Goal: Task Accomplishment & Management: Use online tool/utility

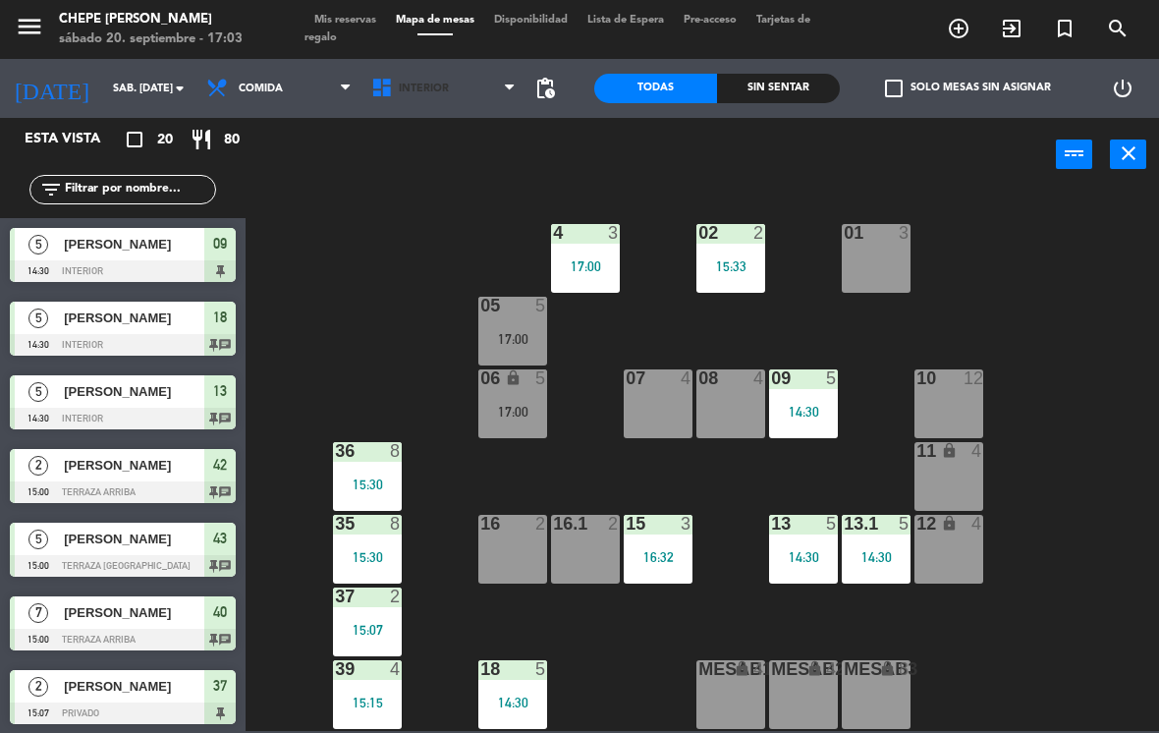
click at [441, 89] on span "Interior" at bounding box center [424, 89] width 50 height 13
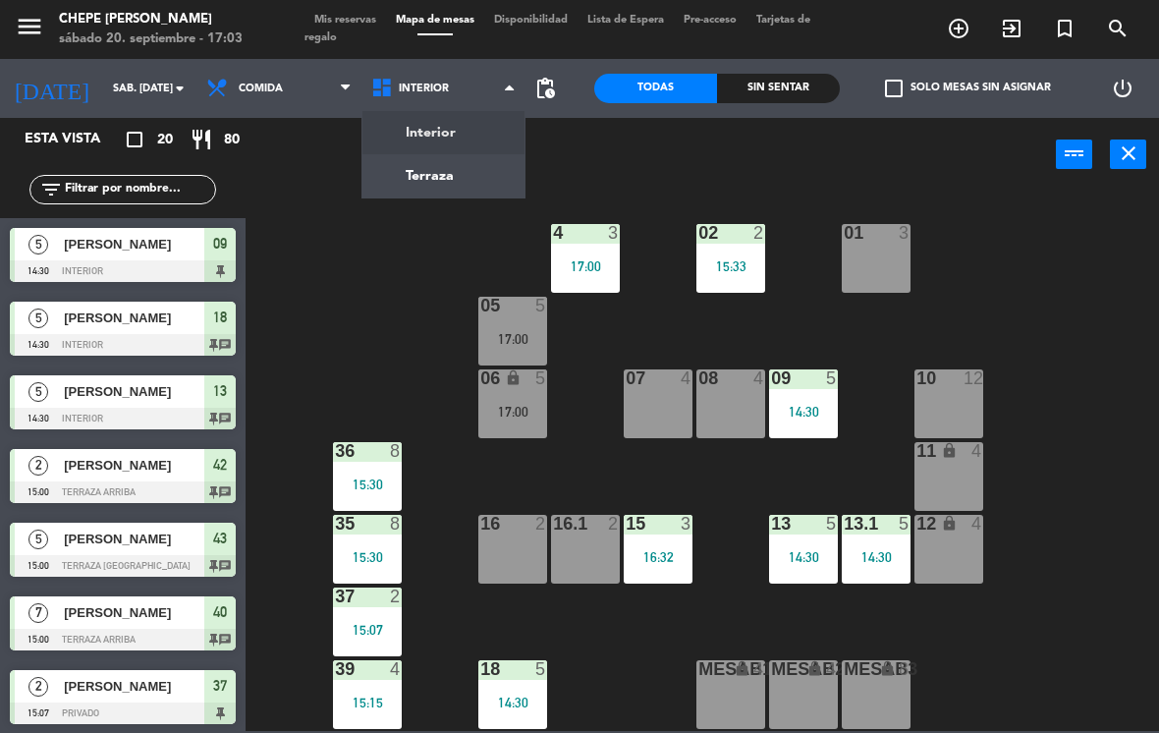
click at [465, 147] on ng-component "menu Chepe [PERSON_NAME] sábado 20. septiembre - 17:03 Mis reservas Mapa de mes…" at bounding box center [579, 365] width 1159 height 731
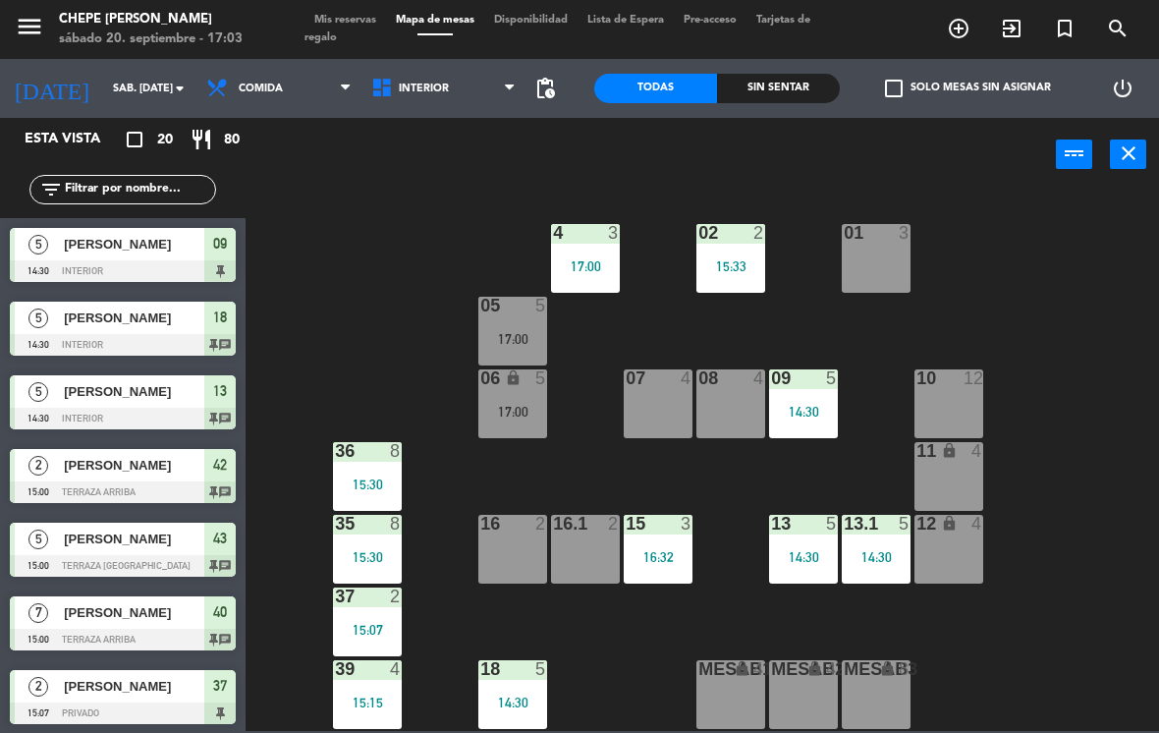
click at [431, 87] on span "Interior" at bounding box center [424, 89] width 50 height 13
click at [465, 159] on ng-component "menu Chepe [PERSON_NAME] sábado 20. septiembre - 17:03 Mis reservas Mapa de mes…" at bounding box center [579, 365] width 1159 height 731
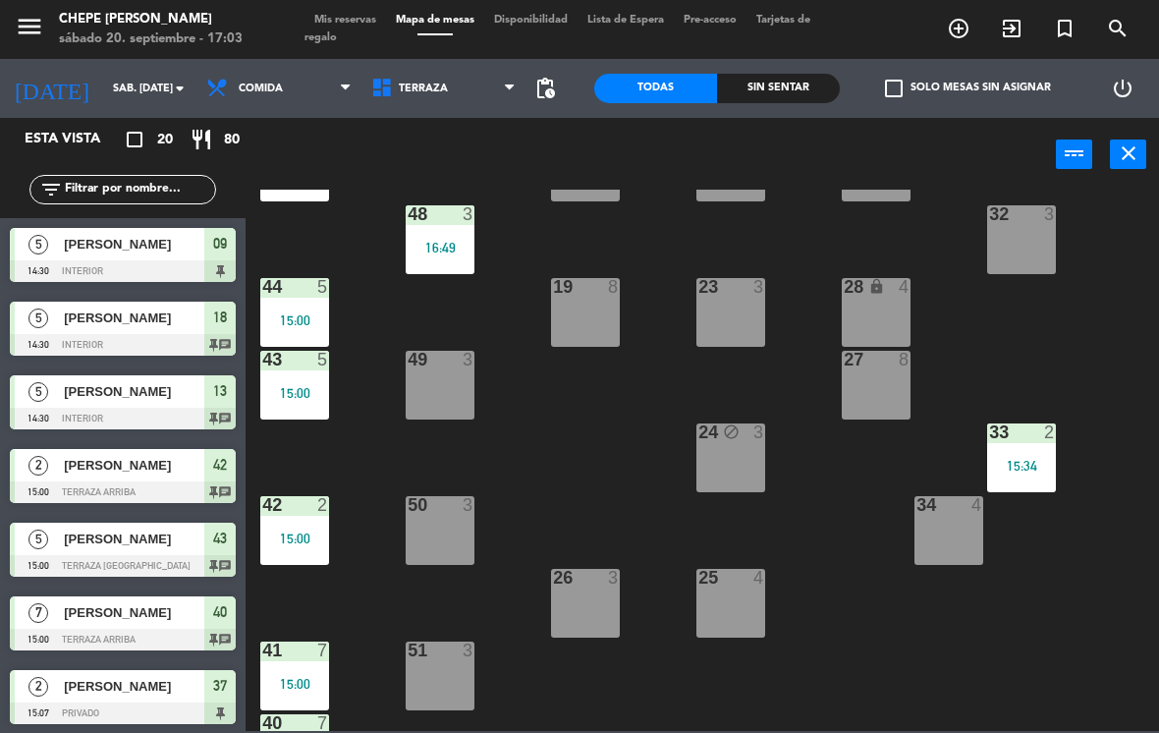
scroll to position [24, 0]
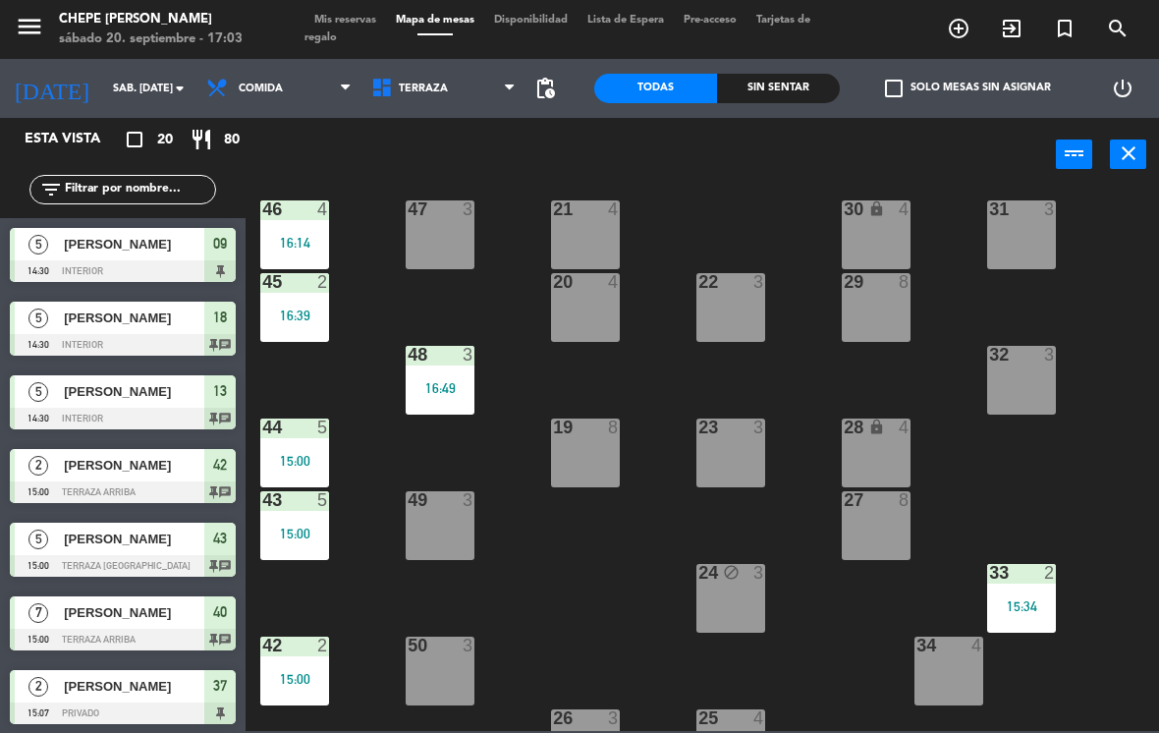
click at [435, 242] on div "47 3" at bounding box center [440, 234] width 69 height 69
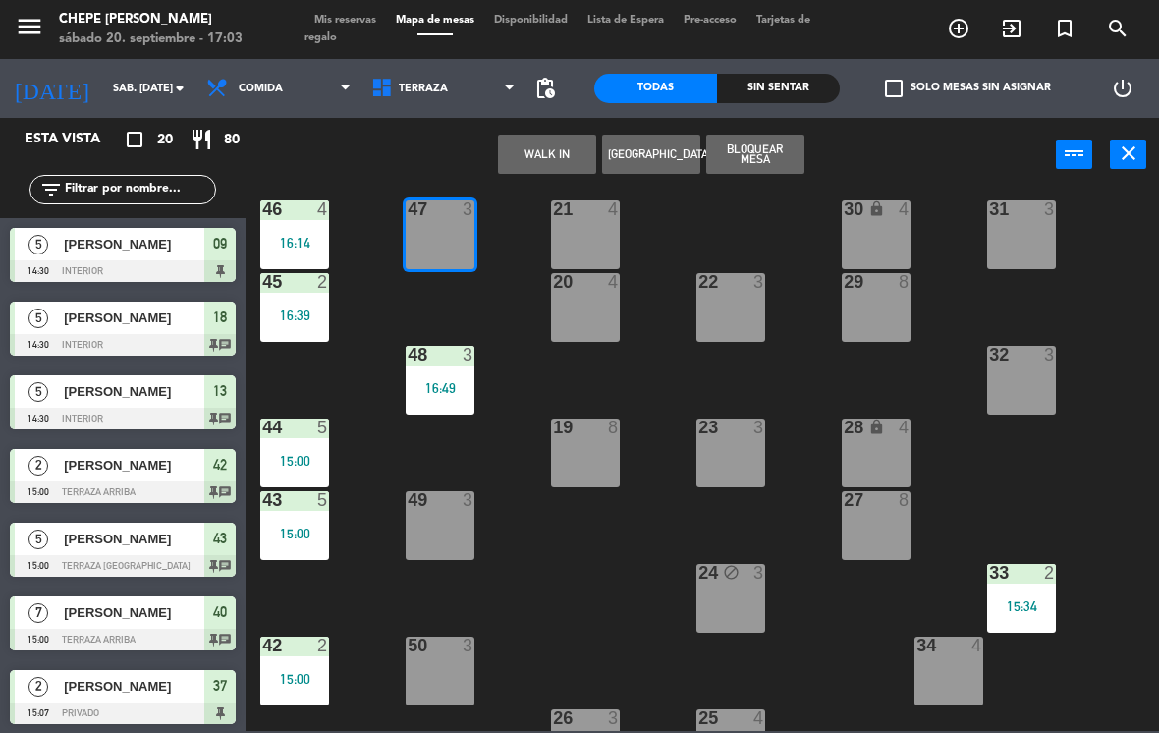
click at [560, 147] on button "WALK IN" at bounding box center [547, 154] width 98 height 39
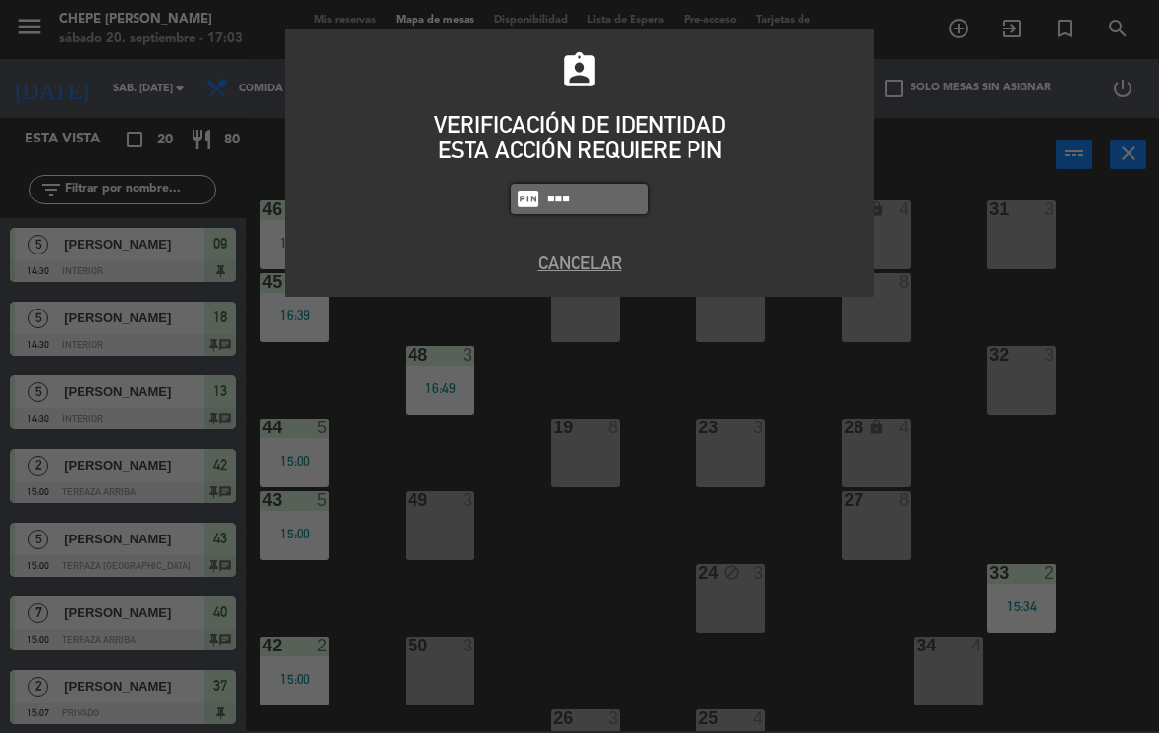
type input "1843"
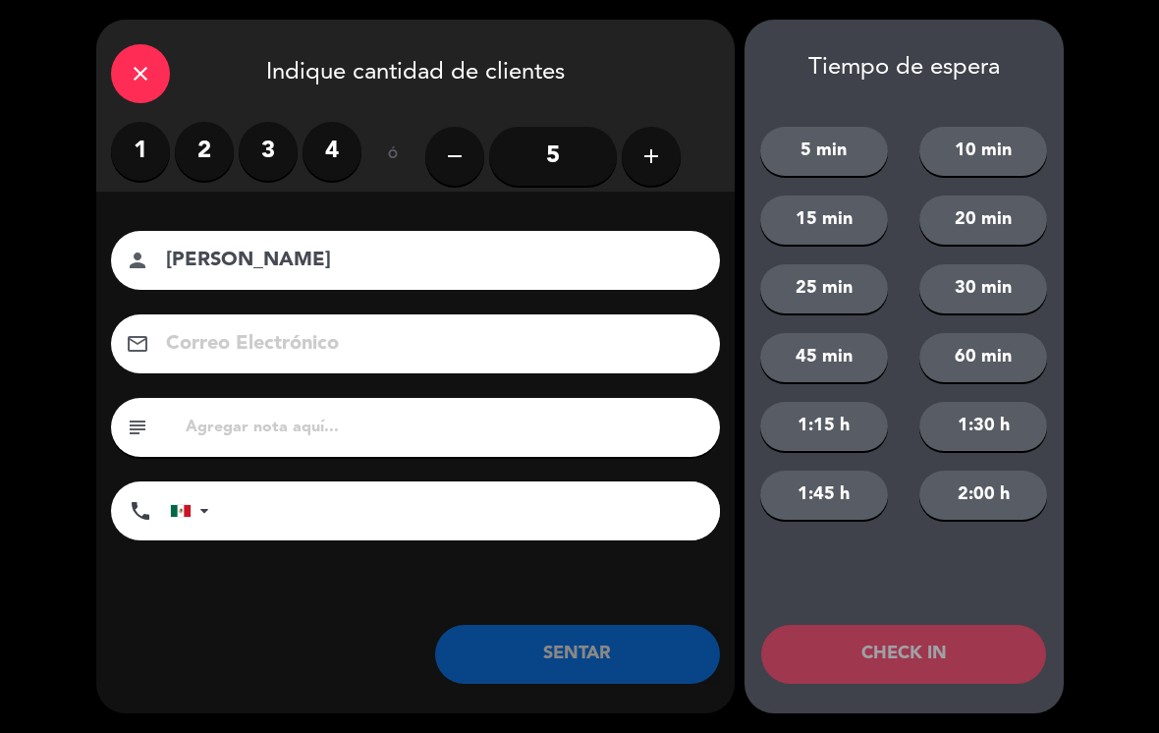
type input "[PERSON_NAME]"
click at [267, 151] on label "3" at bounding box center [268, 151] width 59 height 59
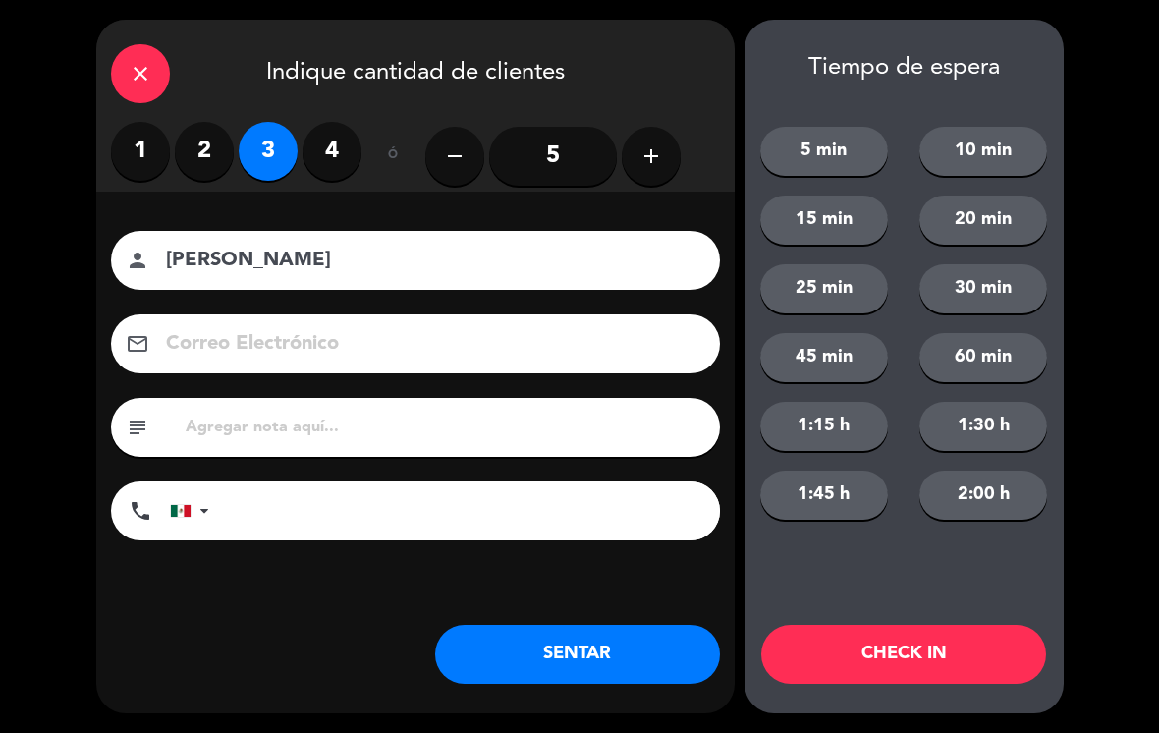
click at [618, 652] on button "SENTAR" at bounding box center [577, 654] width 285 height 59
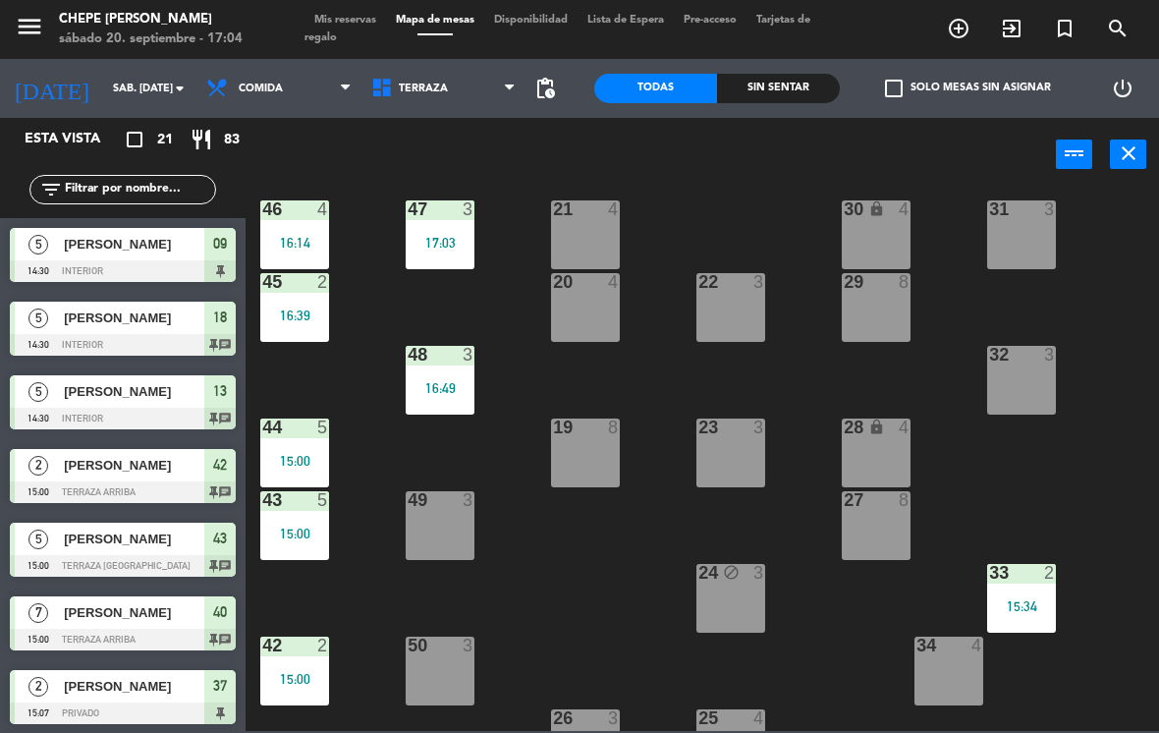
click at [771, 80] on div "Sin sentar" at bounding box center [778, 88] width 123 height 29
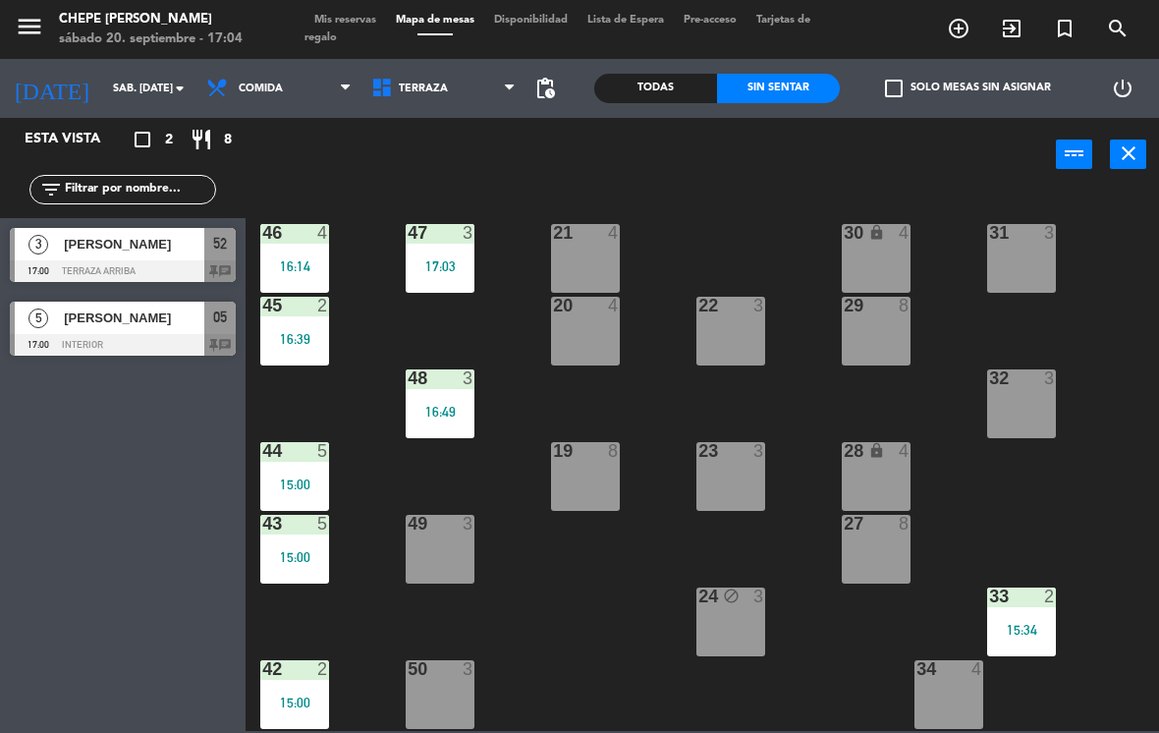
scroll to position [-2, 0]
click at [442, 99] on span "Terraza" at bounding box center [443, 88] width 165 height 43
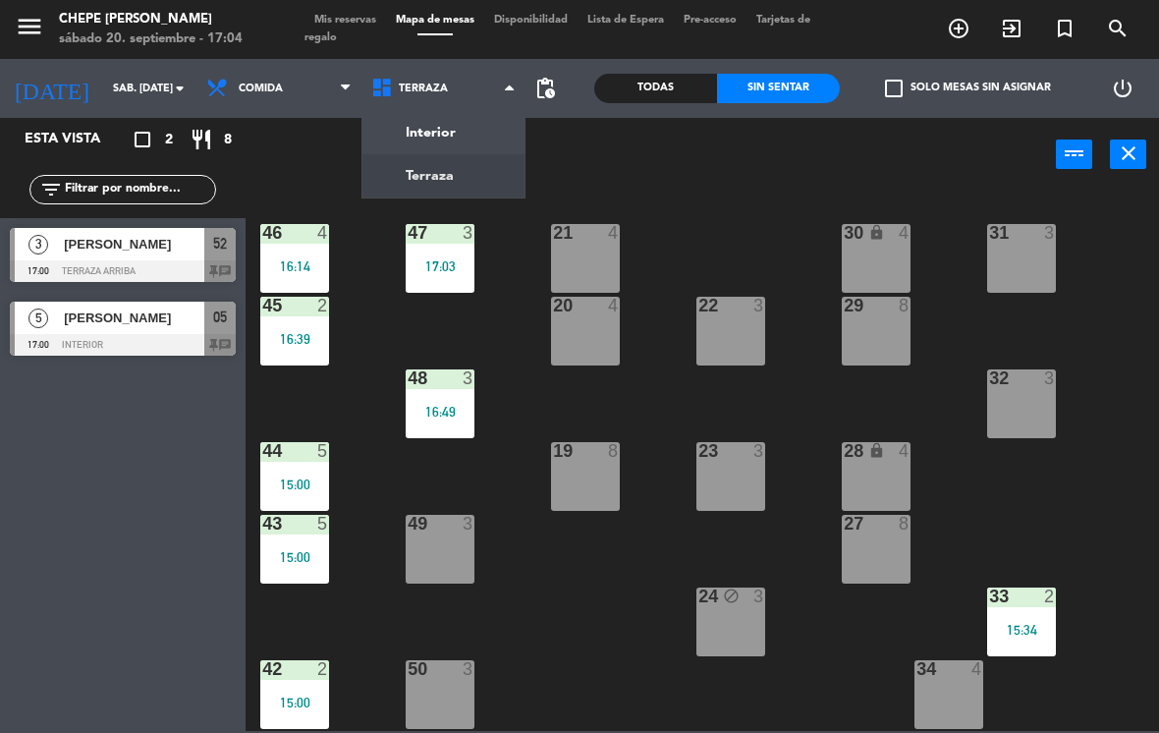
click at [477, 176] on ng-component "menu Chepe [PERSON_NAME] sábado 20. septiembre - 17:04 Mis reservas Mapa de mes…" at bounding box center [579, 365] width 1159 height 731
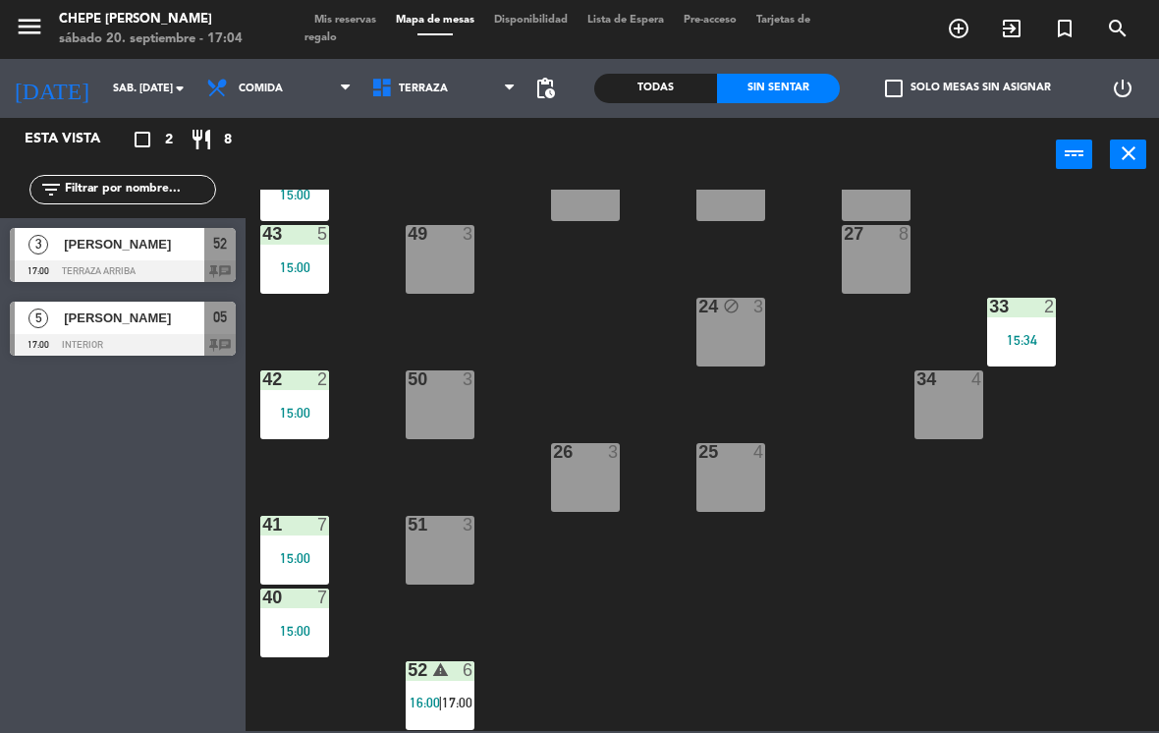
scroll to position [290, 0]
click at [440, 392] on div "50 3" at bounding box center [440, 404] width 69 height 69
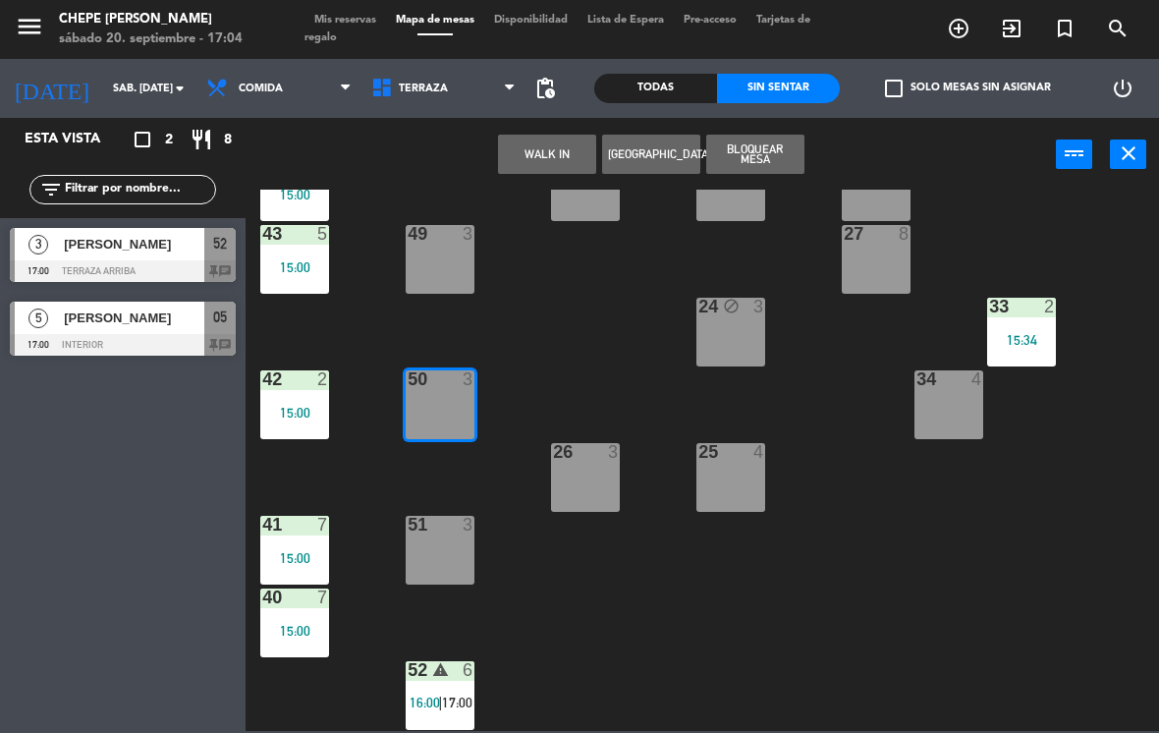
click at [556, 159] on button "WALK IN" at bounding box center [547, 154] width 98 height 39
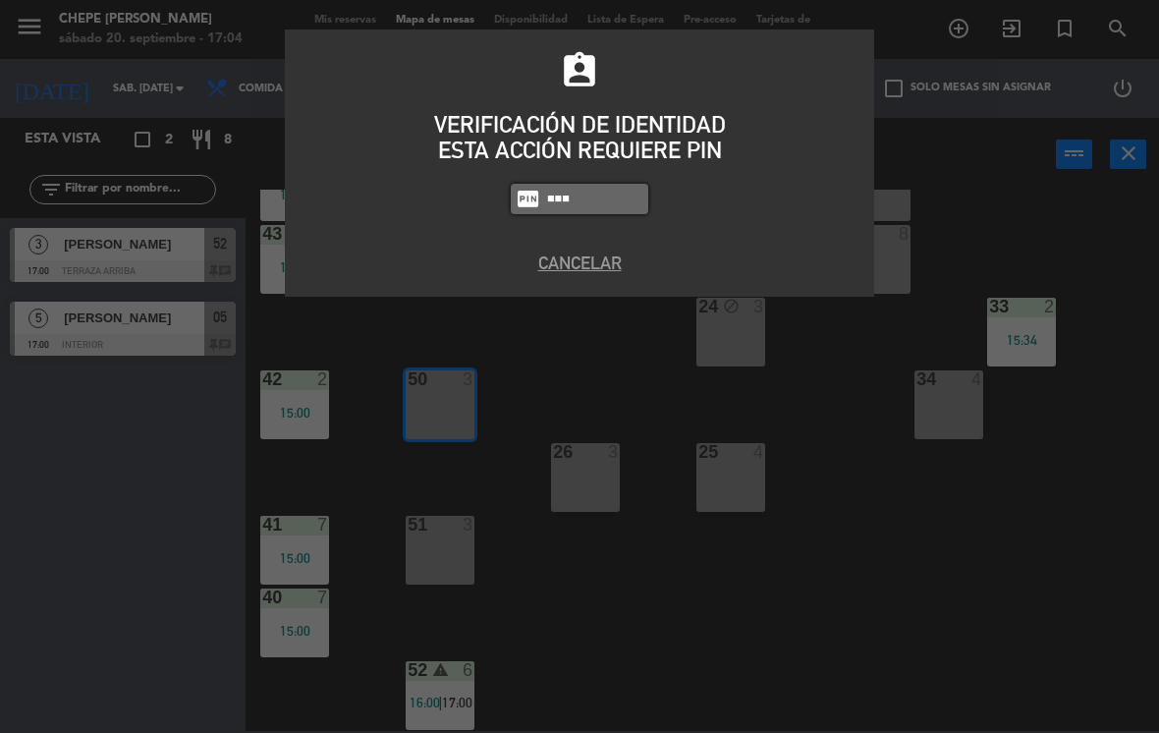
type input "1843"
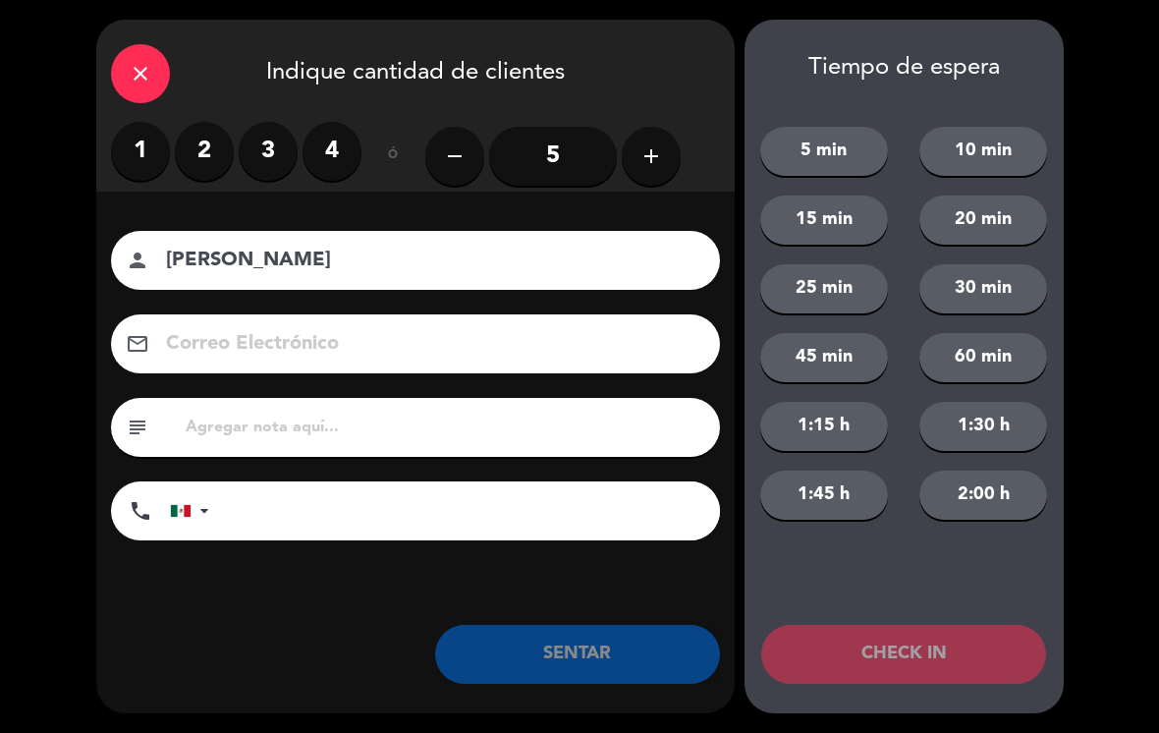
type input "[PERSON_NAME]"
click at [258, 151] on label "3" at bounding box center [268, 151] width 59 height 59
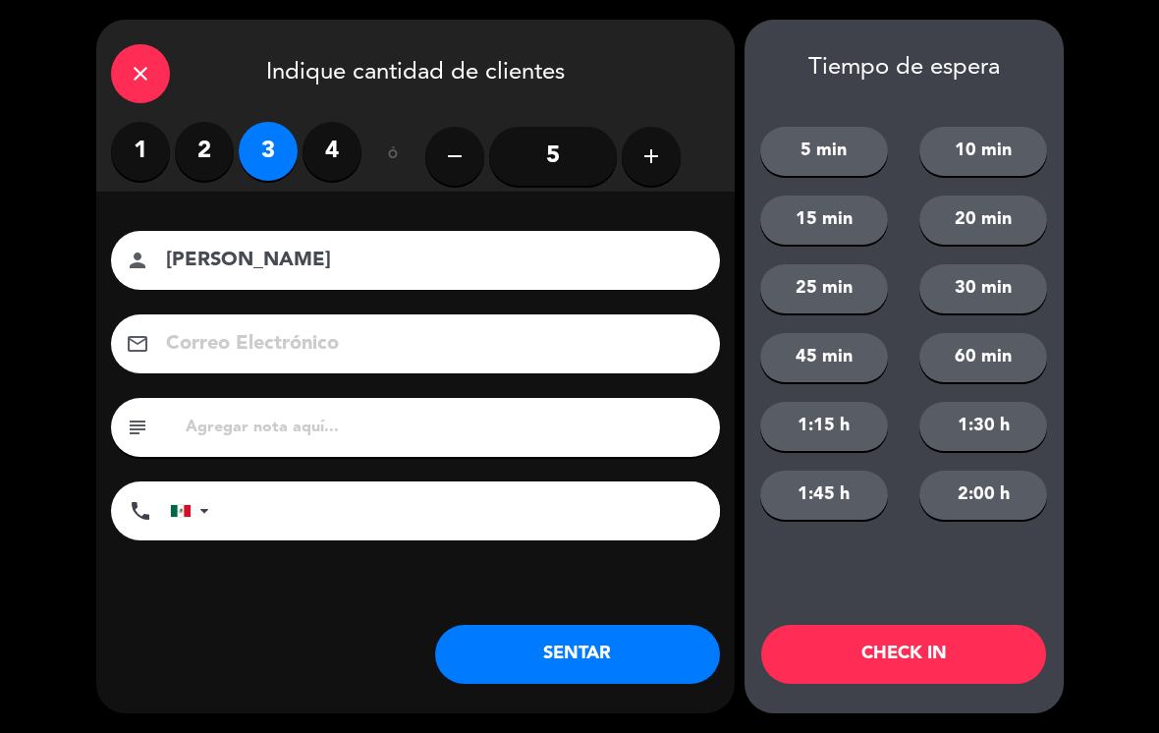
click at [600, 641] on button "SENTAR" at bounding box center [577, 654] width 285 height 59
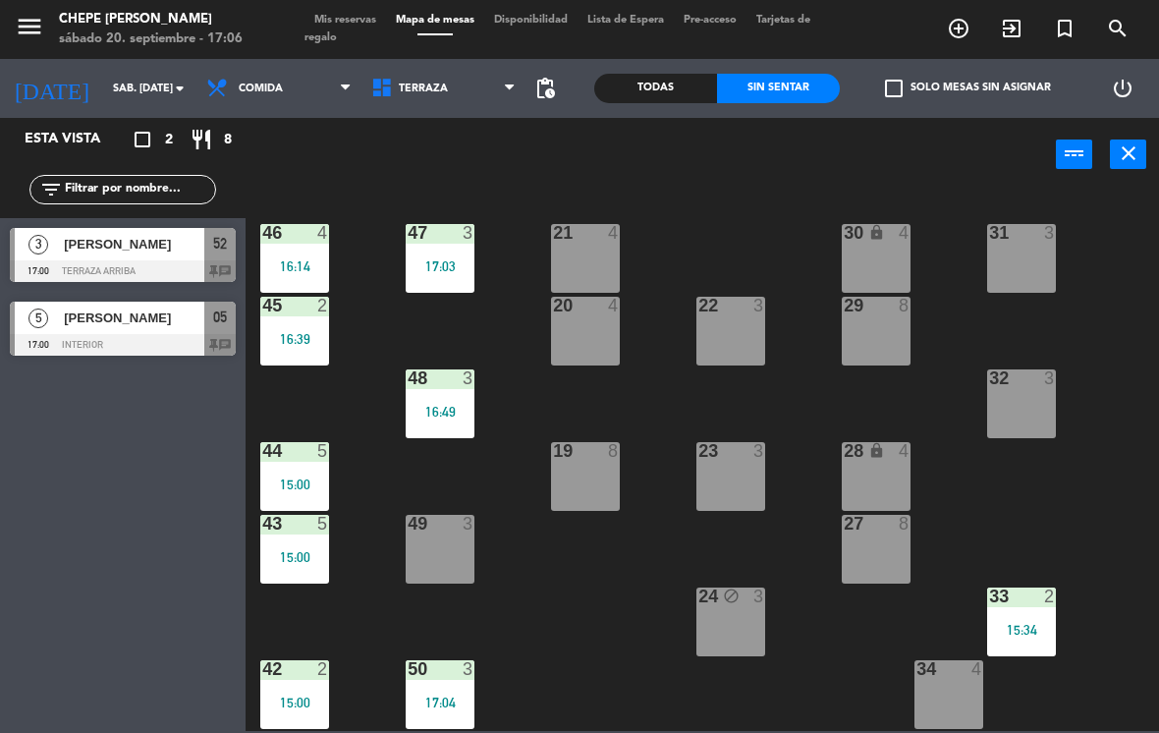
scroll to position [0, 0]
click at [451, 103] on span "Terraza" at bounding box center [443, 88] width 165 height 43
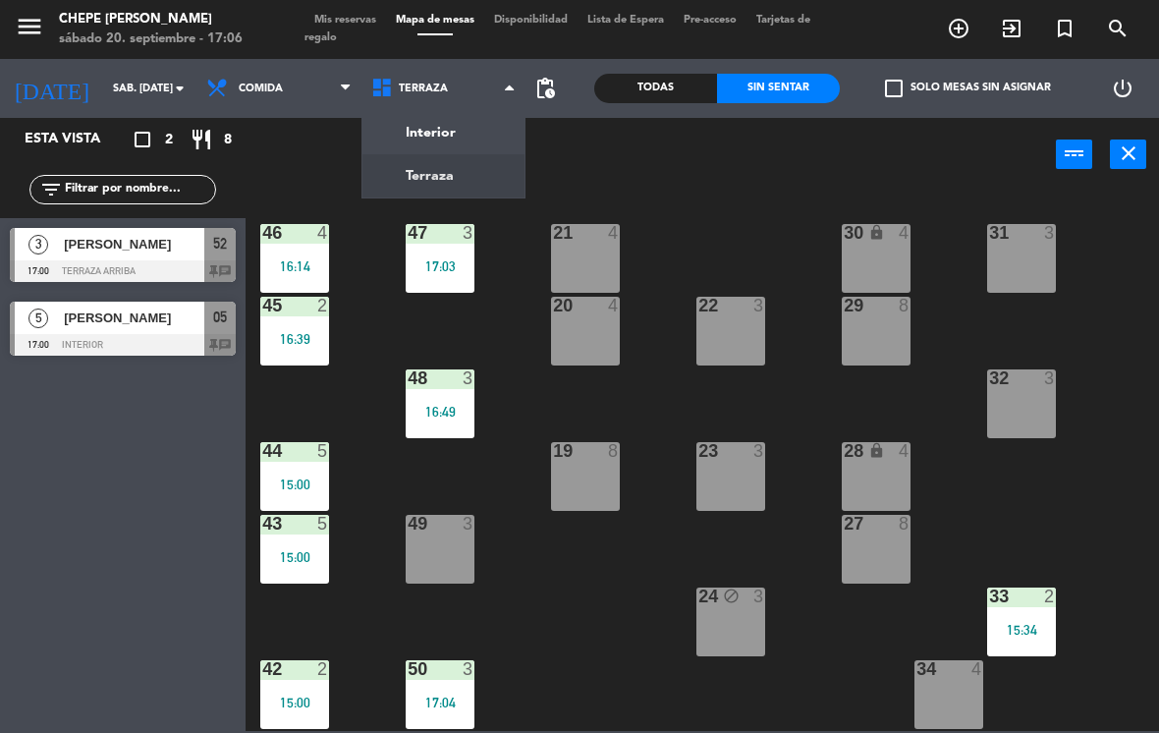
click at [590, 578] on div "21 4 30 lock 4 46 4 16:14 47 3 17:03 31 3 20 4 22 3 29 8 45 2 16:39 32 3 48 3 1…" at bounding box center [708, 460] width 902 height 541
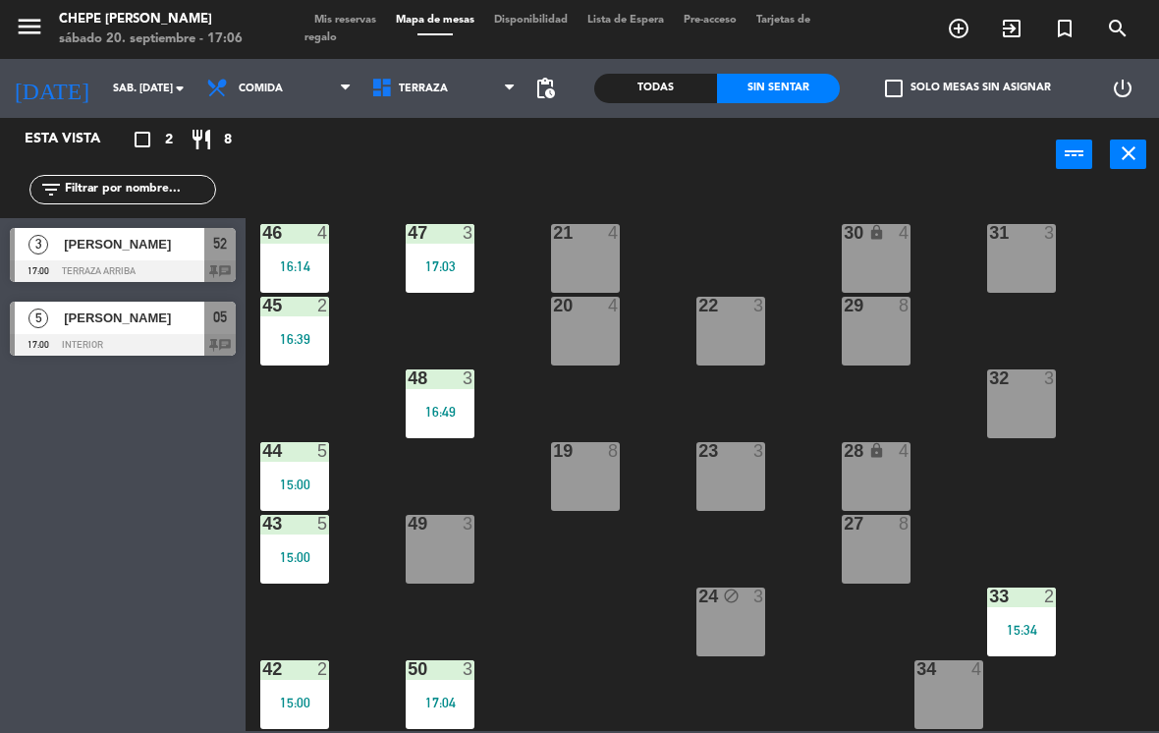
click at [460, 260] on div "17:03" at bounding box center [440, 266] width 69 height 14
click at [584, 564] on div "21 4 30 lock 4 46 4 16:14 47 3 17:03 31 3 20 4 22 3 29 8 45 2 16:39 32 3 48 3 1…" at bounding box center [708, 460] width 902 height 541
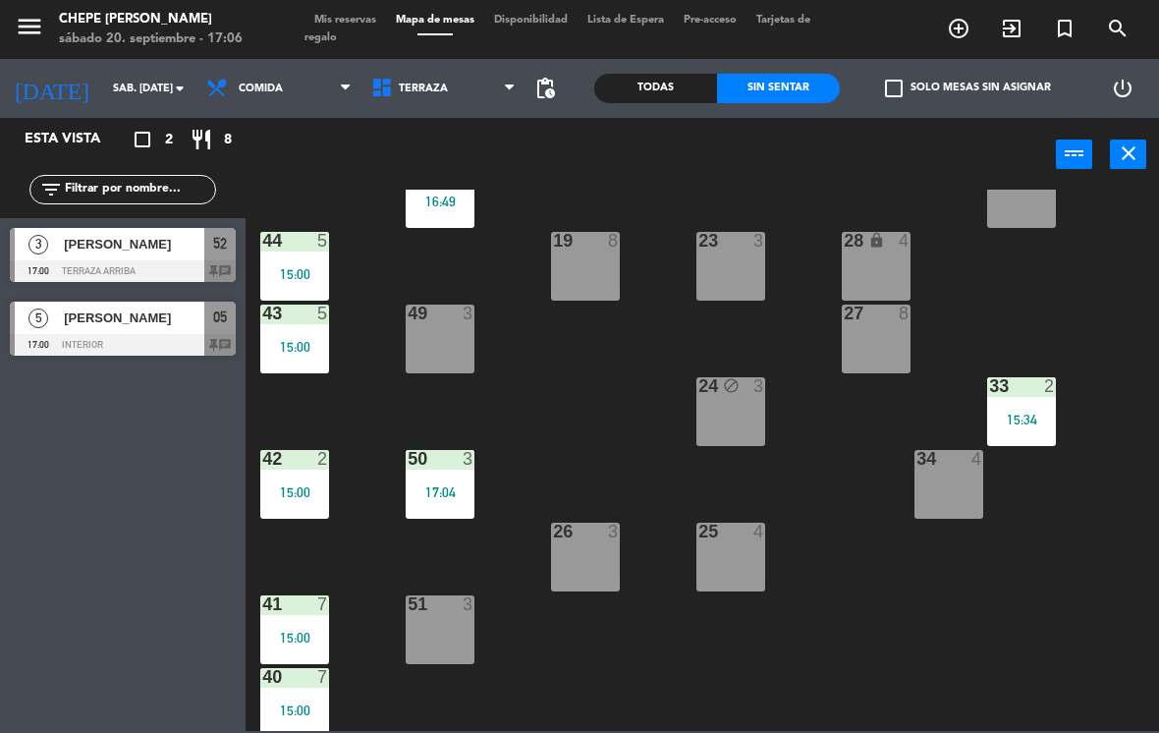
scroll to position [233, 0]
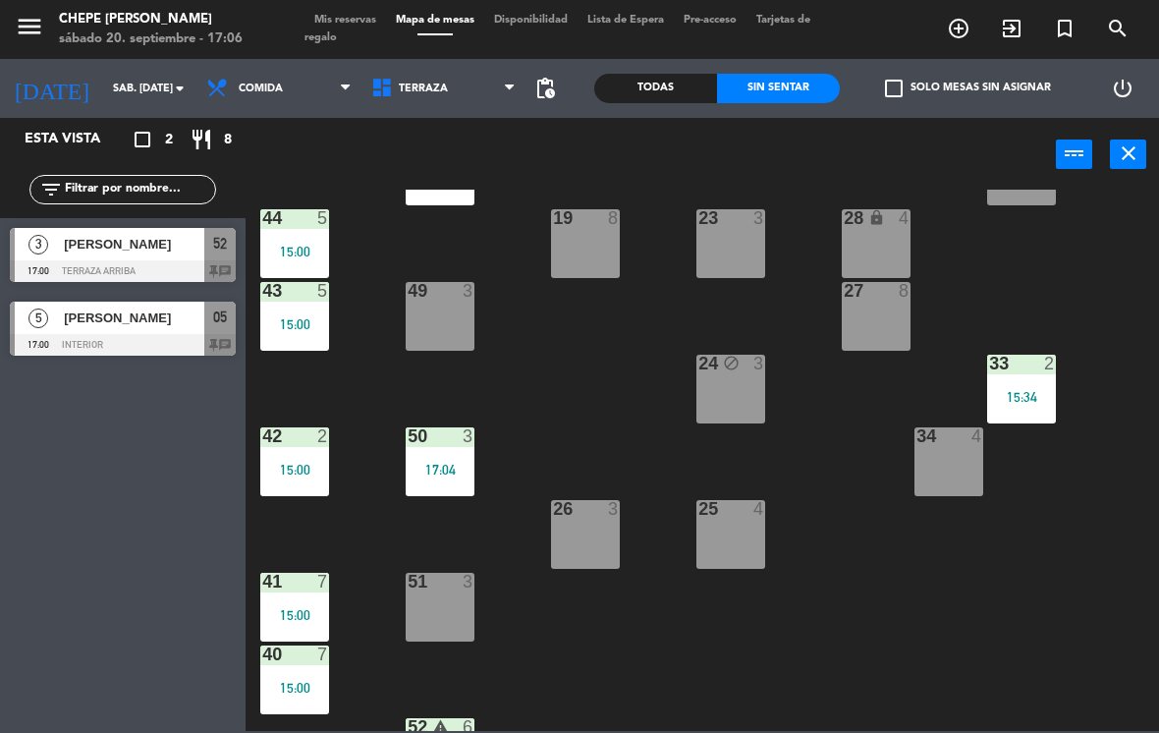
click at [457, 473] on div "17:04" at bounding box center [440, 470] width 69 height 14
click at [622, 422] on div "21 4 30 lock 4 46 4 16:14 47 3 17:03 31 3 20 4 22 3 29 8 45 2 16:39 32 3 48 3 1…" at bounding box center [708, 460] width 902 height 541
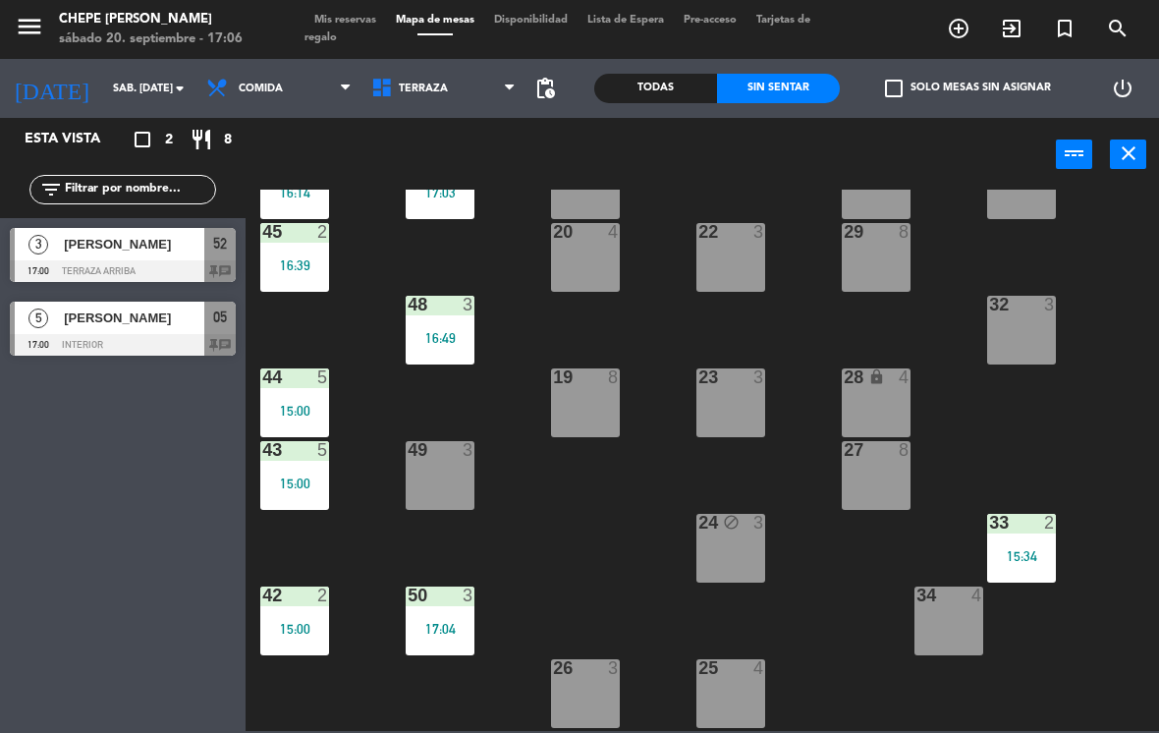
scroll to position [72, 0]
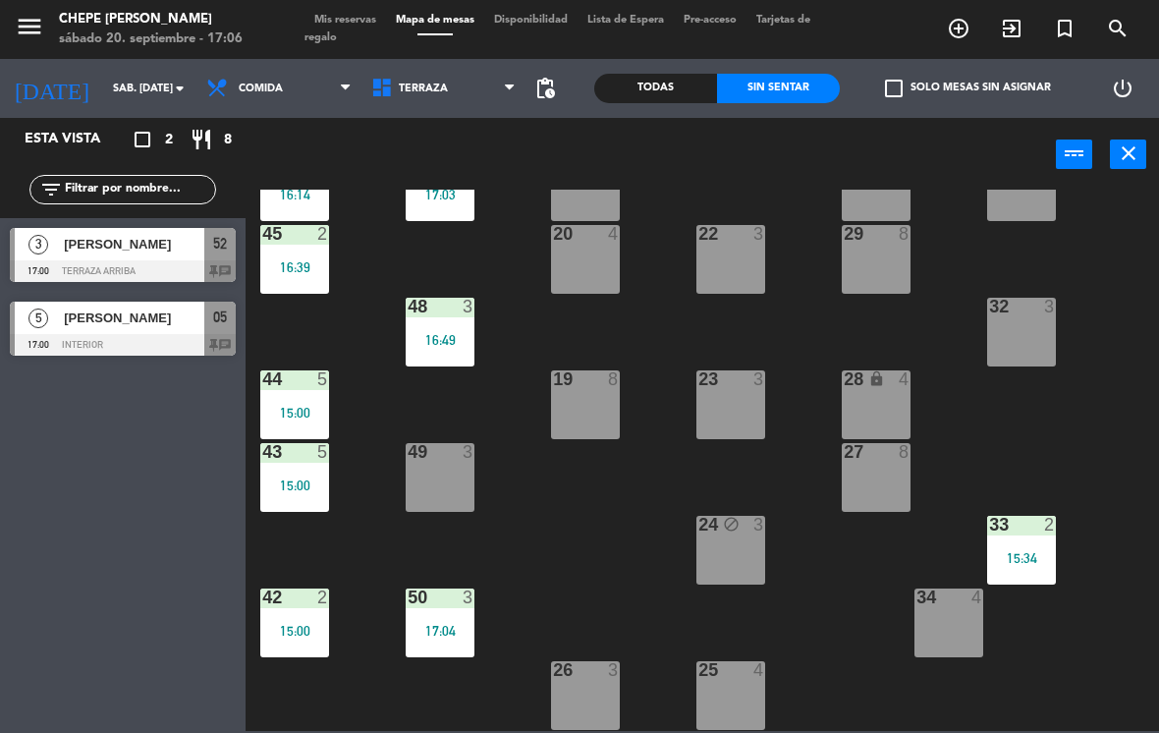
click at [441, 108] on span "Terraza" at bounding box center [443, 88] width 165 height 43
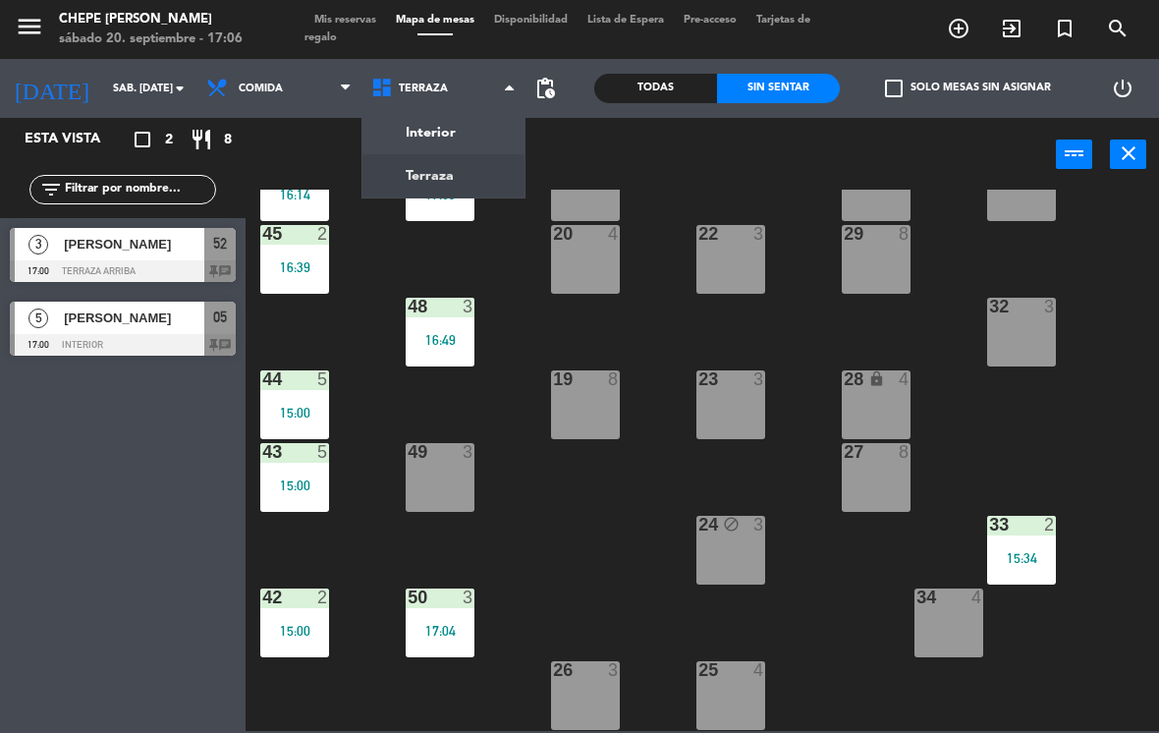
click at [468, 103] on span "Terraza" at bounding box center [443, 88] width 165 height 43
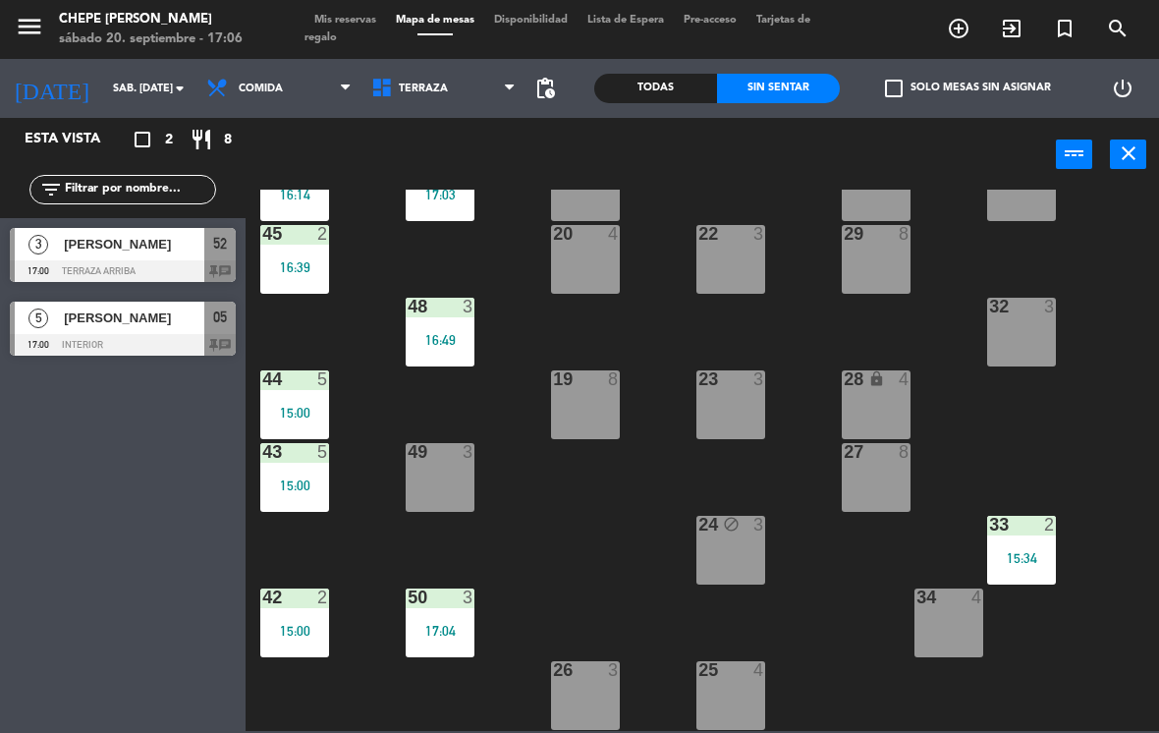
click at [471, 106] on span "Terraza" at bounding box center [443, 88] width 165 height 43
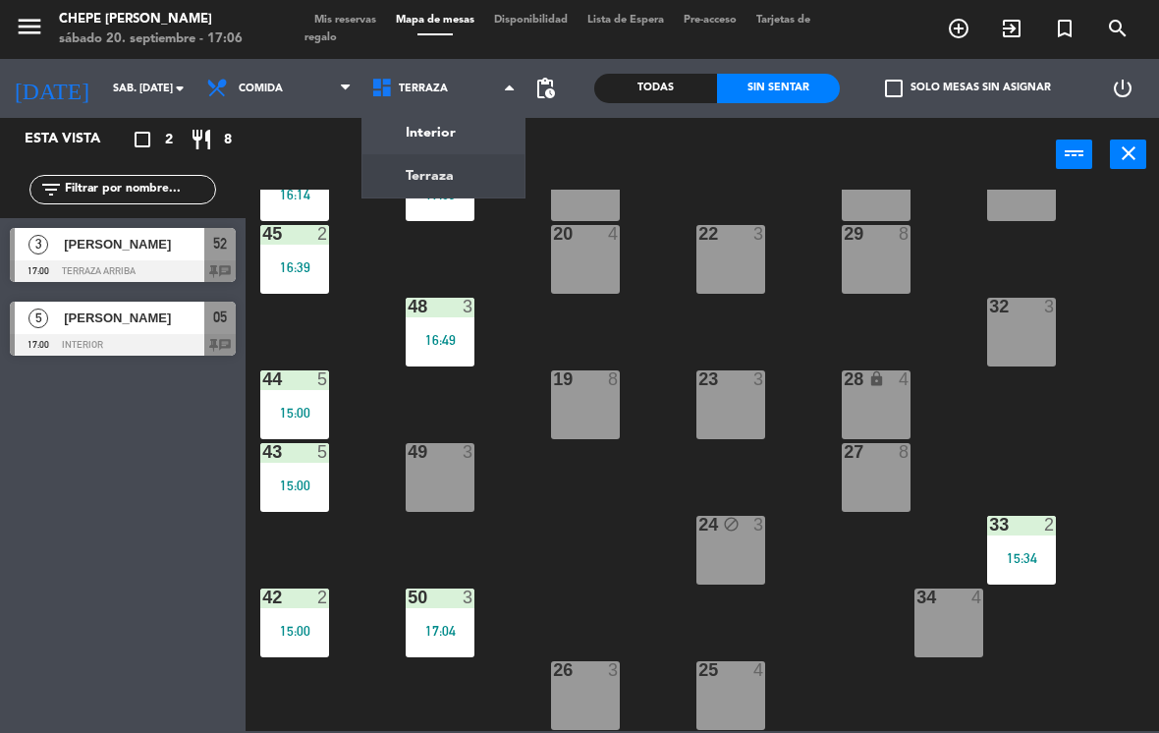
click at [472, 131] on ng-component "menu Chepe [PERSON_NAME] sábado 20. septiembre - 17:06 Mis reservas Mapa de mes…" at bounding box center [579, 365] width 1159 height 731
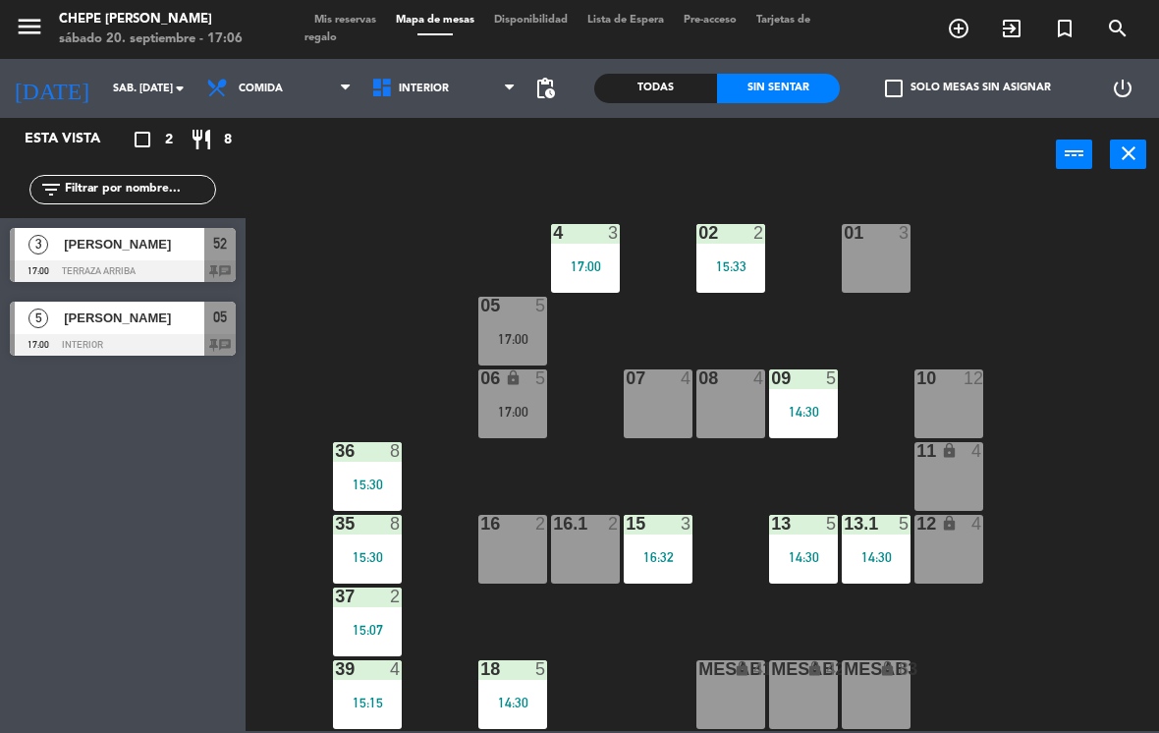
click at [288, 94] on span "Comida" at bounding box center [278, 88] width 165 height 43
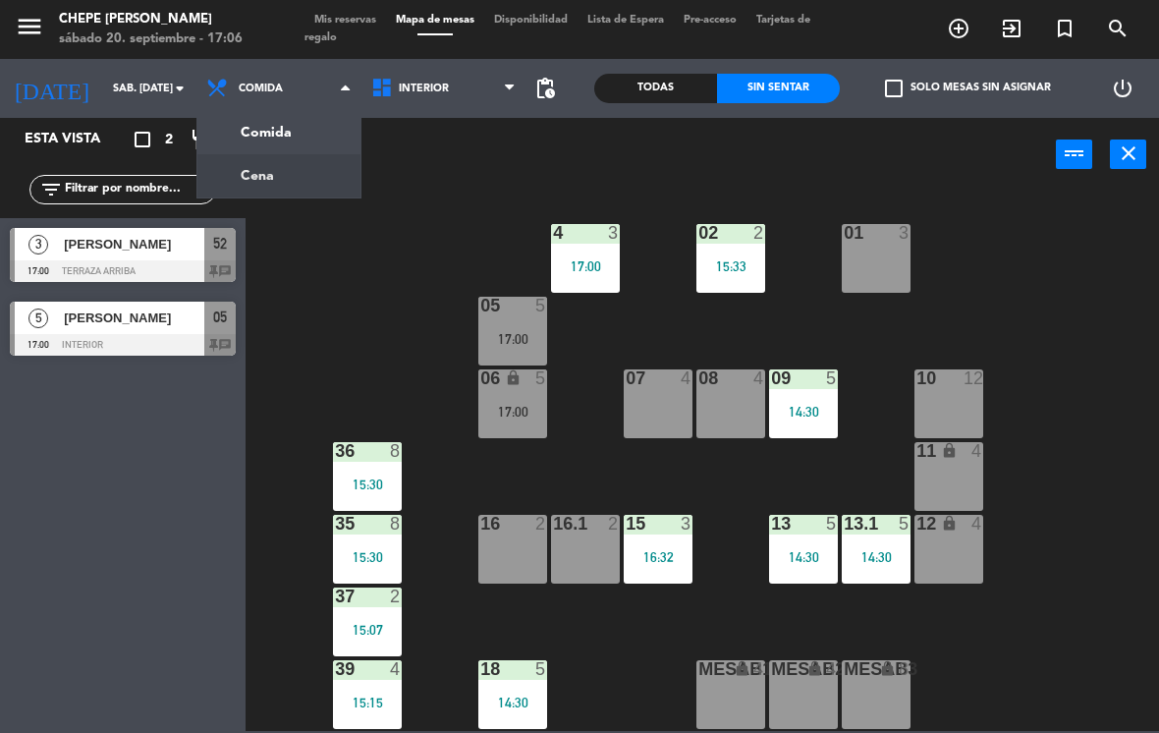
click at [310, 184] on ng-component "menu Chepe [PERSON_NAME] sábado 20. septiembre - 17:06 Mis reservas Mapa de mes…" at bounding box center [579, 365] width 1159 height 731
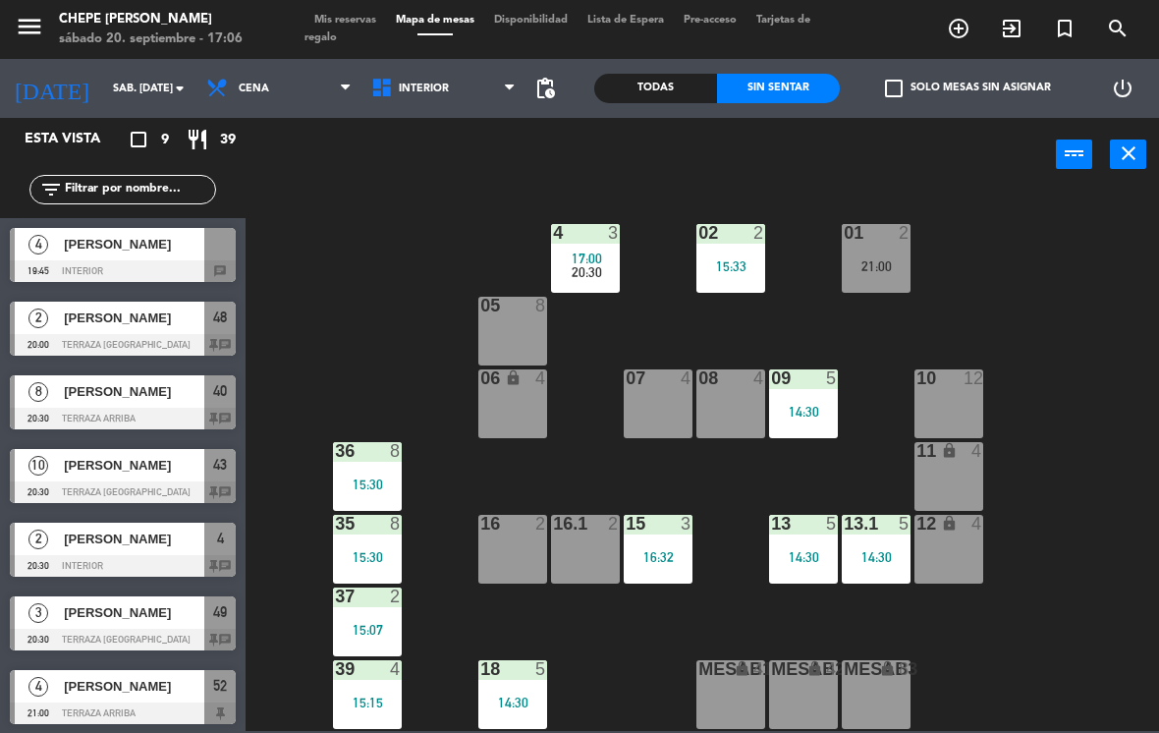
click at [246, 108] on span "Cena" at bounding box center [278, 88] width 165 height 43
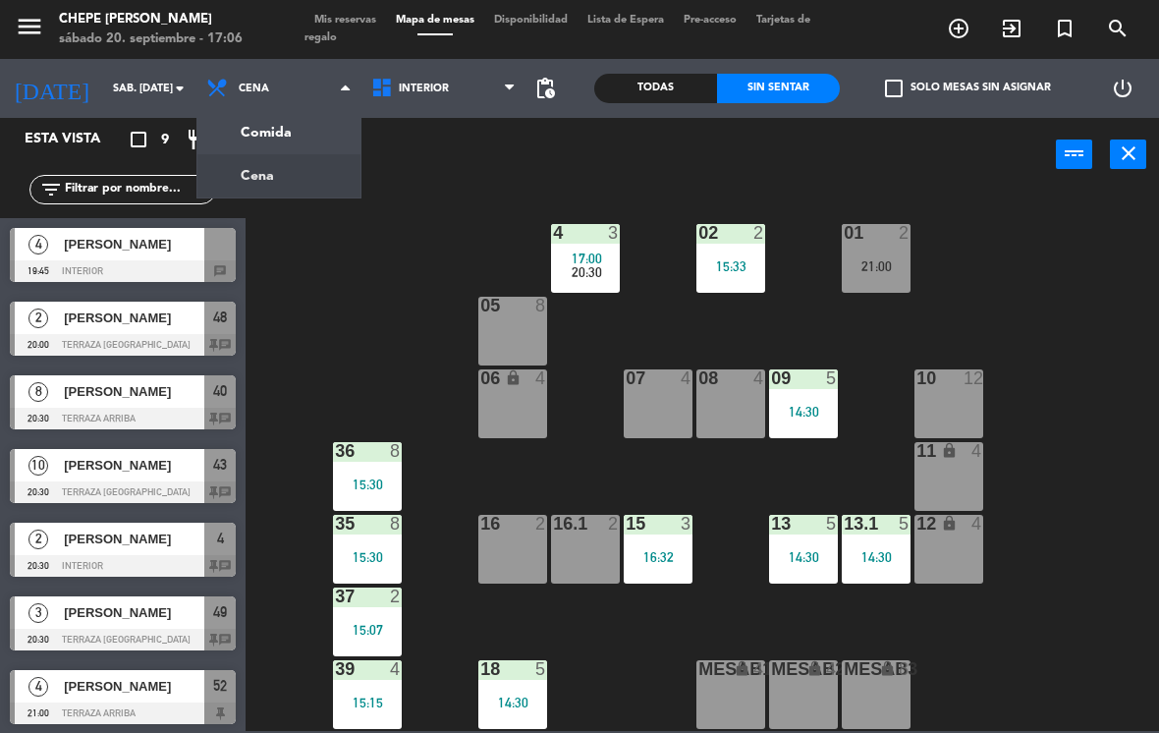
click at [306, 133] on ng-component "menu Chepe [PERSON_NAME] sábado 20. septiembre - 17:06 Mis reservas Mapa de mes…" at bounding box center [579, 365] width 1159 height 731
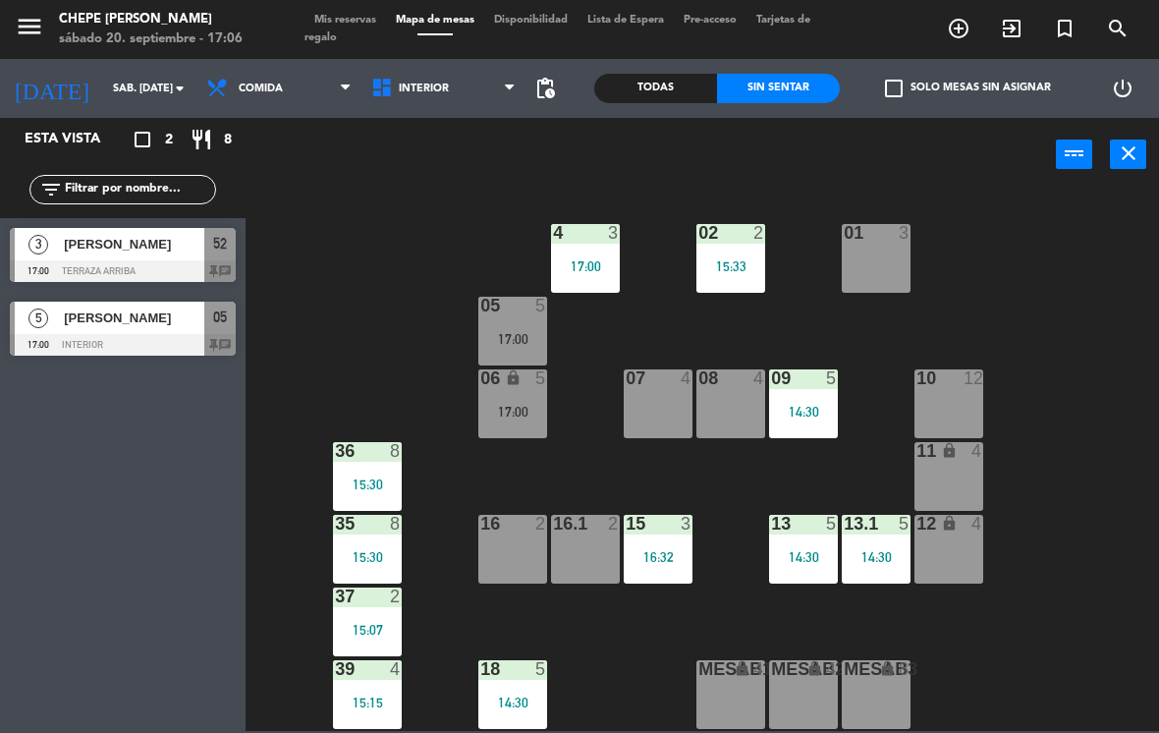
click at [744, 235] on div at bounding box center [731, 233] width 32 height 18
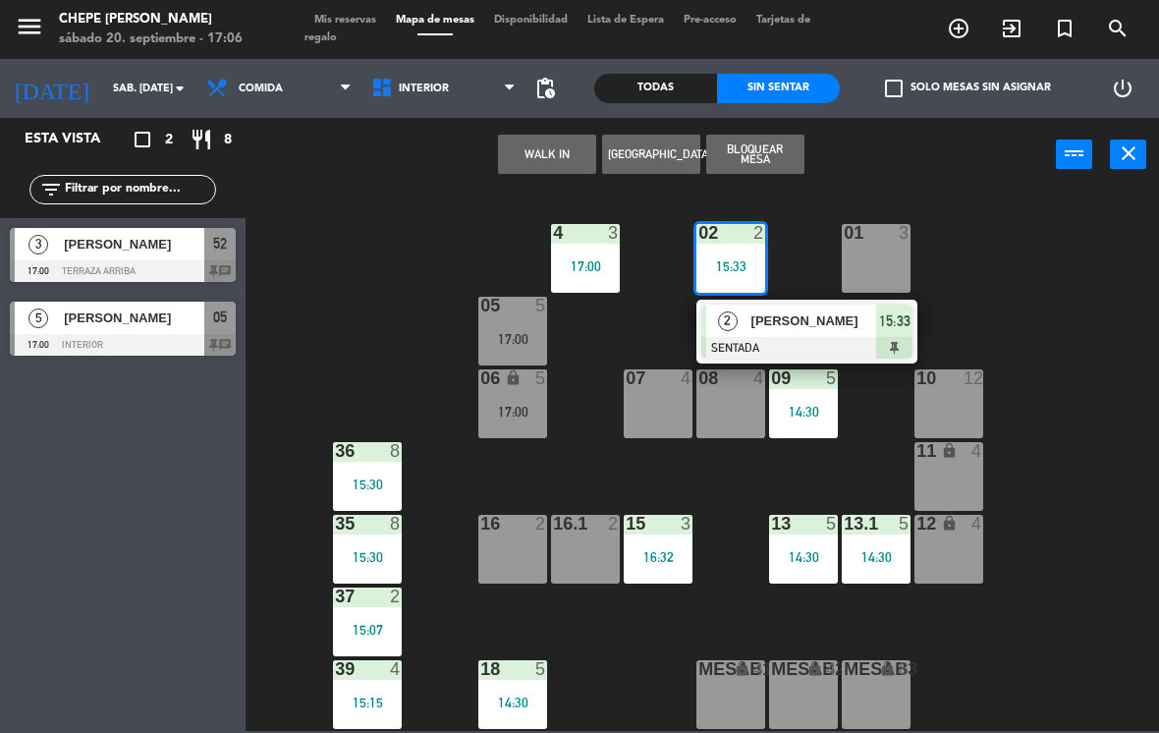
click at [832, 315] on span "[PERSON_NAME]" at bounding box center [814, 320] width 126 height 21
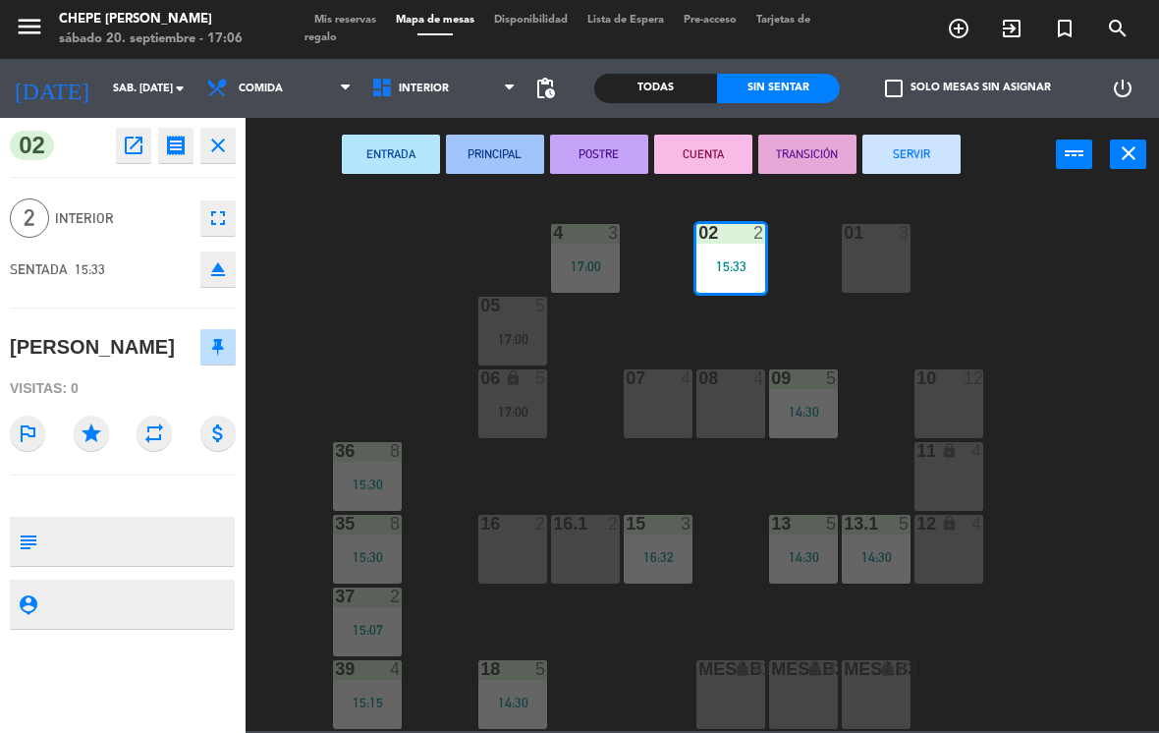
click at [923, 166] on button "SERVIR" at bounding box center [911, 154] width 98 height 39
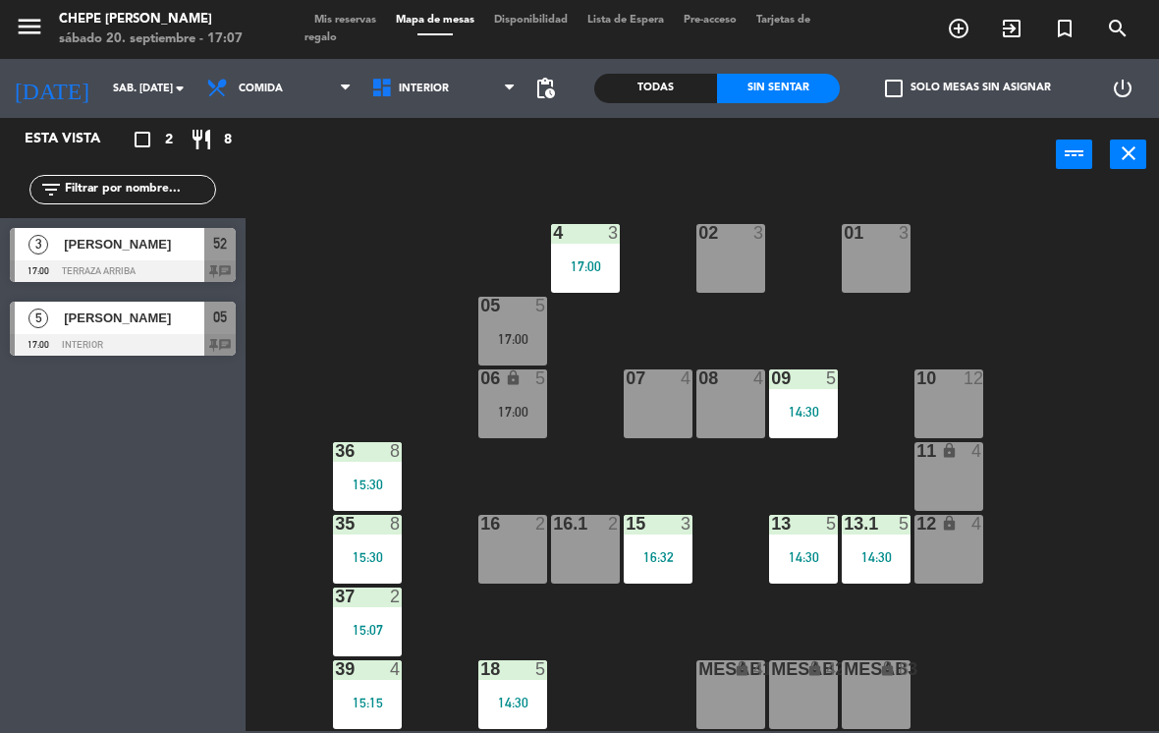
click at [428, 106] on span "Interior" at bounding box center [443, 88] width 165 height 43
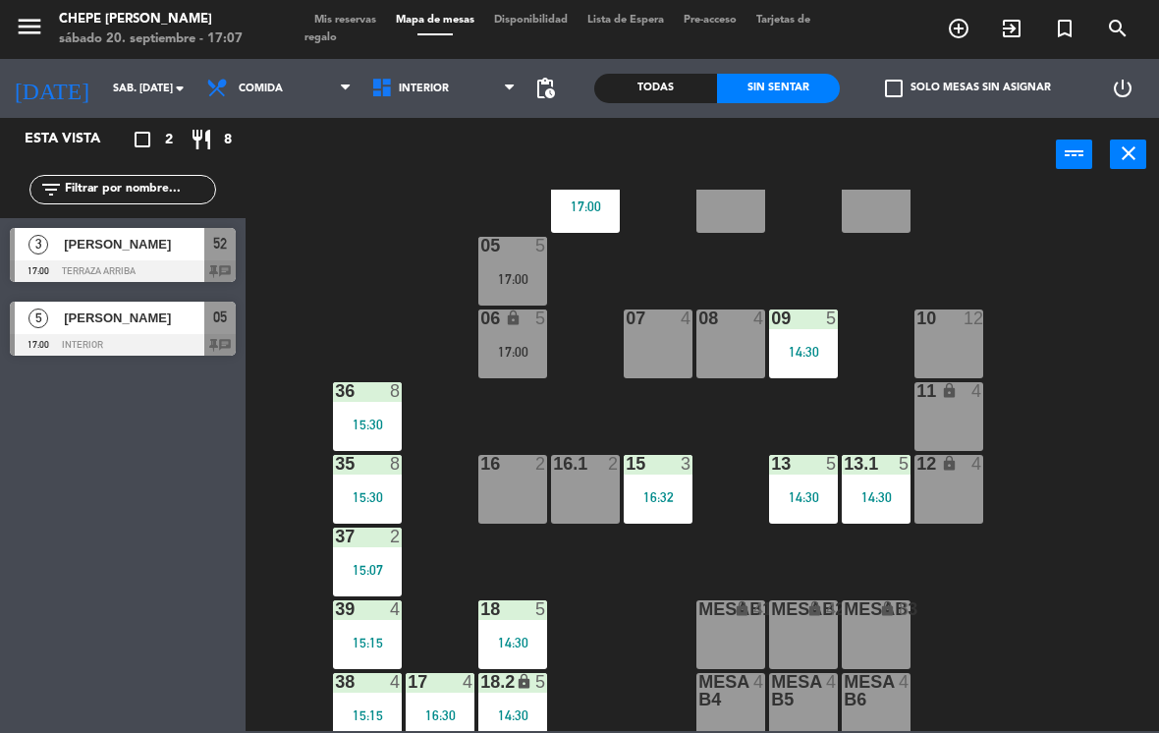
click at [438, 105] on span "Interior" at bounding box center [443, 88] width 165 height 43
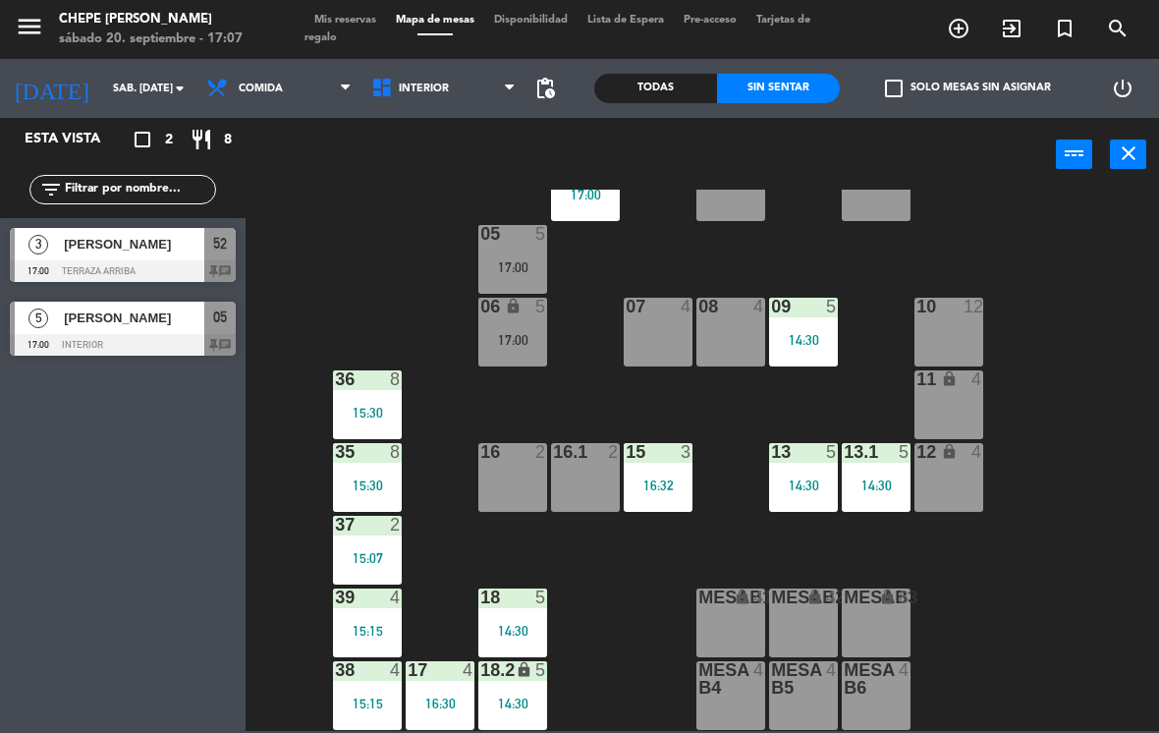
click at [437, 89] on span "Interior" at bounding box center [424, 89] width 50 height 13
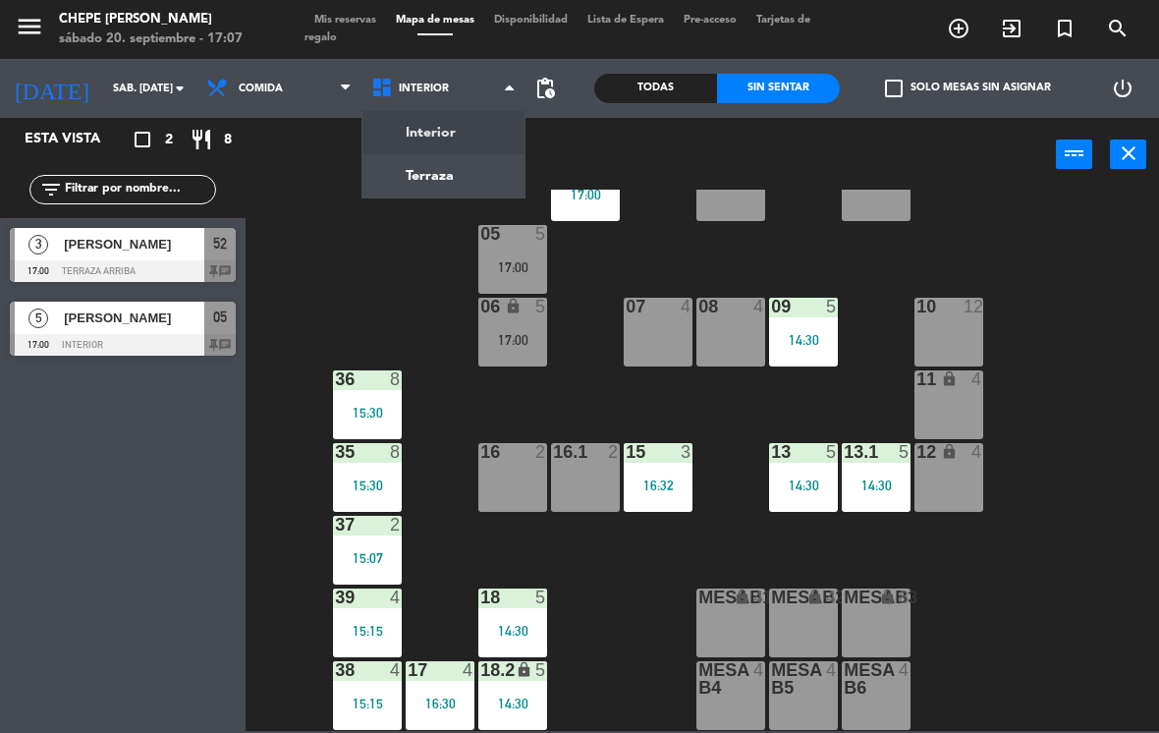
click at [465, 164] on ng-component "menu Chepe [PERSON_NAME] sábado 20. septiembre - 17:07 Mis reservas Mapa de mes…" at bounding box center [579, 365] width 1159 height 731
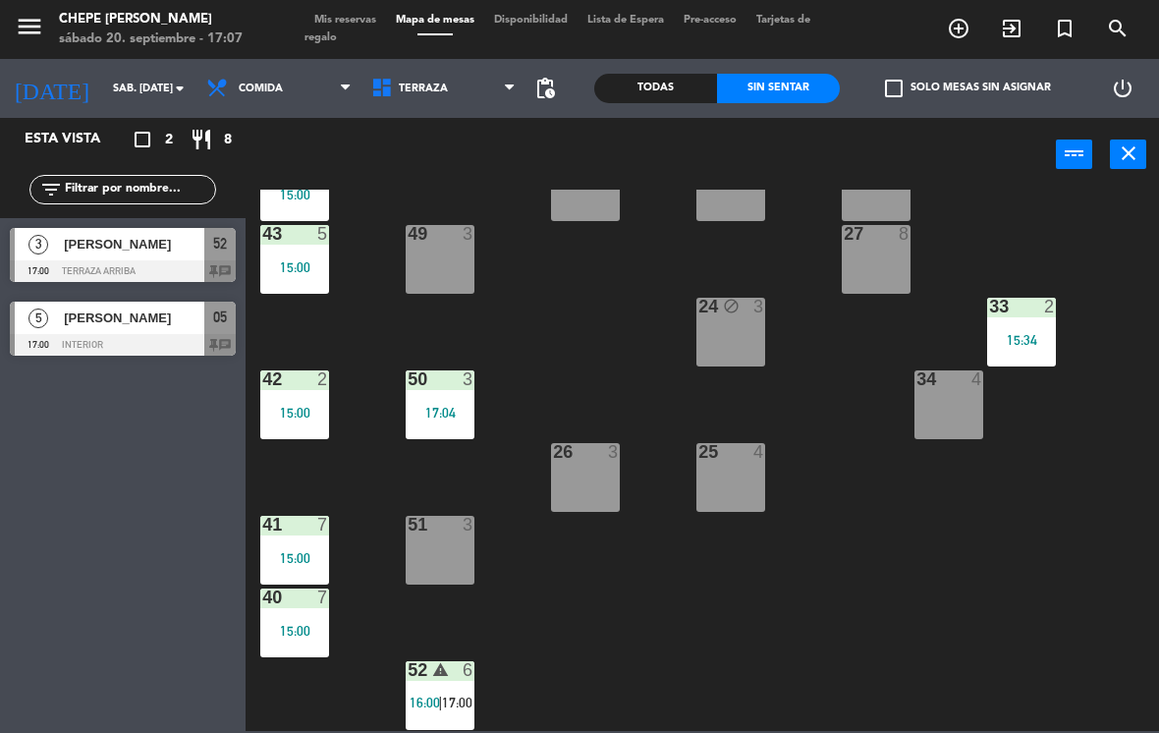
scroll to position [290, 0]
click at [433, 549] on div "51 3" at bounding box center [440, 550] width 69 height 69
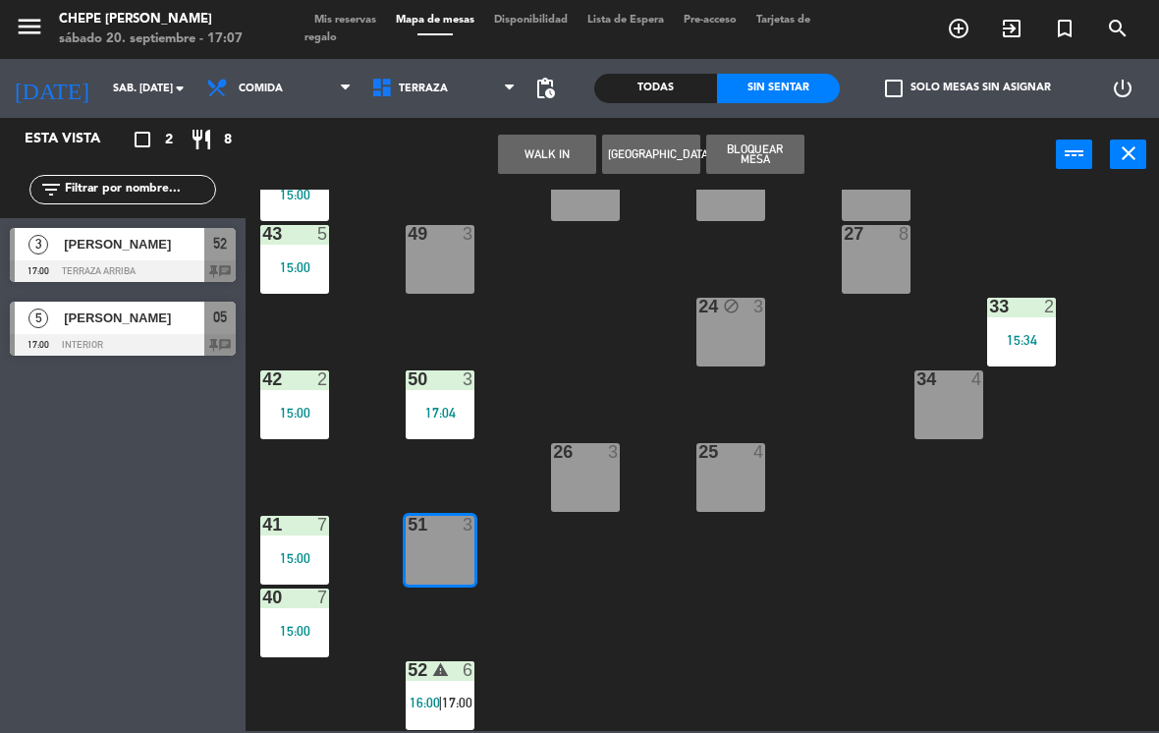
click at [556, 155] on button "WALK IN" at bounding box center [547, 154] width 98 height 39
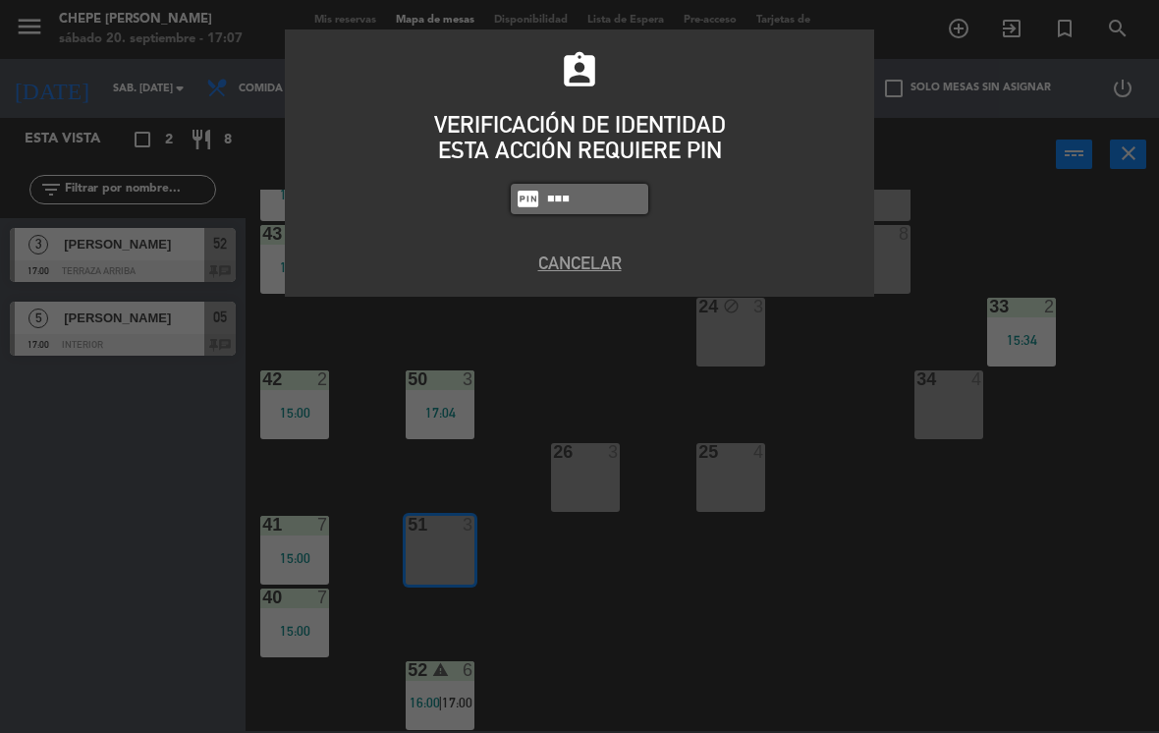
type input "1843"
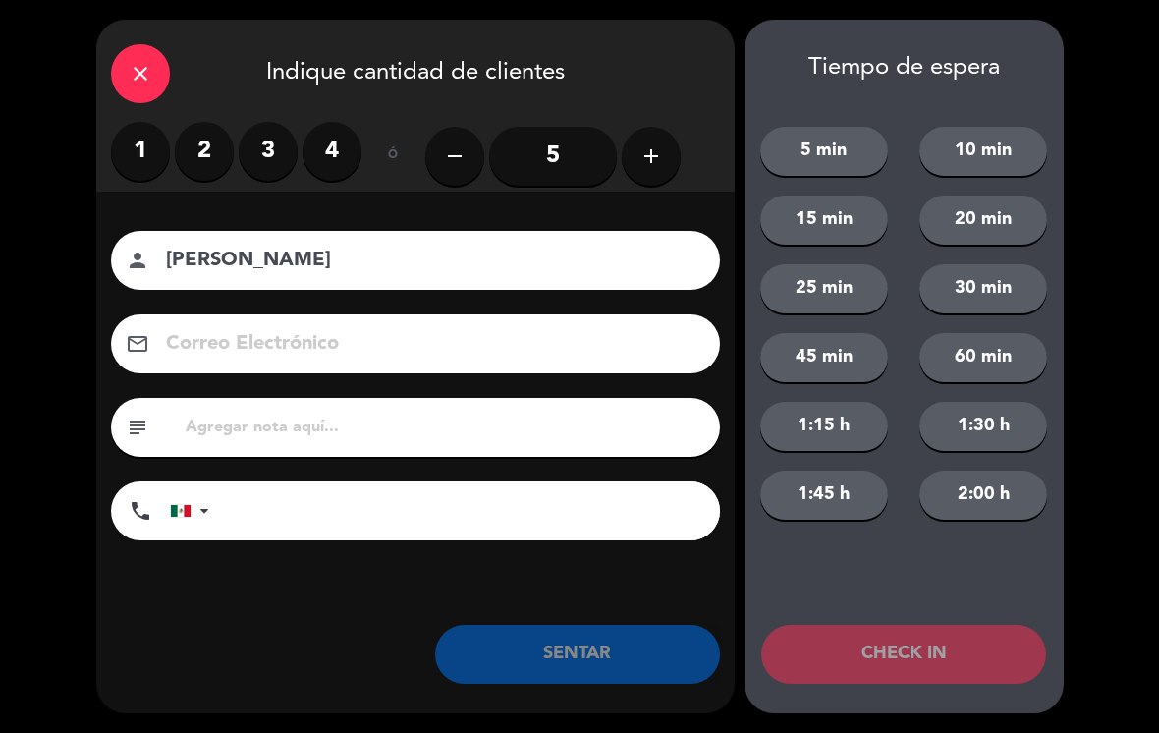
type input "[PERSON_NAME]"
click at [209, 153] on label "2" at bounding box center [204, 151] width 59 height 59
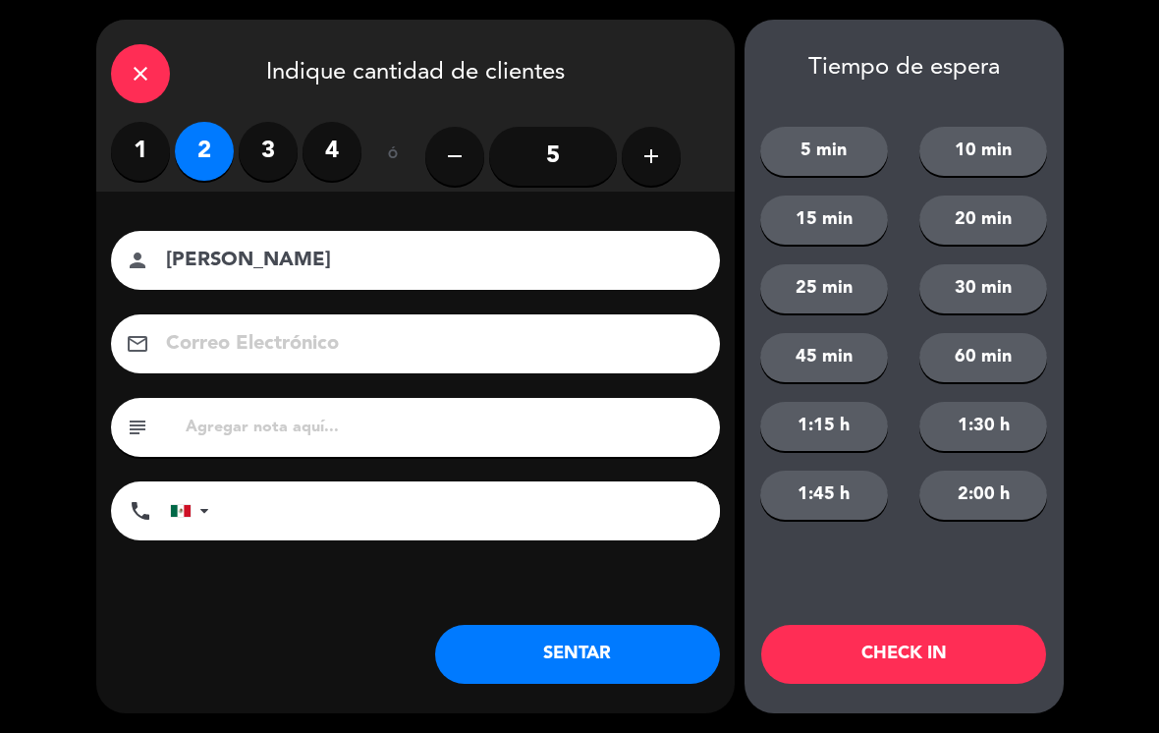
click at [612, 627] on button "SENTAR" at bounding box center [577, 654] width 285 height 59
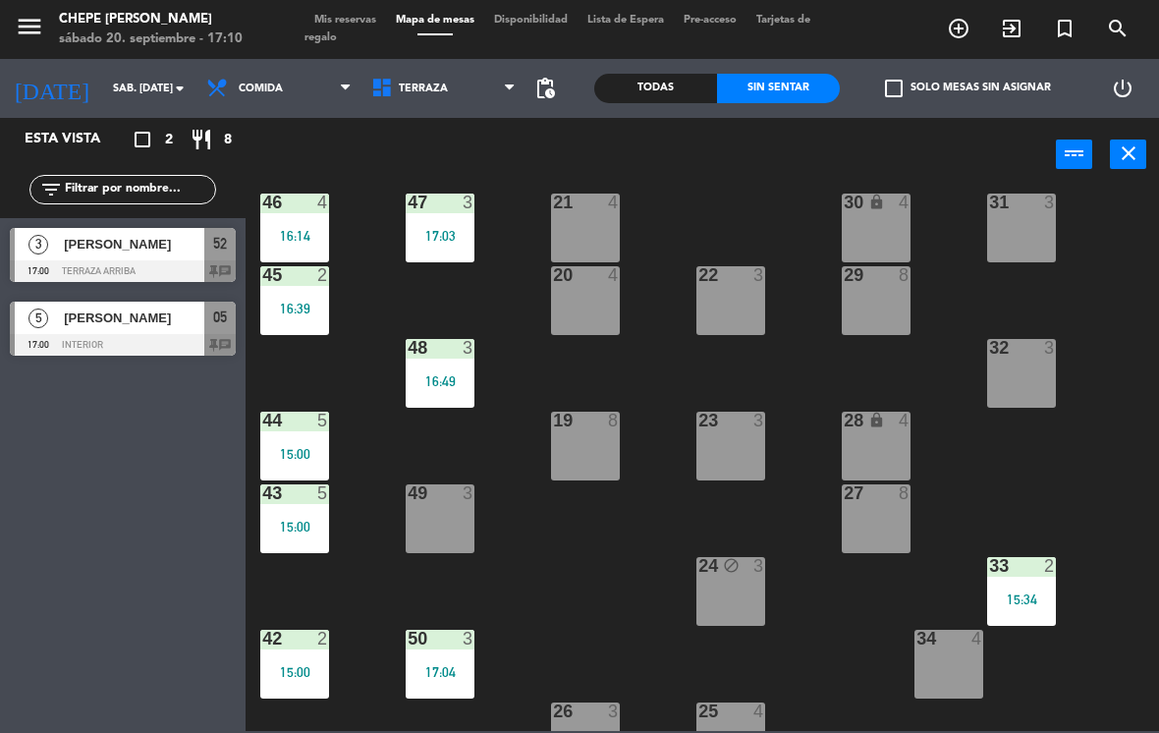
scroll to position [29, 0]
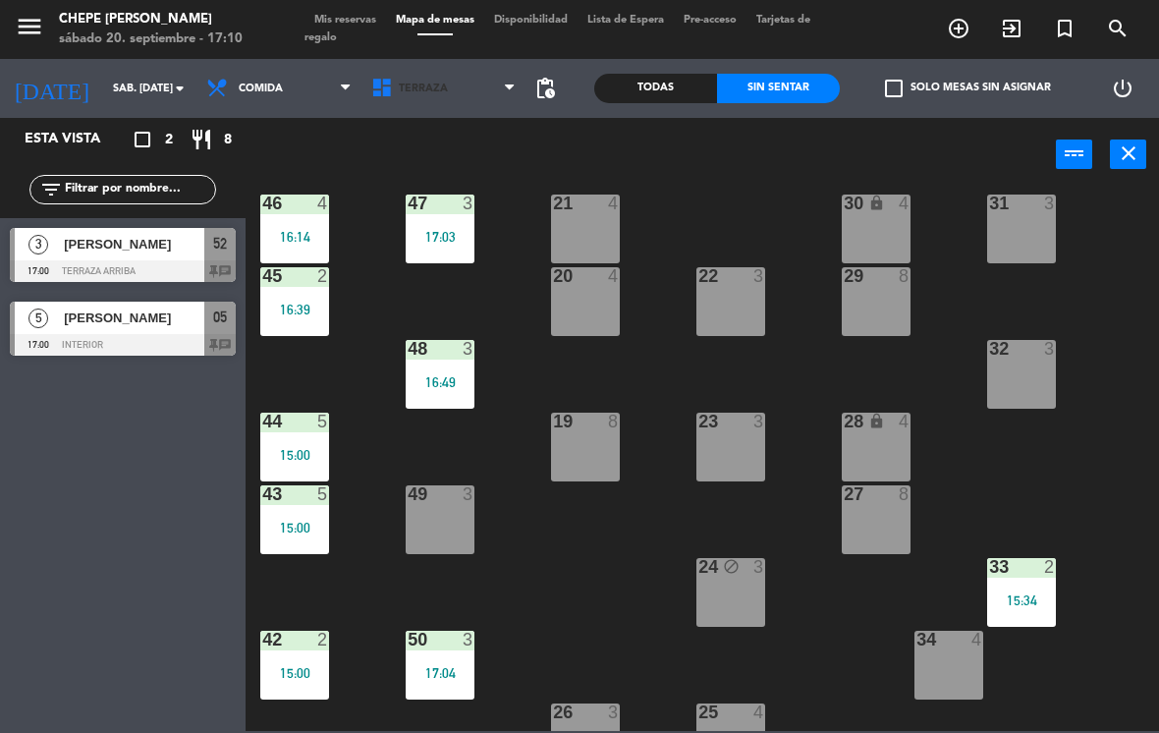
click at [448, 97] on span "Terraza" at bounding box center [443, 88] width 165 height 43
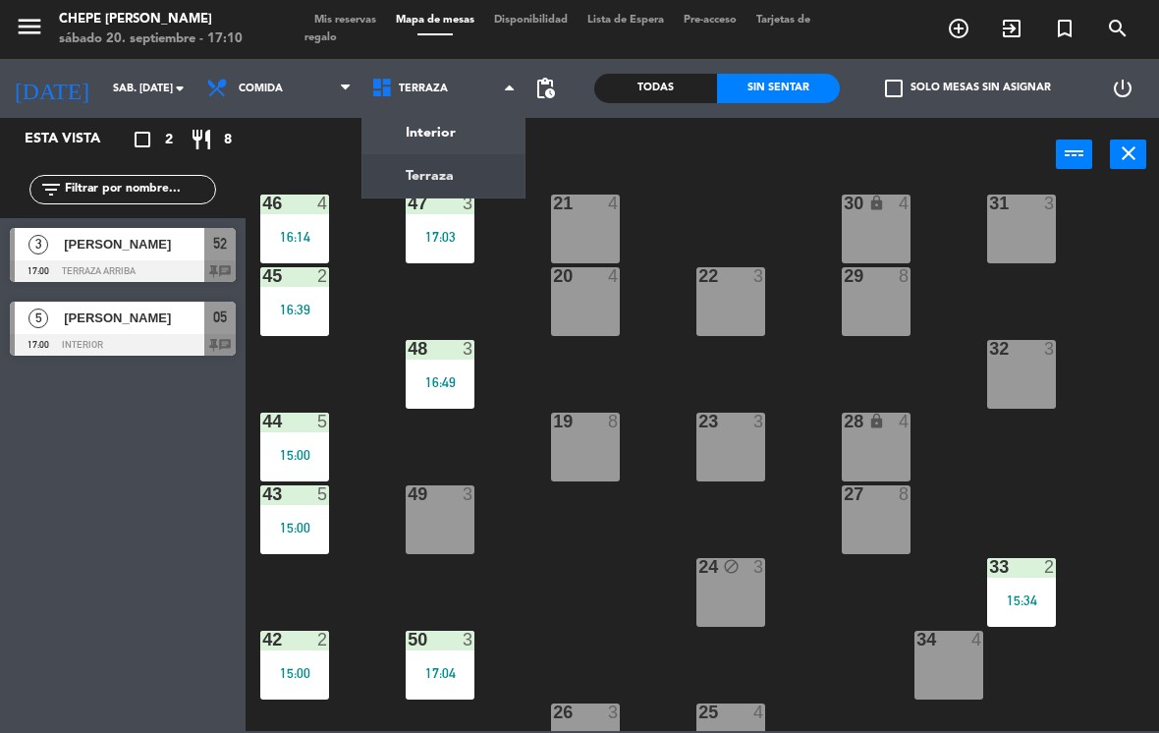
click at [314, 152] on div "power_input close" at bounding box center [651, 155] width 810 height 75
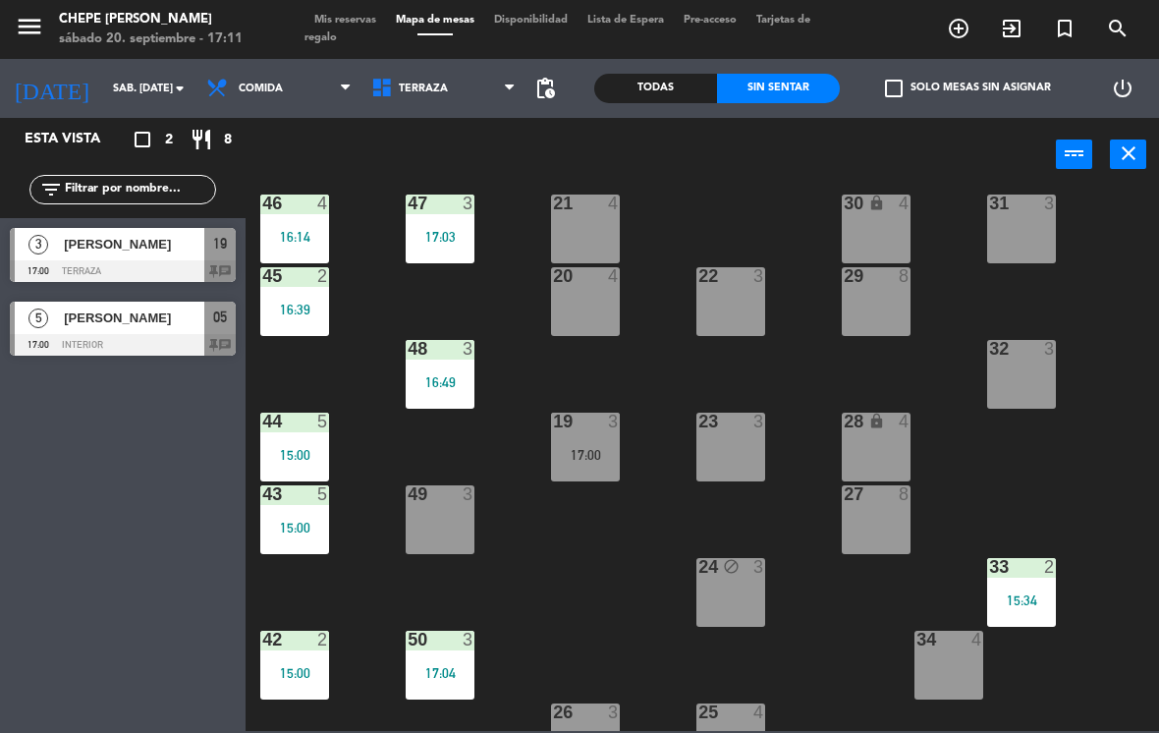
click at [592, 438] on div "19 3 17:00" at bounding box center [585, 447] width 69 height 69
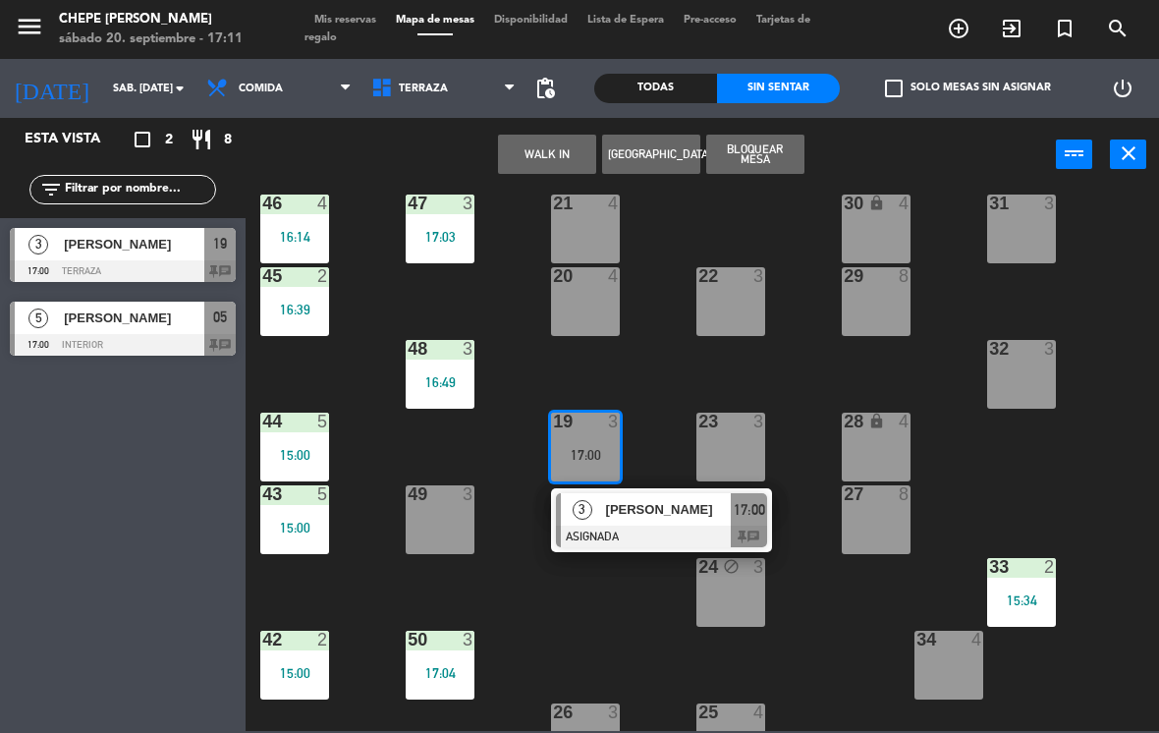
click at [681, 528] on div at bounding box center [661, 537] width 211 height 22
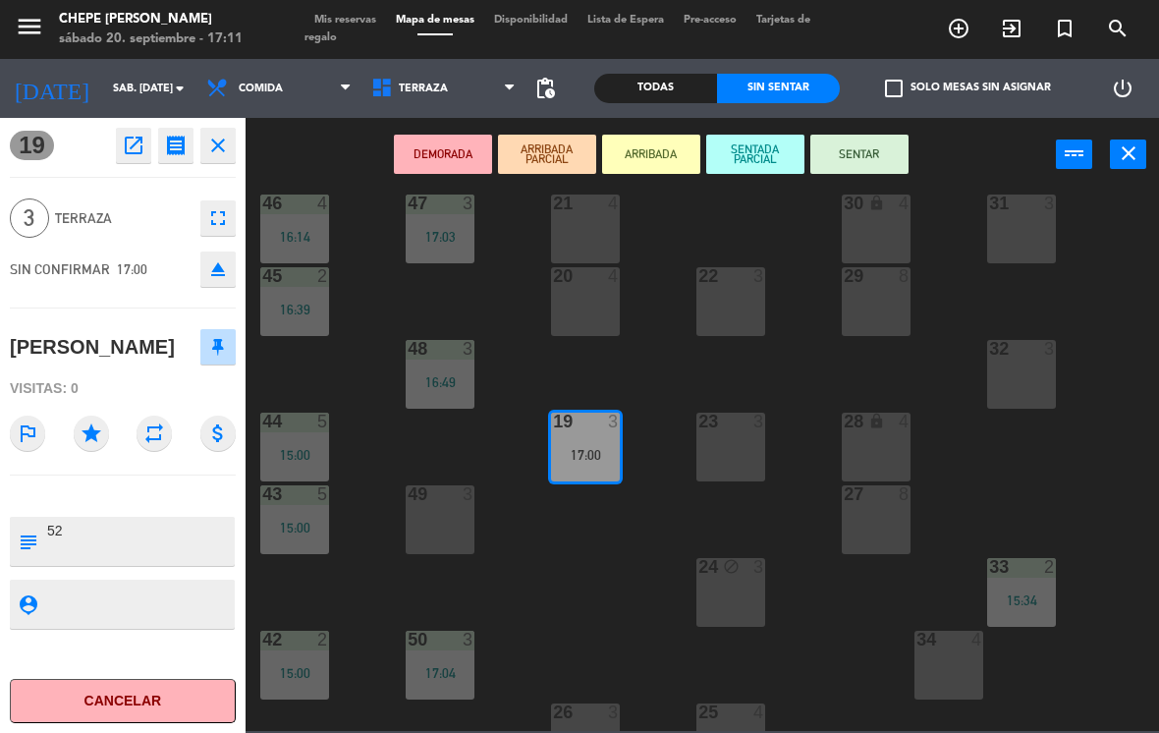
click at [880, 156] on button "SENTAR" at bounding box center [859, 154] width 98 height 39
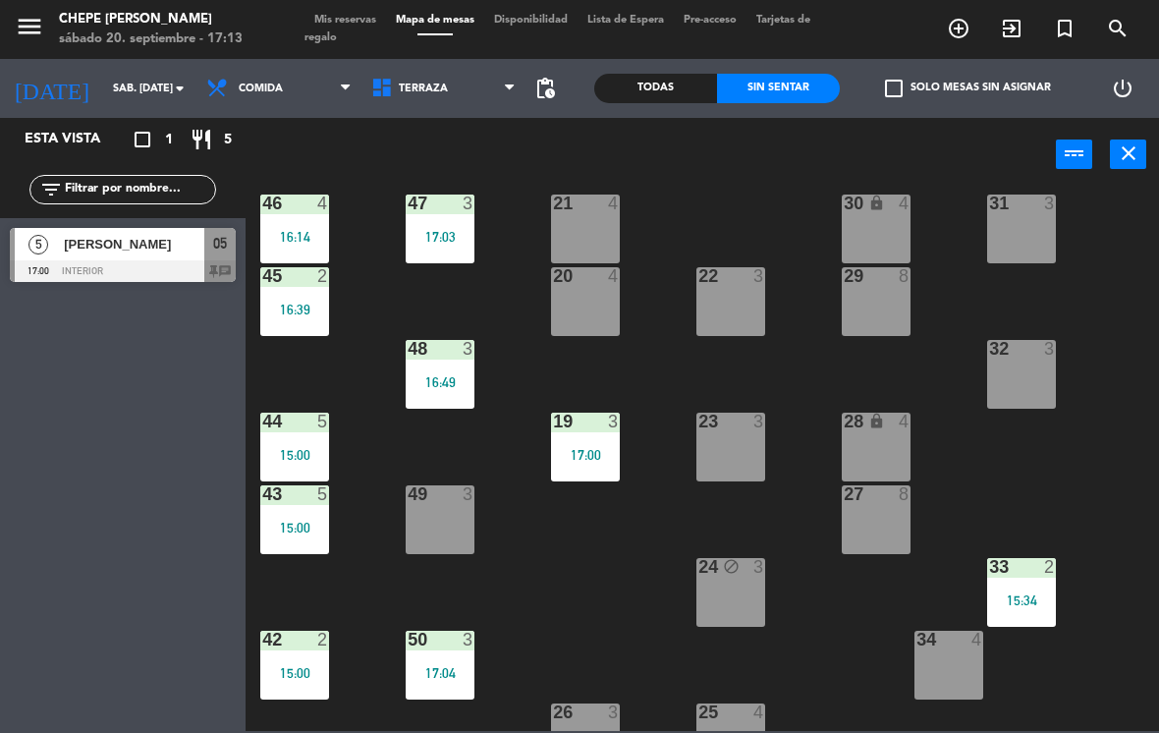
click at [178, 325] on div "Esta vista crop_square 1 restaurant 5 filter_list 5 [PERSON_NAME] 17:00 Interio…" at bounding box center [123, 425] width 246 height 615
click at [444, 86] on span "Terraza" at bounding box center [443, 88] width 165 height 43
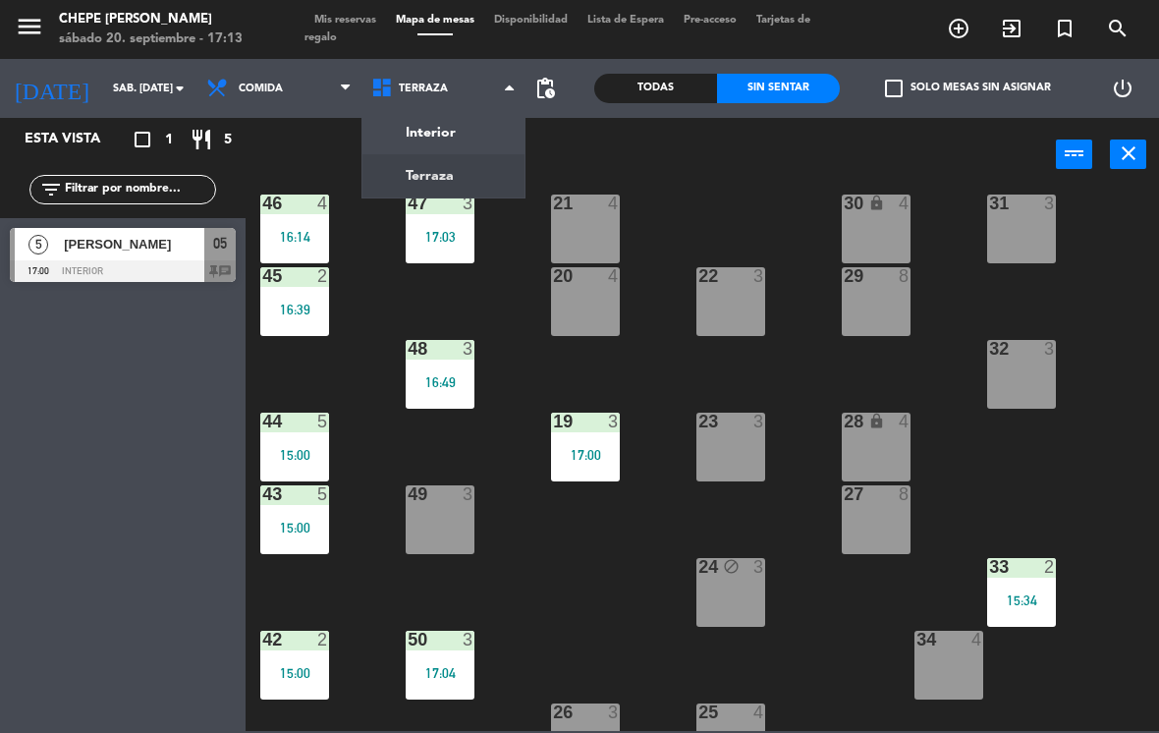
click at [461, 128] on ng-component "menu Chepe [PERSON_NAME] sábado 20. septiembre - 17:13 Mis reservas Mapa de mes…" at bounding box center [579, 365] width 1159 height 731
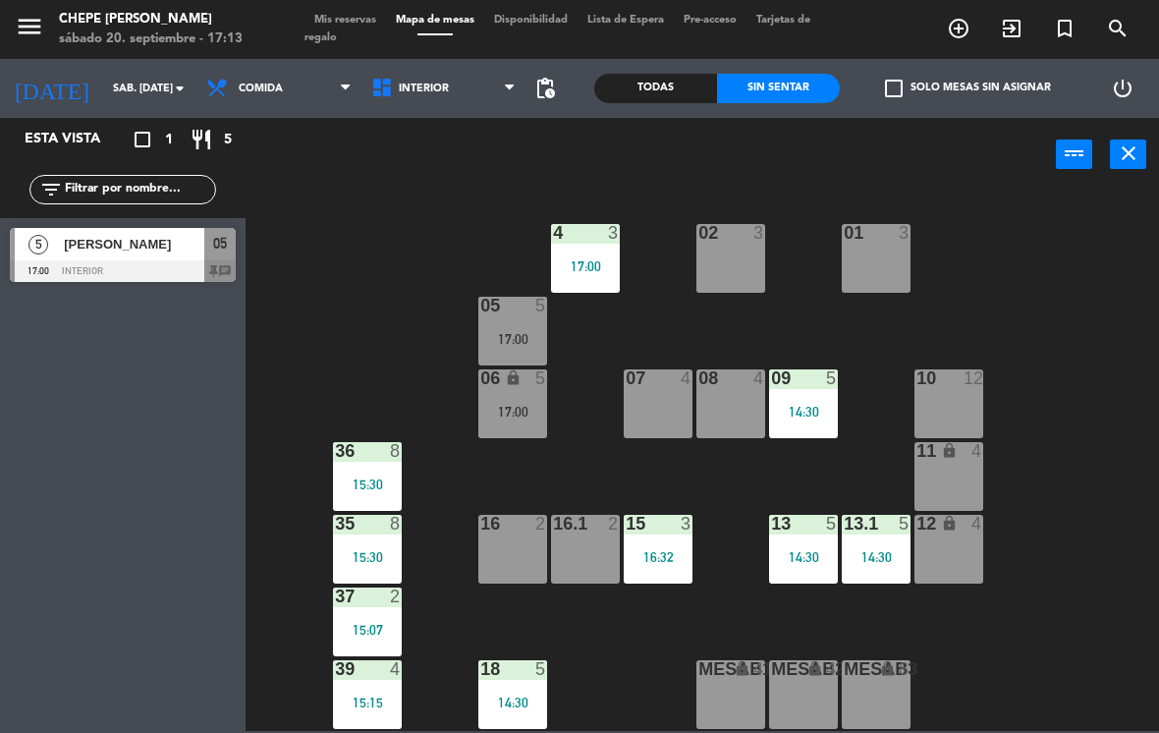
click at [508, 318] on div "05 5 17:00" at bounding box center [512, 331] width 69 height 69
click at [410, 281] on div "02 3 4 3 17:00 01 3 05 5 17:00 06 lock 5 17:00 07 4 09 5 14:30 10 12 08 4 11 lo…" at bounding box center [708, 460] width 902 height 541
click at [515, 318] on div "05 5 17:00" at bounding box center [512, 331] width 69 height 69
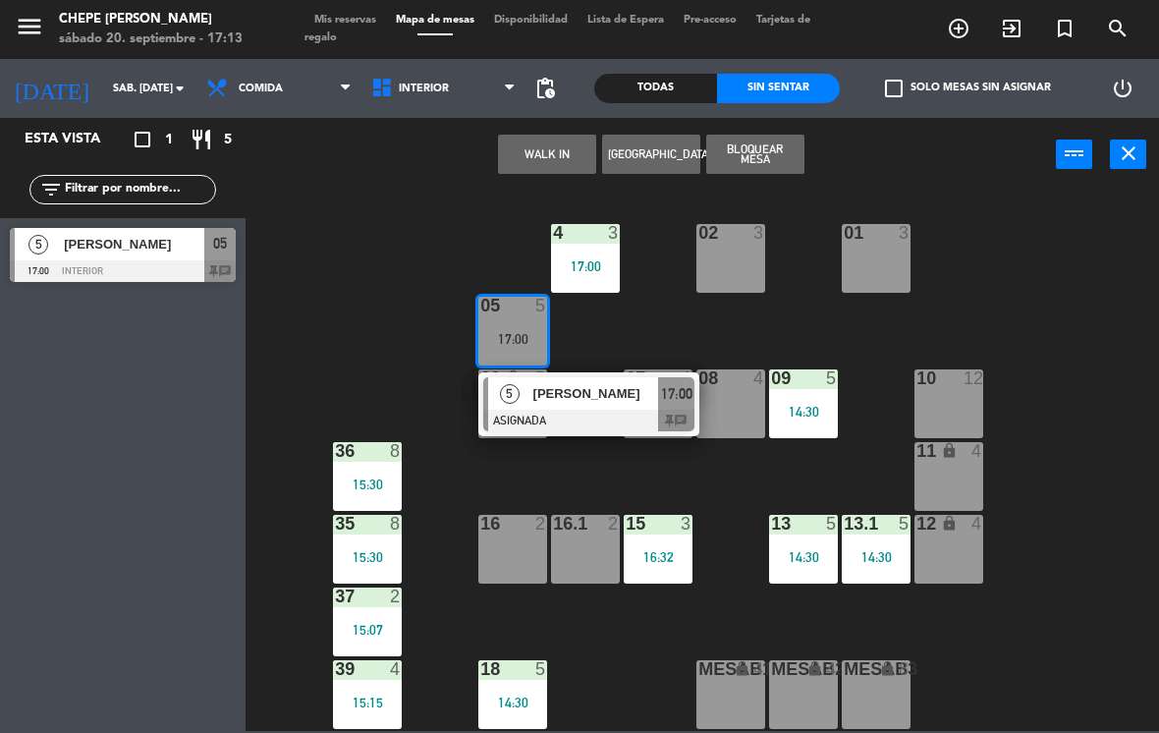
click at [557, 406] on div "[PERSON_NAME]" at bounding box center [595, 393] width 128 height 32
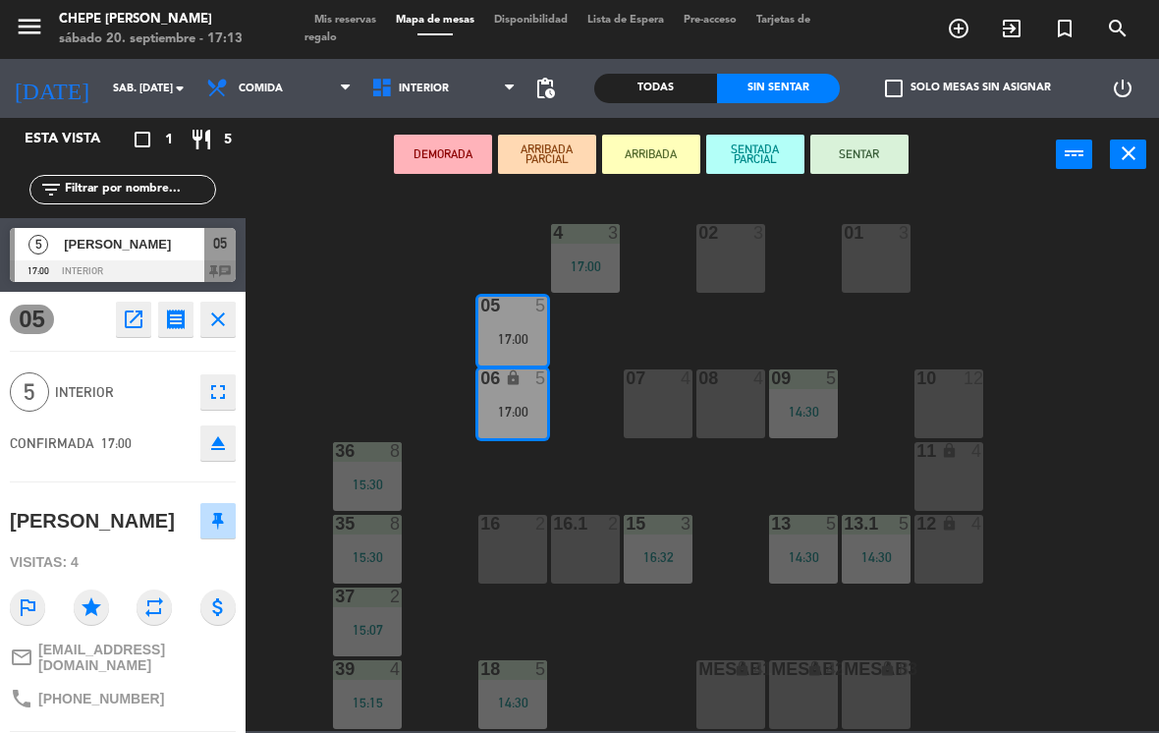
click at [867, 148] on button "SENTAR" at bounding box center [859, 154] width 98 height 39
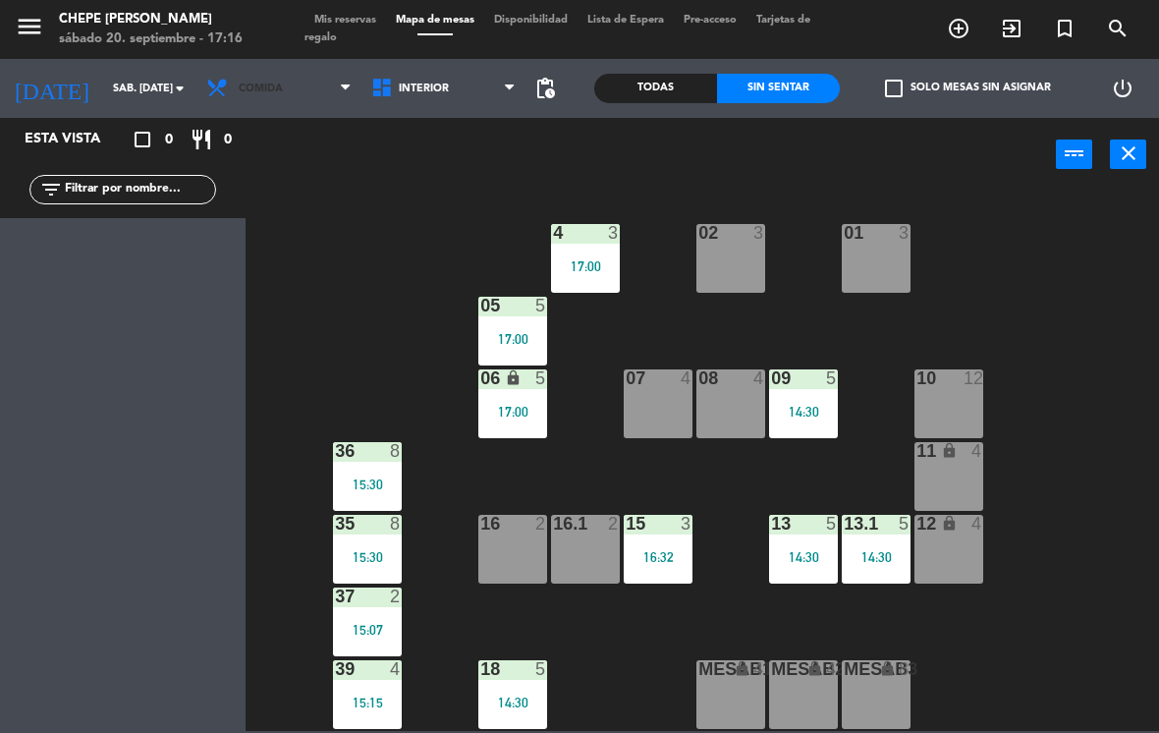
click at [243, 84] on span "Comida" at bounding box center [261, 89] width 44 height 13
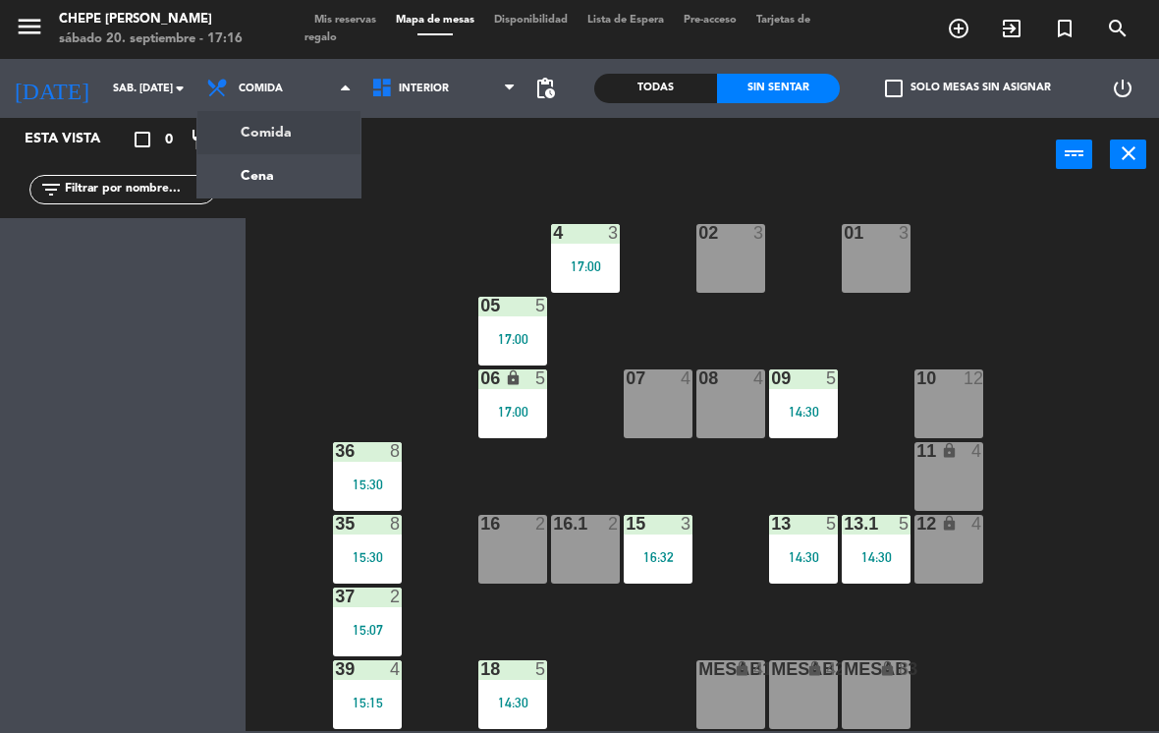
click at [326, 186] on ng-component "menu Chepe [PERSON_NAME] sábado 20. septiembre - 17:16 Mis reservas Mapa de mes…" at bounding box center [579, 365] width 1159 height 731
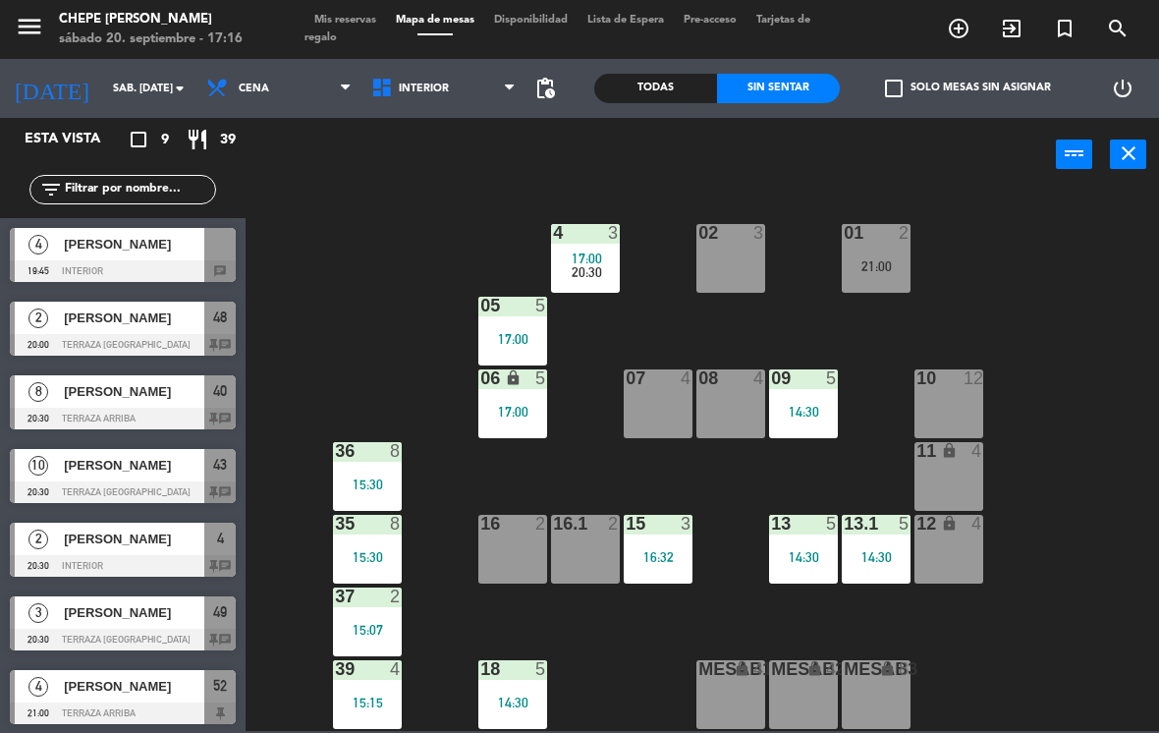
click at [262, 83] on span "Cena" at bounding box center [278, 88] width 165 height 43
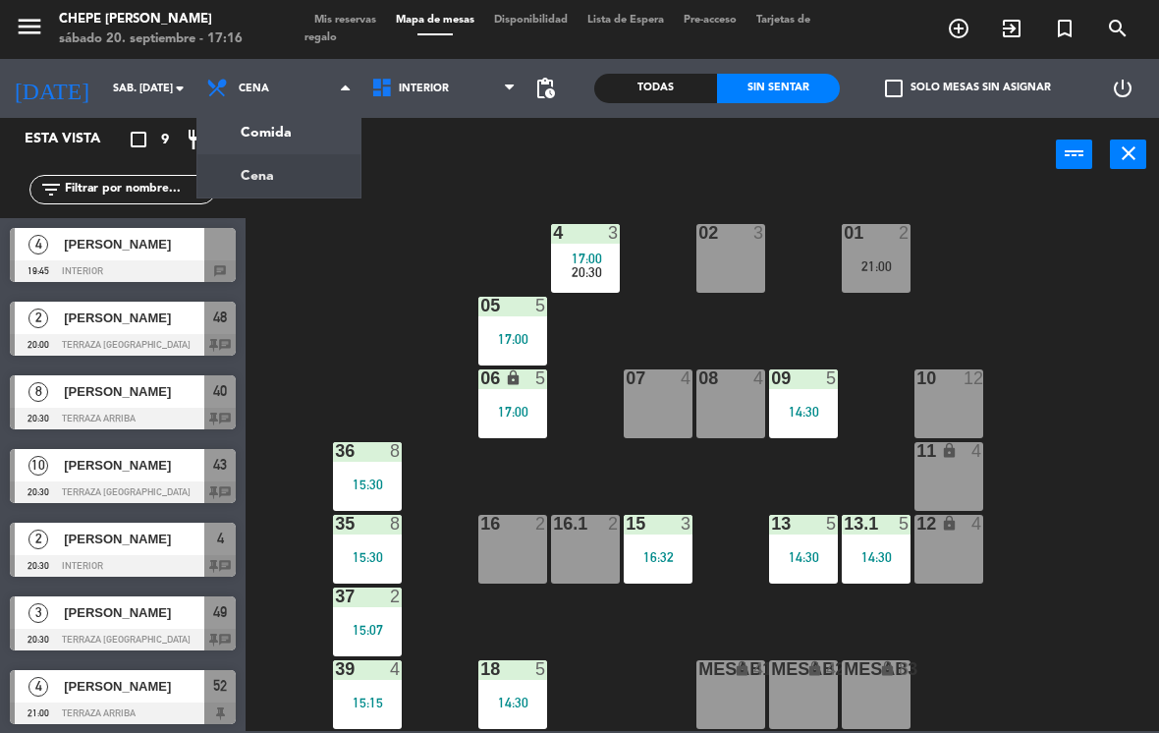
click at [305, 121] on ng-component "menu Chepe [PERSON_NAME] sábado 20. septiembre - 17:16 Mis reservas Mapa de mes…" at bounding box center [579, 365] width 1159 height 731
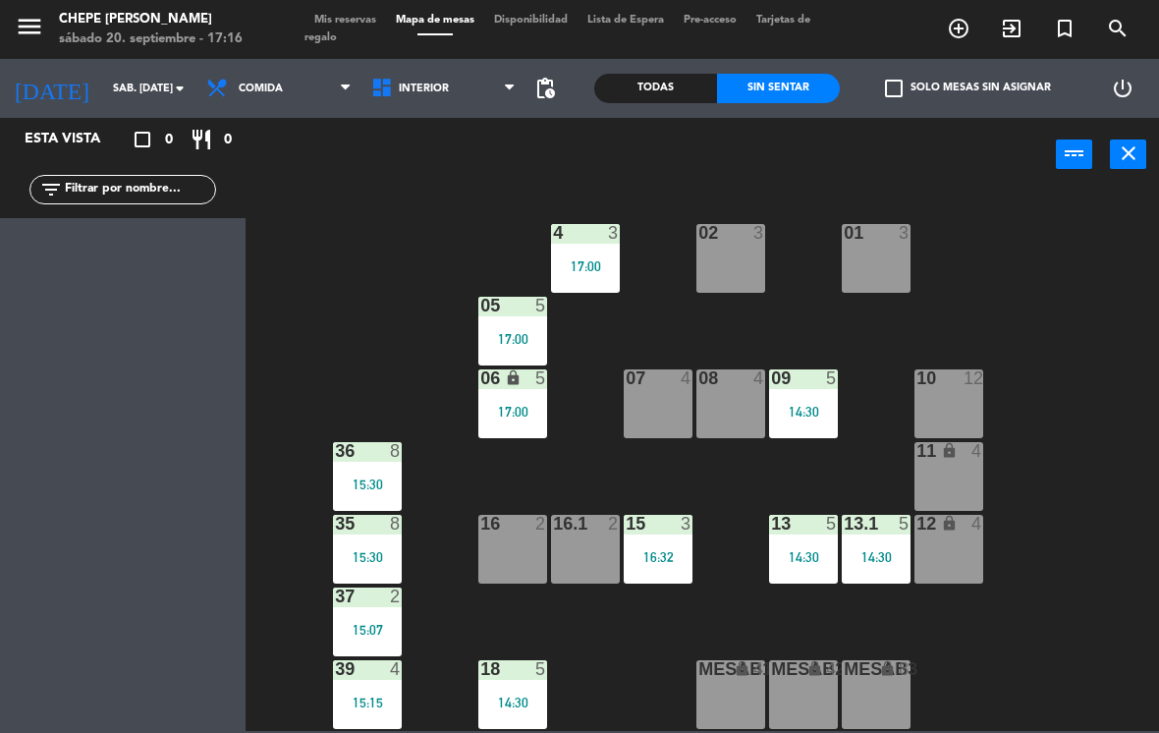
click at [946, 475] on div "11 lock 4" at bounding box center [948, 476] width 69 height 69
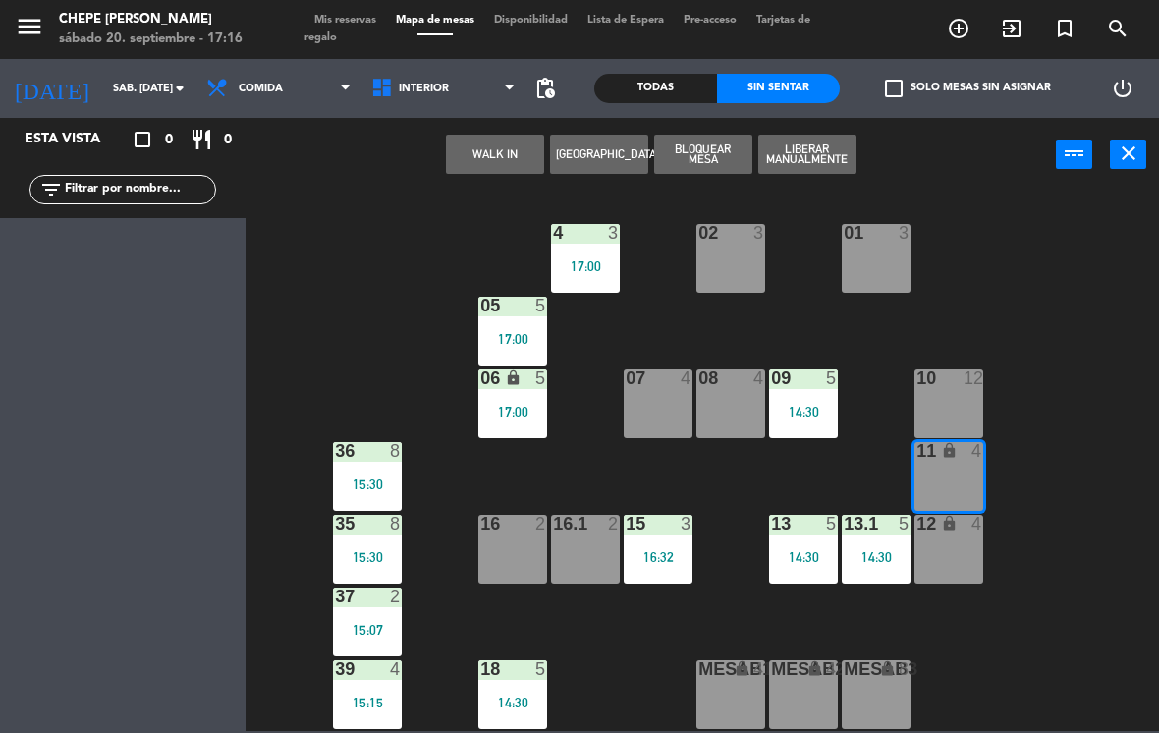
click at [502, 148] on button "WALK IN" at bounding box center [495, 154] width 98 height 39
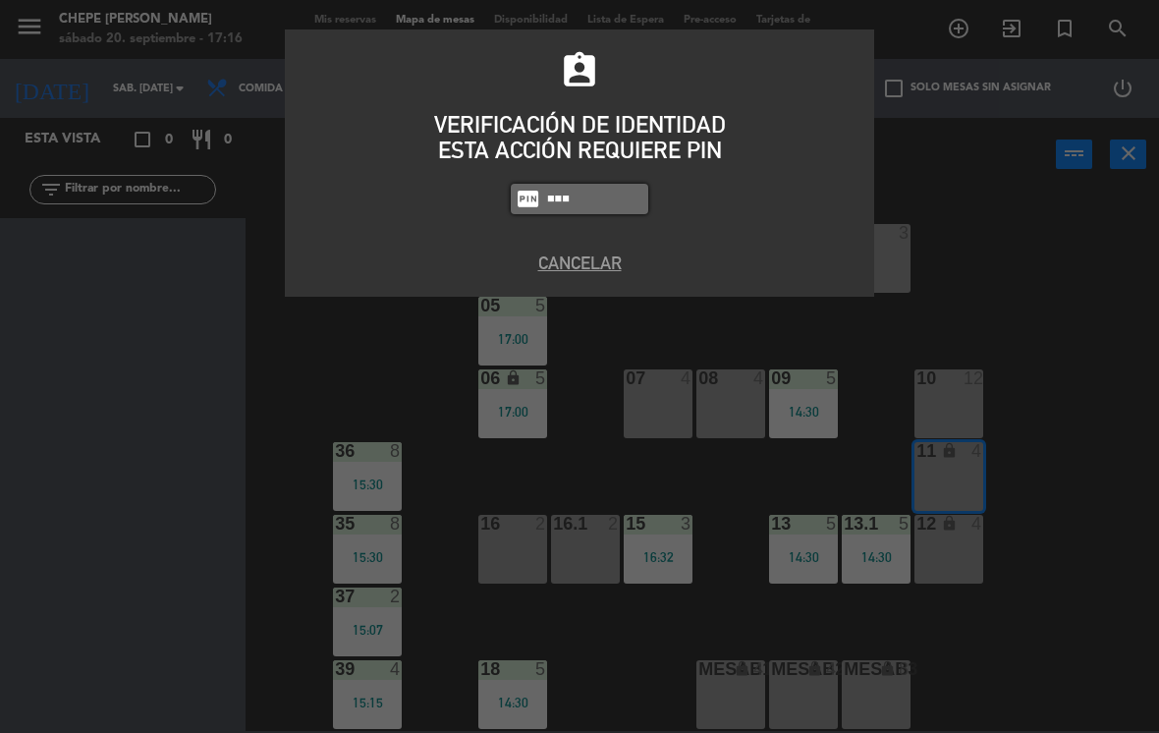
type input "1843"
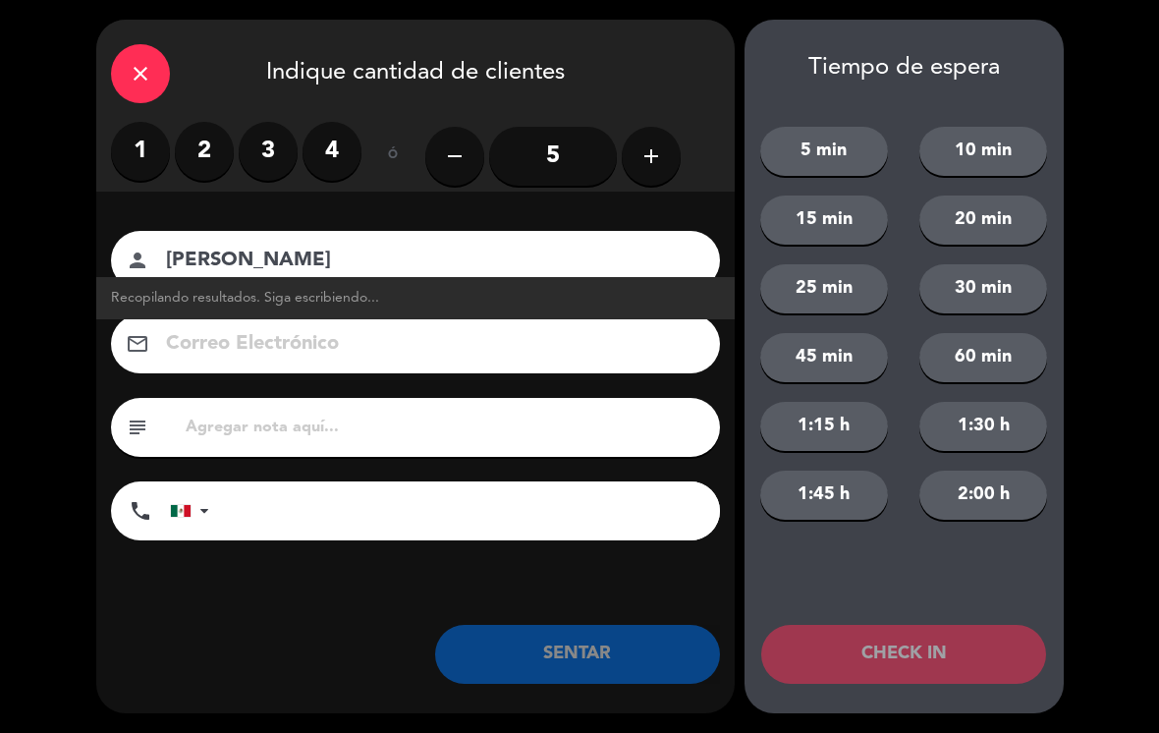
type input "[PERSON_NAME]"
click at [646, 138] on button "add" at bounding box center [651, 156] width 59 height 59
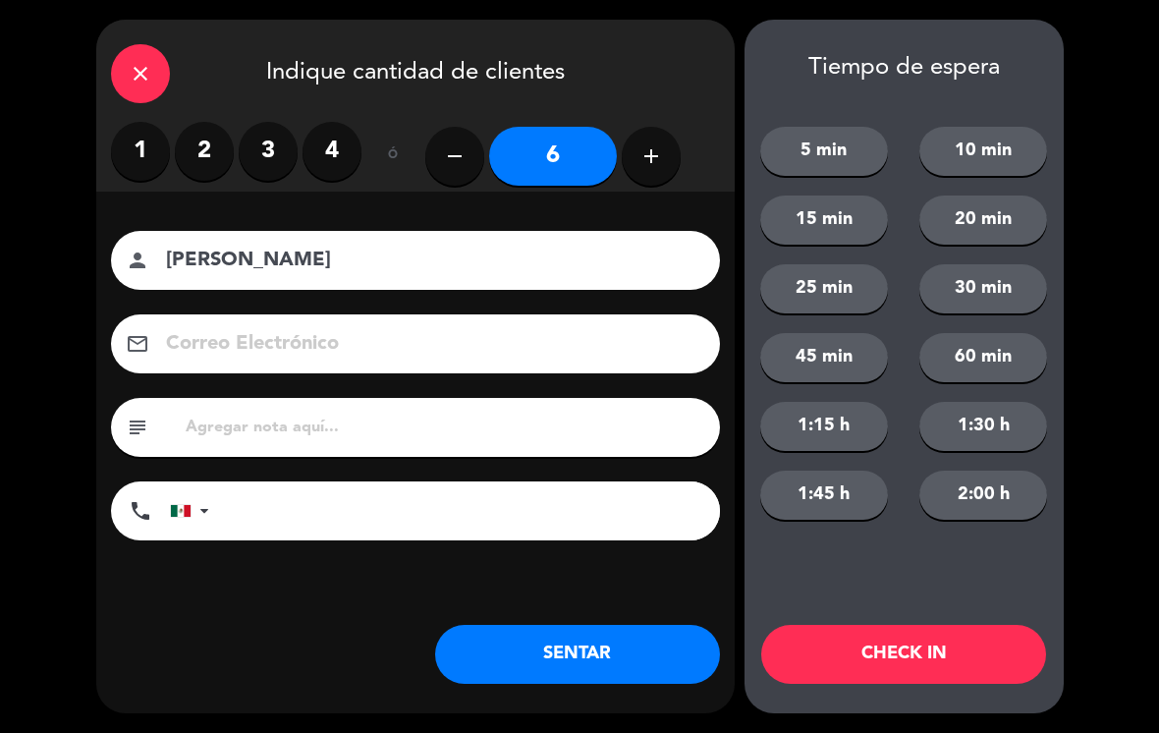
click at [649, 152] on icon "add" at bounding box center [651, 156] width 24 height 24
click at [650, 149] on icon "add" at bounding box center [651, 156] width 24 height 24
type input "8"
click at [627, 647] on button "SENTAR" at bounding box center [577, 654] width 285 height 59
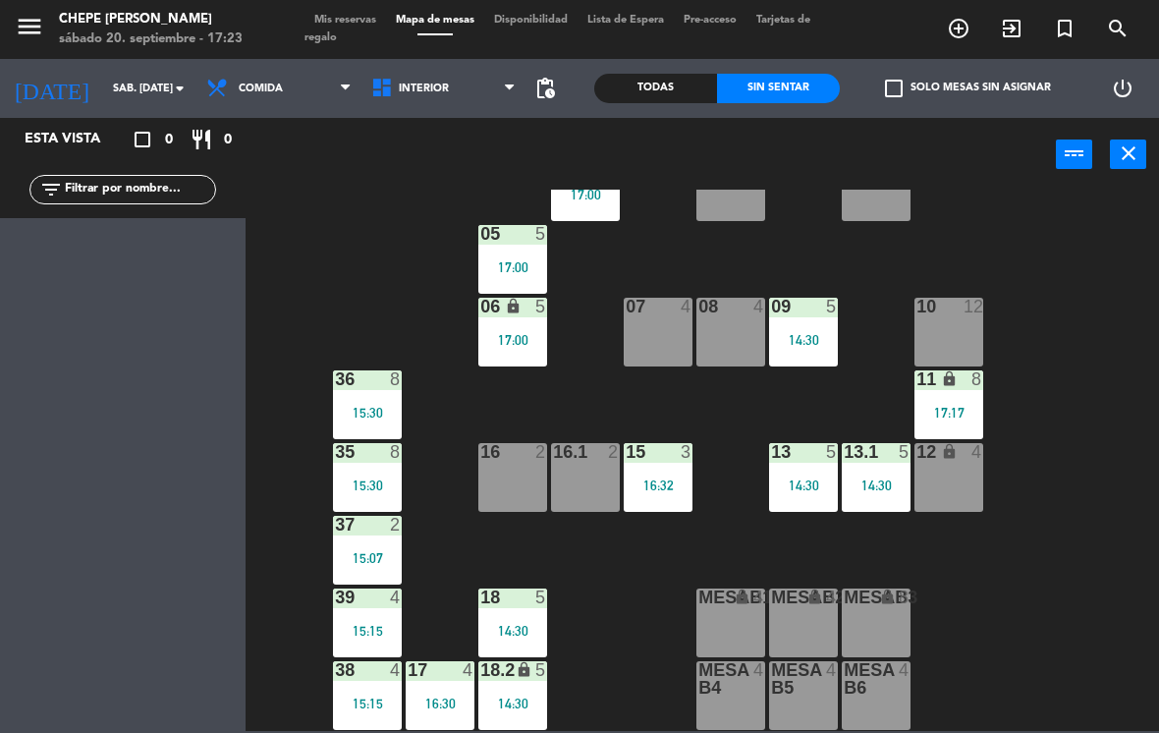
scroll to position [72, 0]
click at [411, 63] on div "Interior Terraza Interior Interior Terraza" at bounding box center [443, 88] width 165 height 59
click at [434, 84] on span "Interior" at bounding box center [424, 89] width 50 height 13
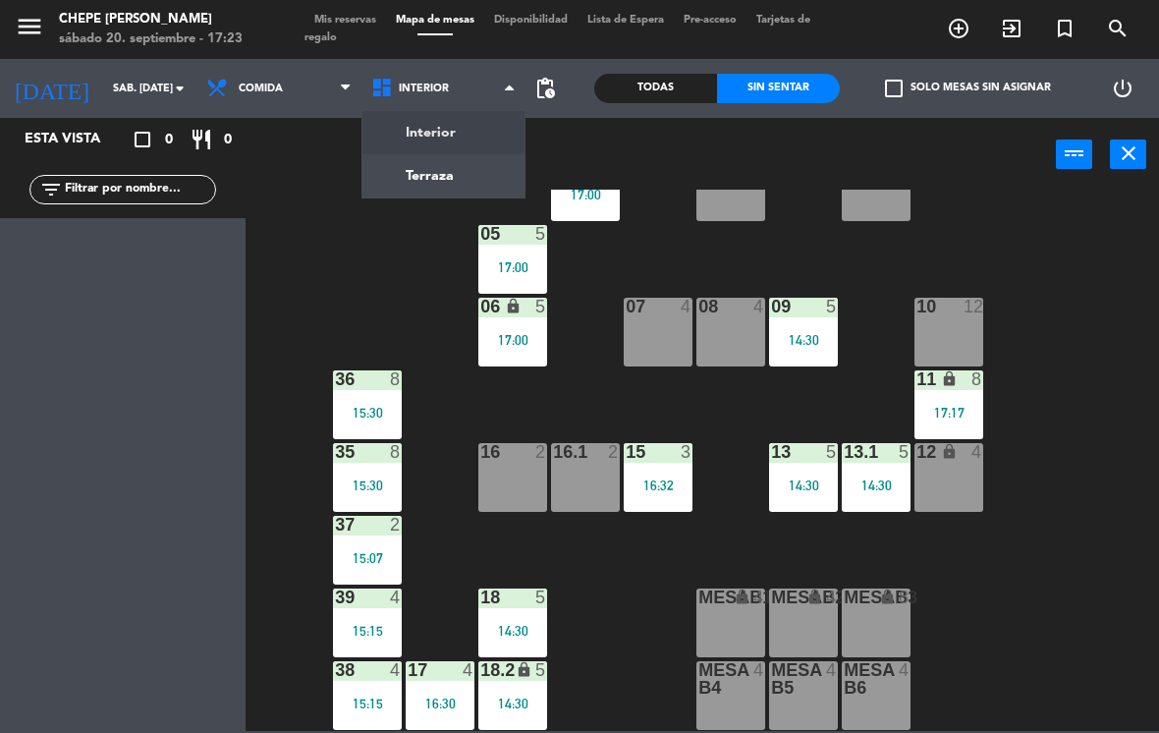
click at [470, 185] on ng-component "menu Chepe [PERSON_NAME] sábado 20. septiembre - 17:23 Mis reservas Mapa de mes…" at bounding box center [579, 365] width 1159 height 731
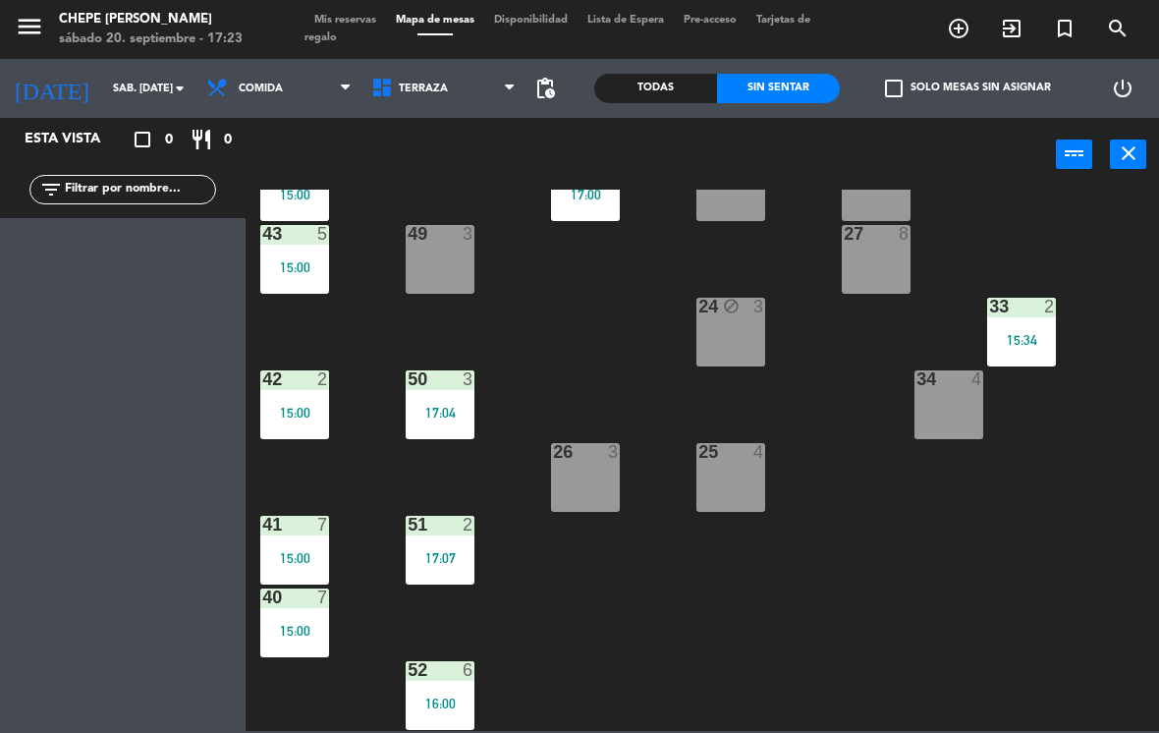
scroll to position [290, 0]
click at [456, 537] on div "51 2 17:07" at bounding box center [440, 550] width 69 height 69
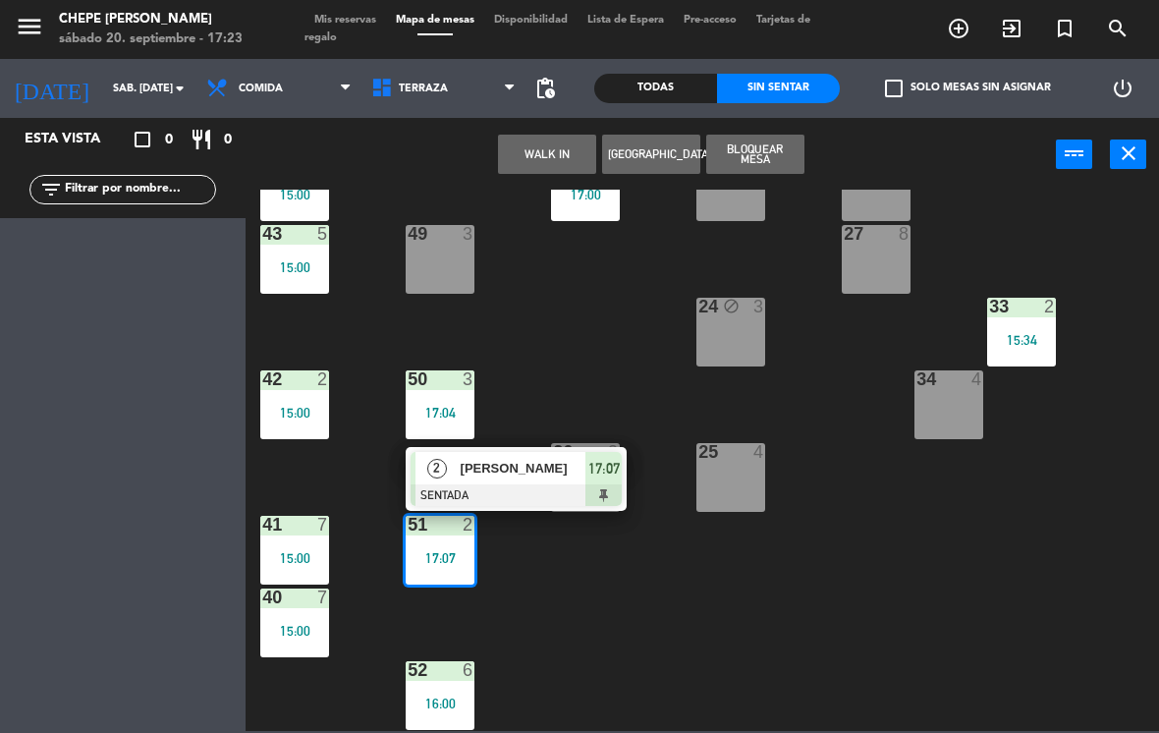
click at [635, 644] on div "21 4 30 lock 4 46 4 16:14 47 3 17:03 31 3 20 4 22 3 29 8 45 2 16:39 32 3 48 3 1…" at bounding box center [708, 460] width 902 height 541
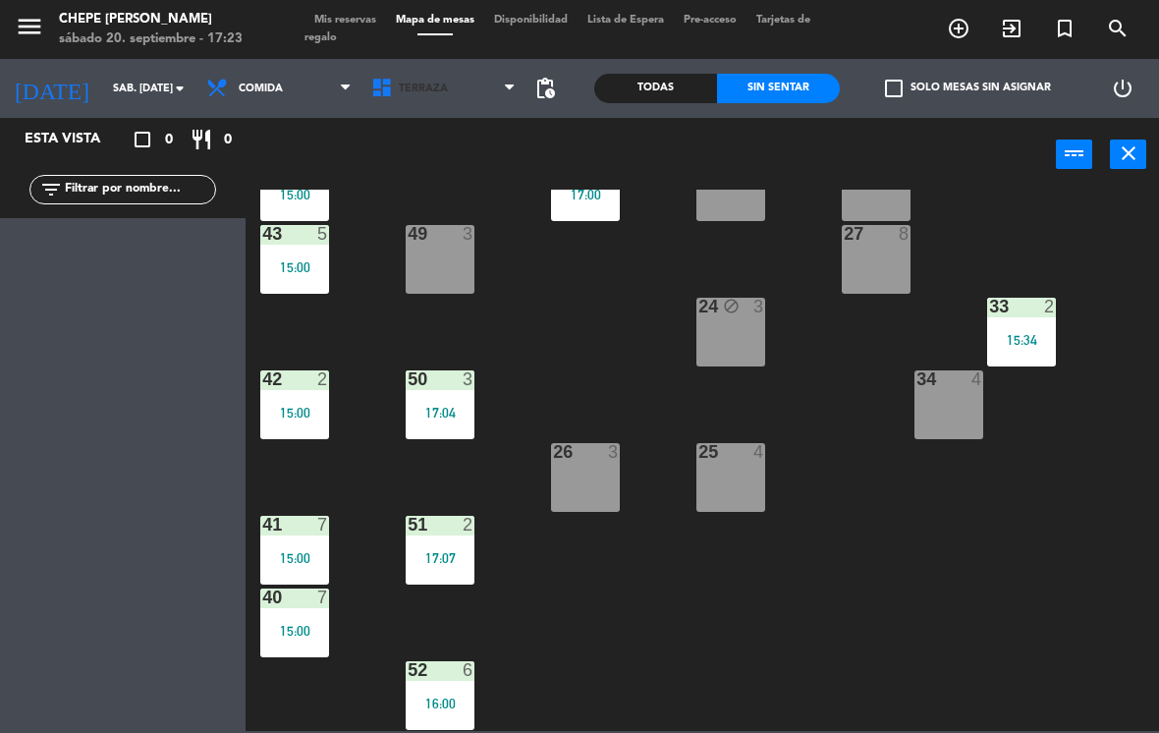
click at [440, 91] on span "Terraza" at bounding box center [423, 89] width 49 height 13
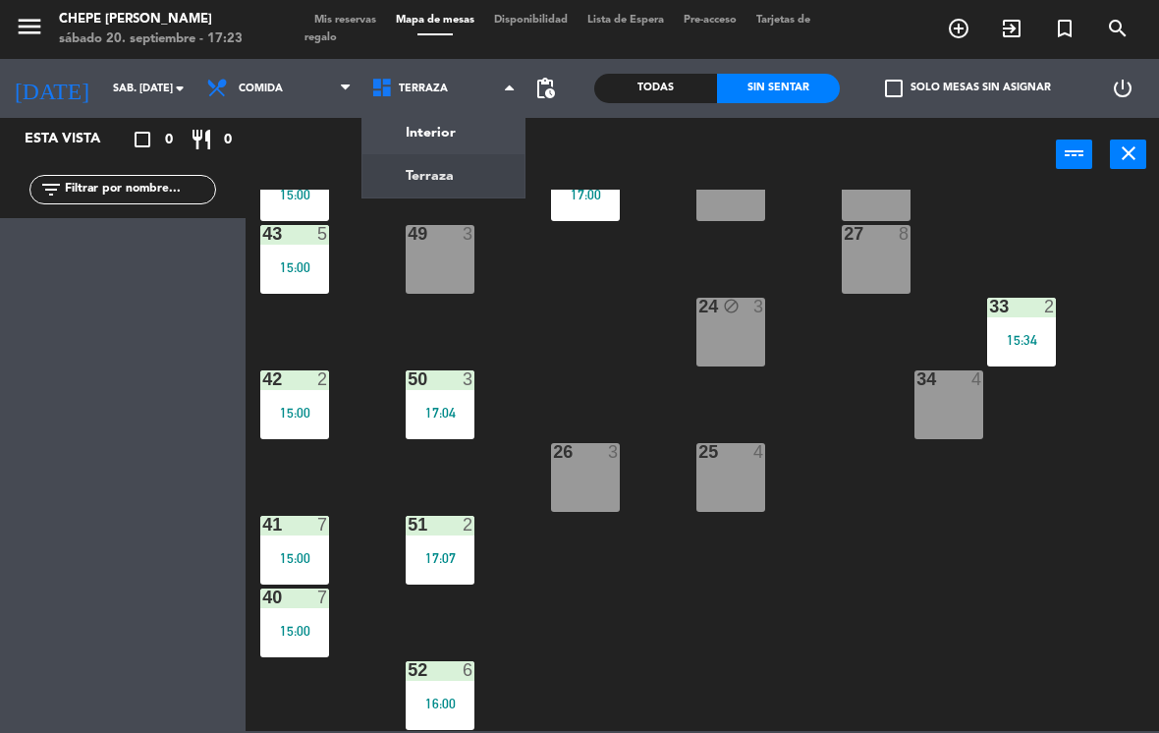
click at [458, 128] on ng-component "menu Chepe [PERSON_NAME] sábado 20. septiembre - 17:23 Mis reservas Mapa de mes…" at bounding box center [579, 365] width 1159 height 731
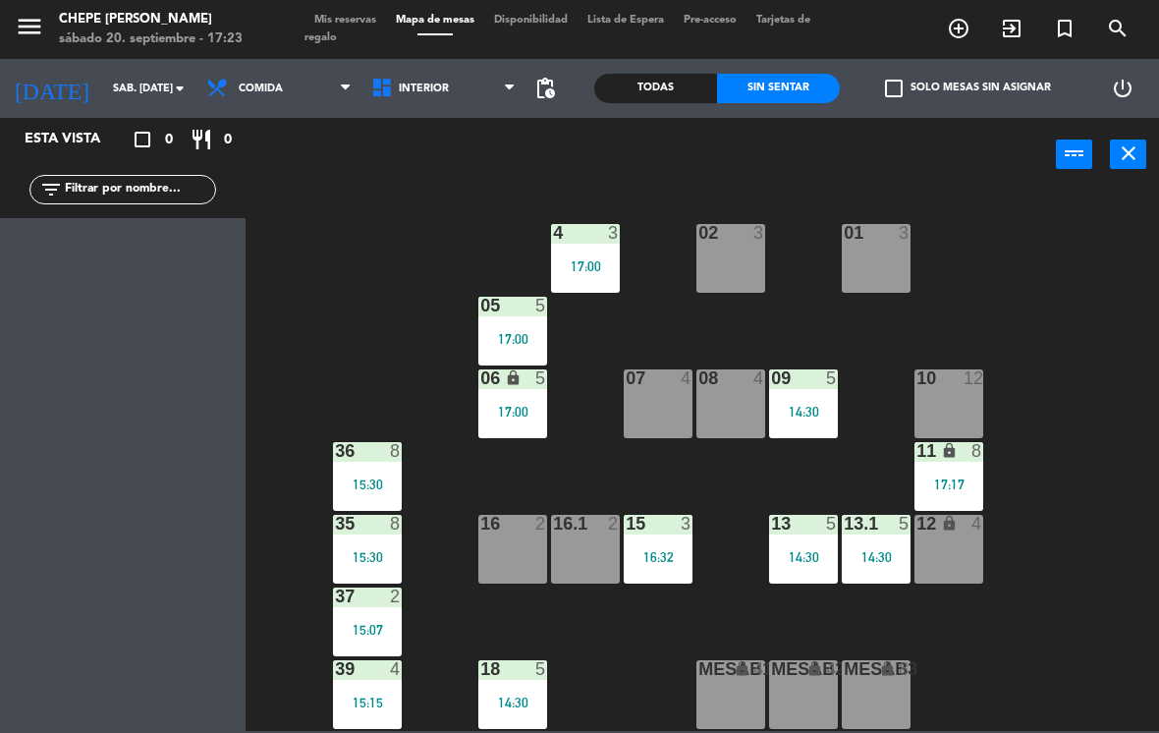
click at [734, 270] on div "02 3" at bounding box center [730, 258] width 69 height 69
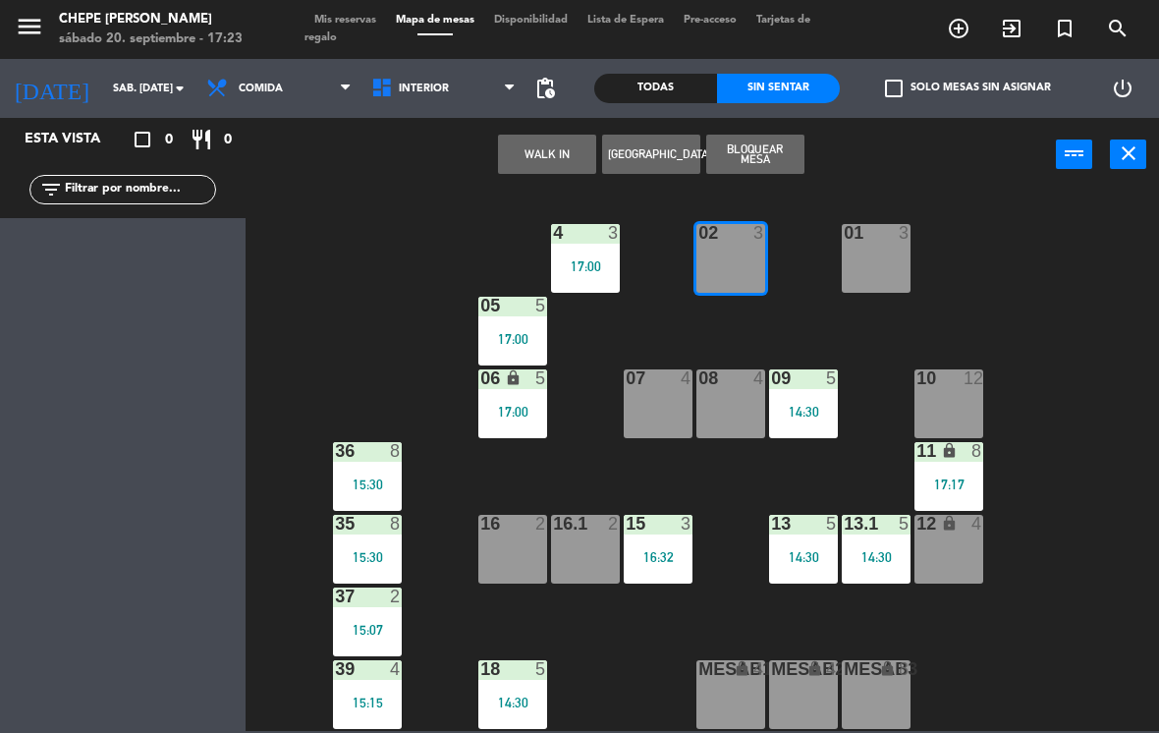
click at [547, 167] on button "WALK IN" at bounding box center [547, 154] width 98 height 39
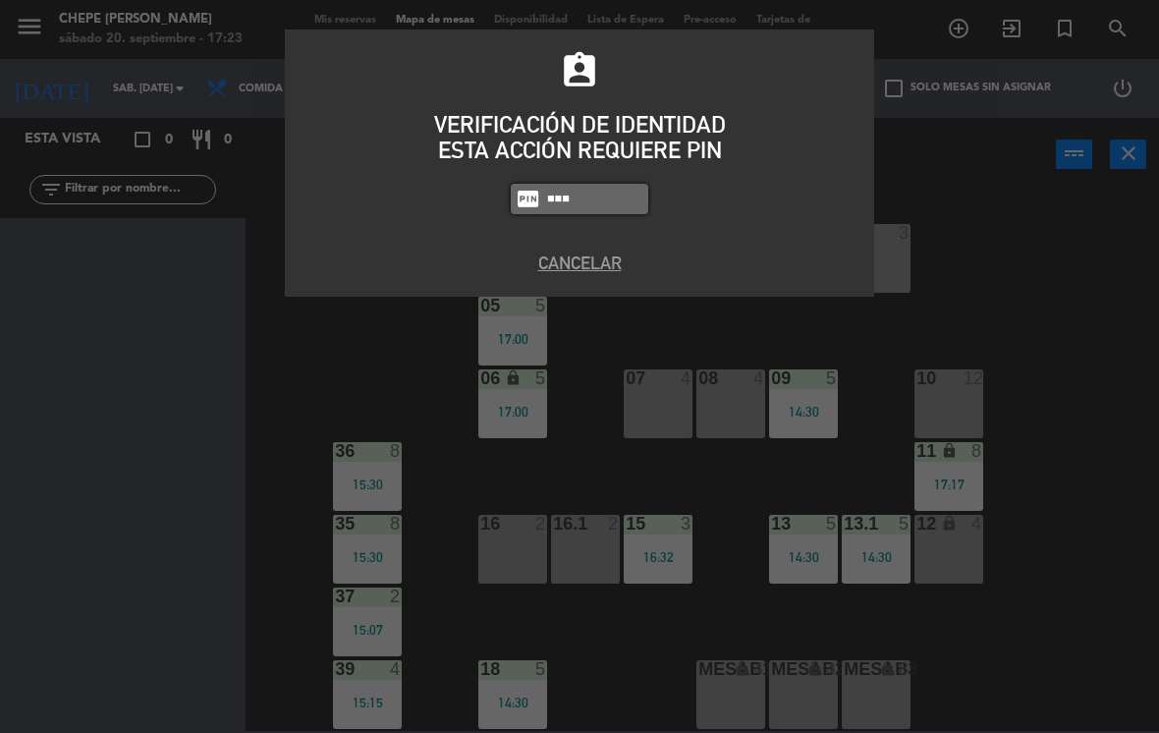
type input "1843"
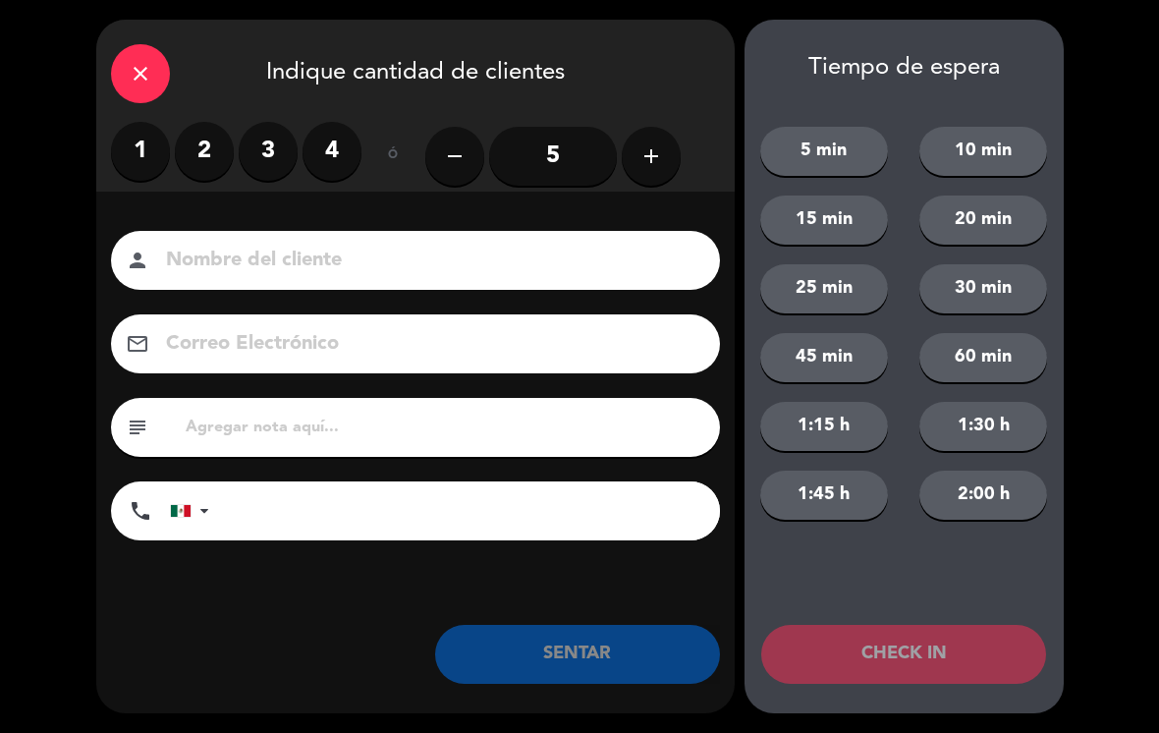
click at [290, 163] on label "3" at bounding box center [268, 151] width 59 height 59
click at [282, 244] on input at bounding box center [429, 261] width 530 height 34
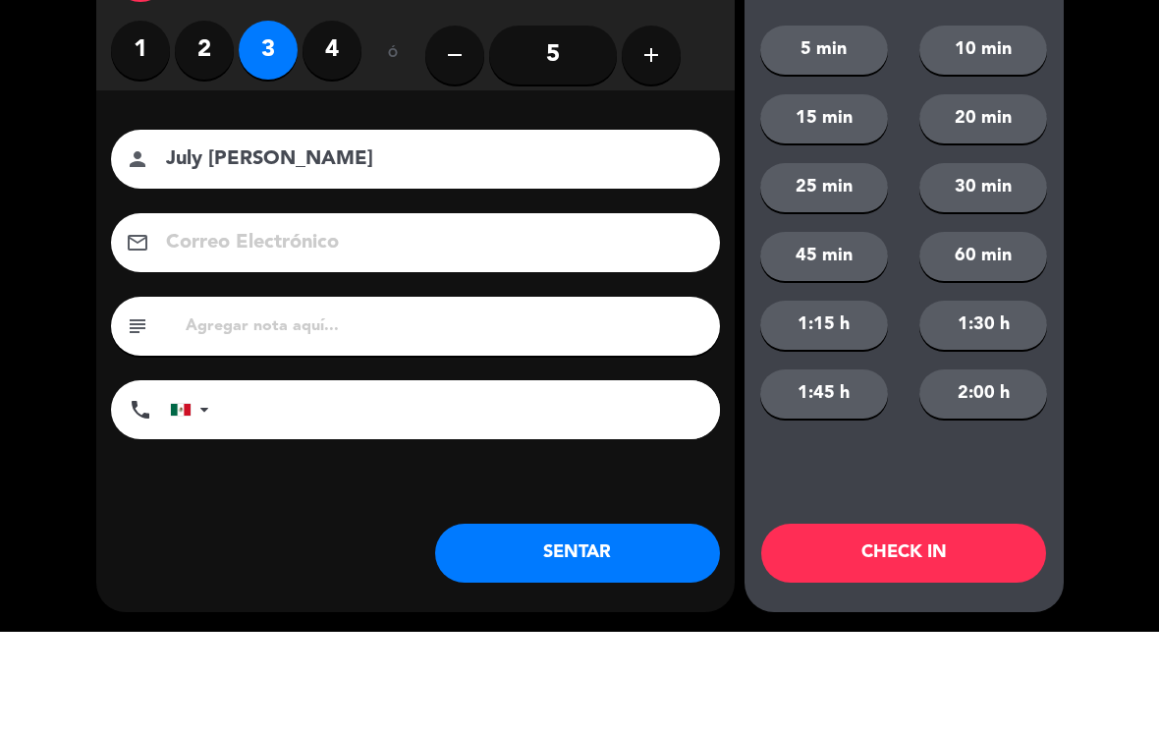
type input "July [PERSON_NAME]"
click at [71, 208] on div "close Indique cantidad de clientes 1 2 3 4 ó remove 5 add Nombre del cliente pe…" at bounding box center [579, 366] width 1159 height 733
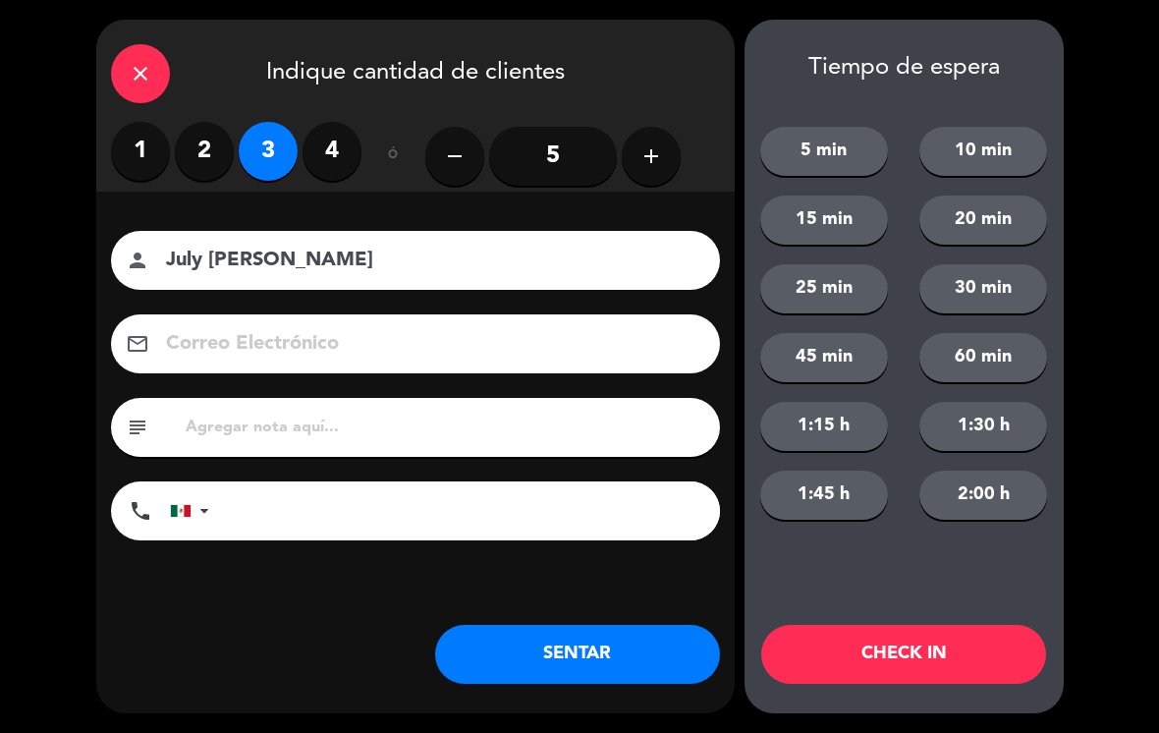
click at [609, 658] on button "SENTAR" at bounding box center [577, 654] width 285 height 59
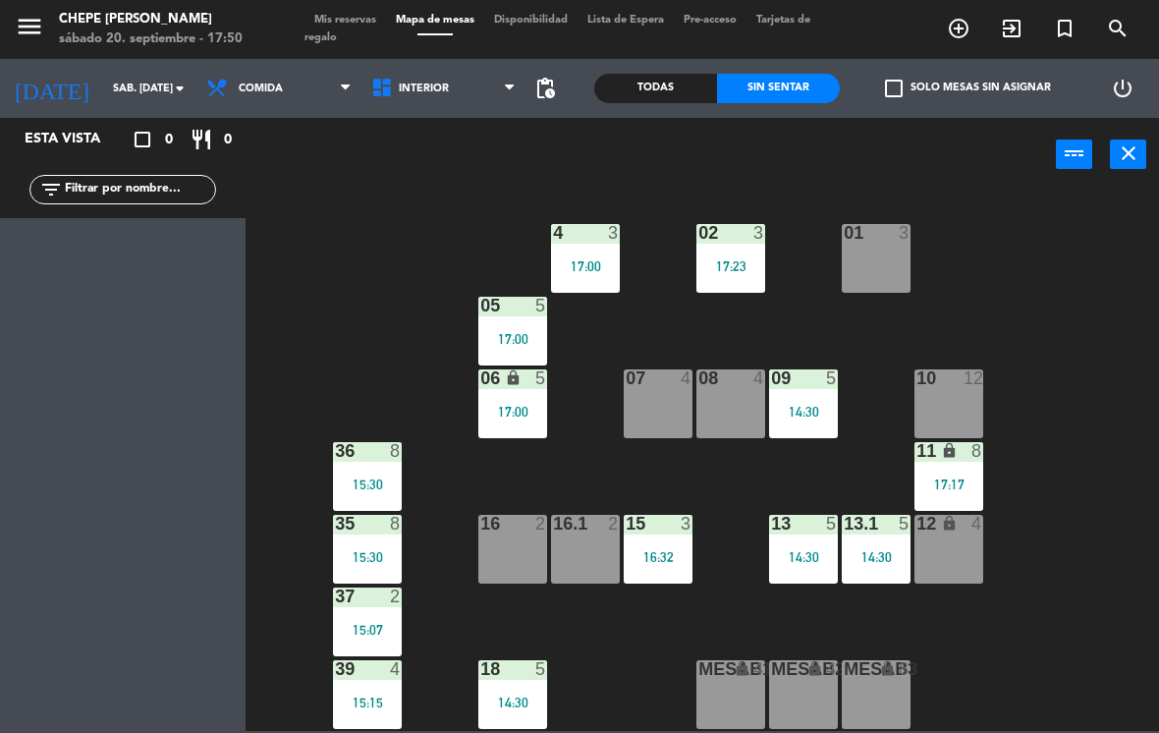
click at [399, 108] on span "Interior" at bounding box center [443, 88] width 165 height 43
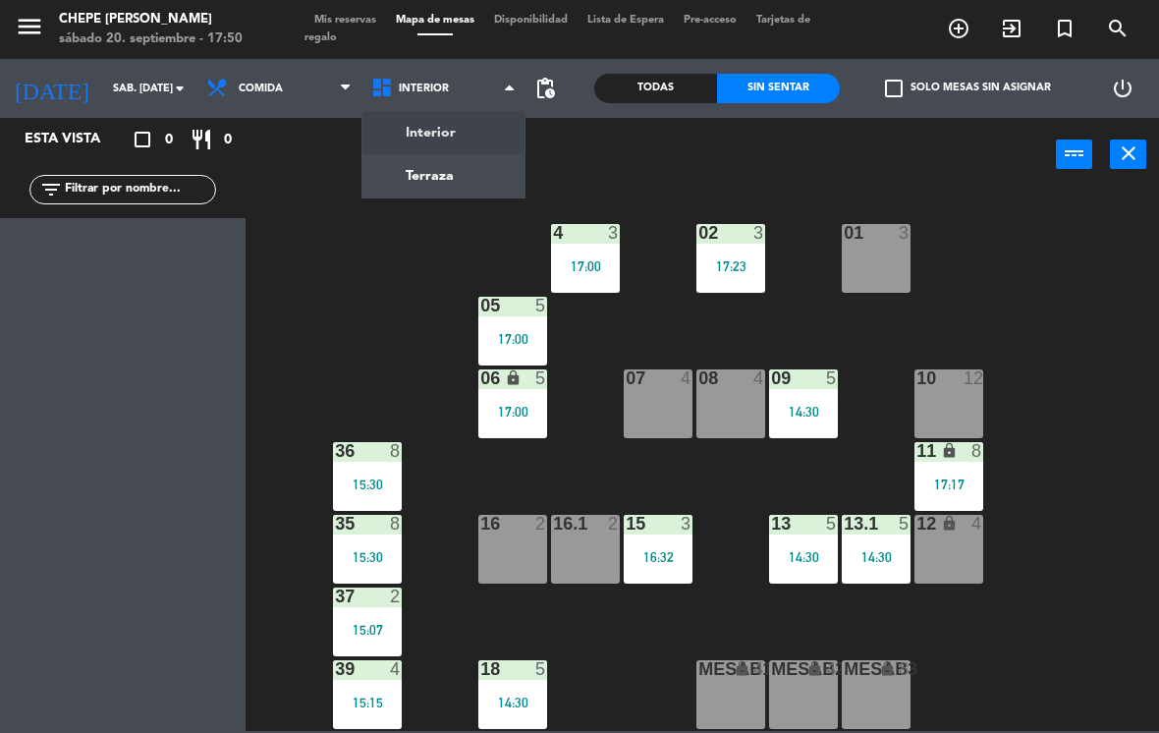
click at [461, 165] on ng-component "menu Chepe [PERSON_NAME] sábado 20. septiembre - 17:50 Mis reservas Mapa de mes…" at bounding box center [579, 365] width 1159 height 731
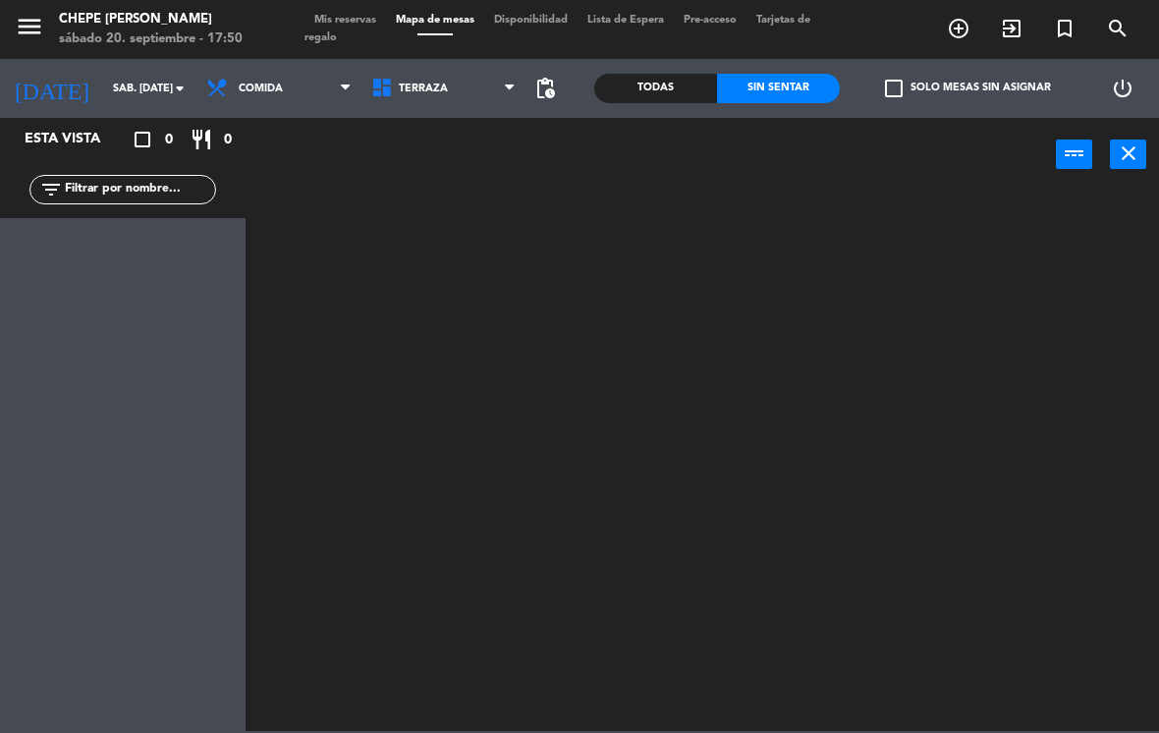
click at [270, 95] on span "Comida" at bounding box center [261, 89] width 44 height 13
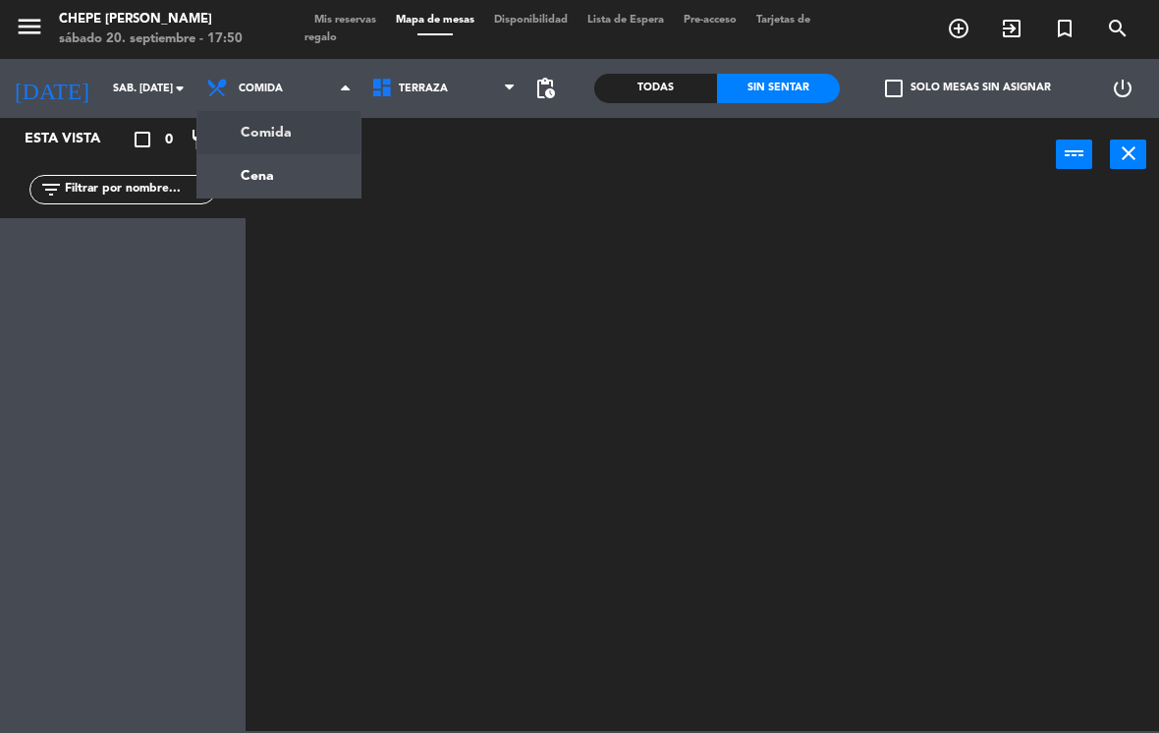
click at [294, 178] on ng-component "menu Chepe [PERSON_NAME] sábado 20. septiembre - 17:50 Mis reservas Mapa de mes…" at bounding box center [579, 365] width 1159 height 731
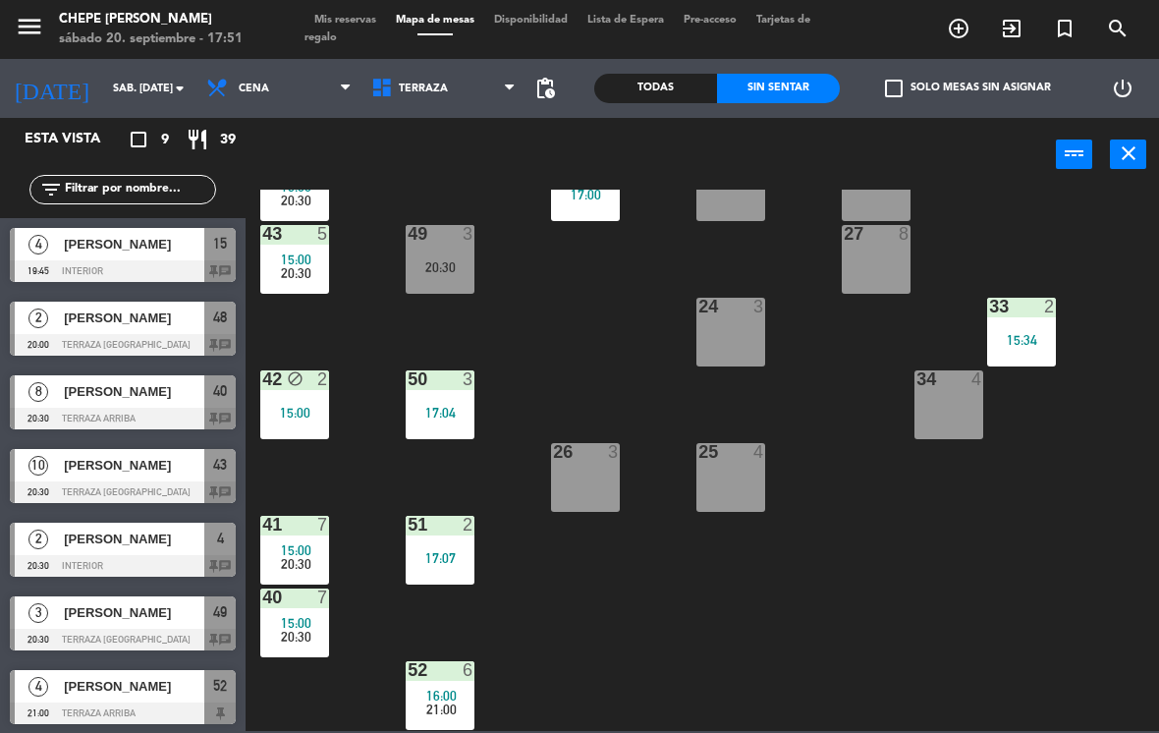
scroll to position [290, 0]
click at [470, 98] on span "Terraza" at bounding box center [443, 88] width 165 height 43
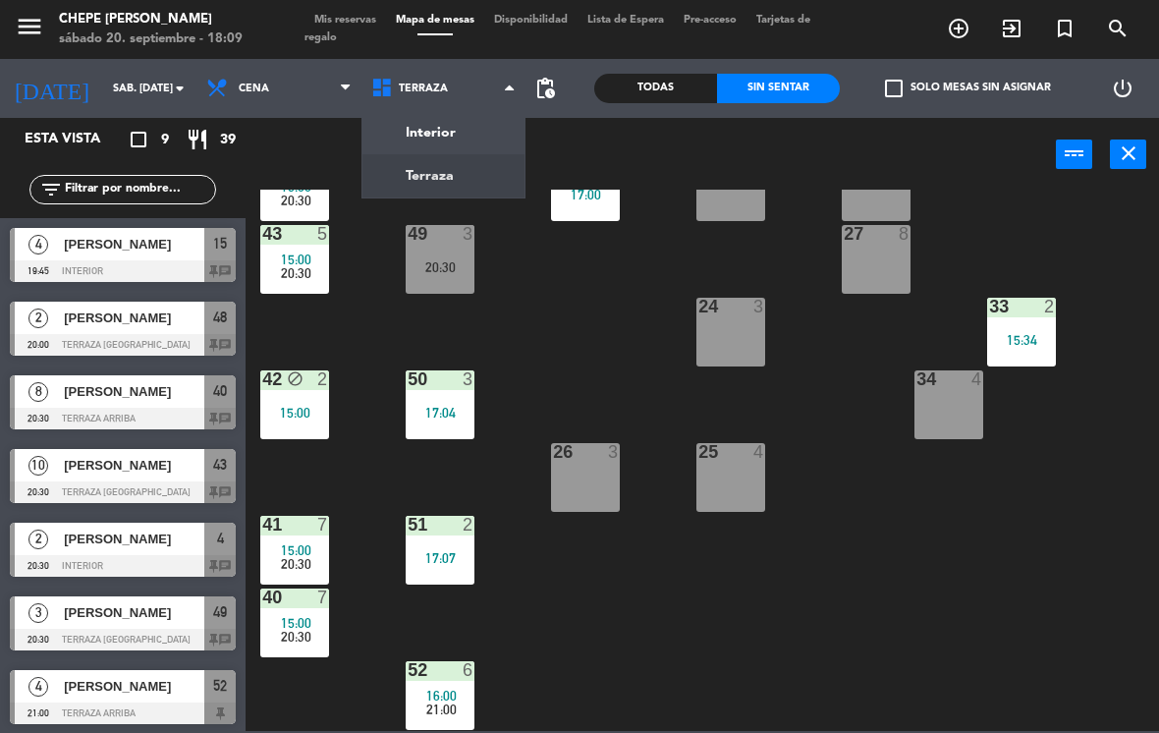
click at [470, 130] on ng-component "menu Chepe [PERSON_NAME] sábado 20. septiembre - 18:09 Mis reservas Mapa de mes…" at bounding box center [579, 365] width 1159 height 731
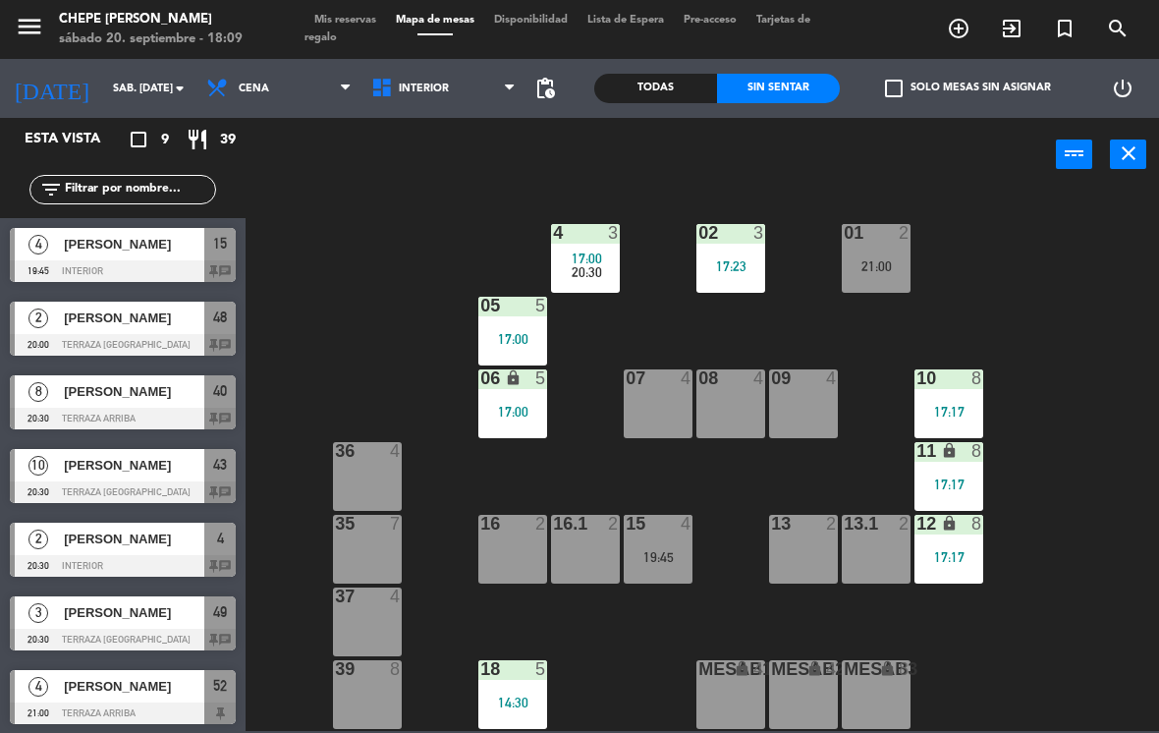
click at [706, 461] on div "02 3 17:23 4 3 17:00 20:30 01 2 21:00 05 5 17:00 06 lock 5 17:00 07 4 09 4 10 8…" at bounding box center [708, 460] width 902 height 541
click at [818, 400] on div "09 4" at bounding box center [803, 403] width 69 height 69
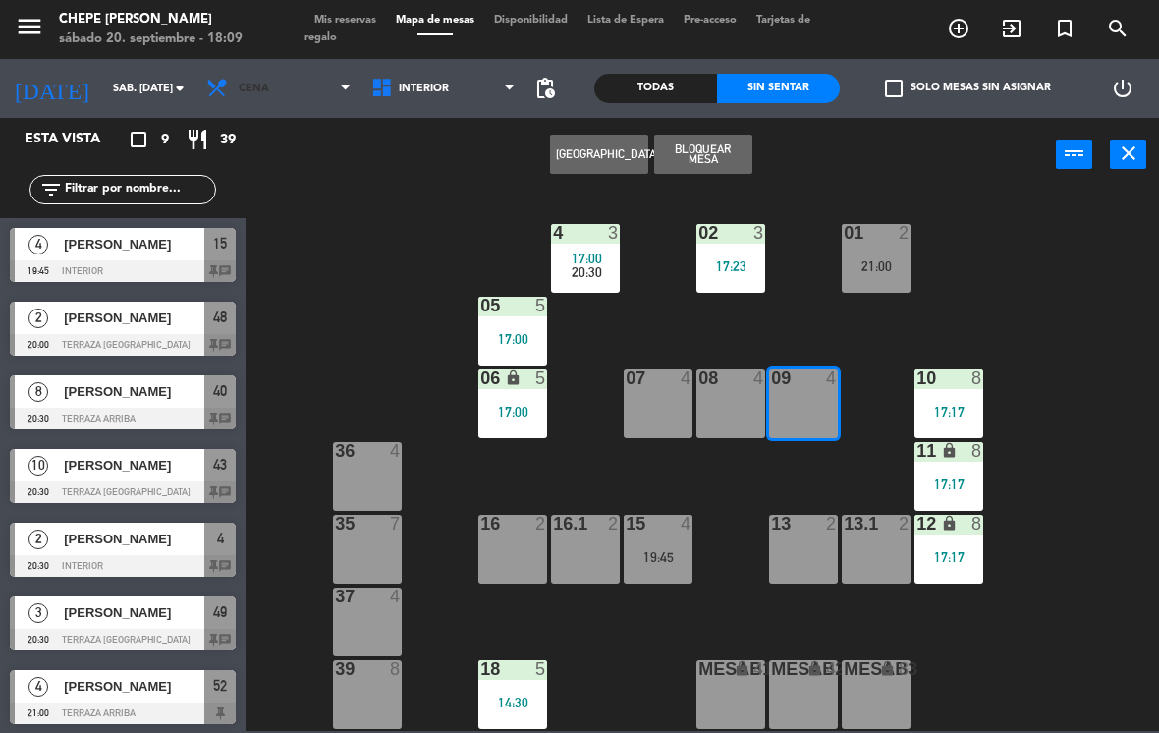
click at [313, 94] on span "Cena" at bounding box center [278, 88] width 165 height 43
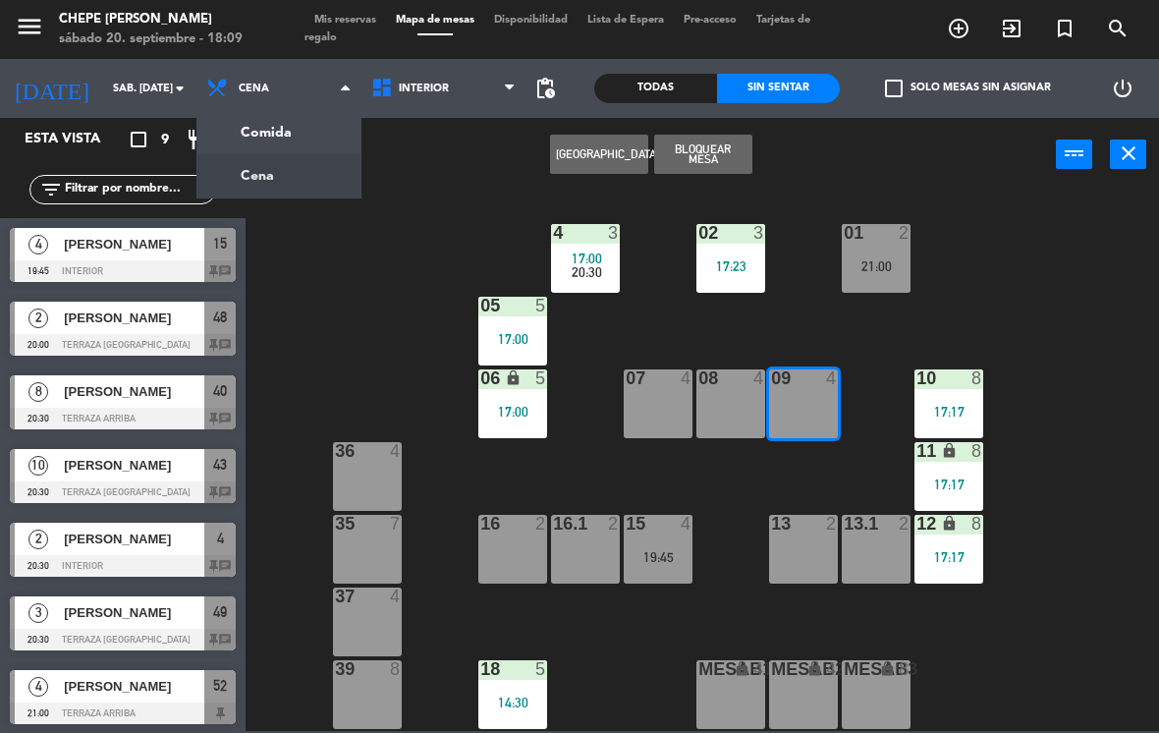
click at [331, 141] on ng-component "menu Chepe [PERSON_NAME] sábado 20. septiembre - 18:09 Mis reservas Mapa de mes…" at bounding box center [579, 365] width 1159 height 731
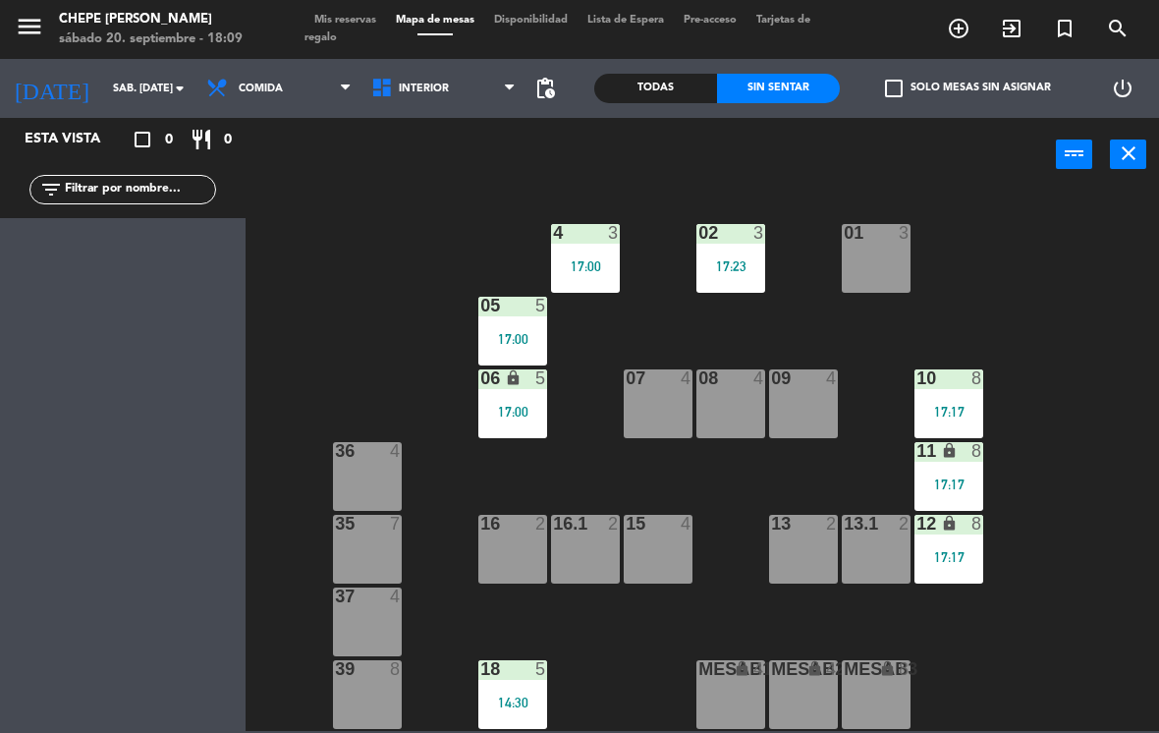
click at [817, 404] on div "09 4" at bounding box center [803, 403] width 69 height 69
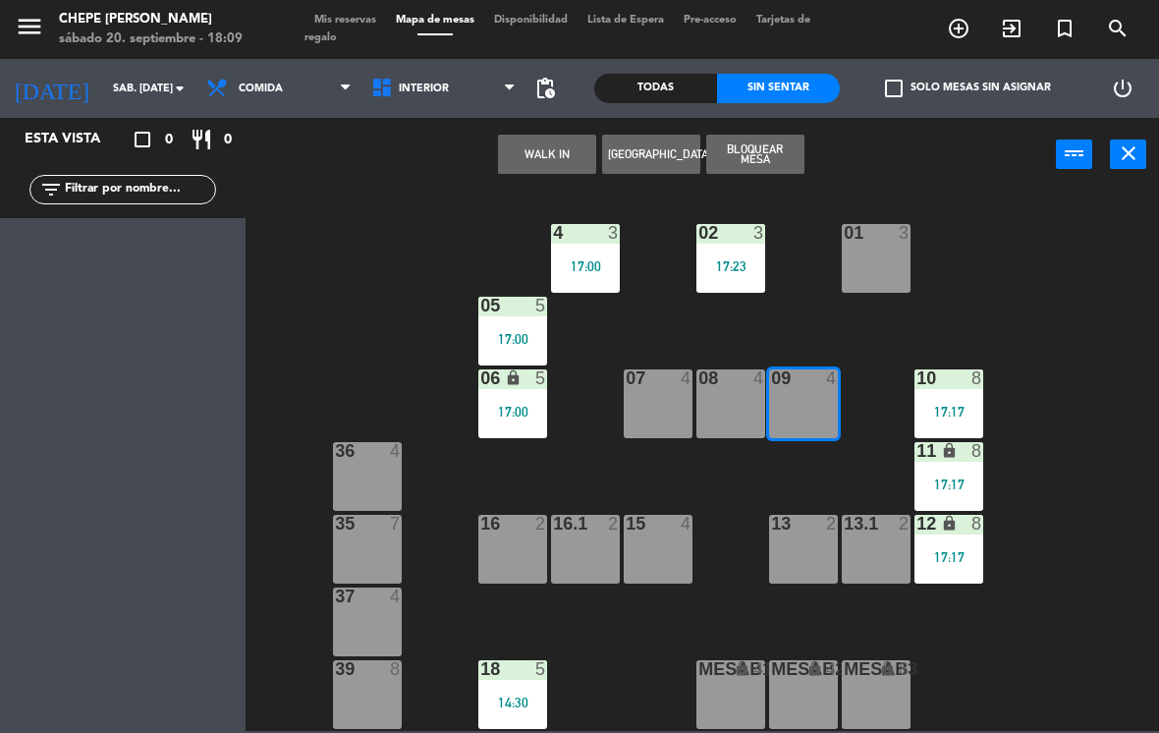
click at [551, 153] on button "WALK IN" at bounding box center [547, 154] width 98 height 39
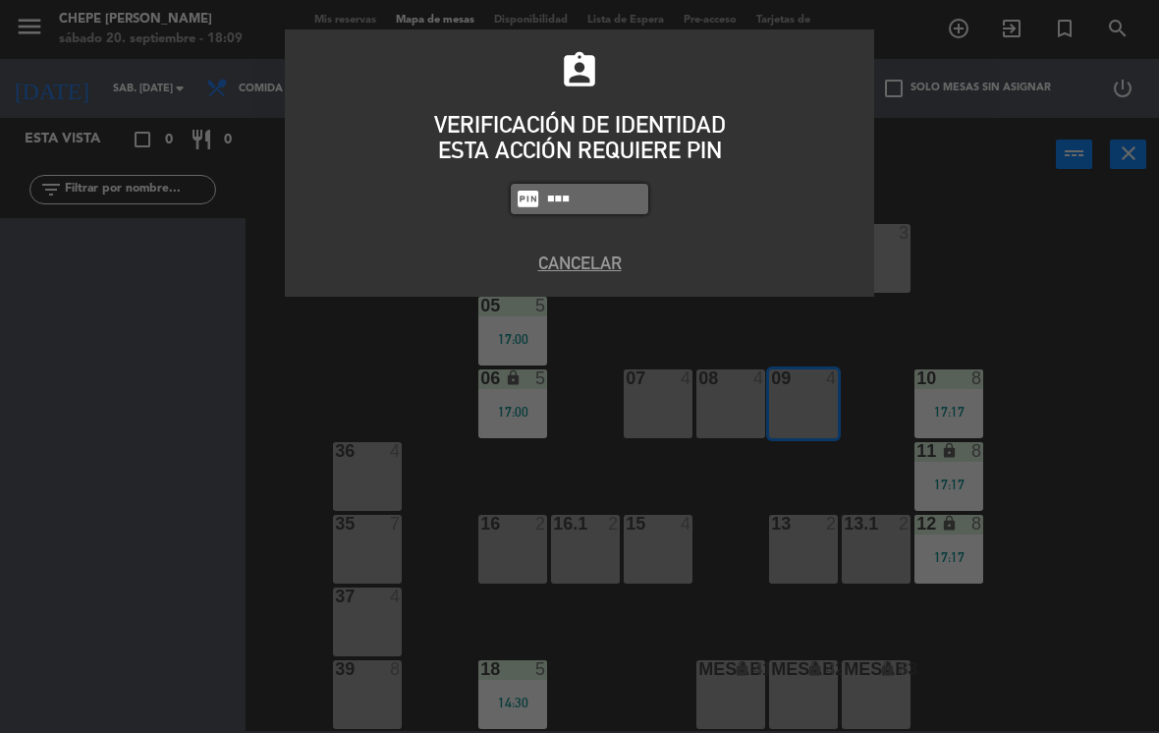
type input "5677"
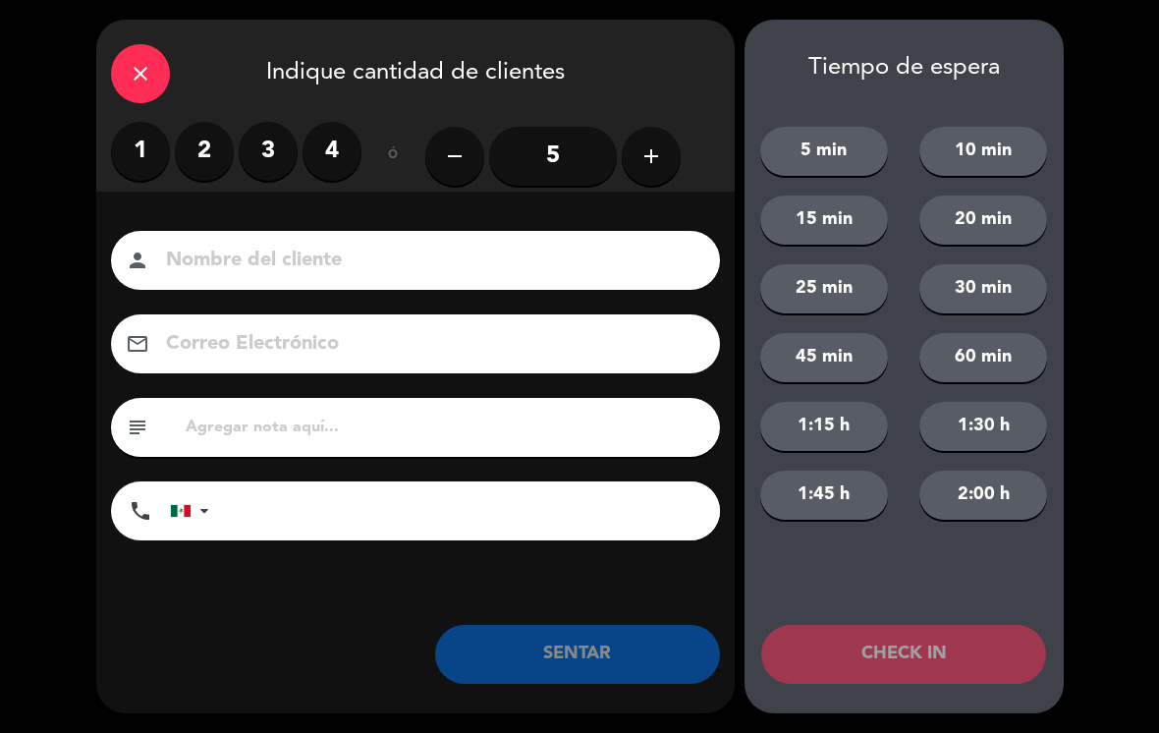
click at [271, 148] on label "3" at bounding box center [268, 151] width 59 height 59
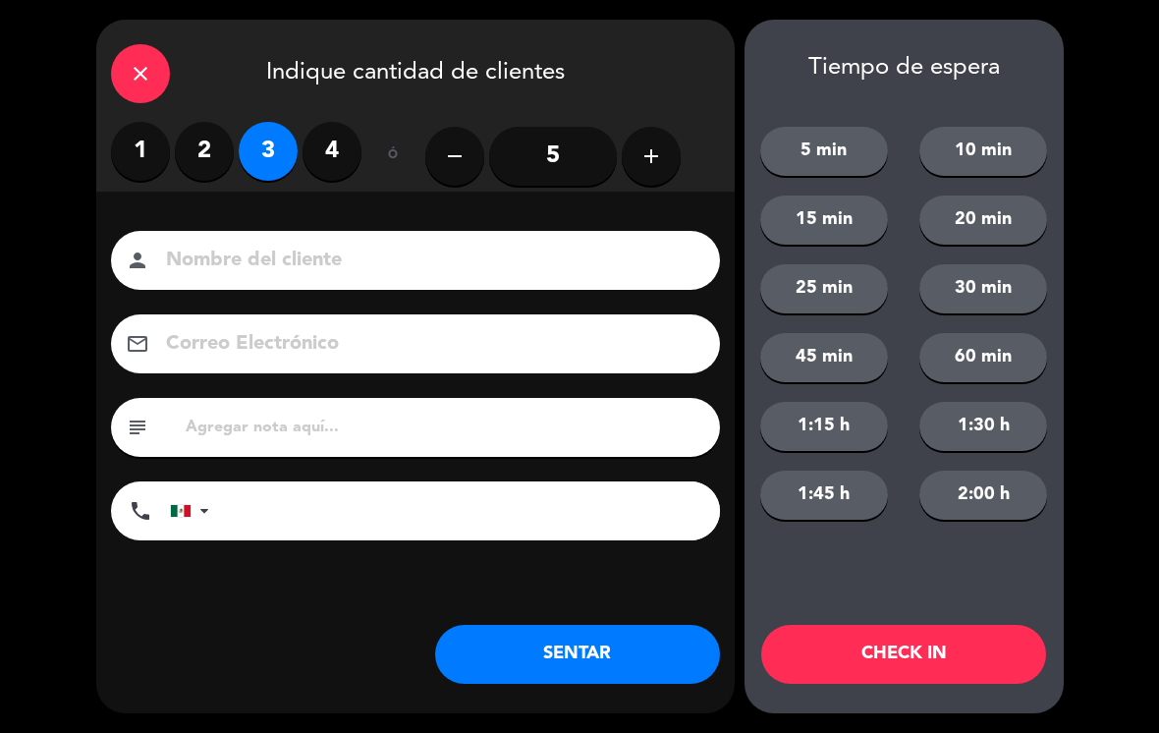
click at [349, 248] on input at bounding box center [429, 261] width 530 height 34
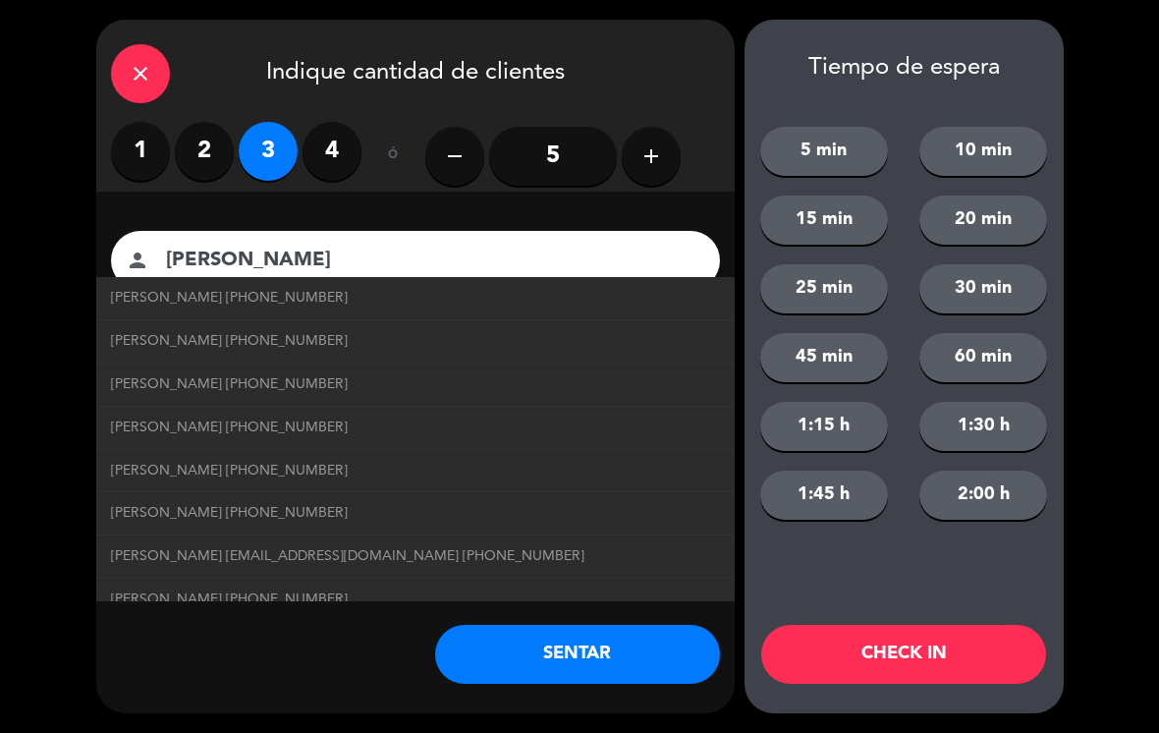
type input "[PERSON_NAME]"
click at [381, 346] on link "[PERSON_NAME] [PHONE_NUMBER]" at bounding box center [415, 341] width 609 height 23
type input "[PHONE_NUMBER]"
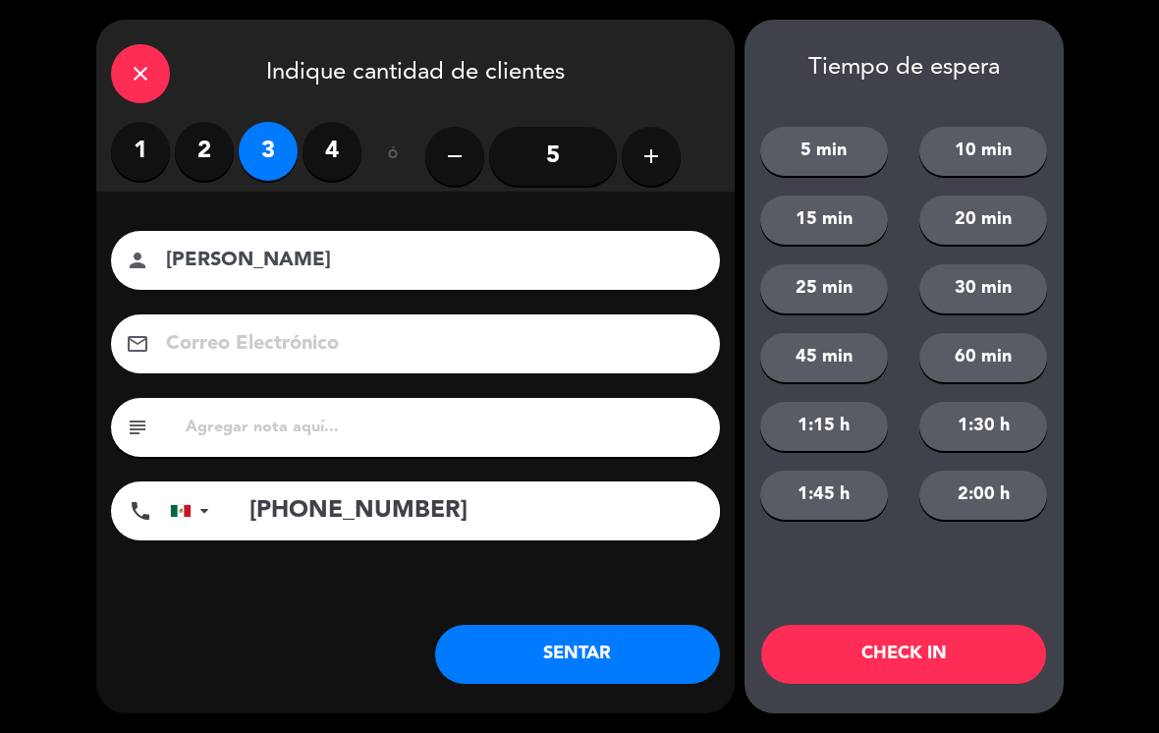
click at [567, 637] on button "SENTAR" at bounding box center [577, 654] width 285 height 59
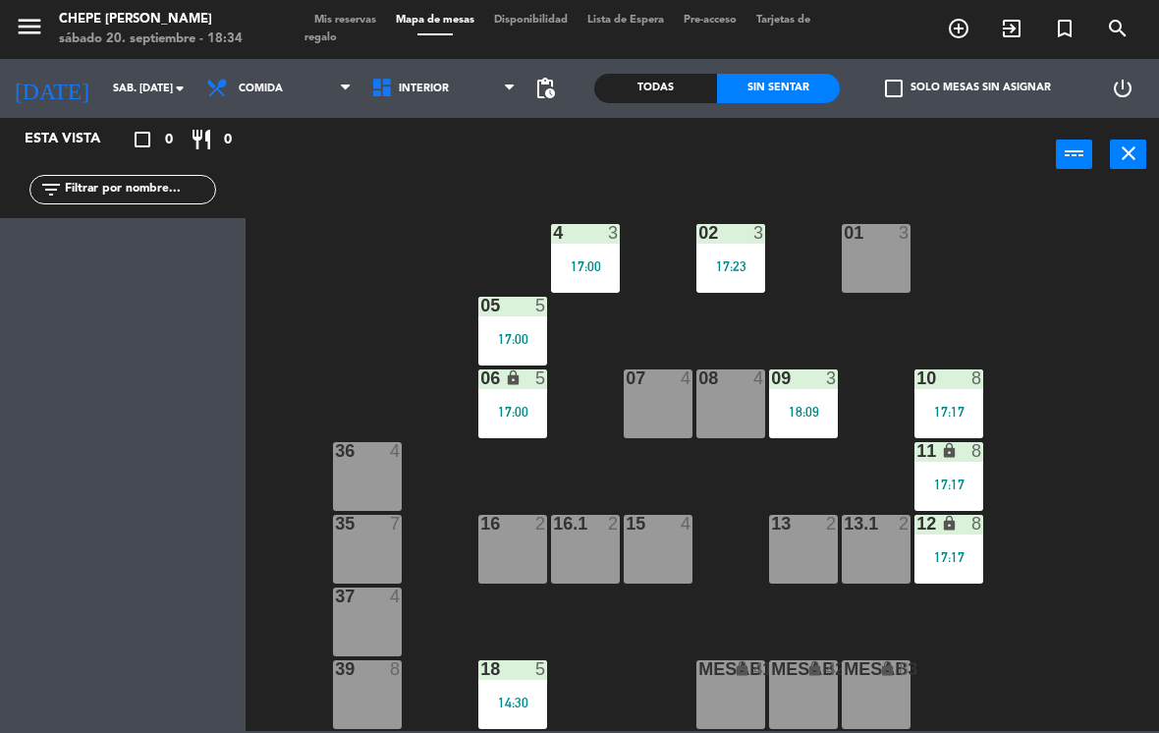
click at [451, 74] on span "Interior" at bounding box center [443, 88] width 165 height 43
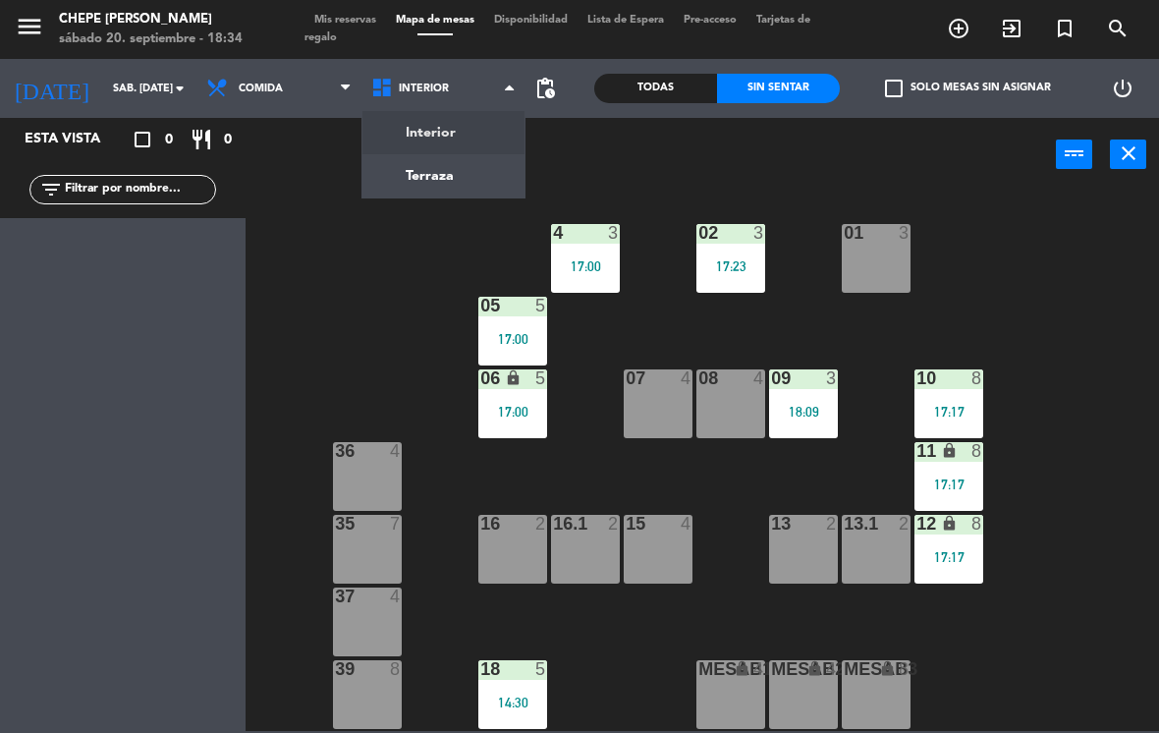
click at [453, 150] on ng-component "menu Chepe [PERSON_NAME] sábado 20. septiembre - 18:34 Mis reservas Mapa de mes…" at bounding box center [579, 365] width 1159 height 731
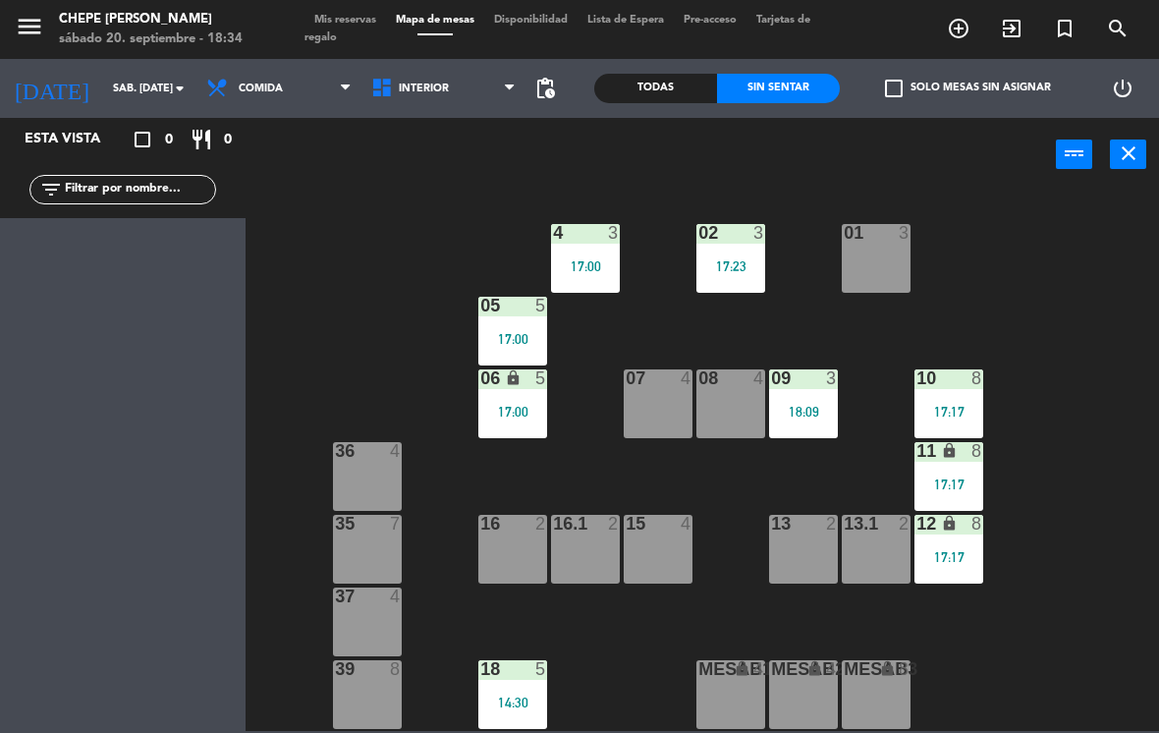
click at [441, 92] on span "Interior" at bounding box center [424, 89] width 50 height 13
click at [466, 167] on ng-component "menu Chepe [PERSON_NAME] sábado 20. septiembre - 18:34 Mis reservas Mapa de mes…" at bounding box center [579, 365] width 1159 height 731
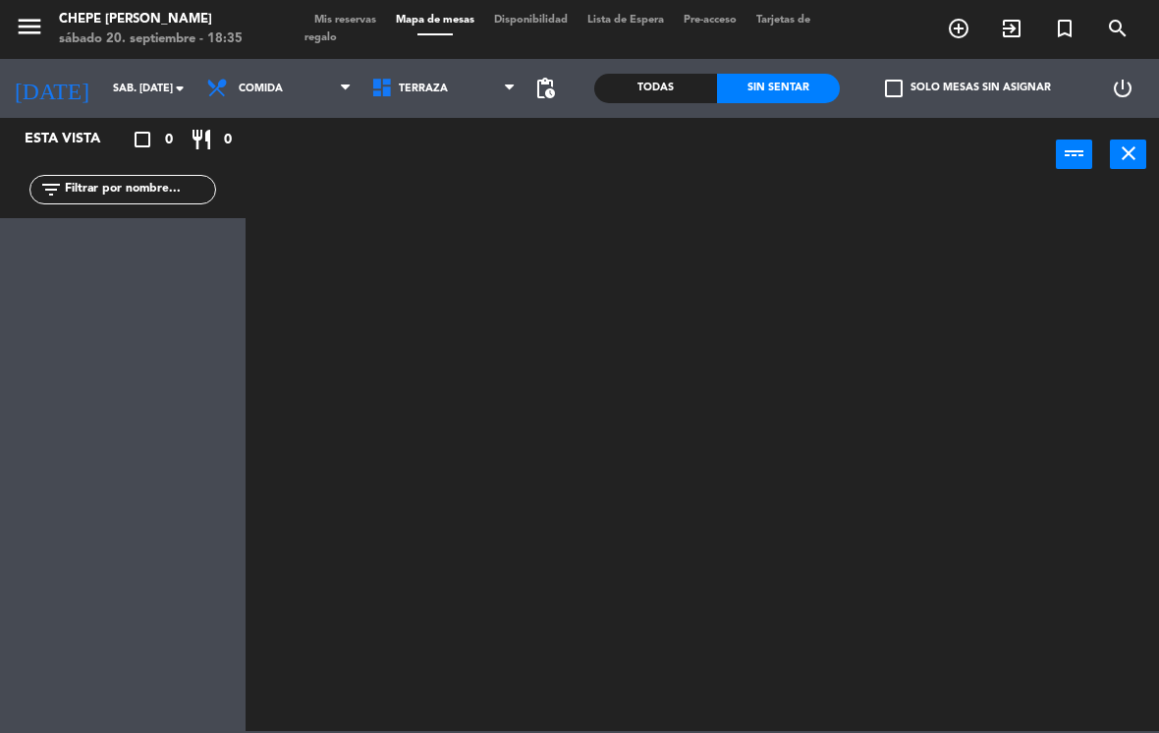
click at [298, 91] on span "Comida" at bounding box center [278, 88] width 165 height 43
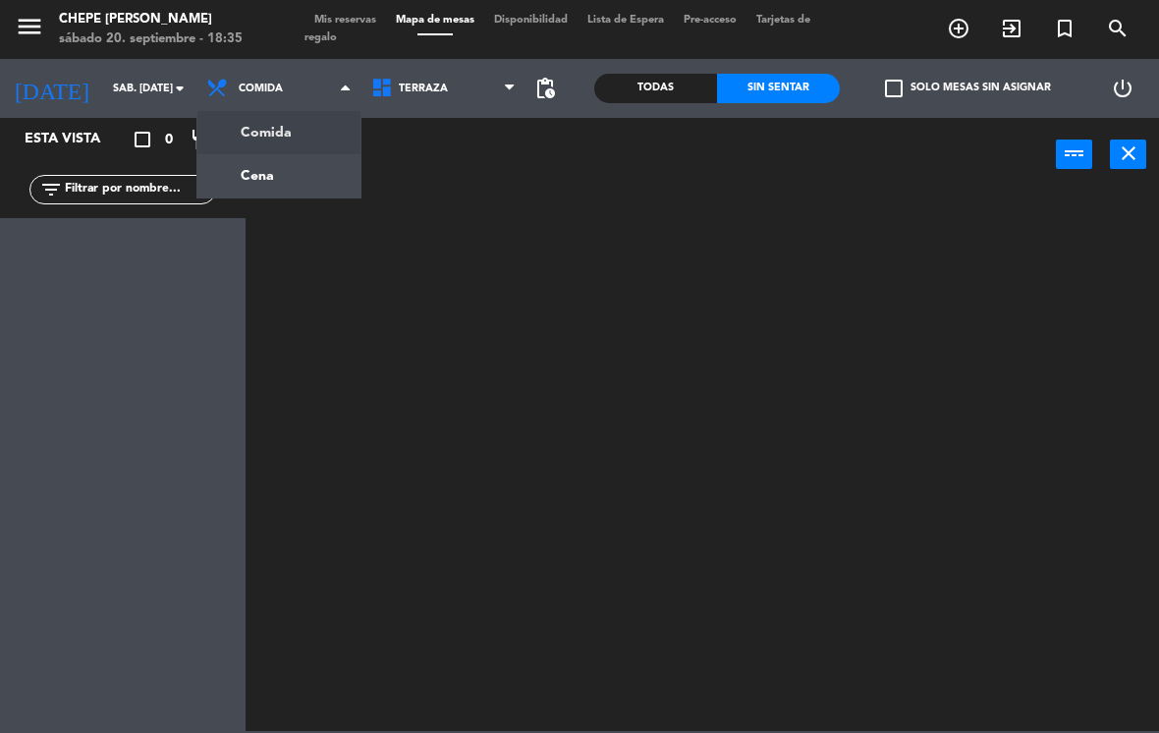
click at [304, 195] on ng-component "menu Chepe [PERSON_NAME] sábado 20. septiembre - 18:35 Mis reservas Mapa de mes…" at bounding box center [579, 365] width 1159 height 731
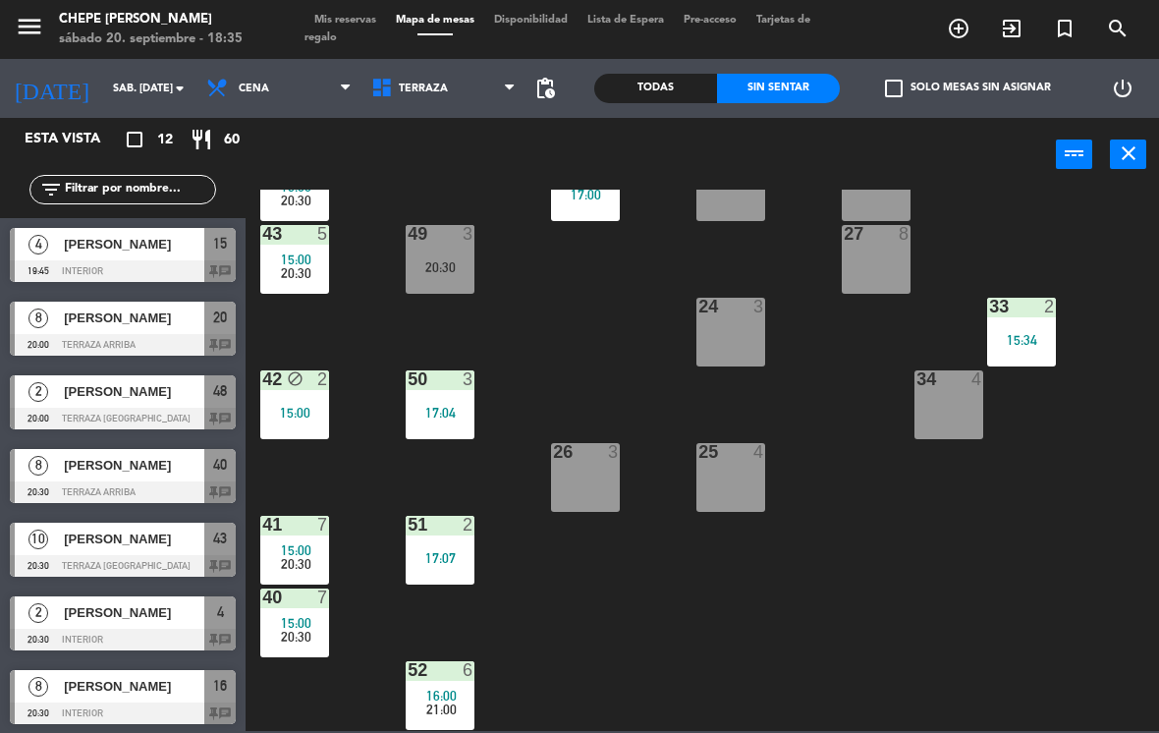
scroll to position [290, 0]
click at [409, 679] on div "52" at bounding box center [408, 670] width 1 height 18
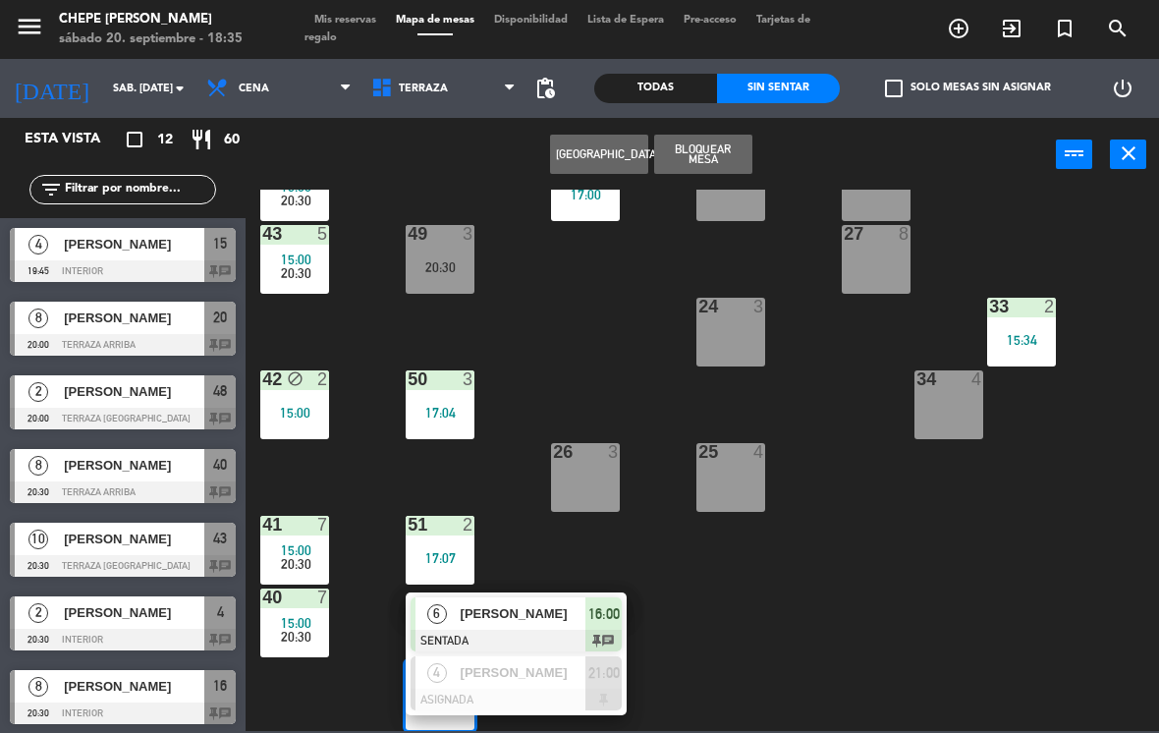
click at [518, 628] on div "[PERSON_NAME]" at bounding box center [523, 613] width 128 height 32
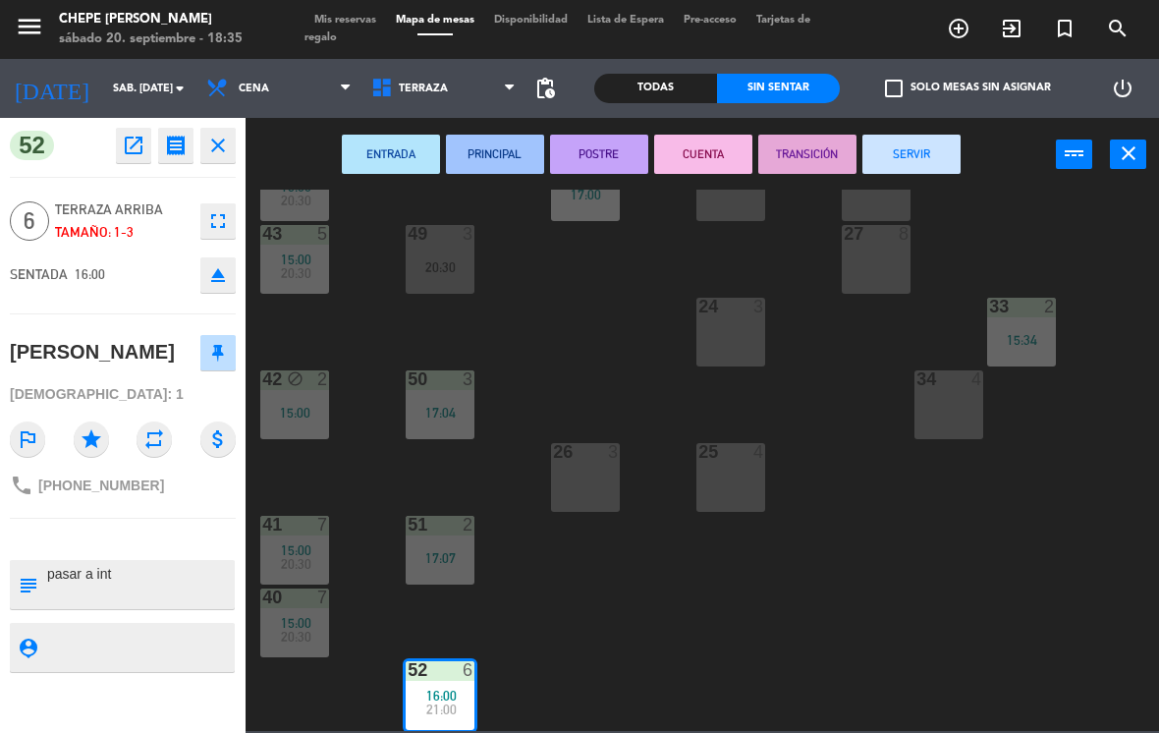
click at [915, 149] on button "SERVIR" at bounding box center [911, 154] width 98 height 39
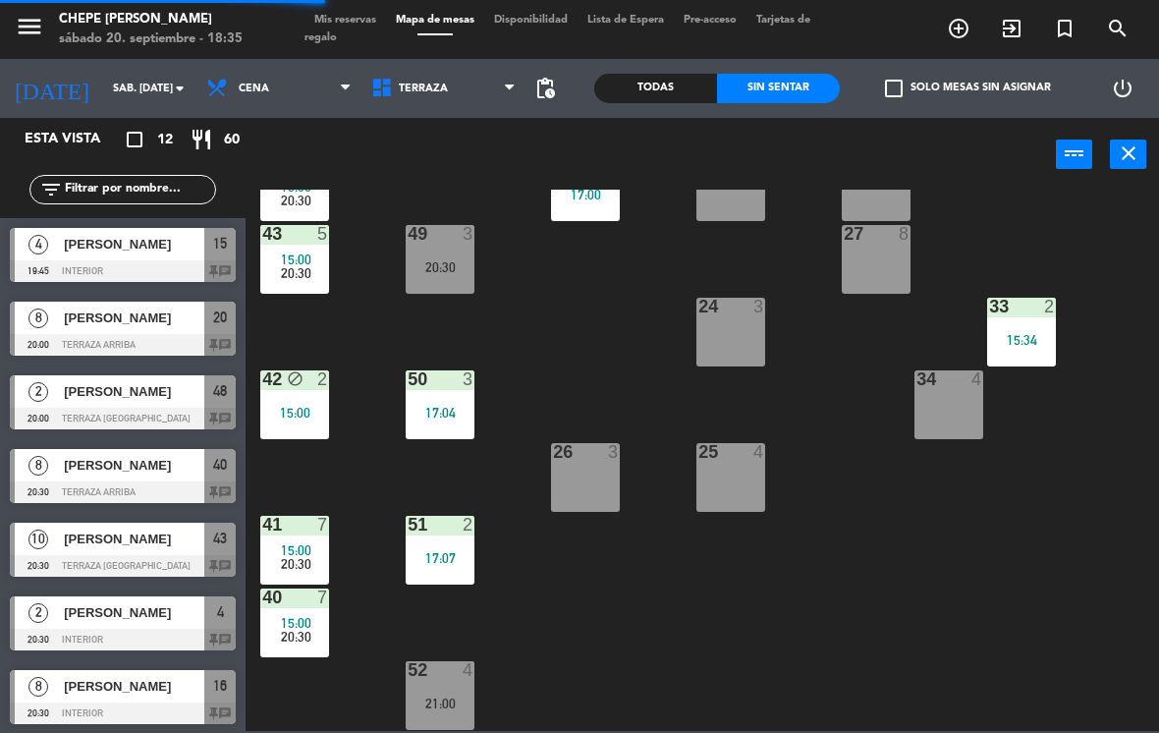
click at [441, 529] on div at bounding box center [440, 525] width 32 height 18
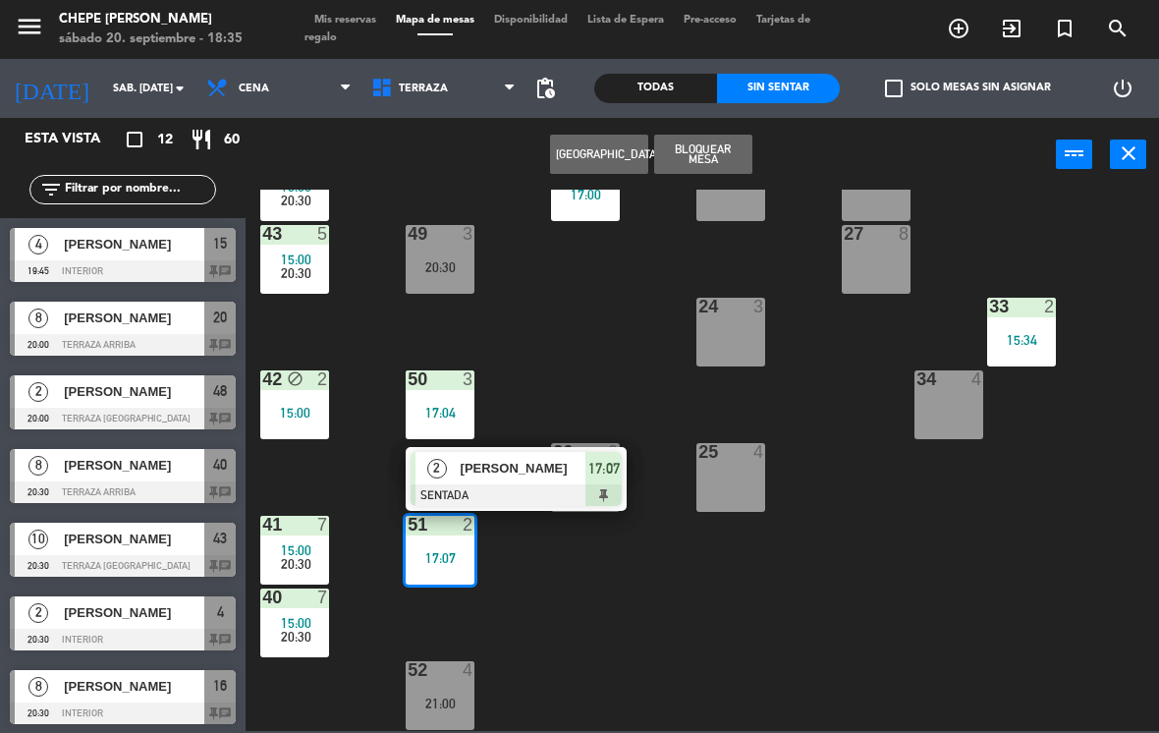
click at [514, 464] on span "[PERSON_NAME]" at bounding box center [524, 468] width 126 height 21
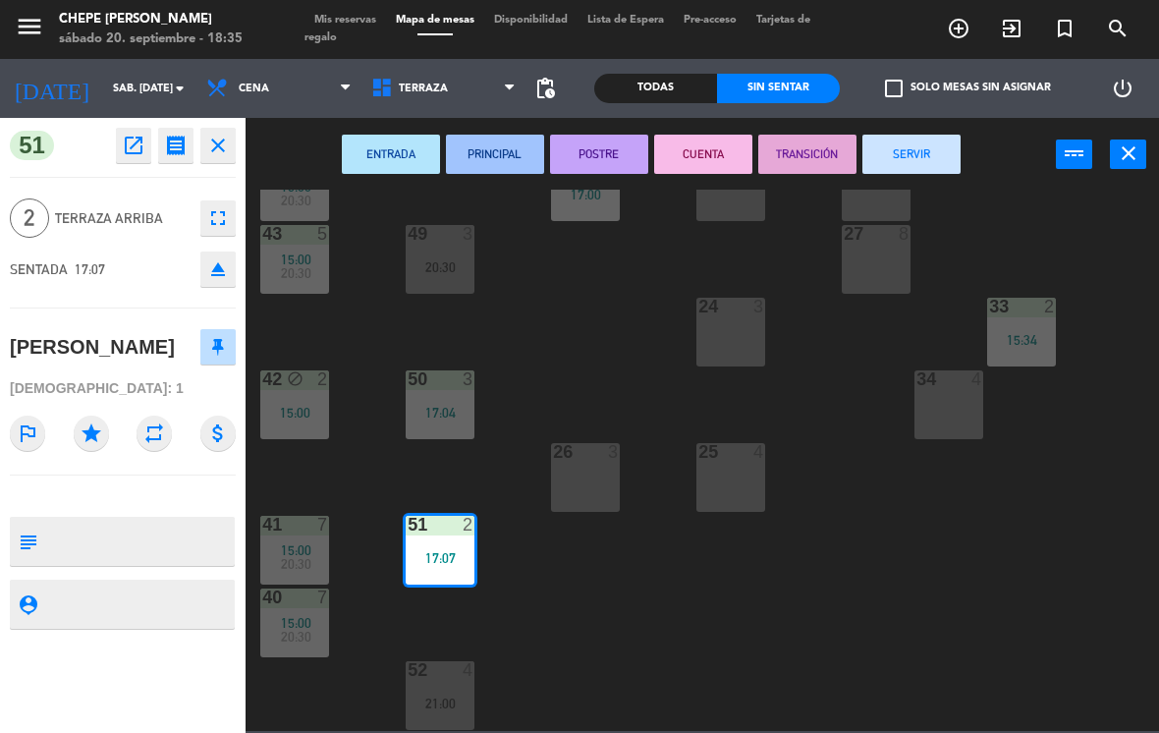
click at [929, 159] on button "SERVIR" at bounding box center [911, 154] width 98 height 39
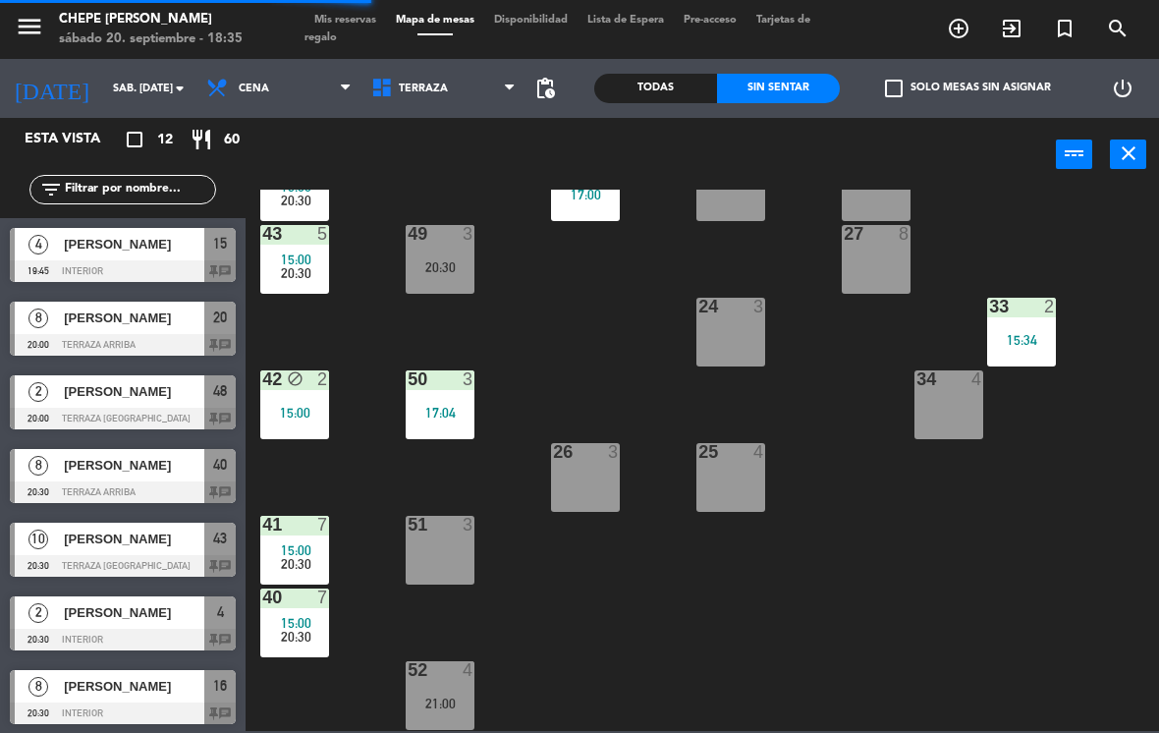
click at [433, 390] on div "50 3" at bounding box center [440, 380] width 69 height 20
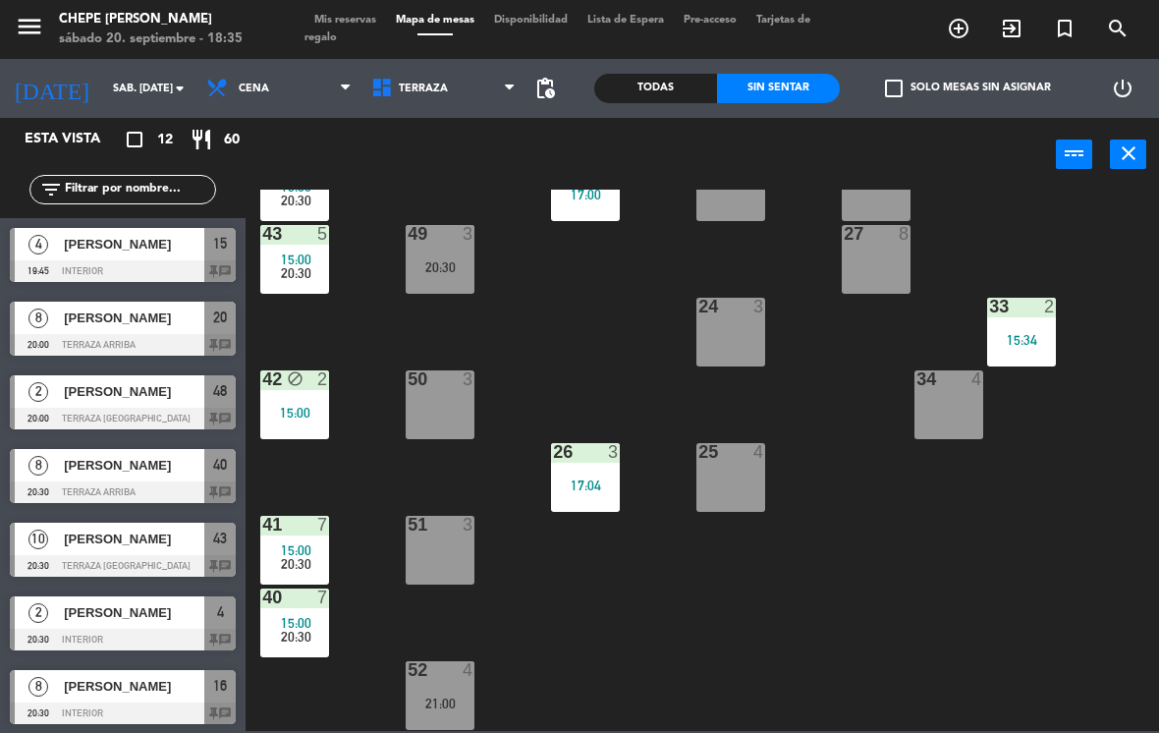
click at [619, 360] on div "21 8 20:00 30 lock 4 46 4 16:14 21:00 47 3 17:03 31 3 20 8 20:00 22 3 29 8 45 2…" at bounding box center [708, 460] width 902 height 541
click at [593, 486] on div "17:04" at bounding box center [585, 485] width 69 height 14
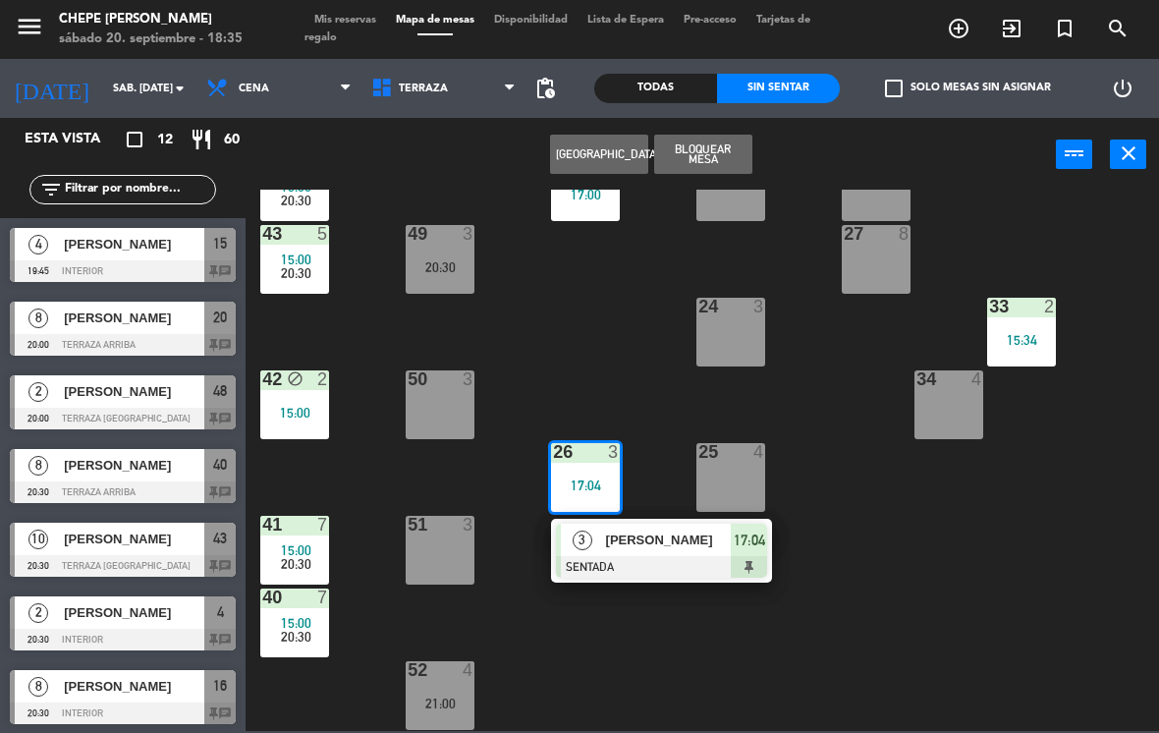
click at [610, 538] on span "[PERSON_NAME]" at bounding box center [669, 539] width 126 height 21
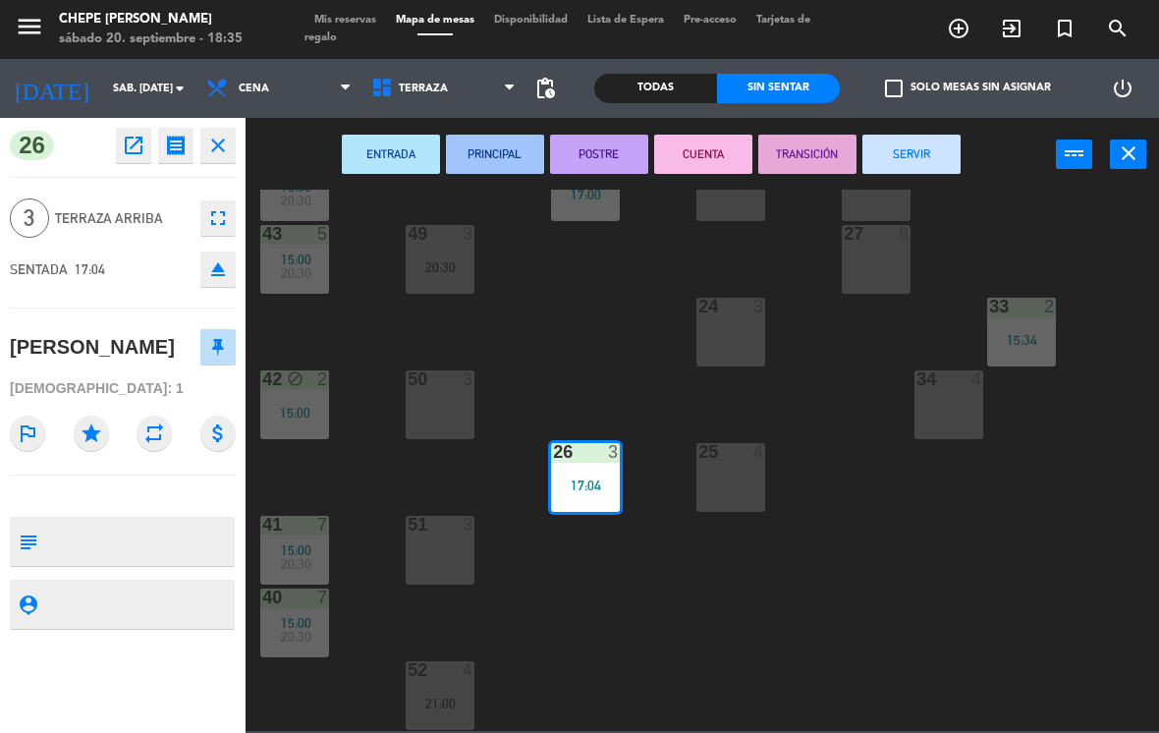
click at [923, 154] on button "SERVIR" at bounding box center [911, 154] width 98 height 39
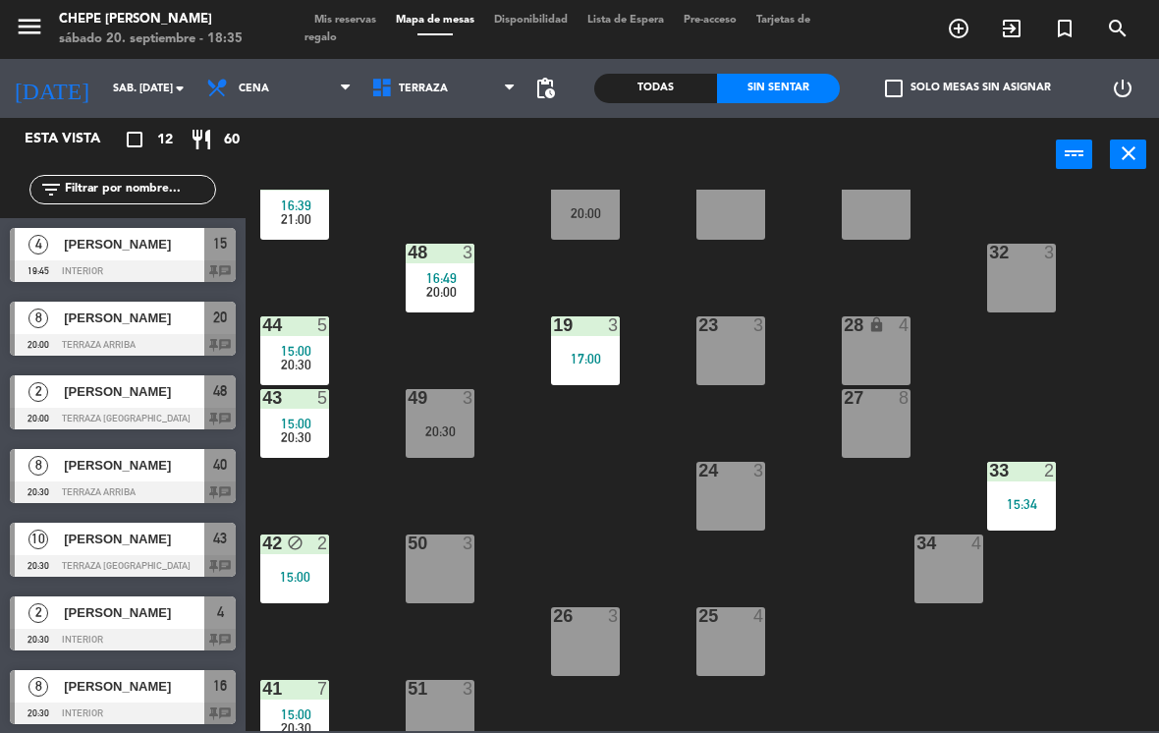
scroll to position [122, 0]
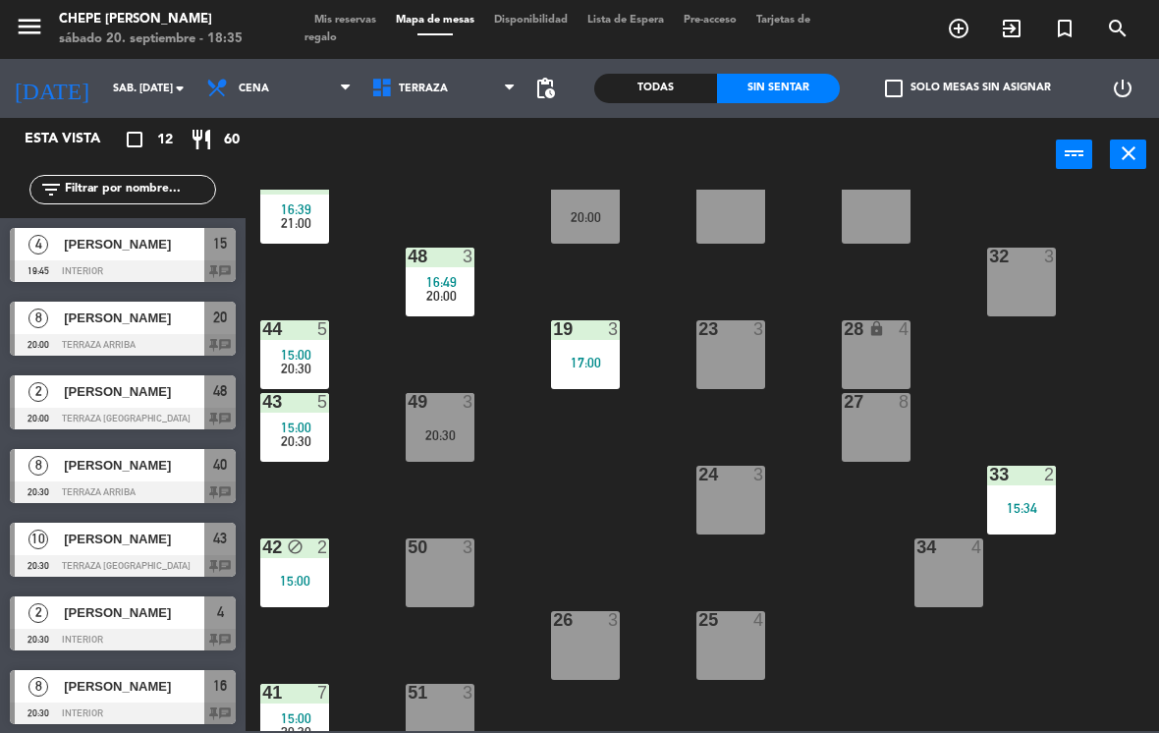
click at [308, 202] on span "16:39" at bounding box center [296, 209] width 30 height 16
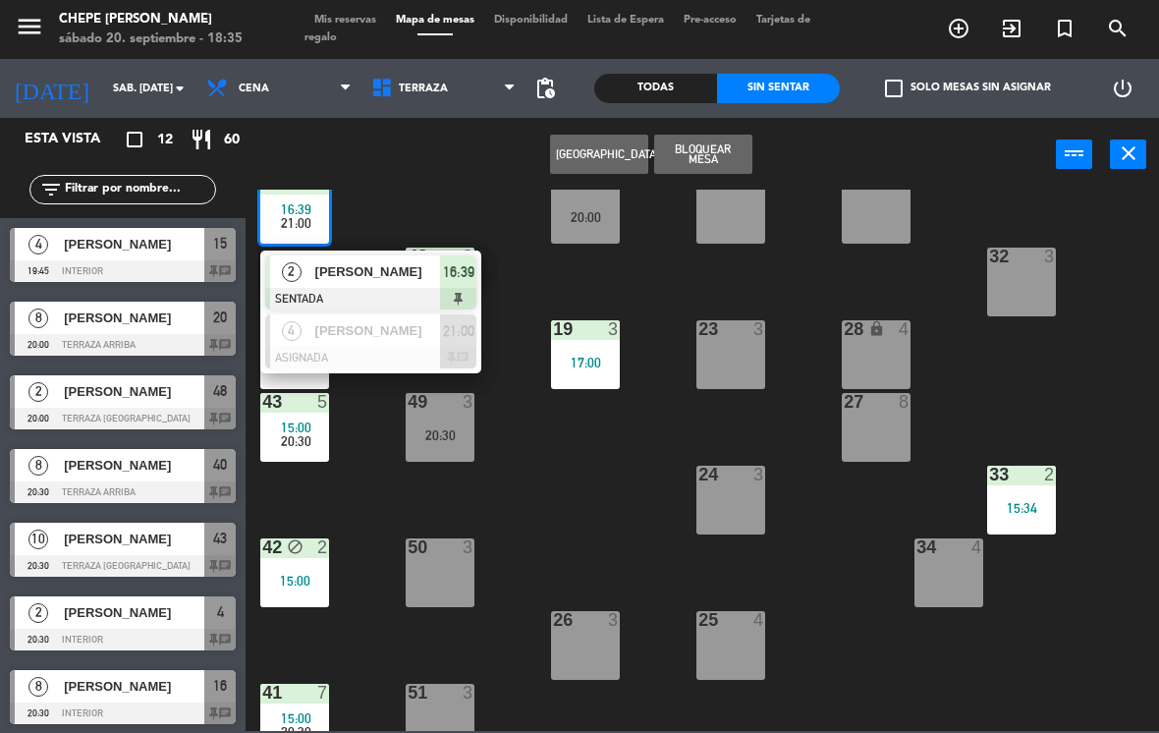
click at [385, 260] on div "[PERSON_NAME]" at bounding box center [377, 271] width 128 height 32
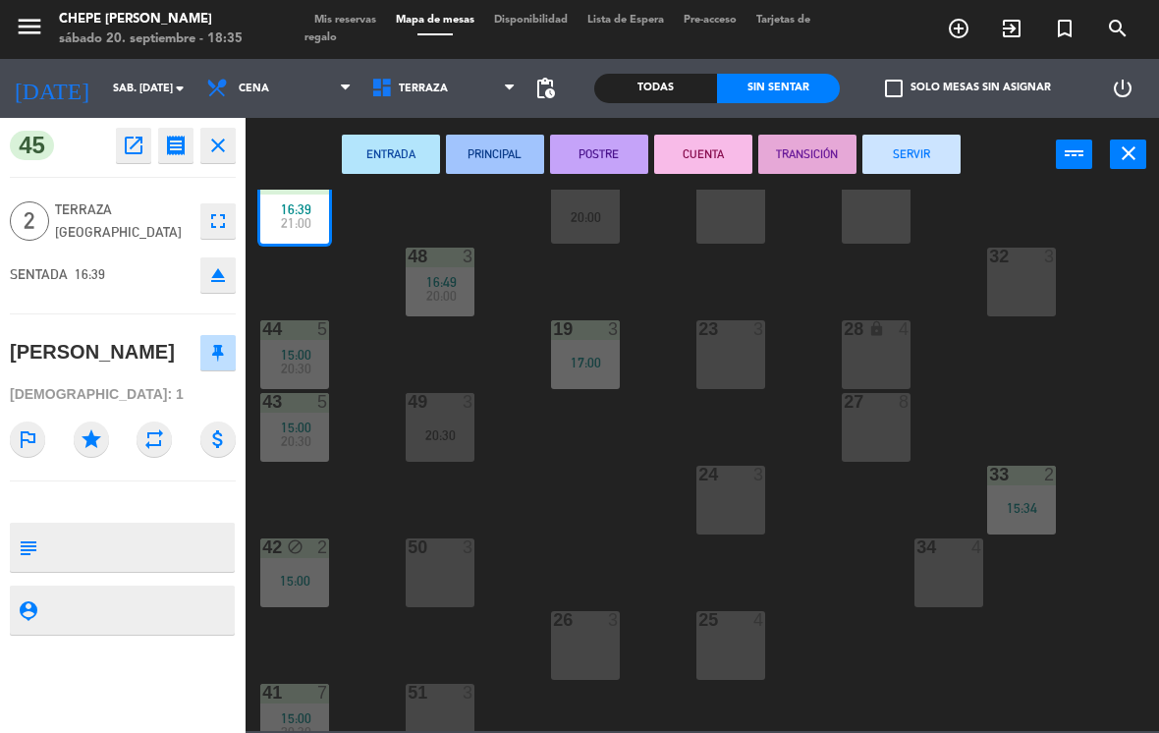
click at [928, 155] on button "SERVIR" at bounding box center [911, 154] width 98 height 39
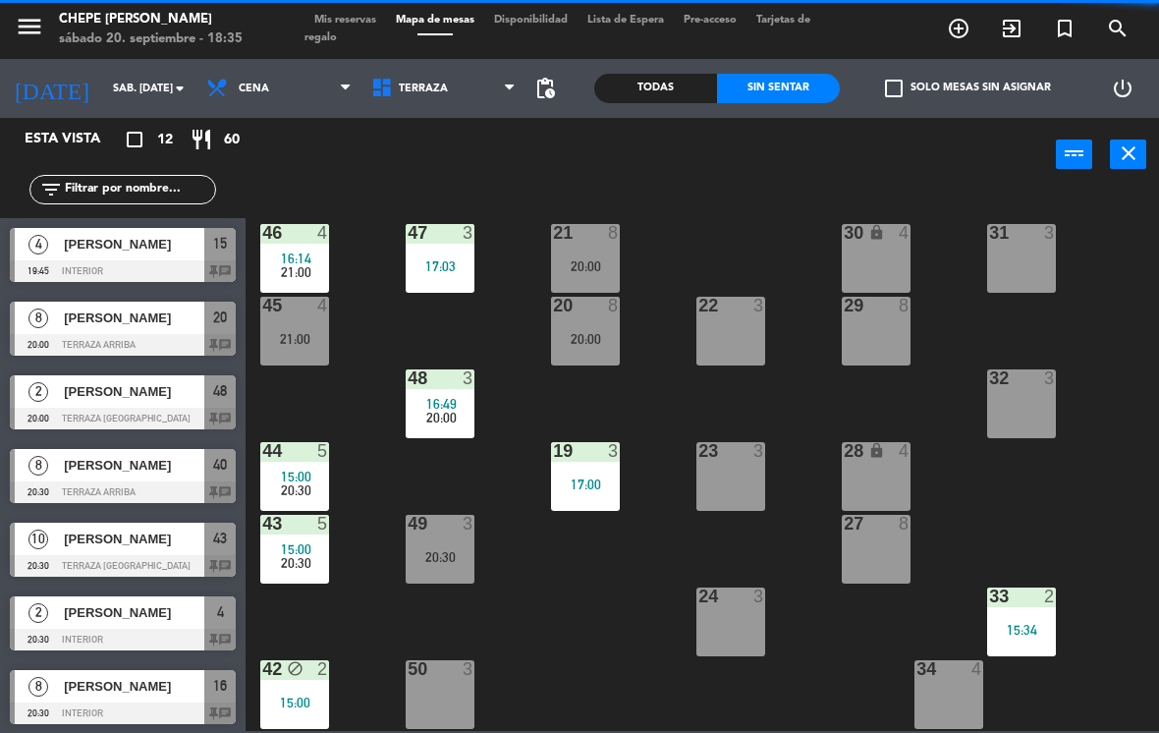
scroll to position [0, 0]
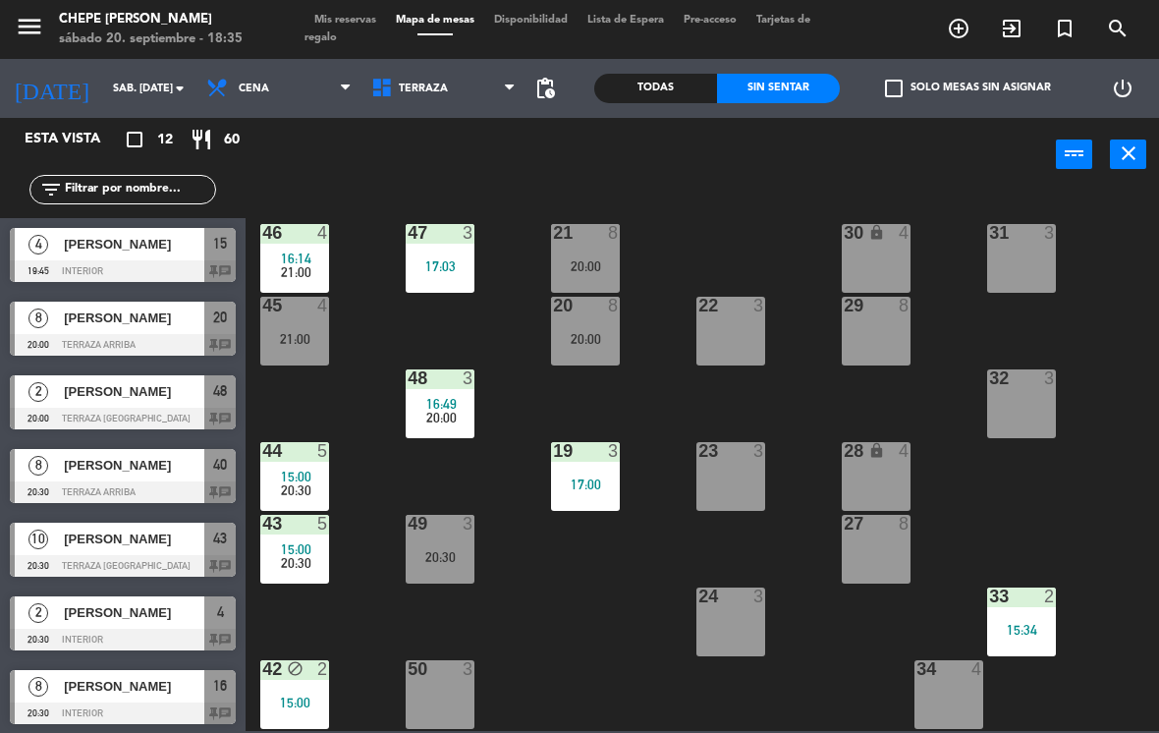
click at [292, 236] on div at bounding box center [295, 233] width 32 height 18
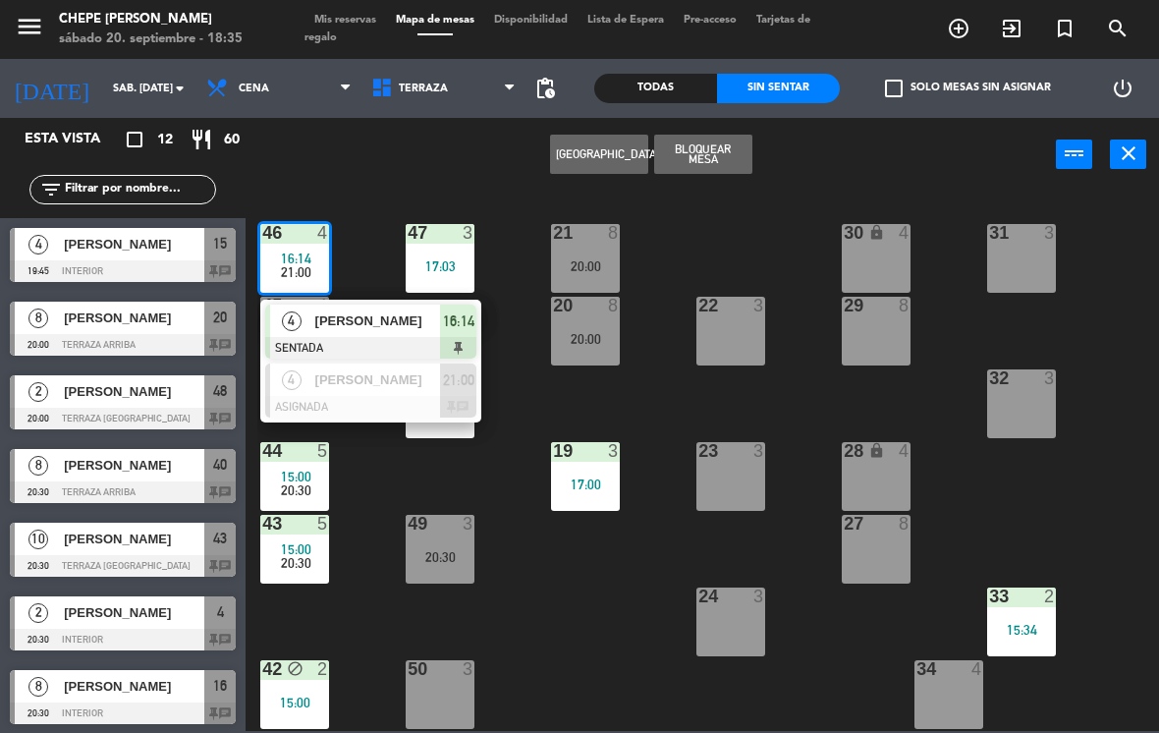
click at [379, 324] on span "[PERSON_NAME]" at bounding box center [378, 320] width 126 height 21
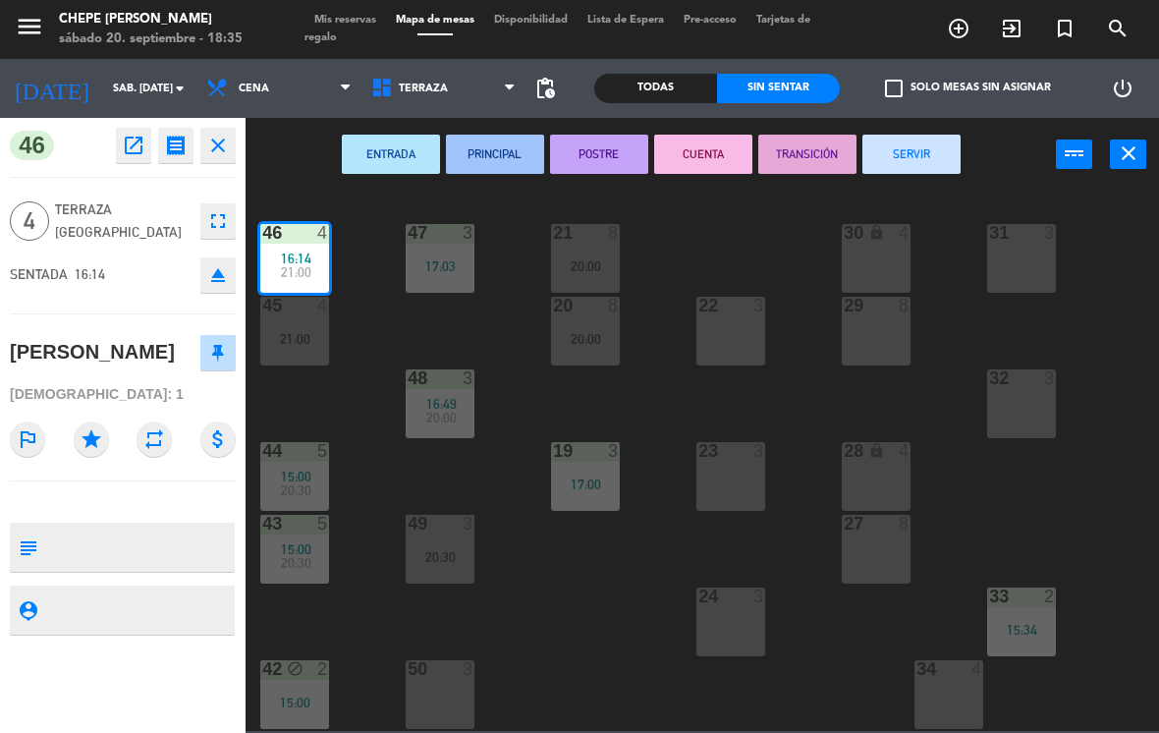
click at [296, 332] on div "21:00" at bounding box center [294, 339] width 69 height 14
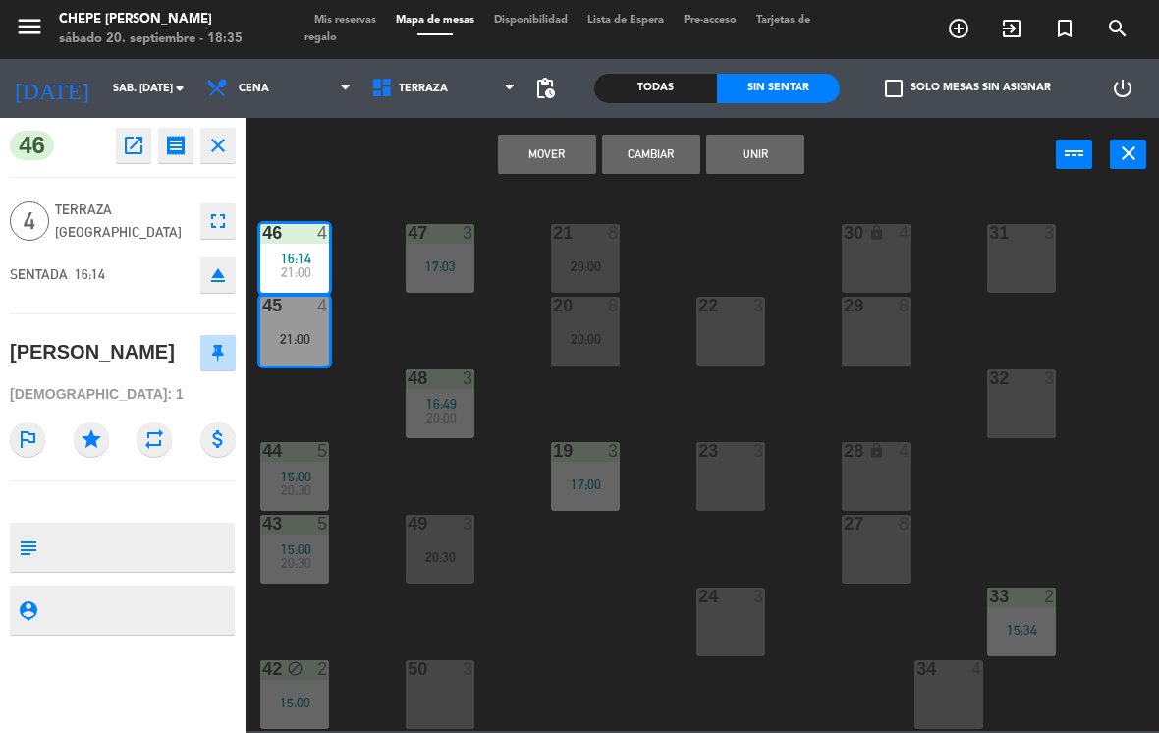
click at [670, 157] on button "Cambiar" at bounding box center [651, 154] width 98 height 39
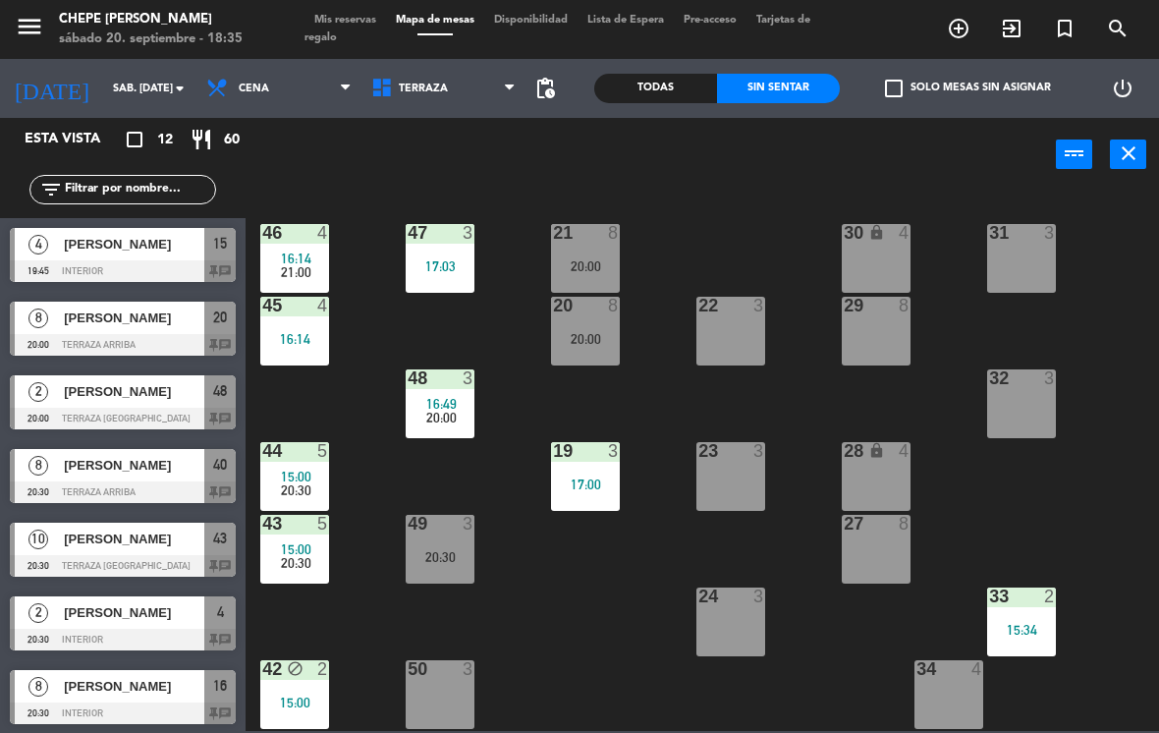
click at [389, 318] on div "21 8 20:00 30 lock 4 46 4 16:14 21:00 47 3 17:03 31 3 20 8 20:00 22 3 29 8 45 4…" at bounding box center [708, 460] width 902 height 541
click at [604, 651] on div "21 8 20:00 30 lock 4 46 4 16:14 21:00 47 3 17:03 31 3 20 8 20:00 22 3 29 8 45 4…" at bounding box center [708, 460] width 902 height 541
click at [310, 357] on div "45 4 16:14" at bounding box center [294, 331] width 69 height 69
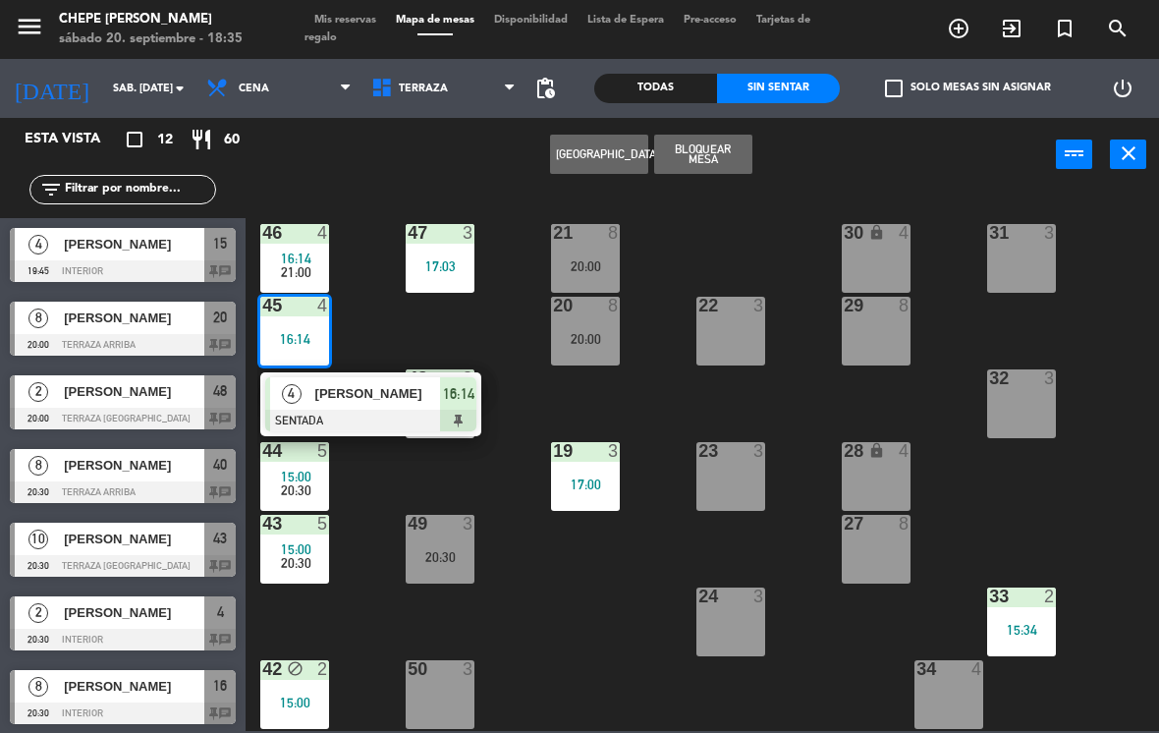
click at [392, 419] on div at bounding box center [370, 421] width 211 height 22
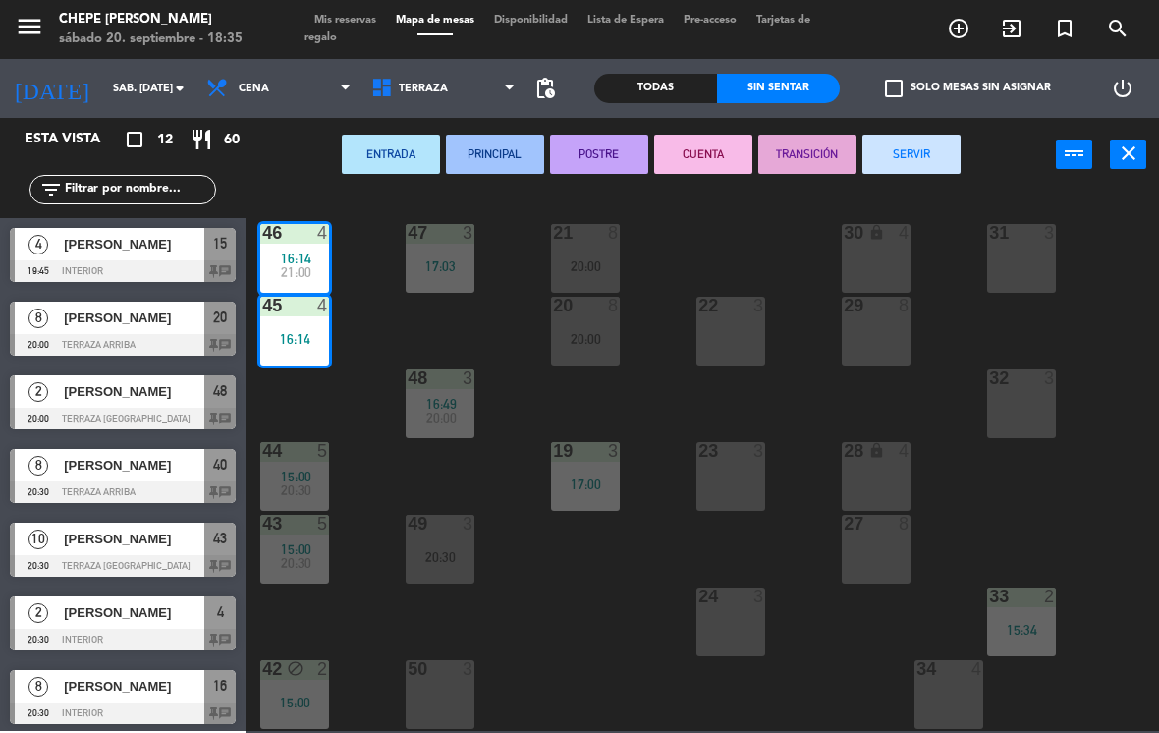
click at [419, 408] on div "16:49" at bounding box center [440, 404] width 69 height 14
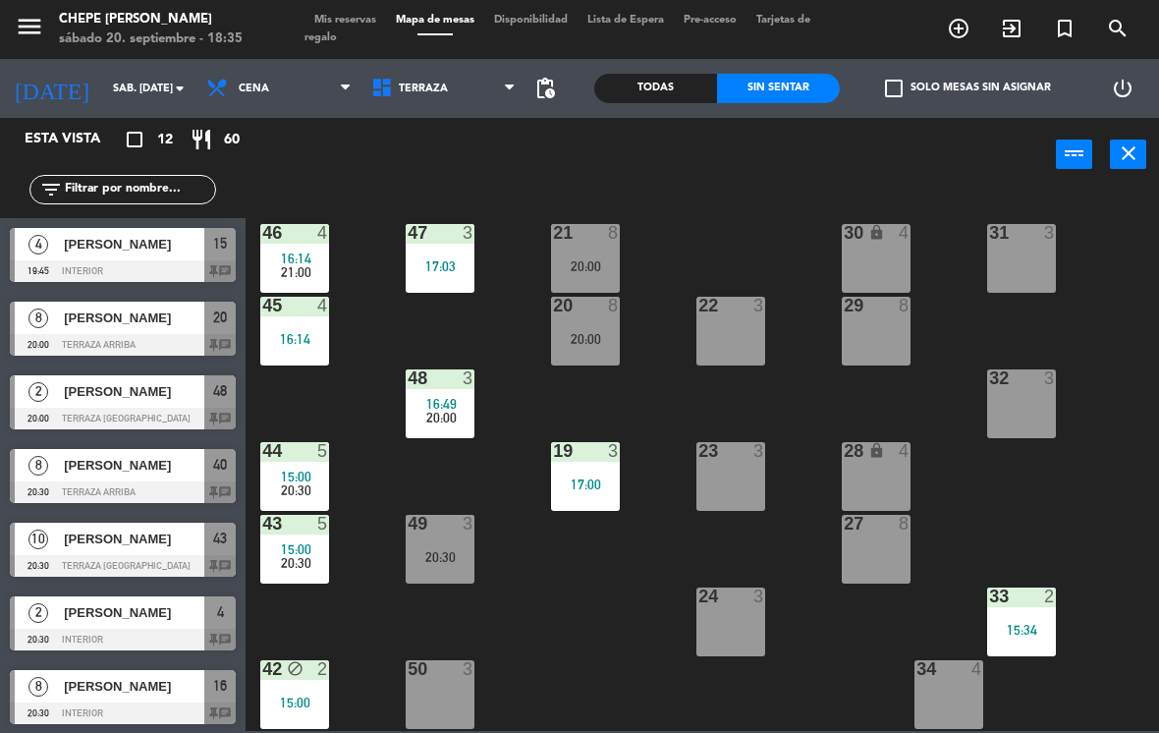
click at [328, 320] on div "45 4 16:14" at bounding box center [294, 331] width 69 height 69
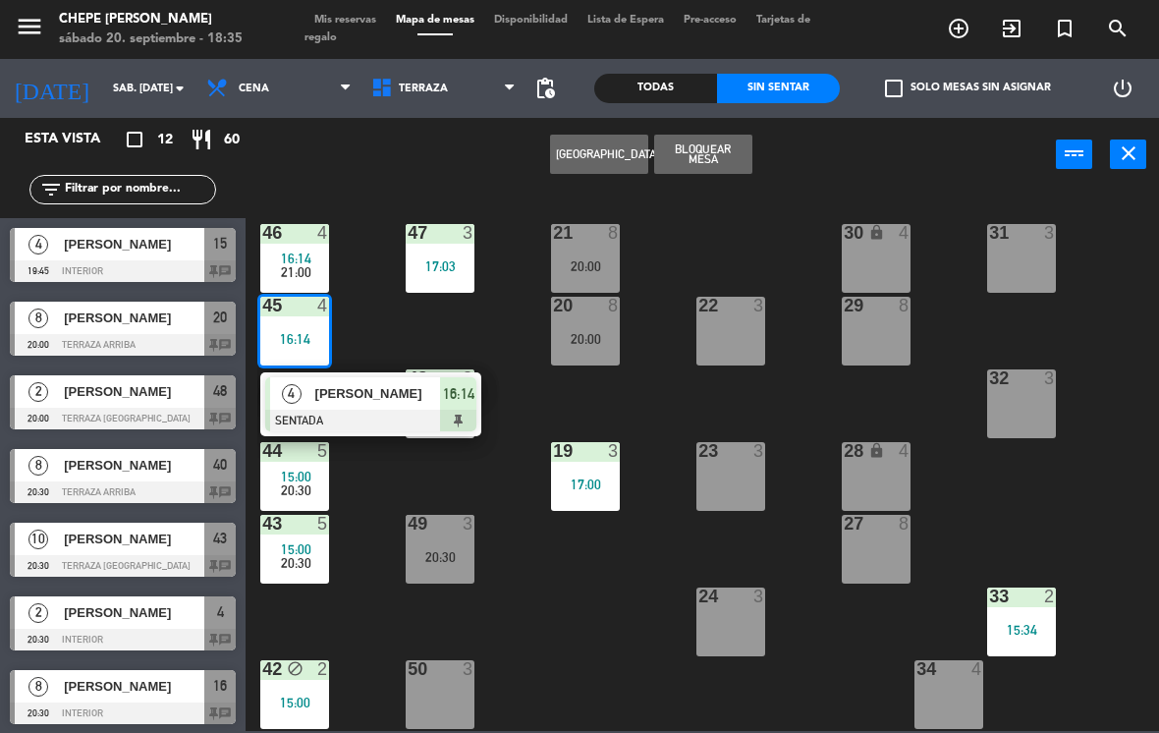
scroll to position [0, 15]
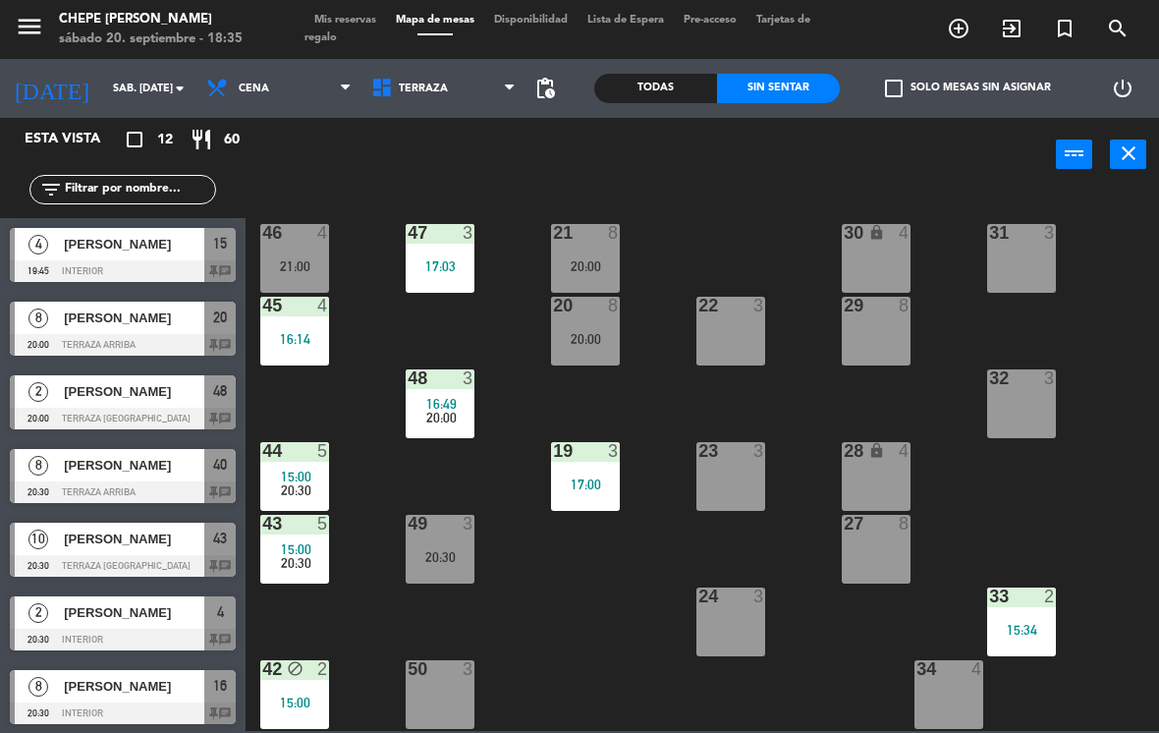
click at [459, 327] on div "21 8 20:00 30 lock 4 46 4 21:00 47 3 17:03 31 3 20 8 20:00 22 3 29 8 45 4 16:14…" at bounding box center [708, 460] width 902 height 541
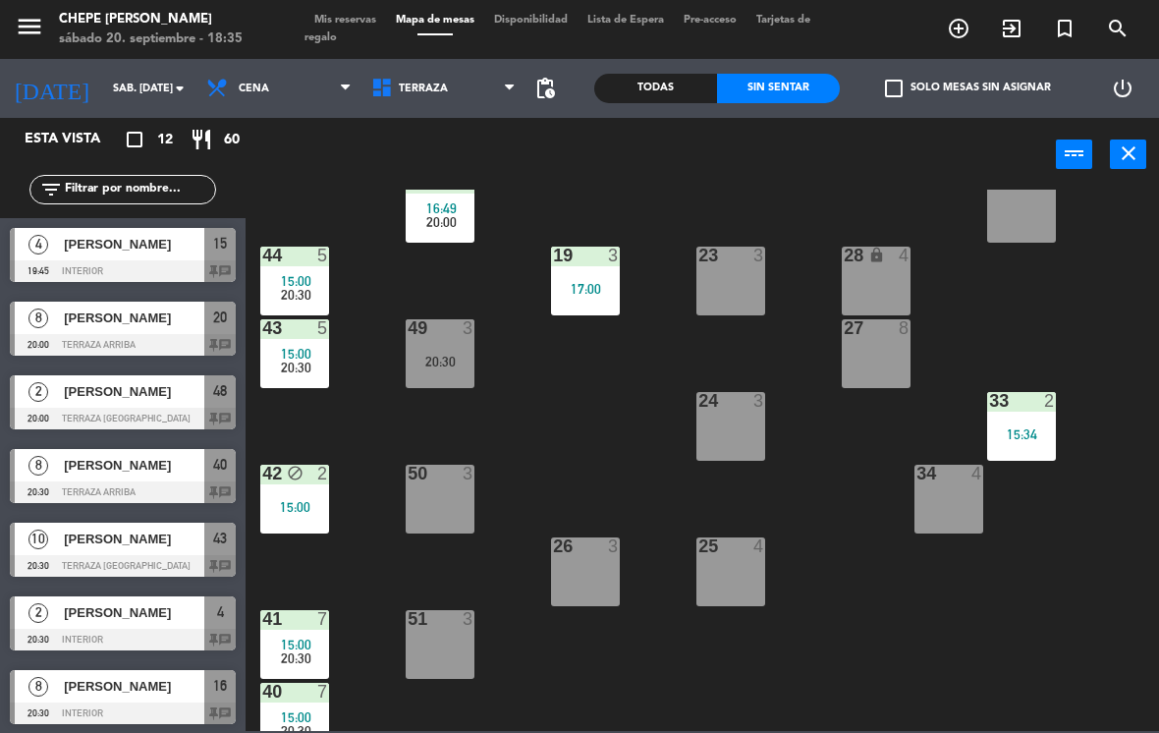
scroll to position [196, 0]
click at [315, 266] on div "44 5 15:00 20:30" at bounding box center [294, 280] width 69 height 69
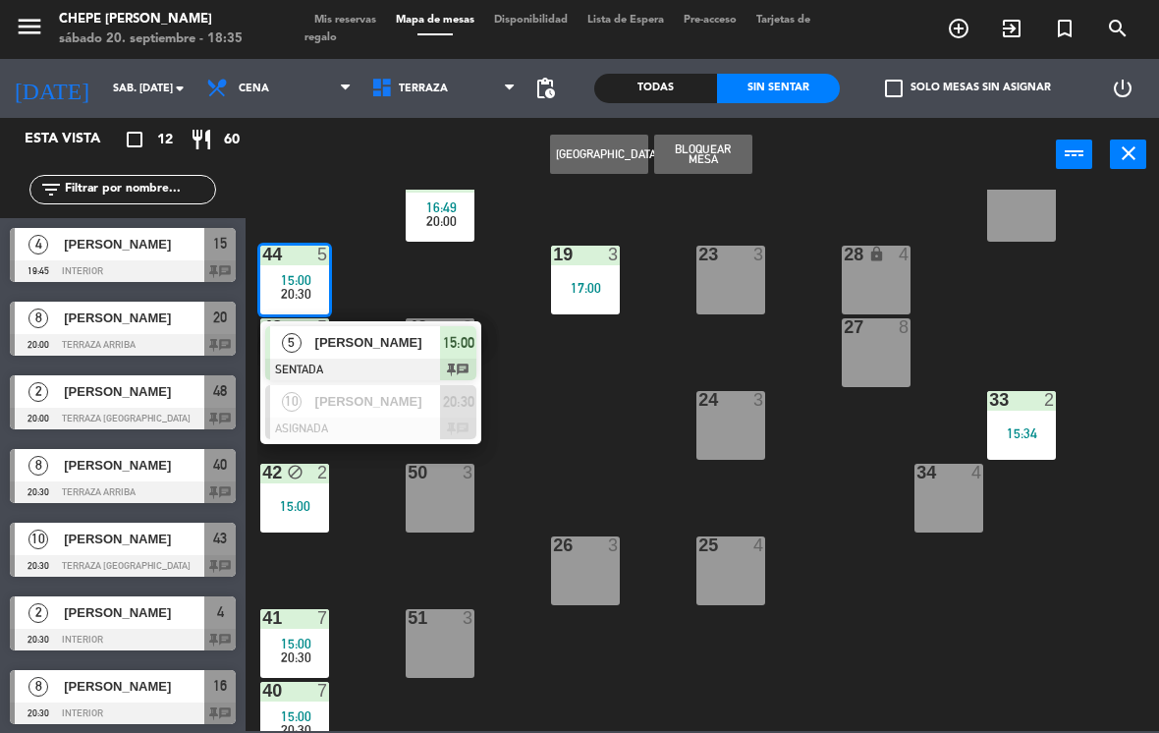
click at [412, 338] on span "[PERSON_NAME]" at bounding box center [378, 342] width 126 height 21
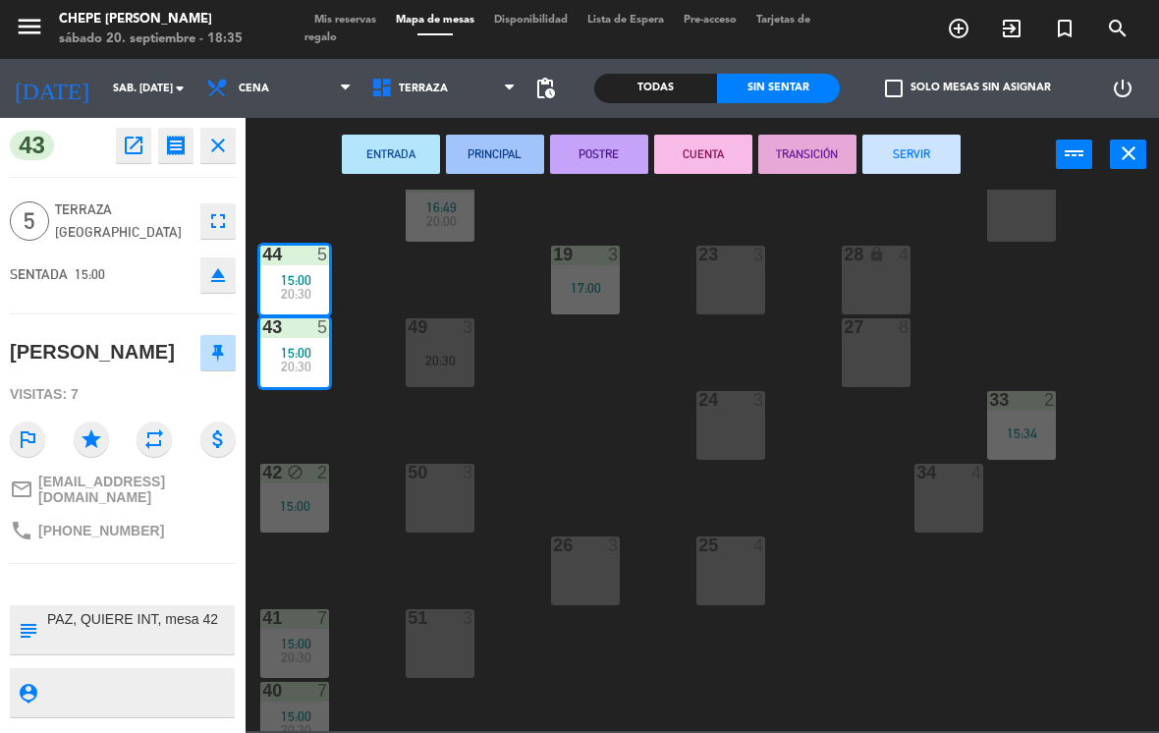
click at [923, 155] on button "SERVIR" at bounding box center [911, 154] width 98 height 39
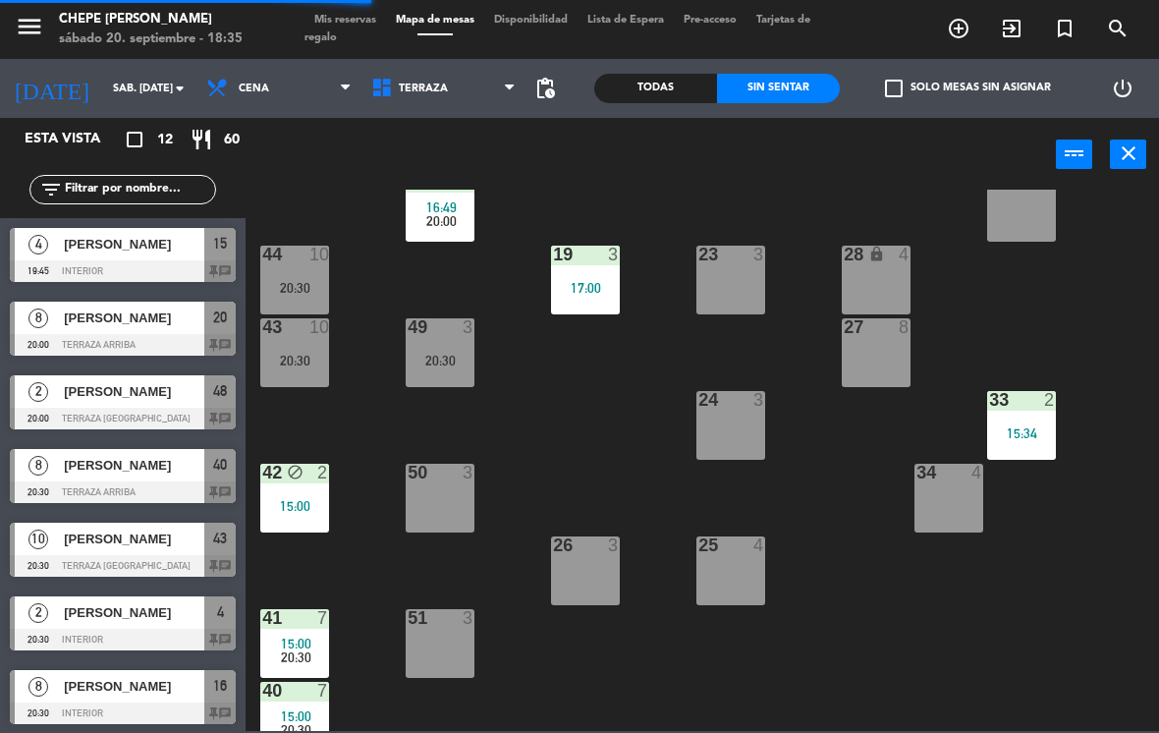
click at [303, 643] on span "15:00" at bounding box center [296, 644] width 30 height 16
click at [545, 412] on div "21 8 20:00 30 lock 4 46 4 21:00 47 3 17:03 31 3 20 8 20:00 22 3 29 8 45 4 16:14…" at bounding box center [708, 460] width 902 height 541
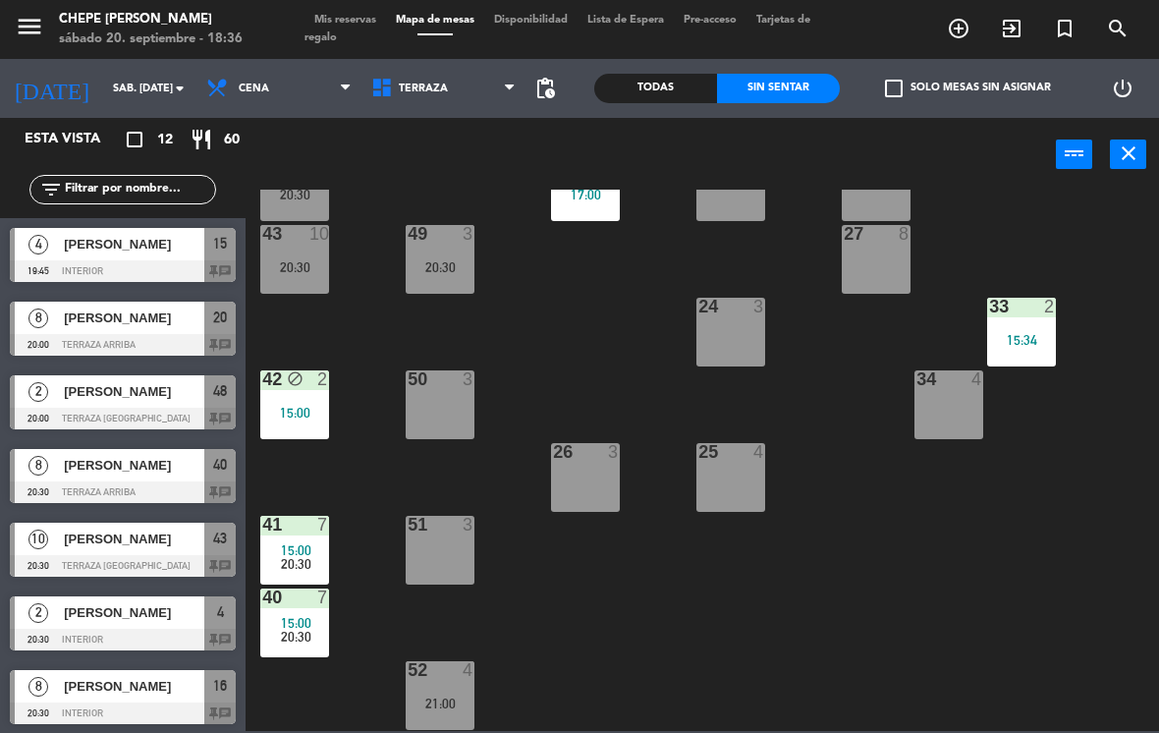
scroll to position [290, 0]
click at [290, 547] on span "15:00" at bounding box center [296, 550] width 30 height 16
click at [698, 629] on div "21 8 20:00 30 lock 4 46 4 21:00 47 3 17:03 31 3 20 8 20:00 22 3 29 8 45 4 16:14…" at bounding box center [708, 460] width 902 height 541
click at [304, 552] on span "15:00" at bounding box center [296, 550] width 30 height 16
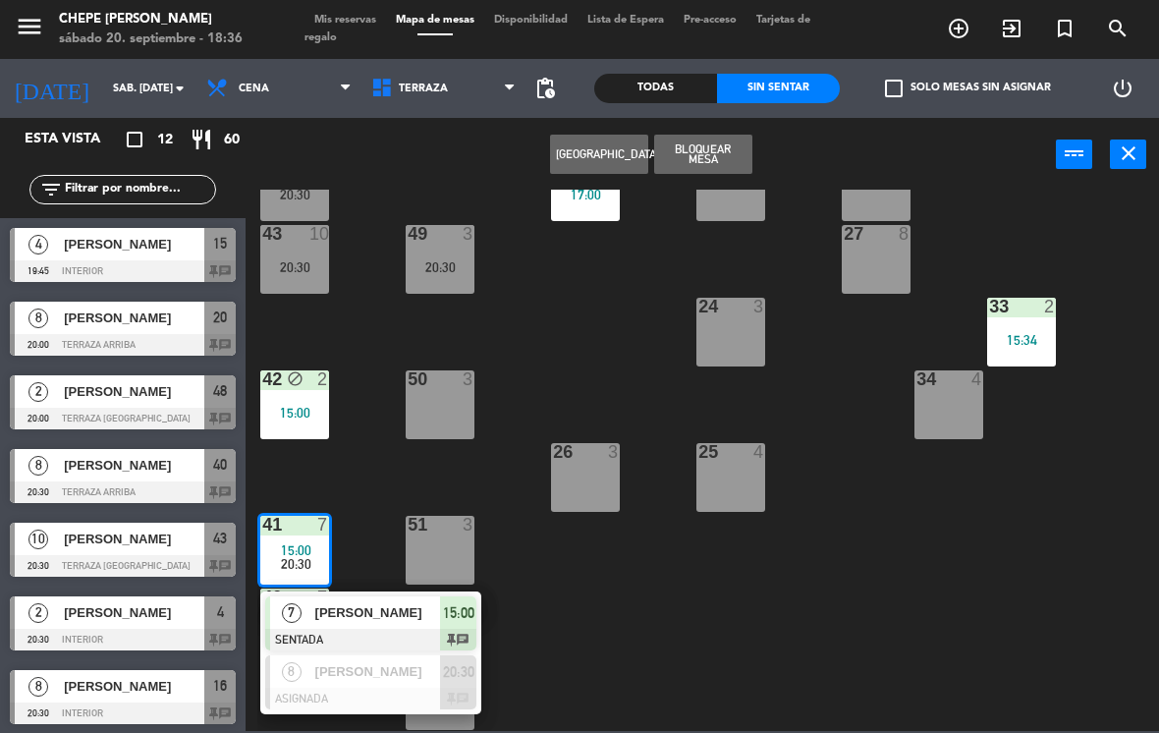
click at [396, 608] on span "[PERSON_NAME]" at bounding box center [378, 612] width 126 height 21
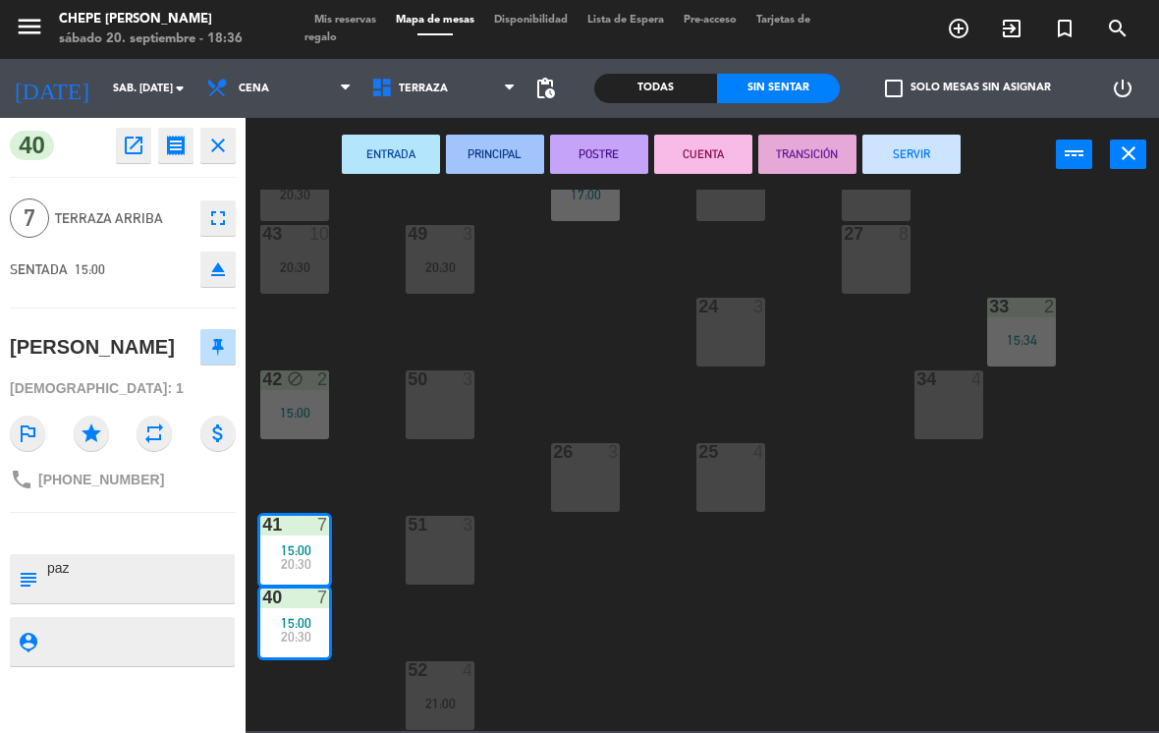
click at [930, 151] on button "SERVIR" at bounding box center [911, 154] width 98 height 39
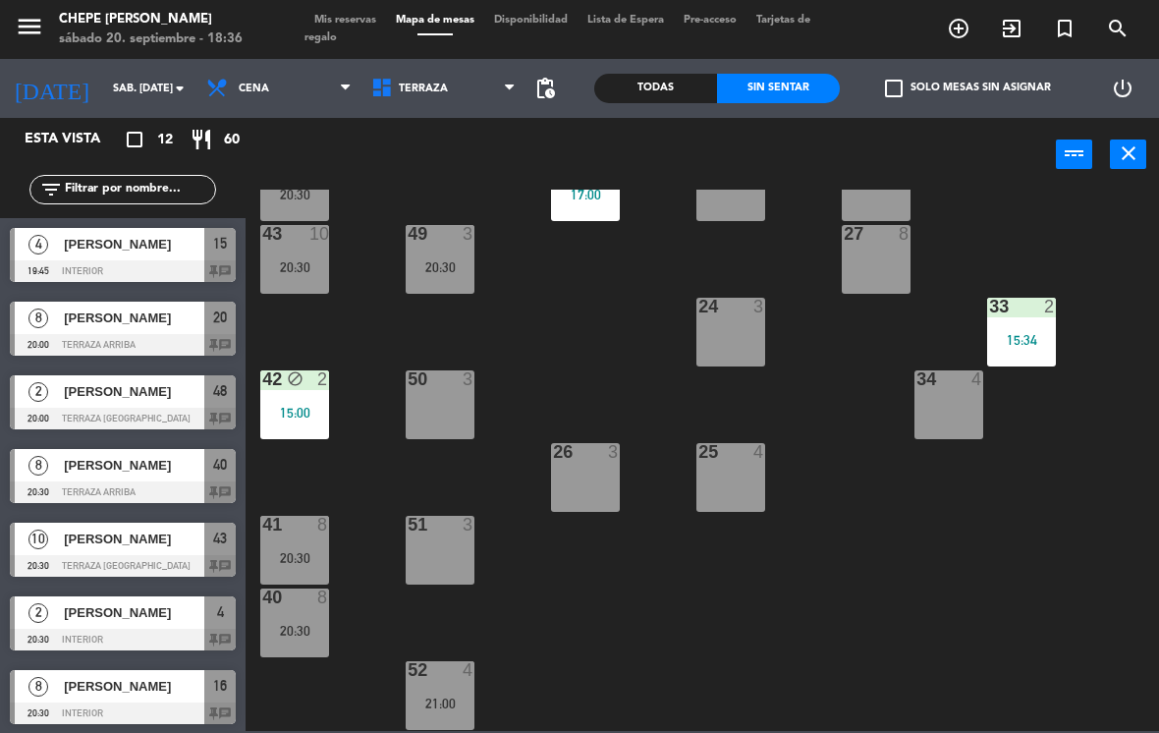
click at [457, 398] on div "50 3" at bounding box center [440, 404] width 69 height 69
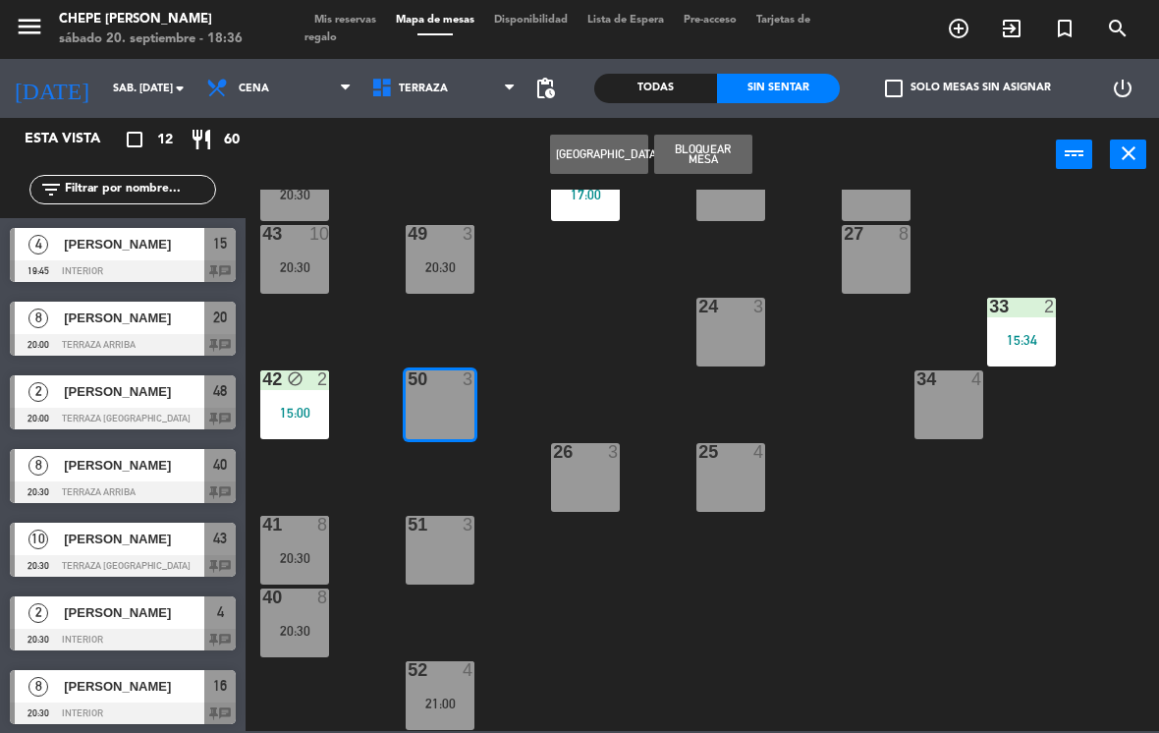
click at [312, 68] on span "Cena" at bounding box center [278, 88] width 165 height 43
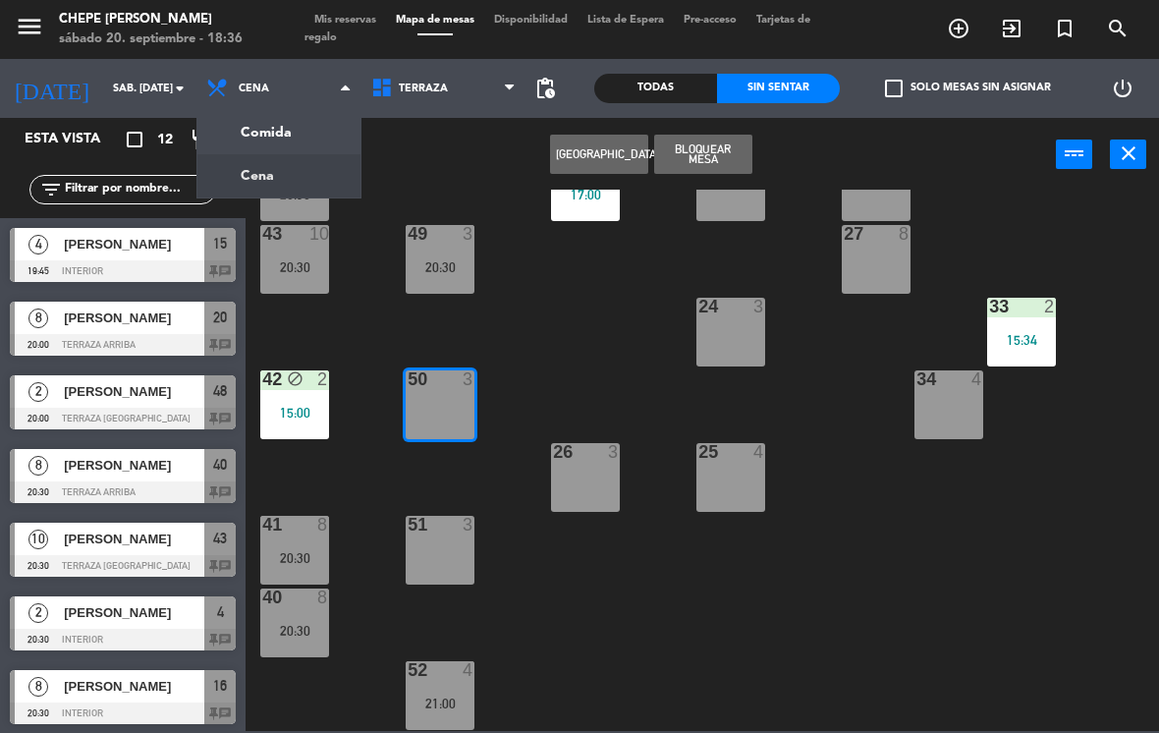
click at [322, 141] on ng-component "menu Chepe [PERSON_NAME] sábado 20. septiembre - 18:36 Mis reservas Mapa de mes…" at bounding box center [579, 365] width 1159 height 731
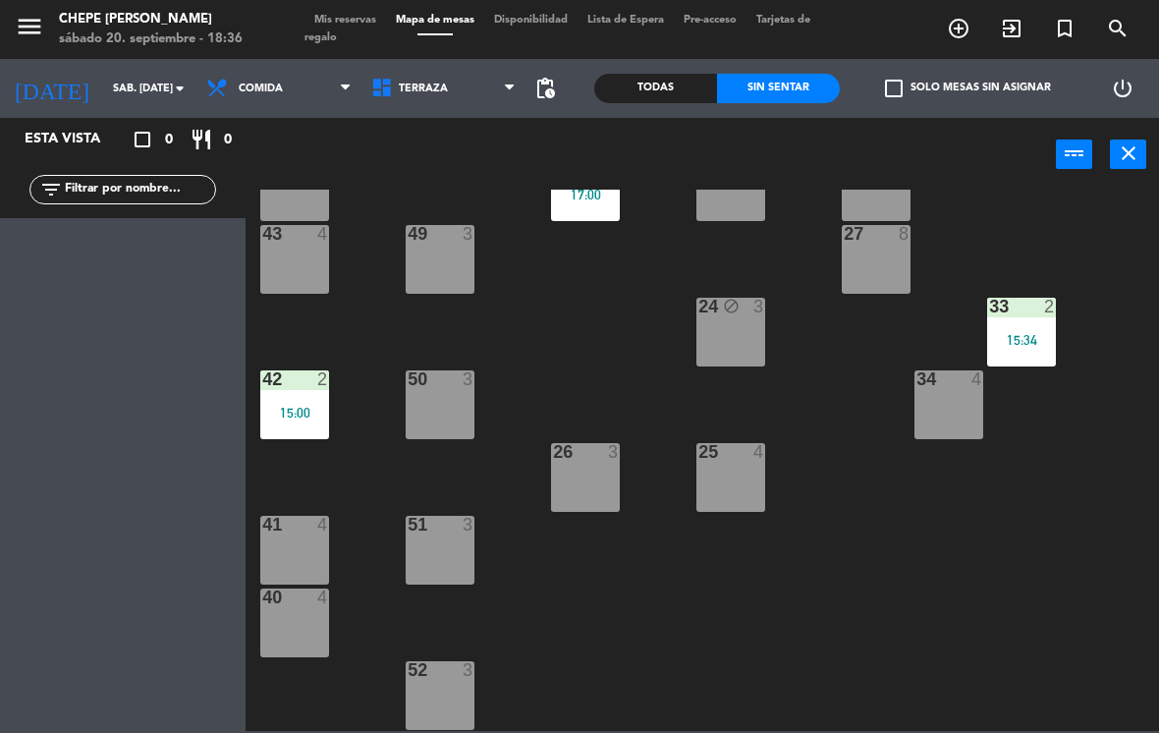
click at [446, 396] on div "50 3" at bounding box center [440, 404] width 69 height 69
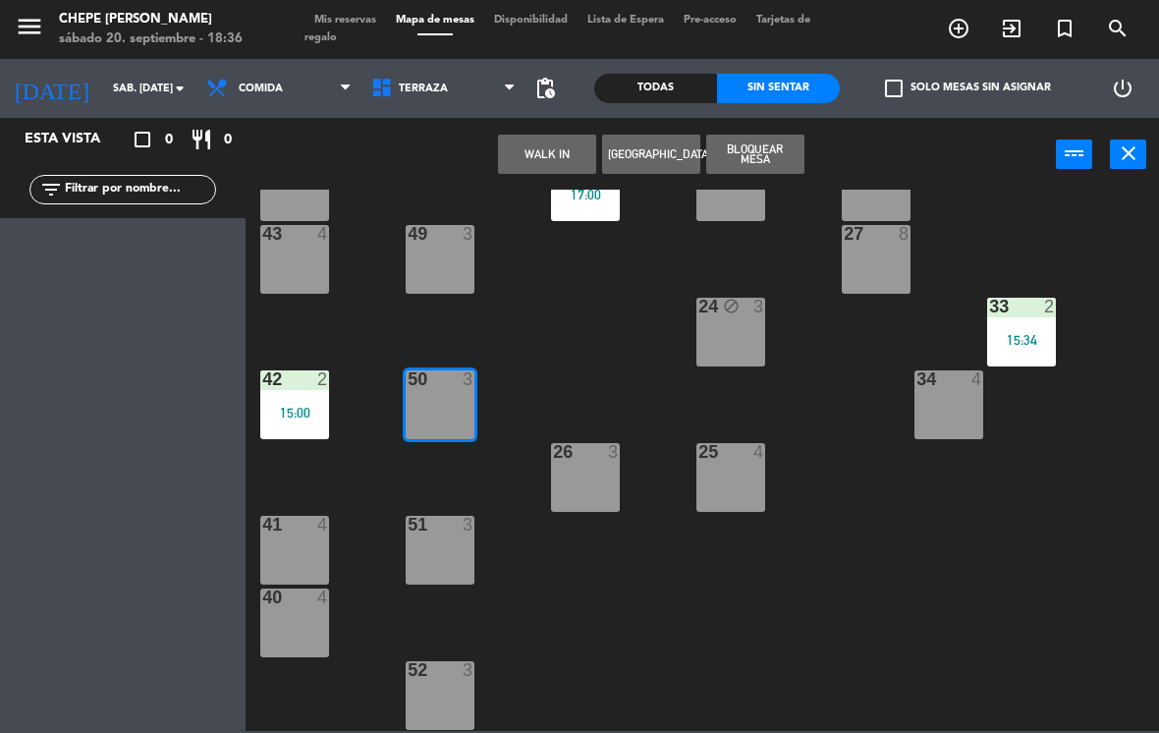
click at [553, 155] on button "WALK IN" at bounding box center [547, 154] width 98 height 39
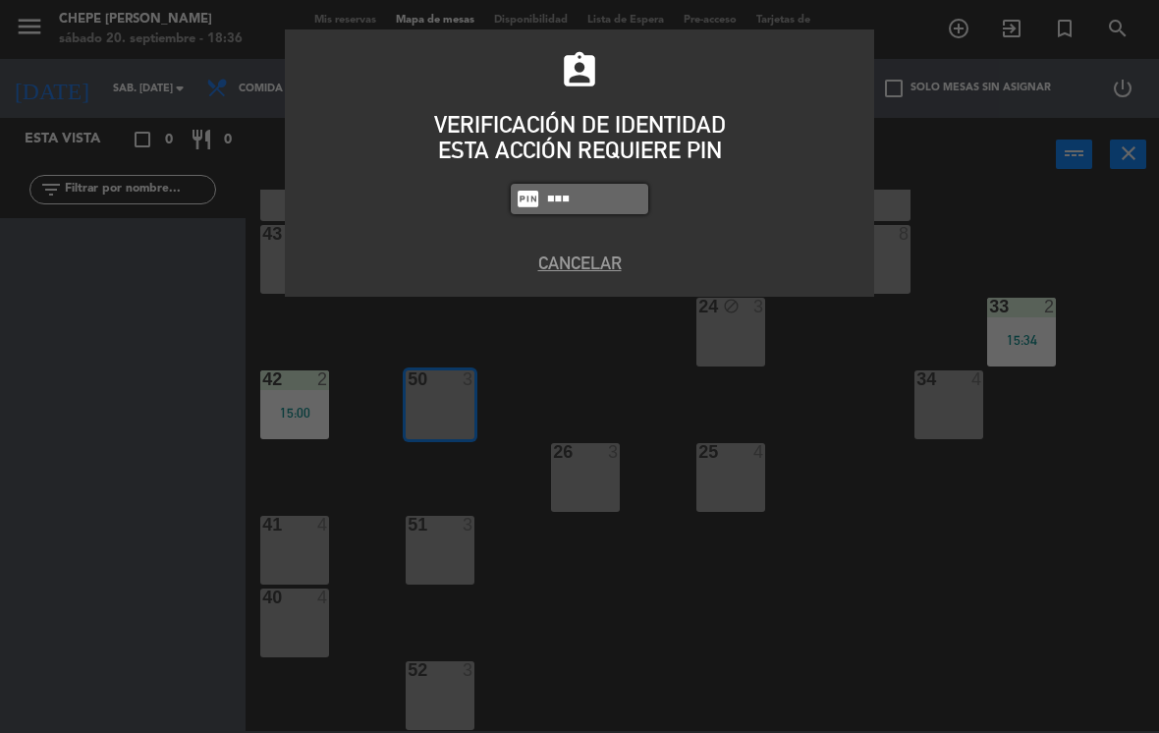
type input "2302"
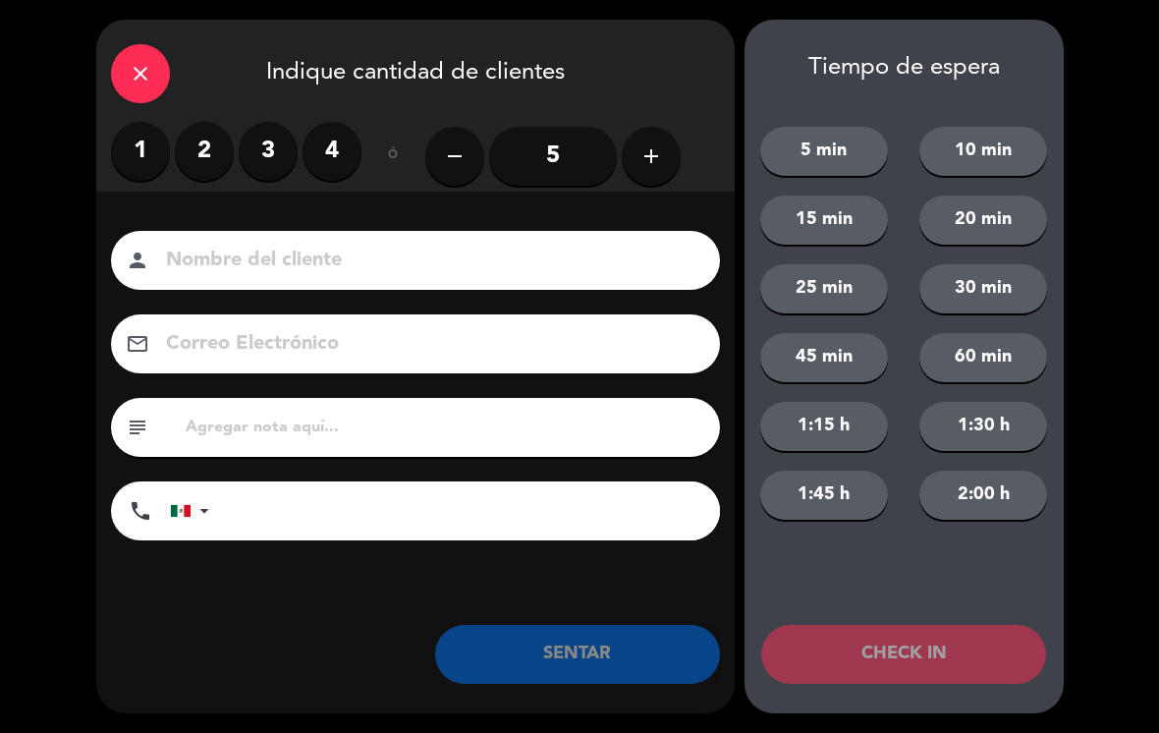
click at [216, 147] on label "2" at bounding box center [204, 151] width 59 height 59
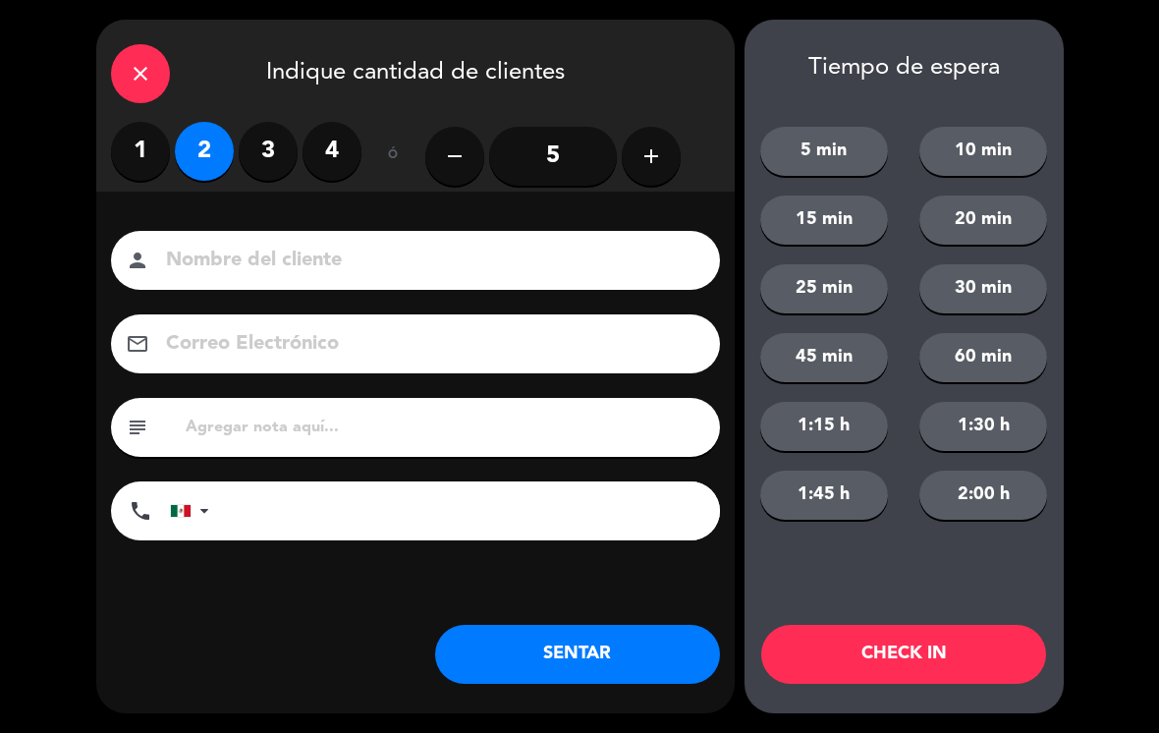
click at [504, 245] on input at bounding box center [429, 261] width 530 height 34
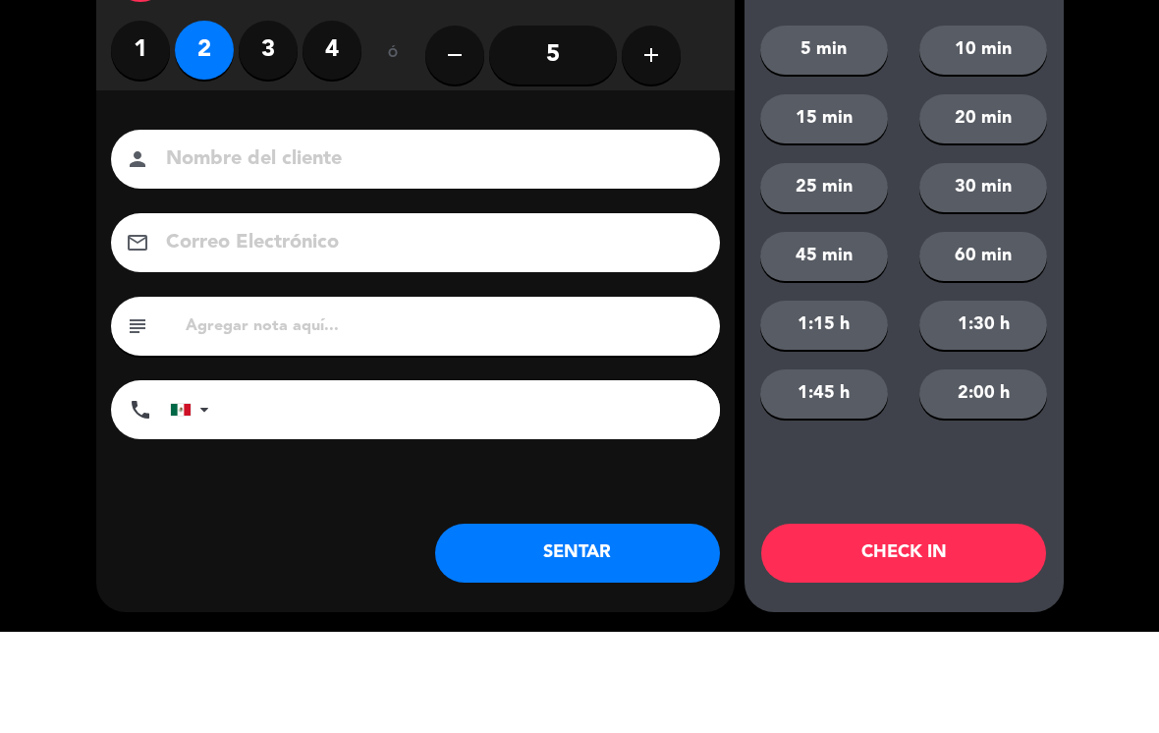
click at [272, 122] on label "3" at bounding box center [268, 151] width 59 height 59
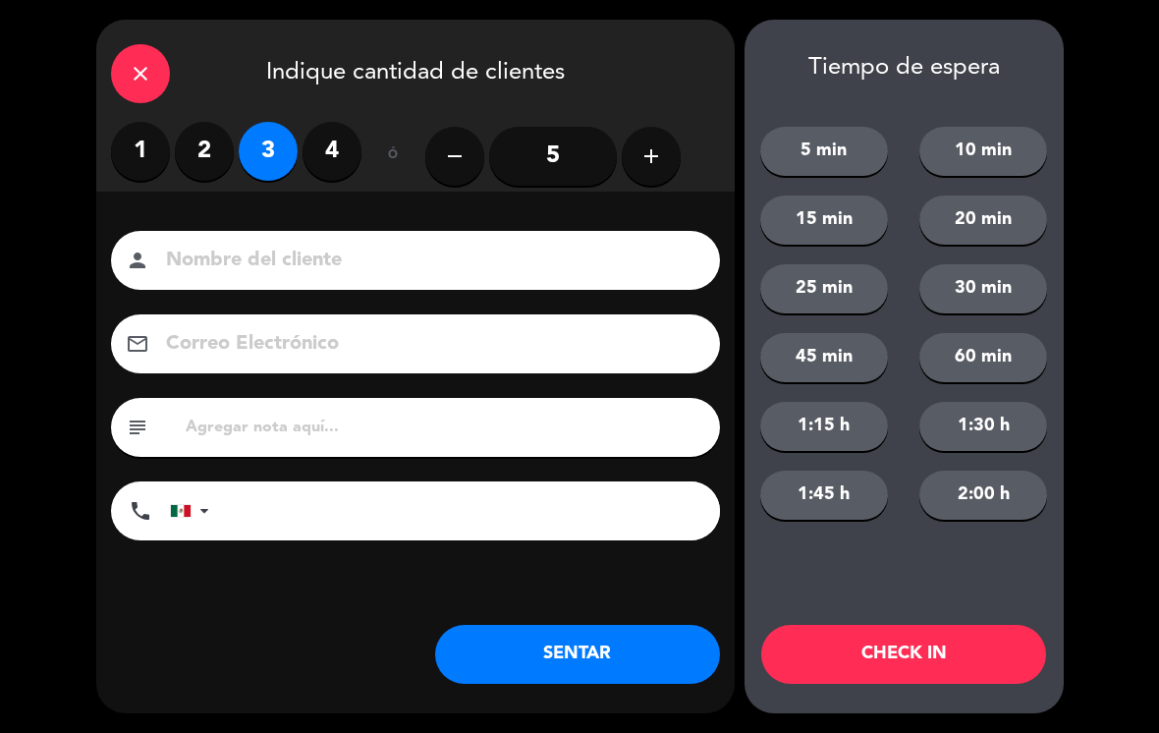
click at [619, 261] on input at bounding box center [429, 261] width 530 height 34
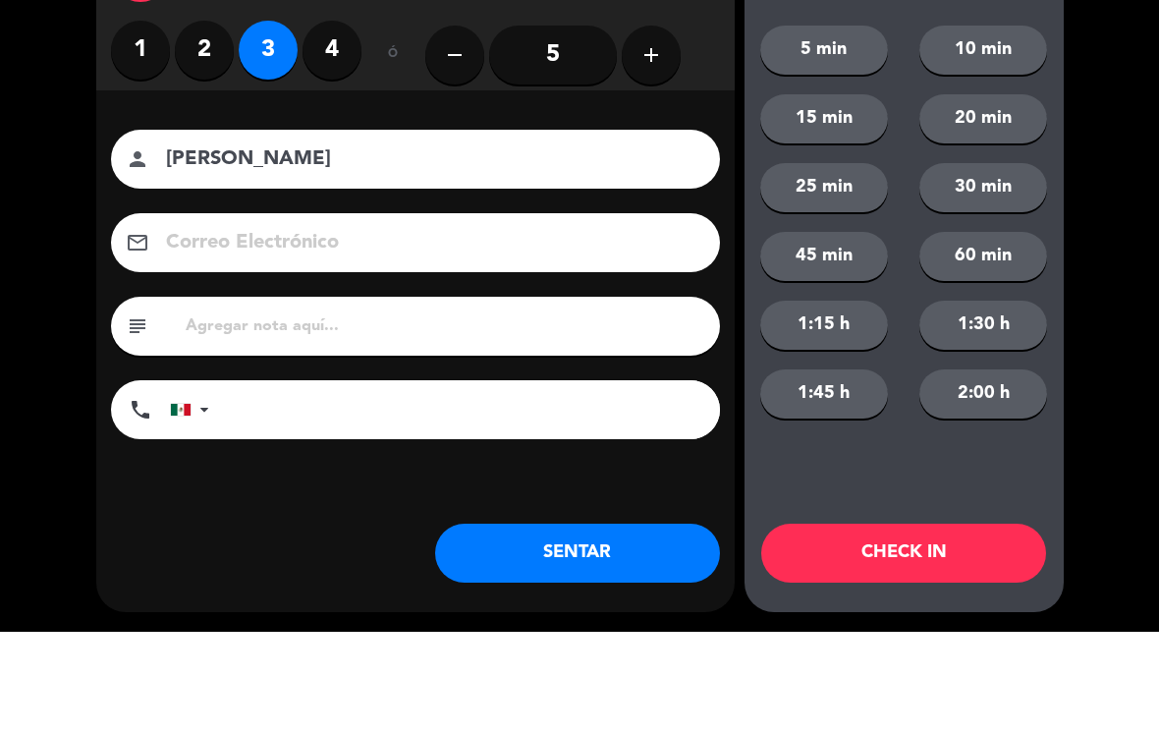
type input "[PERSON_NAME]"
click at [85, 217] on div "close Indique cantidad de clientes 1 2 3 4 ó remove 5 add Nombre del cliente pe…" at bounding box center [579, 366] width 1159 height 733
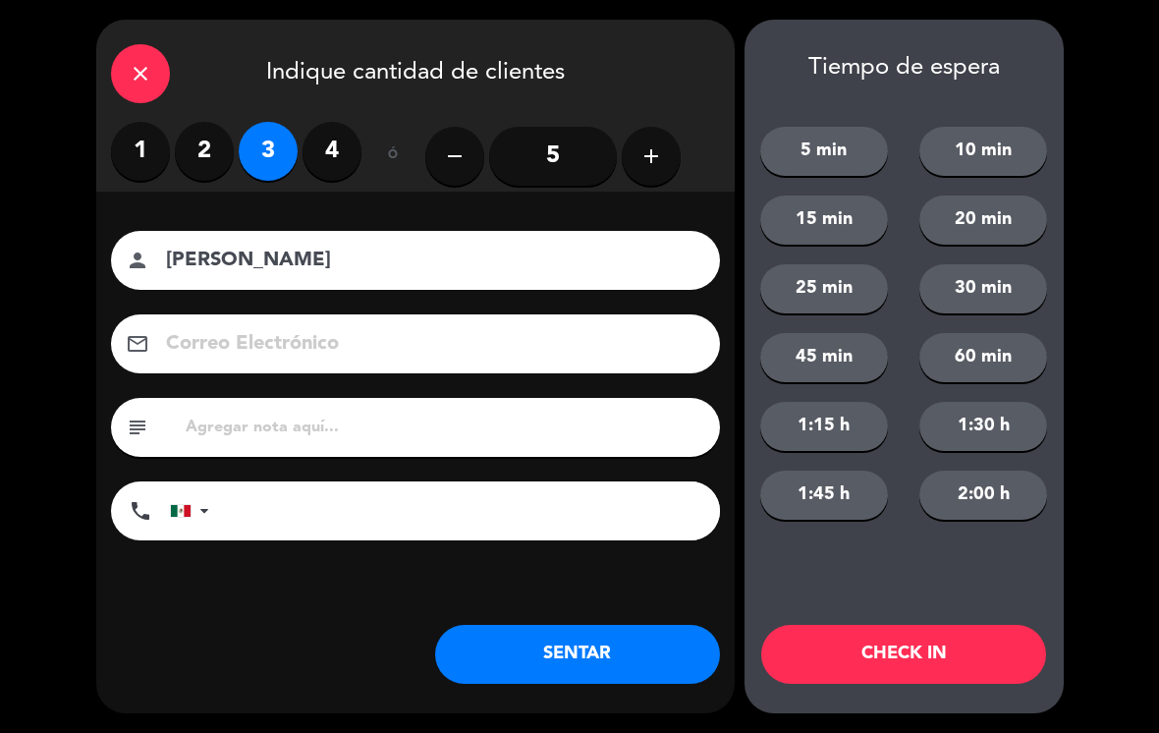
click at [606, 668] on button "SENTAR" at bounding box center [577, 654] width 285 height 59
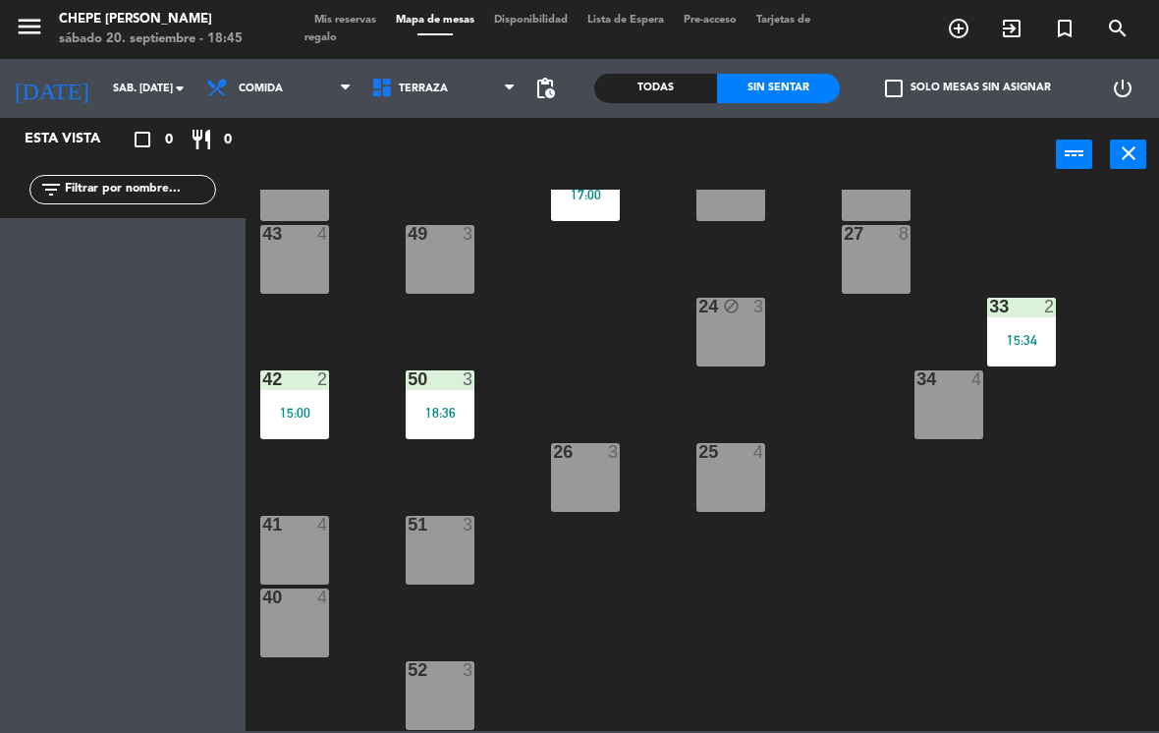
click at [595, 644] on div "21 4 30 lock 4 46 4 47 3 17:03 31 3 20 4 22 3 29 8 45 4 16:14 32 3 48 3 16:49 1…" at bounding box center [708, 460] width 902 height 541
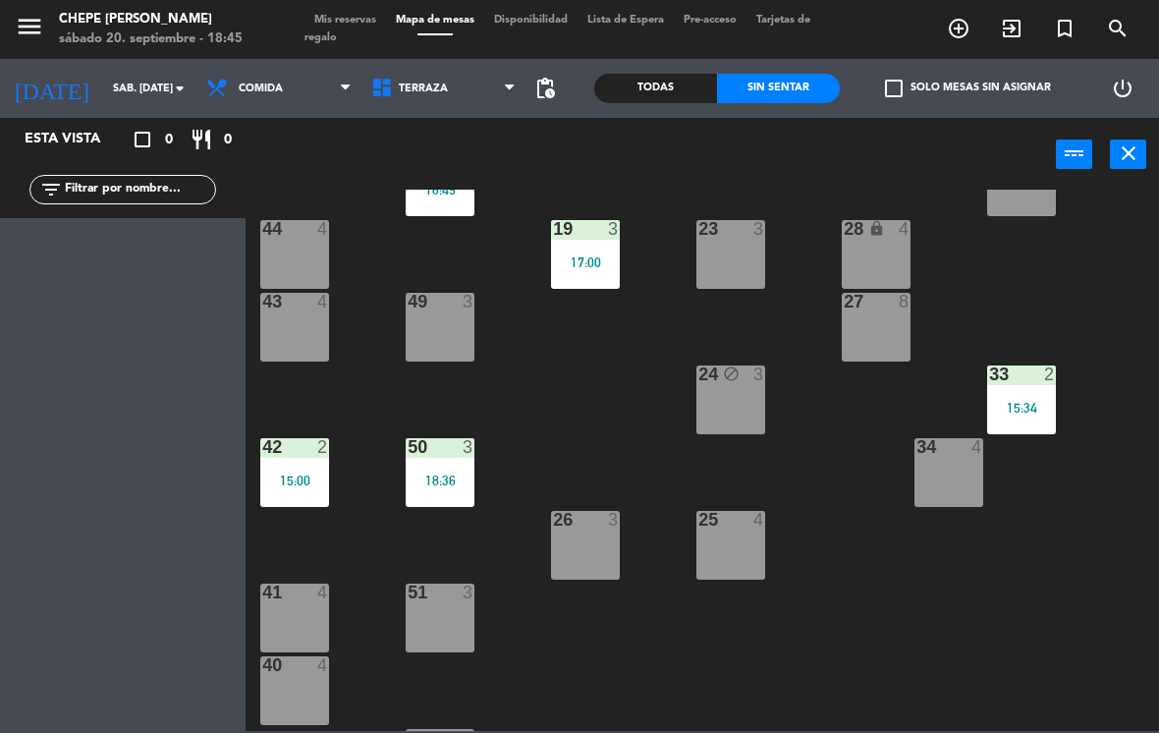
scroll to position [222, 0]
click at [436, 63] on div "Interior Terraza Terraza Interior Terraza" at bounding box center [443, 88] width 165 height 59
click at [455, 88] on span "Terraza" at bounding box center [443, 88] width 165 height 43
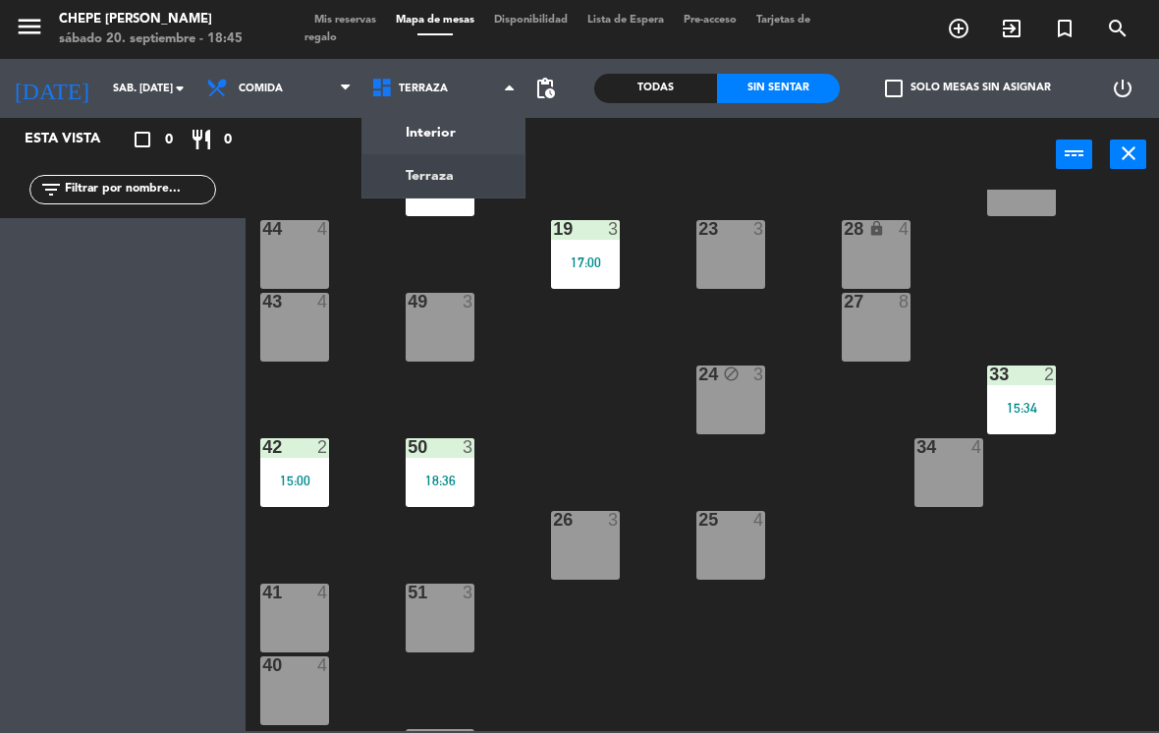
click at [447, 139] on ng-component "menu Chepe [PERSON_NAME] sábado 20. septiembre - 18:45 Mis reservas Mapa de mes…" at bounding box center [579, 365] width 1159 height 731
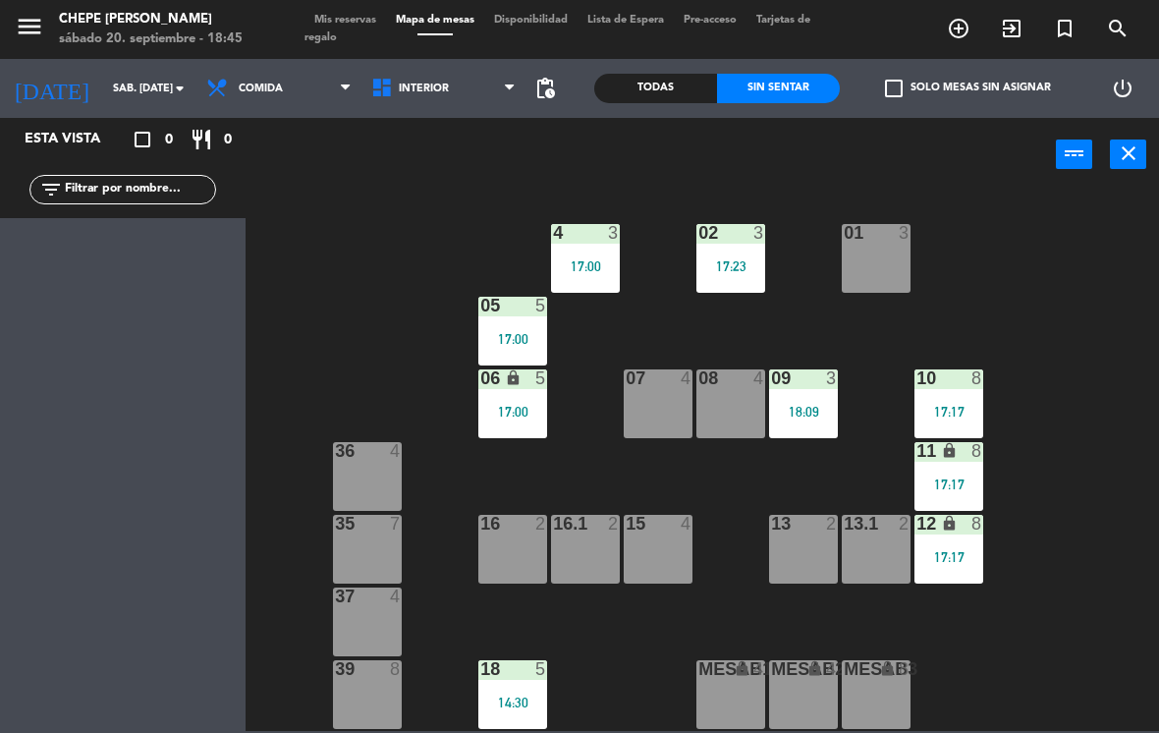
scroll to position [0, 0]
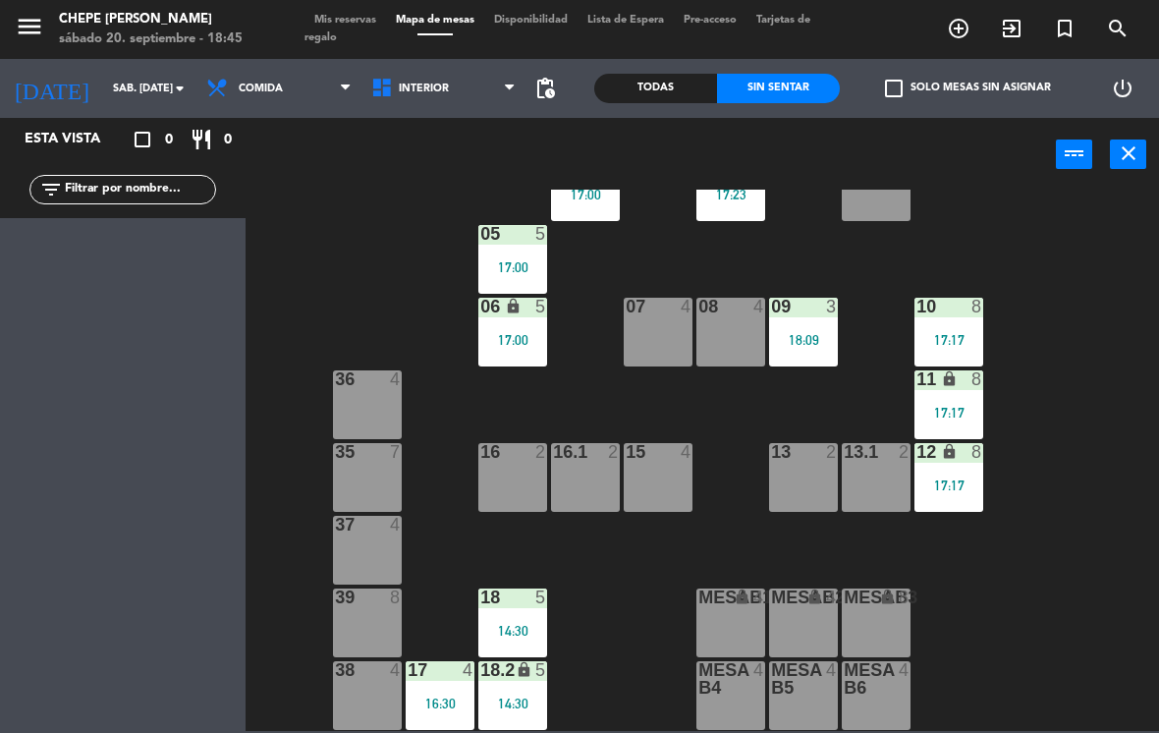
click at [326, 88] on span "Comida" at bounding box center [278, 88] width 165 height 43
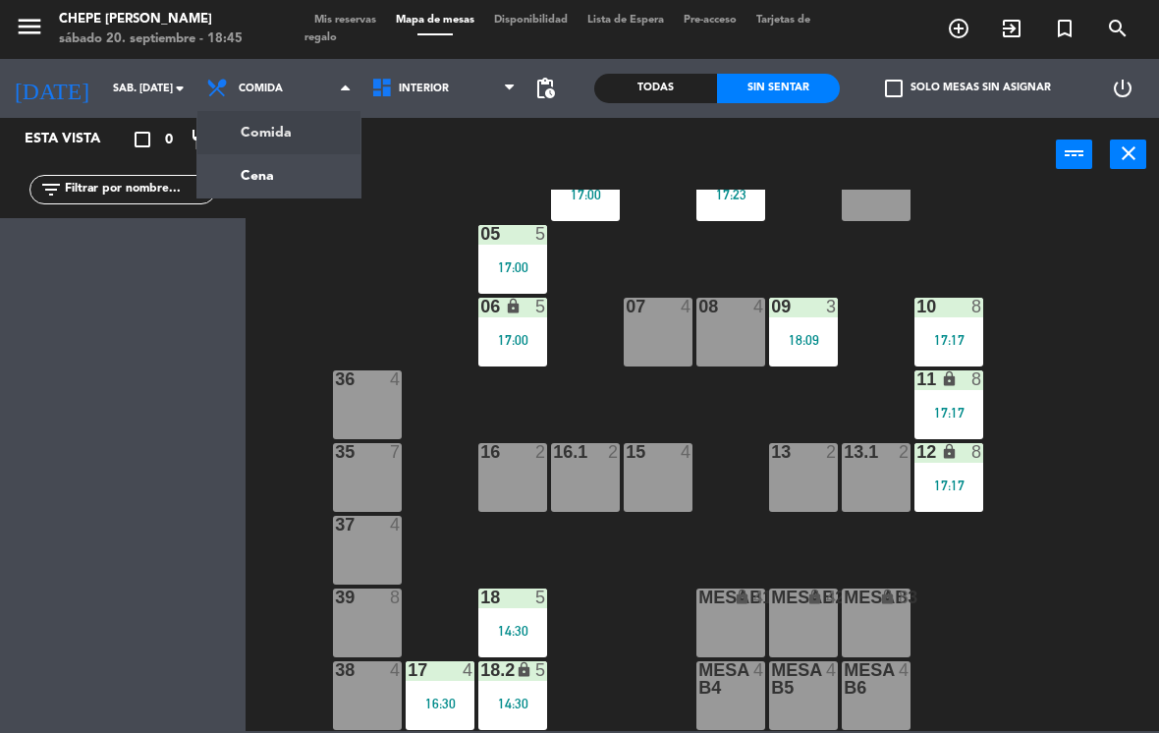
click at [304, 164] on ng-component "menu Chepe [PERSON_NAME] sábado 20. septiembre - 18:45 Mis reservas Mapa de mes…" at bounding box center [579, 365] width 1159 height 731
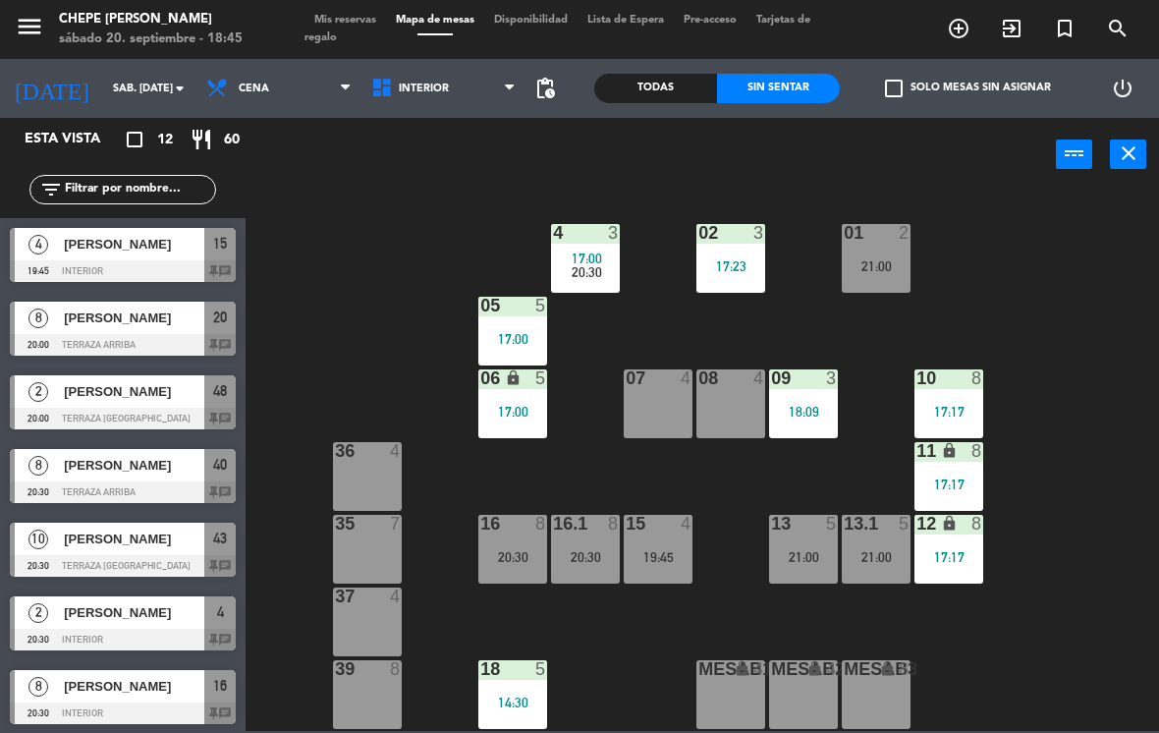
scroll to position [0, 0]
click at [586, 243] on div "4 3" at bounding box center [585, 234] width 69 height 20
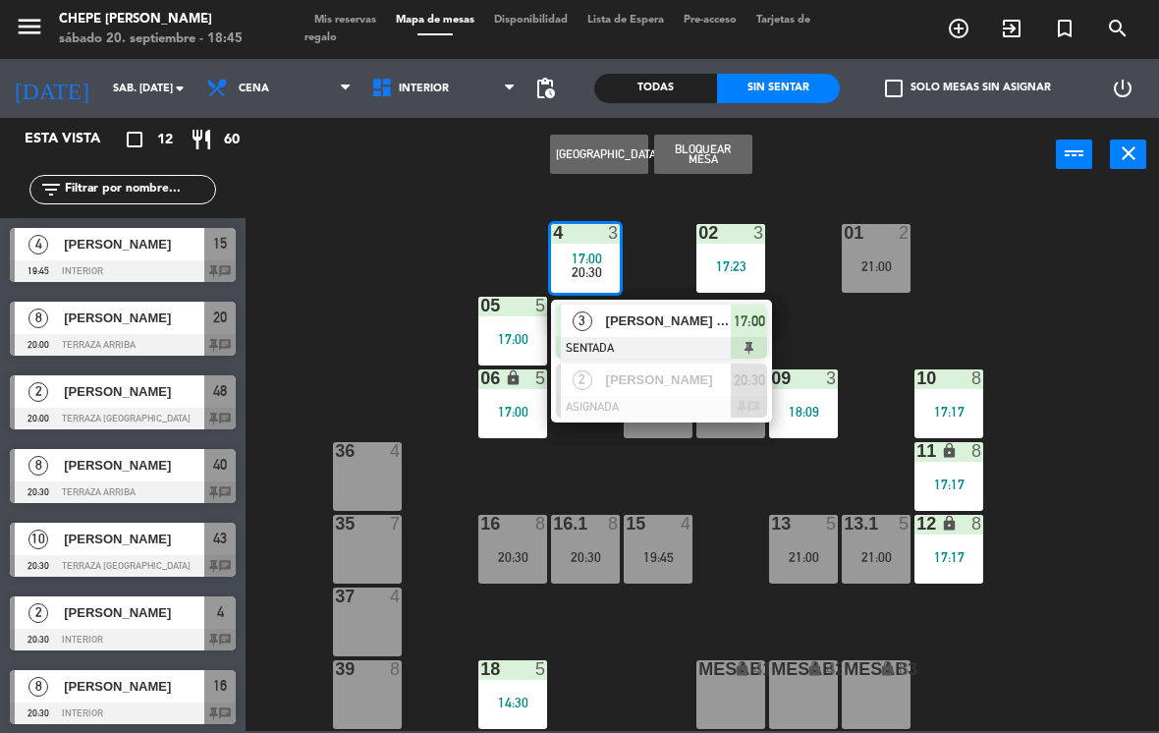
click at [662, 329] on span "[PERSON_NAME] [PERSON_NAME]" at bounding box center [669, 320] width 126 height 21
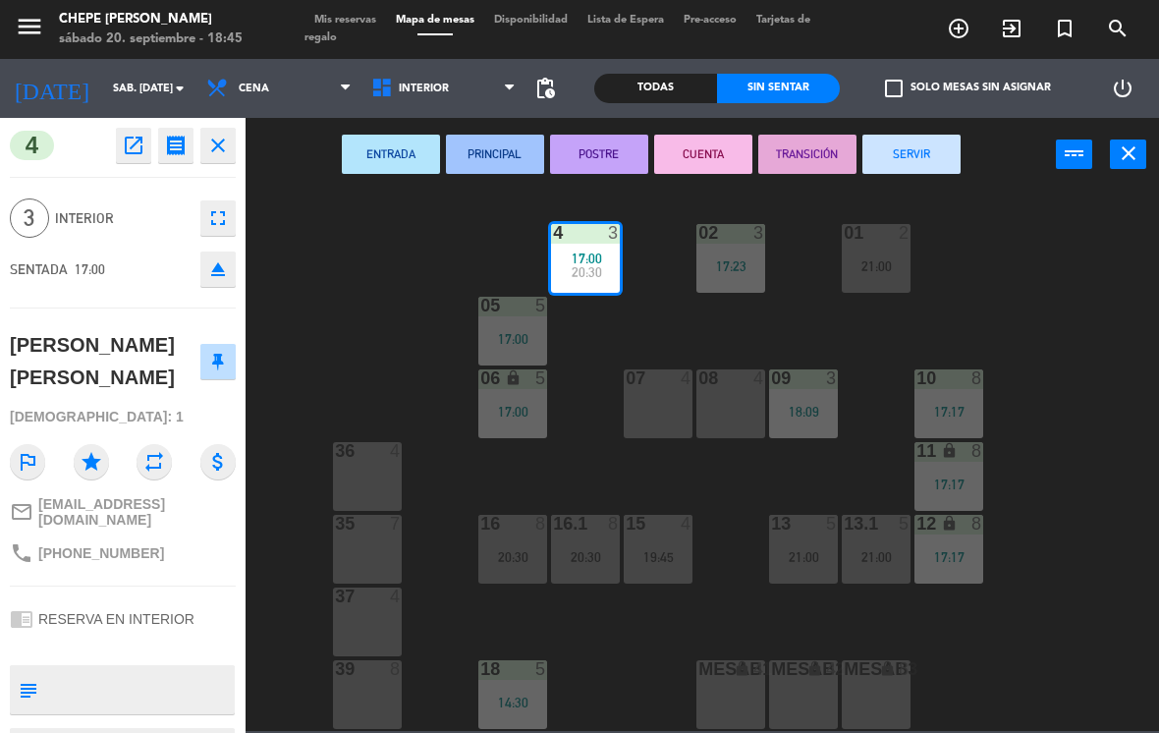
click at [947, 150] on button "SERVIR" at bounding box center [911, 154] width 98 height 39
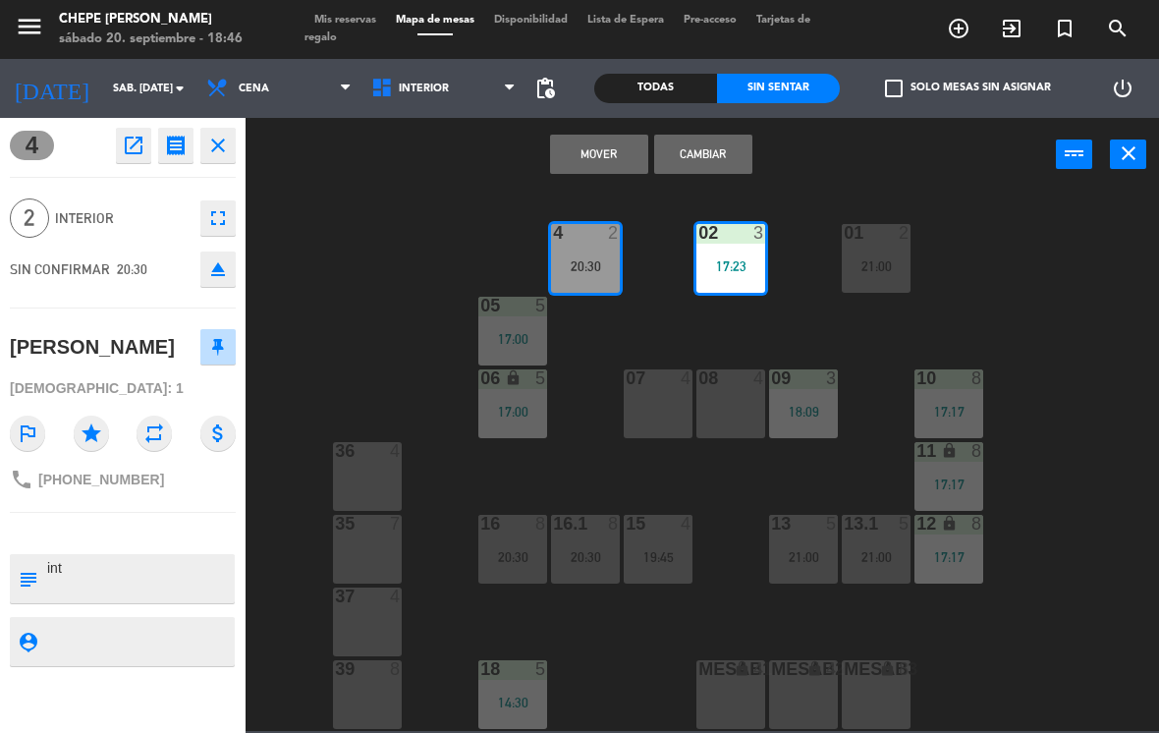
click at [727, 154] on button "Cambiar" at bounding box center [703, 154] width 98 height 39
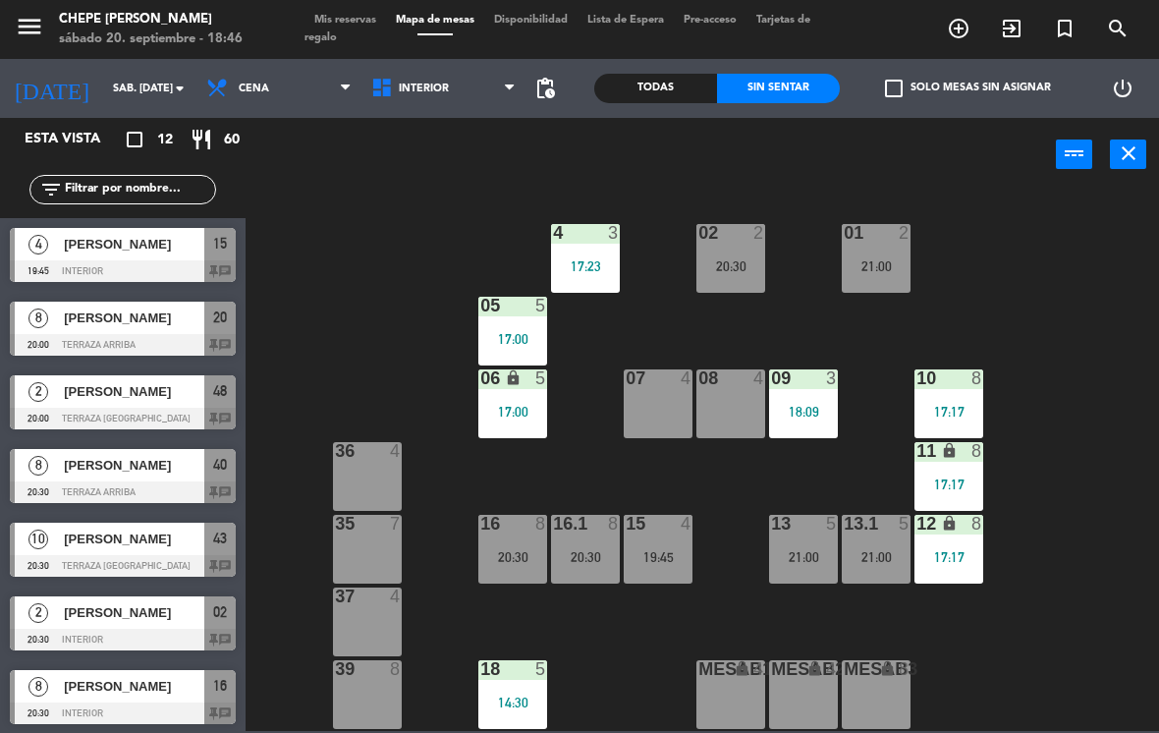
click at [604, 259] on div "17:23" at bounding box center [585, 266] width 69 height 14
click at [818, 206] on div "02 2 20:30 4 3 17:23 01 2 21:00 05 5 17:00 06 lock 5 17:00 07 4 09 3 18:09 10 8…" at bounding box center [708, 460] width 902 height 541
click at [595, 260] on div "17:23" at bounding box center [585, 266] width 69 height 14
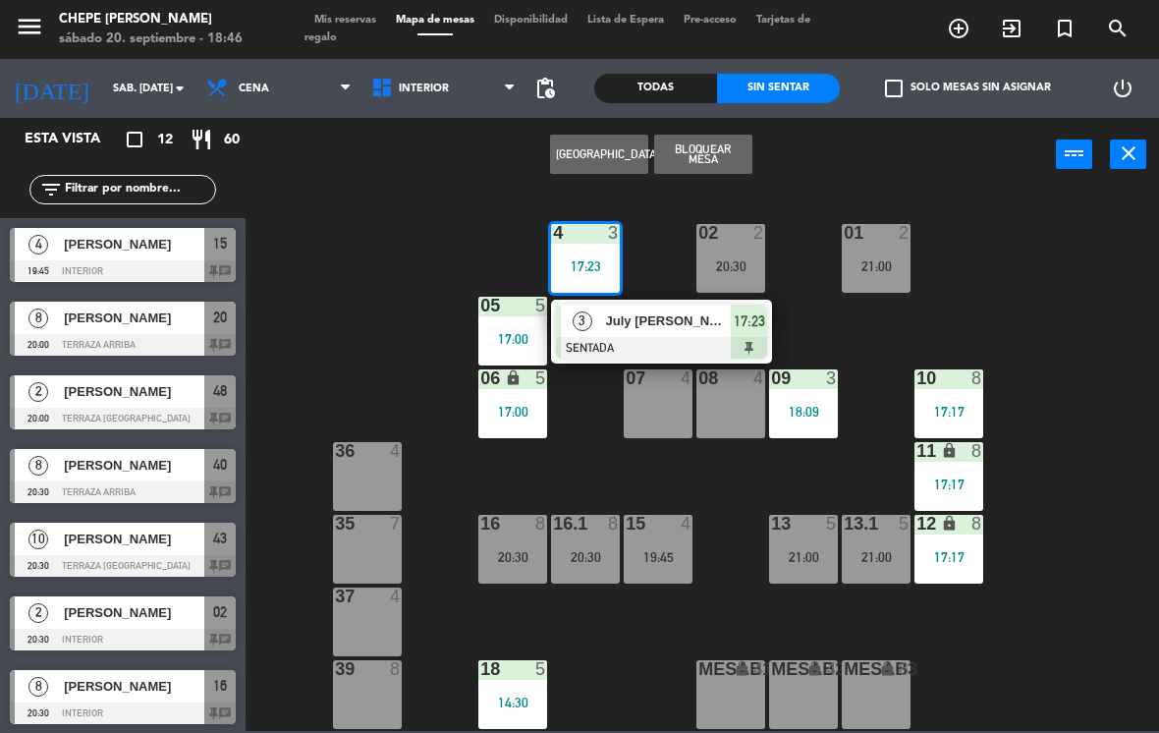
click at [672, 325] on span "July [PERSON_NAME]" at bounding box center [669, 320] width 126 height 21
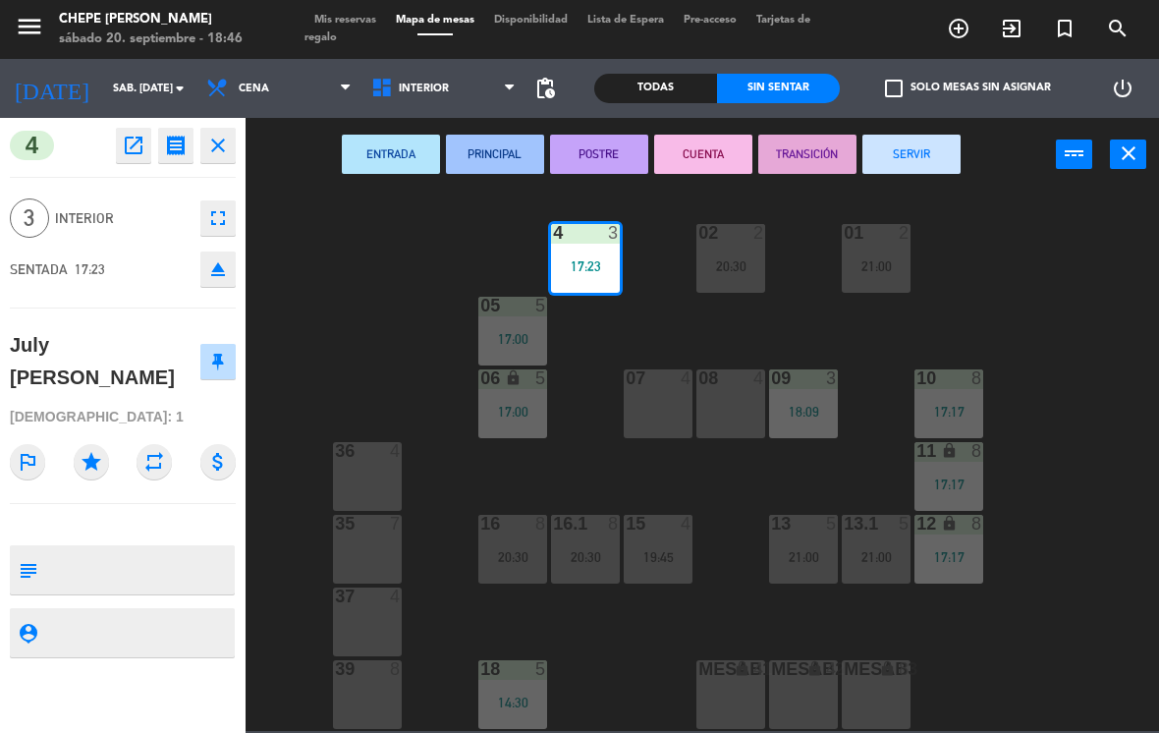
click at [750, 259] on div "20:30" at bounding box center [730, 266] width 69 height 14
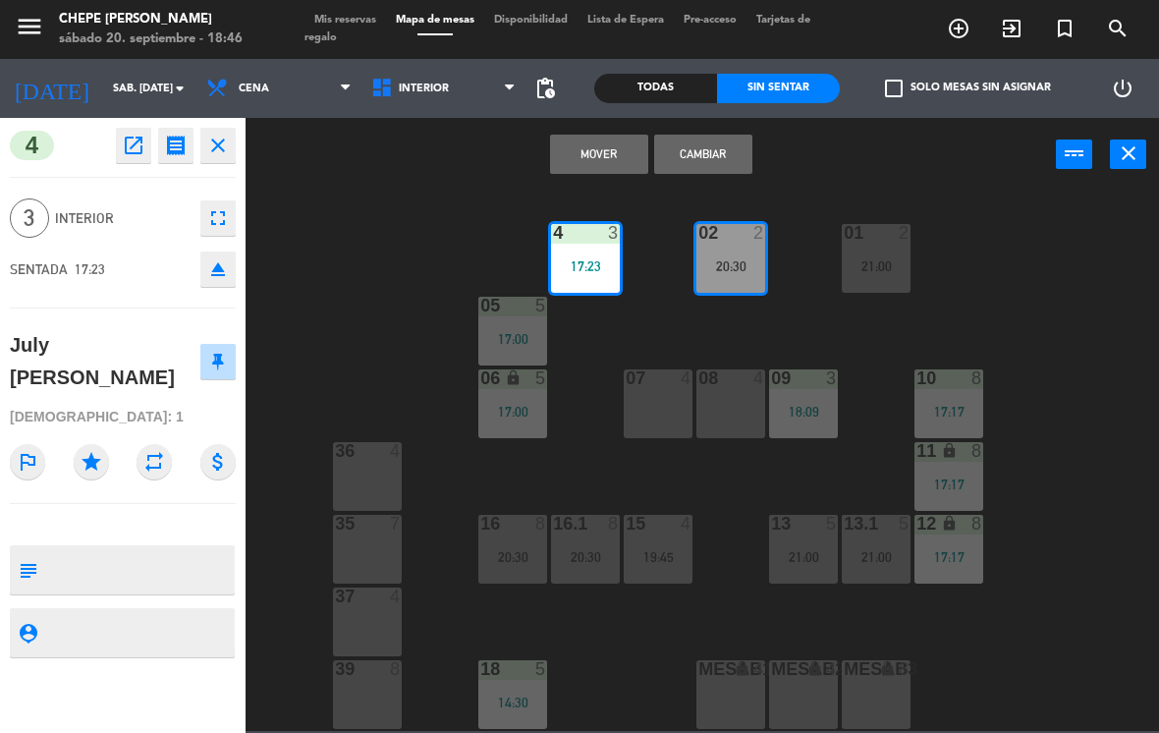
click at [620, 153] on button "Mover" at bounding box center [599, 154] width 98 height 39
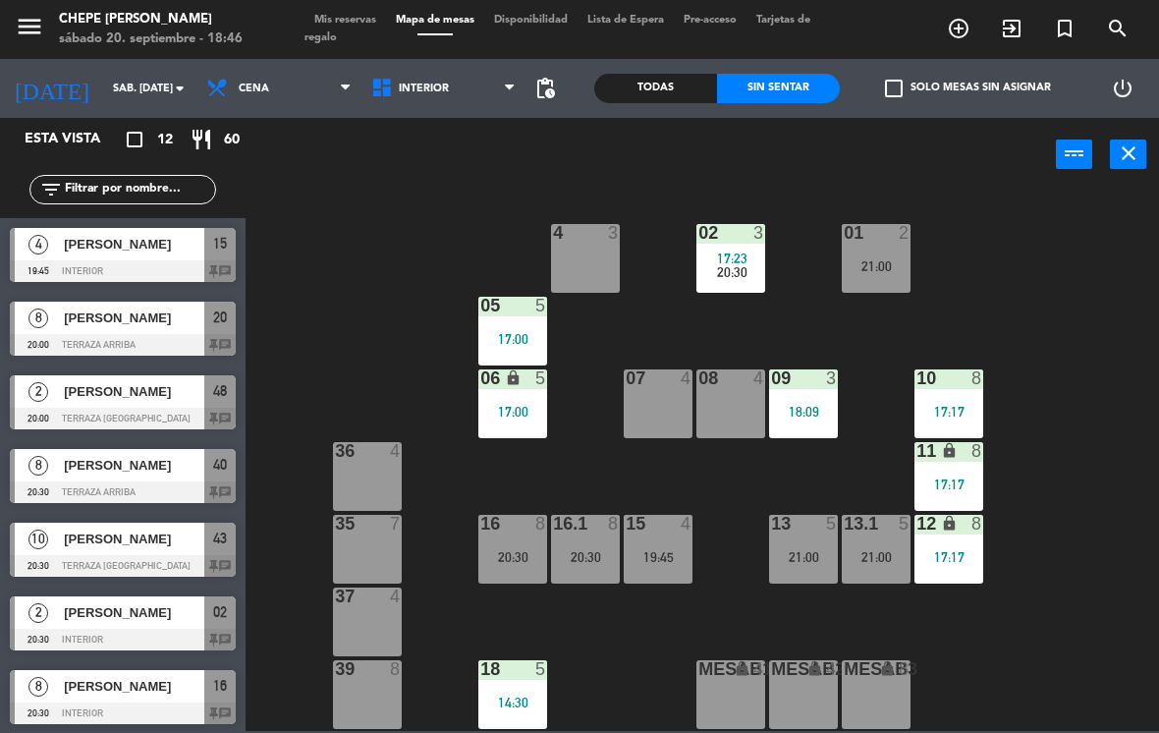
click at [594, 265] on div "4 3" at bounding box center [585, 258] width 69 height 69
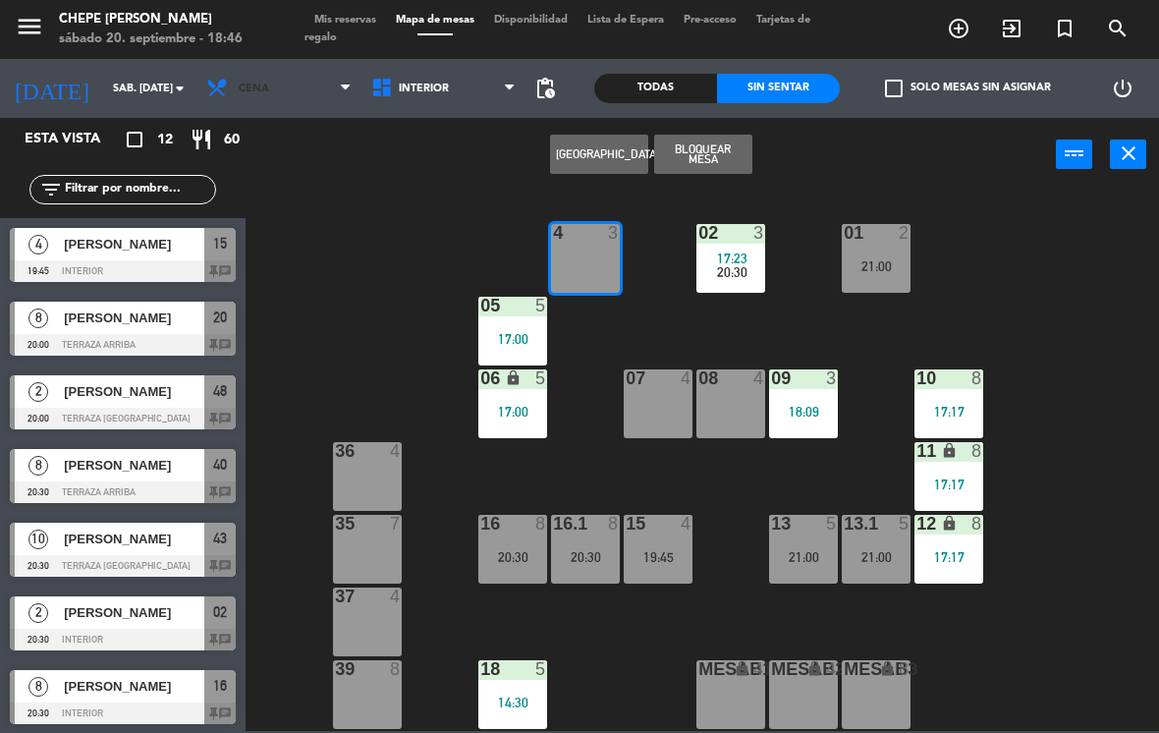
click at [286, 90] on span "Cena" at bounding box center [278, 88] width 165 height 43
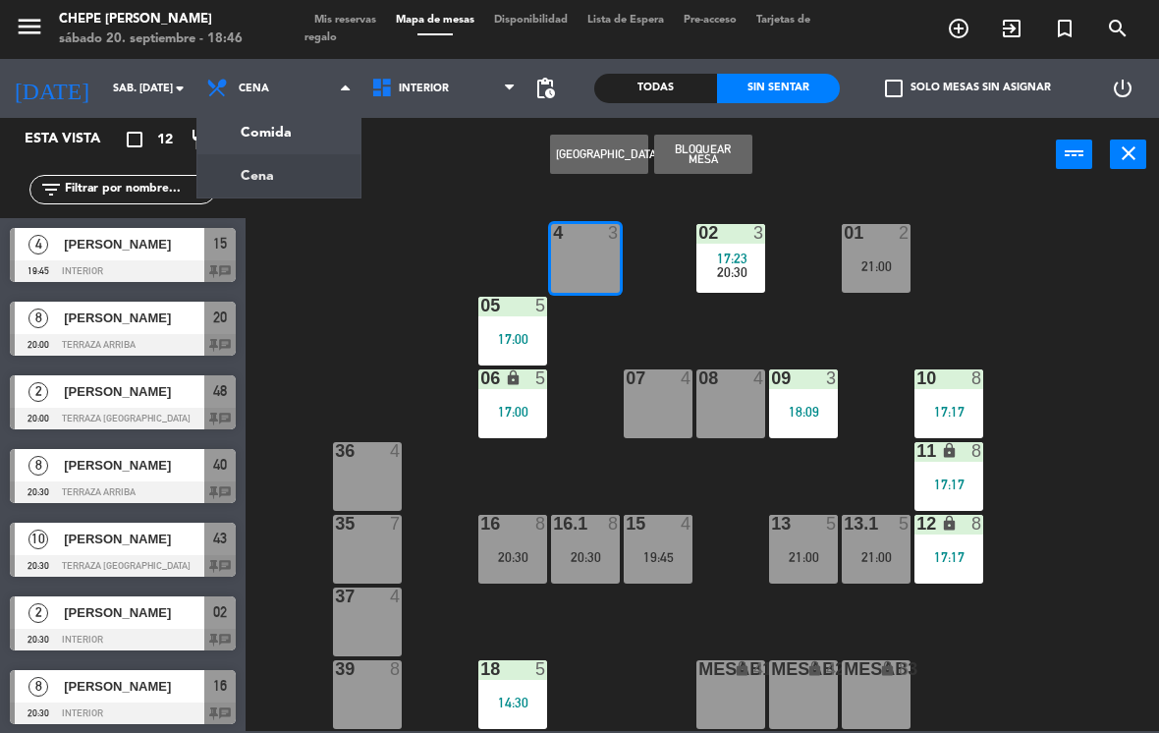
click at [334, 139] on ng-component "menu Chepe [PERSON_NAME] sábado 20. septiembre - 18:46 Mis reservas Mapa de mes…" at bounding box center [579, 365] width 1159 height 731
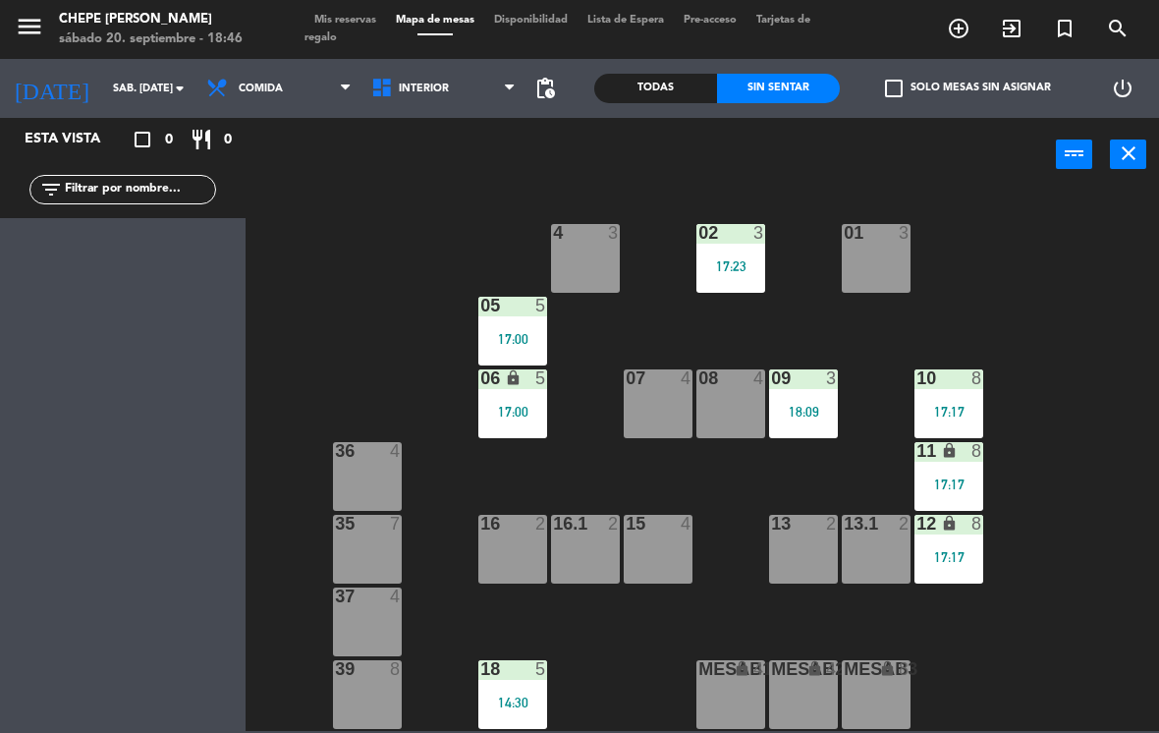
click at [606, 249] on div "4 3" at bounding box center [585, 258] width 69 height 69
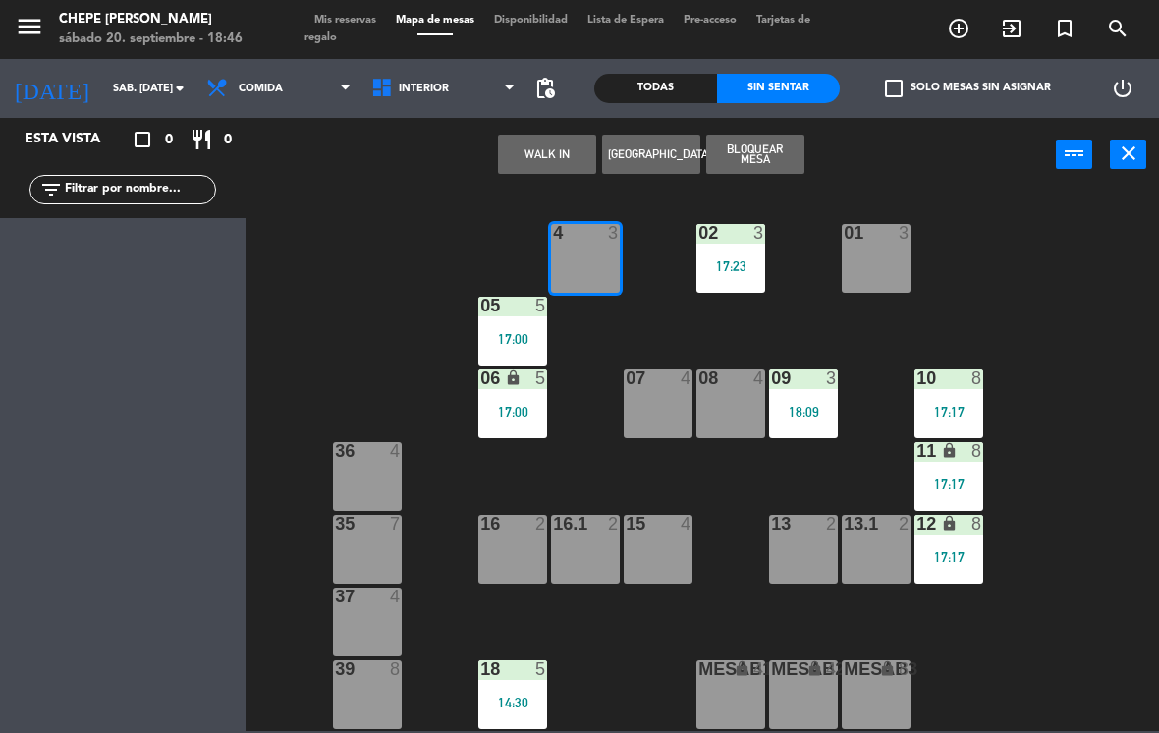
click at [531, 138] on button "WALK IN" at bounding box center [547, 154] width 98 height 39
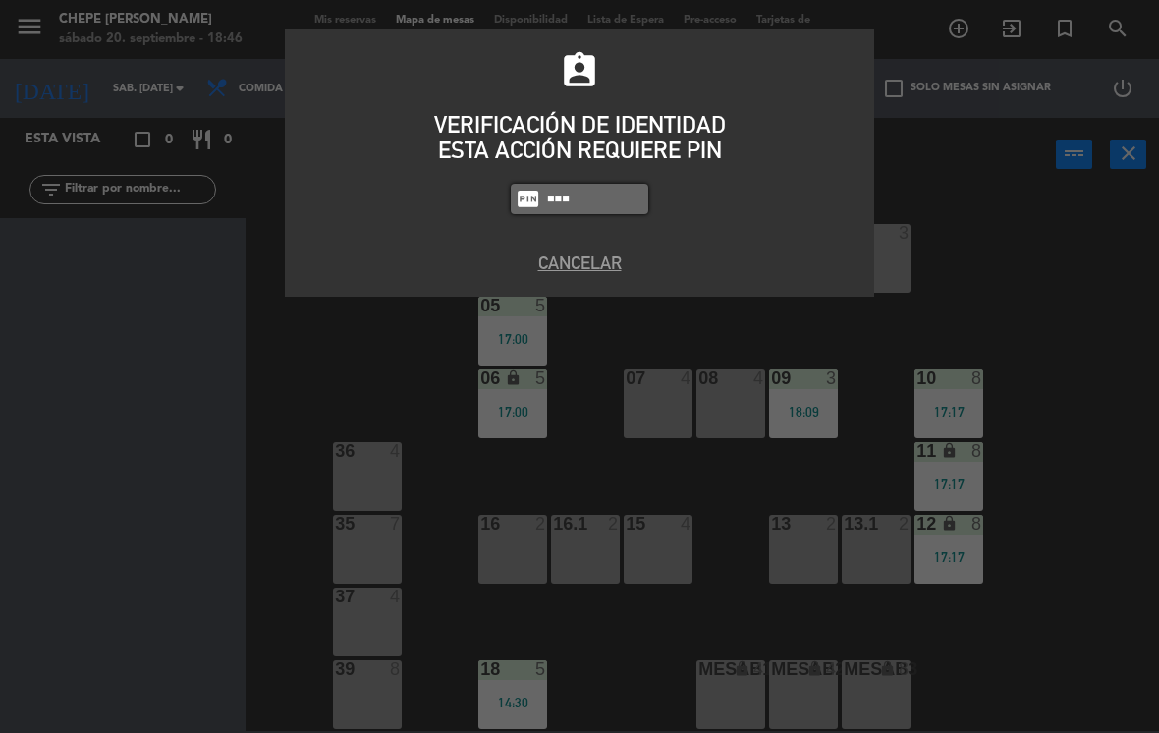
type input "2302"
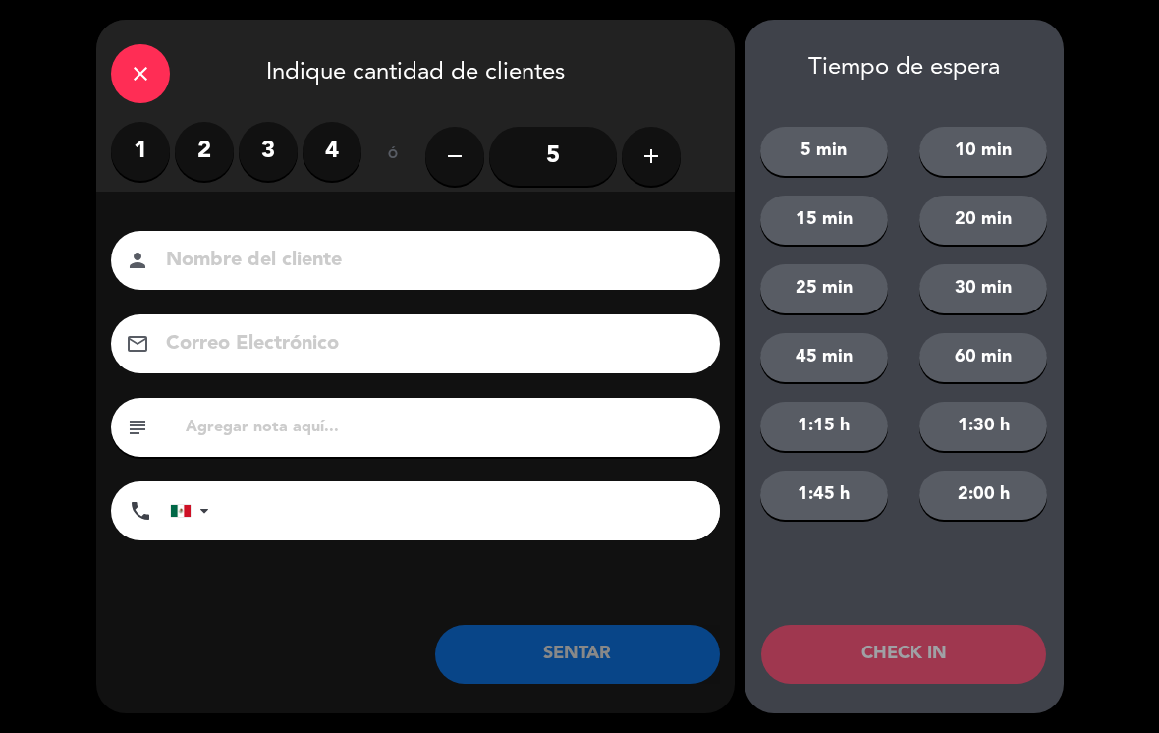
click at [251, 268] on input at bounding box center [429, 261] width 530 height 34
click at [210, 157] on label "2" at bounding box center [204, 151] width 59 height 59
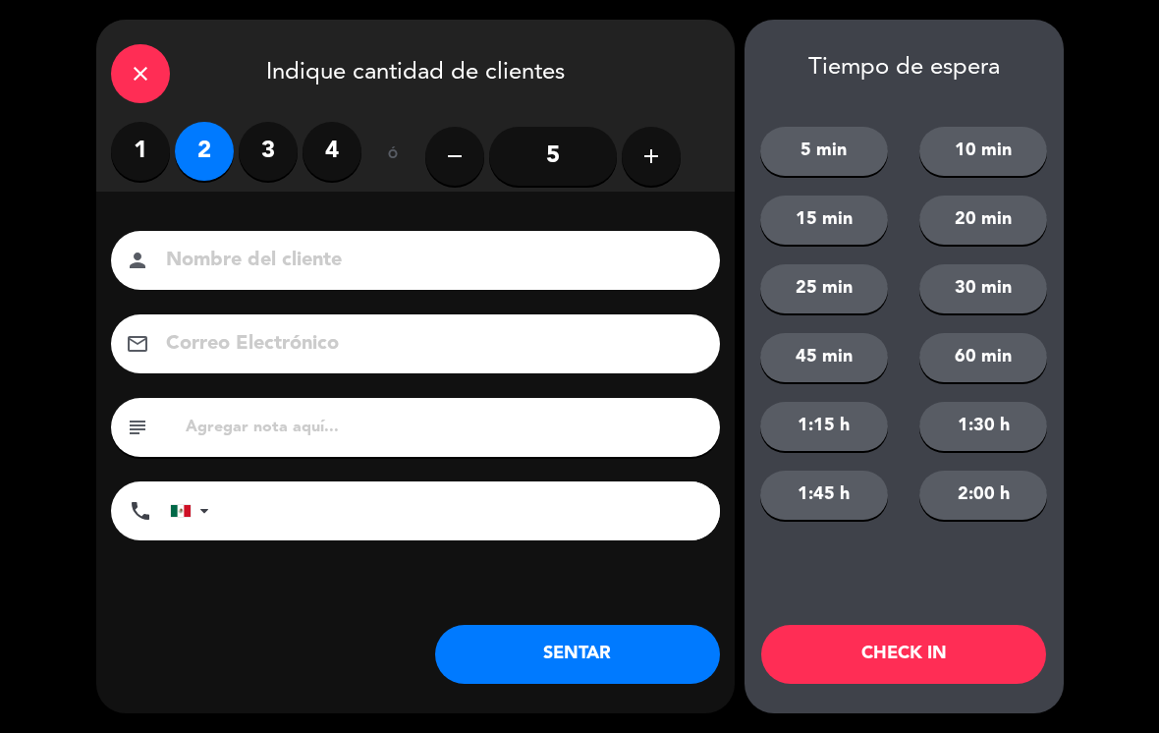
click at [311, 275] on input at bounding box center [429, 261] width 530 height 34
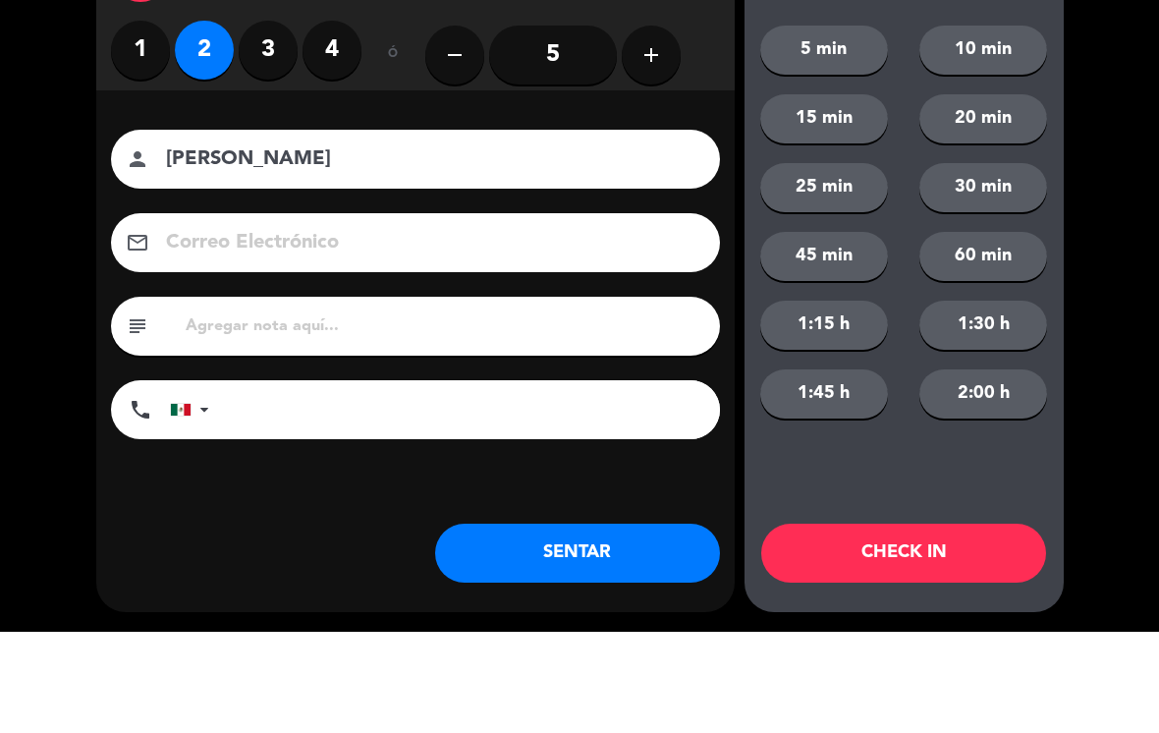
type input "[PERSON_NAME]"
click at [88, 248] on div "close Indique cantidad de clientes 1 2 3 4 ó remove 5 add Nombre del cliente pe…" at bounding box center [579, 366] width 1159 height 733
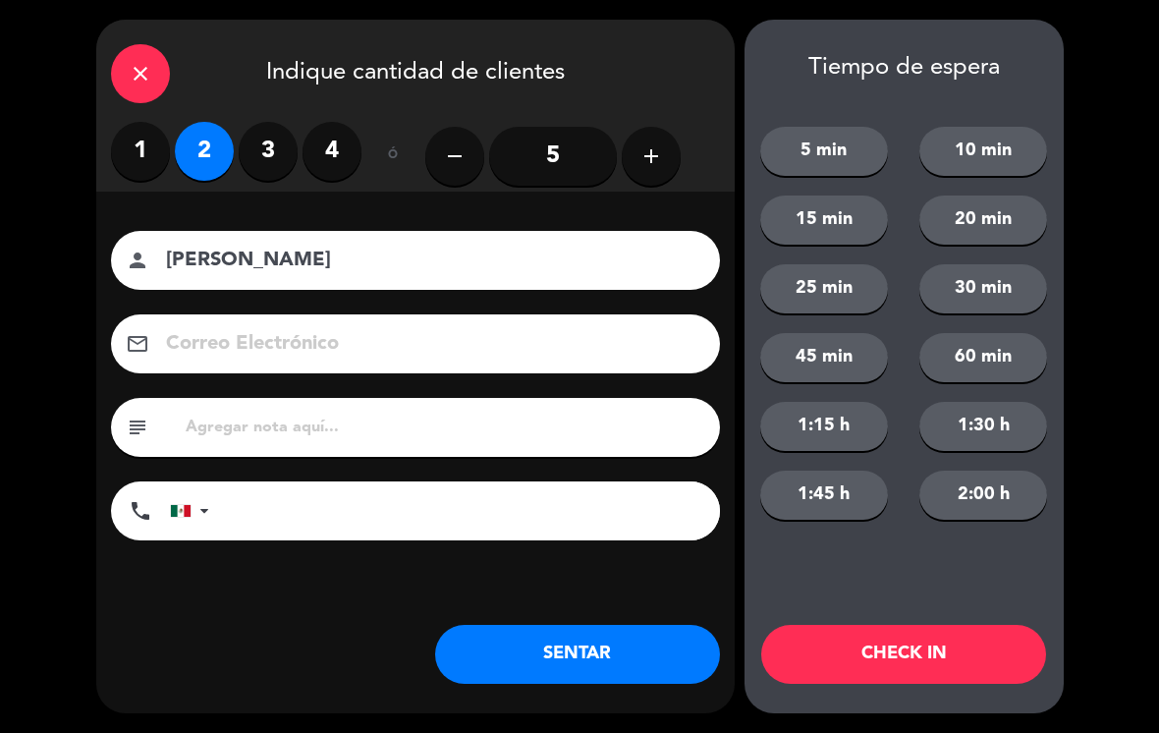
click at [583, 649] on button "SENTAR" at bounding box center [577, 654] width 285 height 59
